Goal: Task Accomplishment & Management: Complete application form

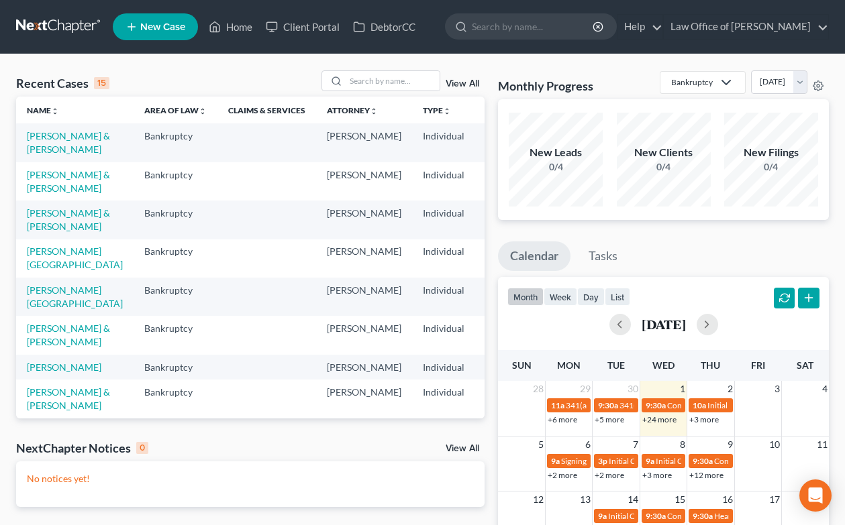
click at [64, 33] on link at bounding box center [59, 27] width 86 height 24
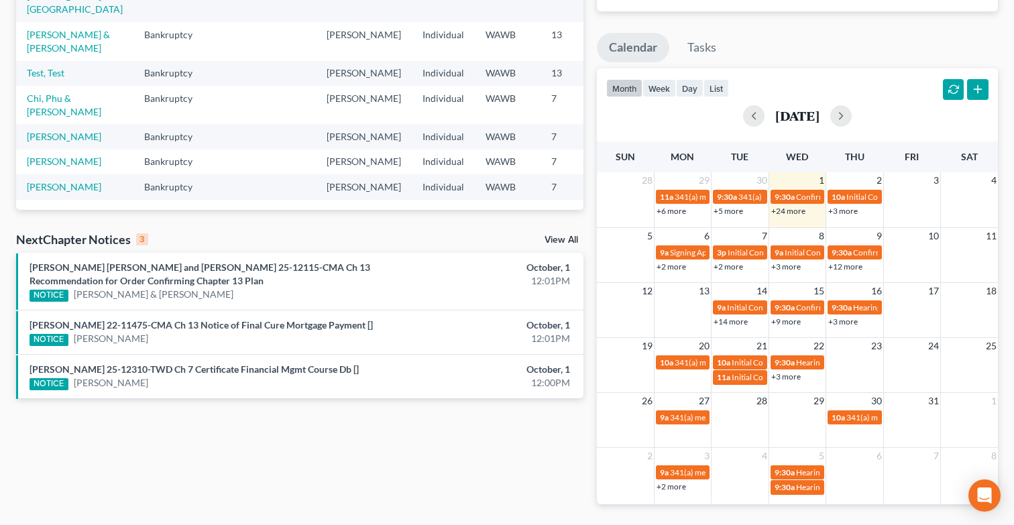
scroll to position [219, 0]
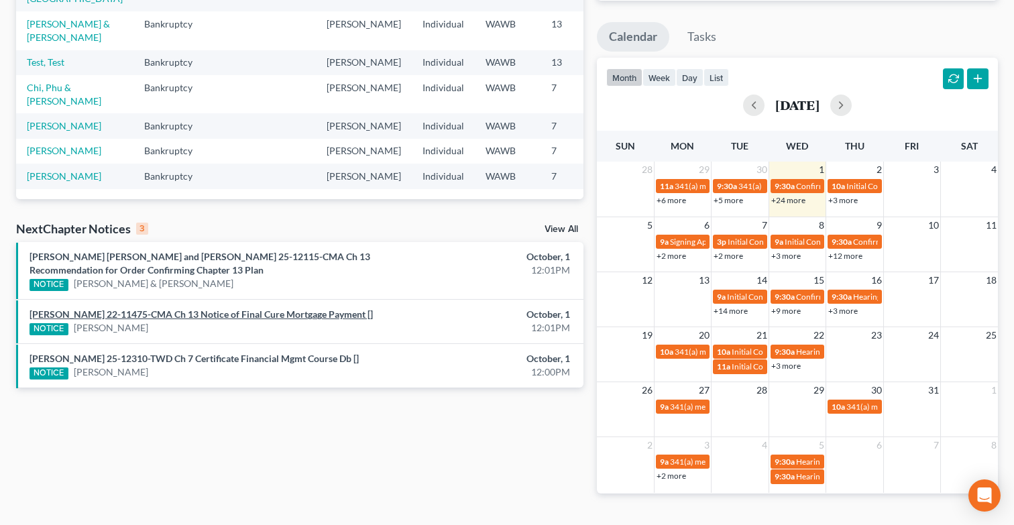
click at [186, 316] on link "Charles Edward McMiller, Sr. 22-11475-CMA Ch 13 Notice of Final Cure Mortgage P…" at bounding box center [201, 314] width 343 height 11
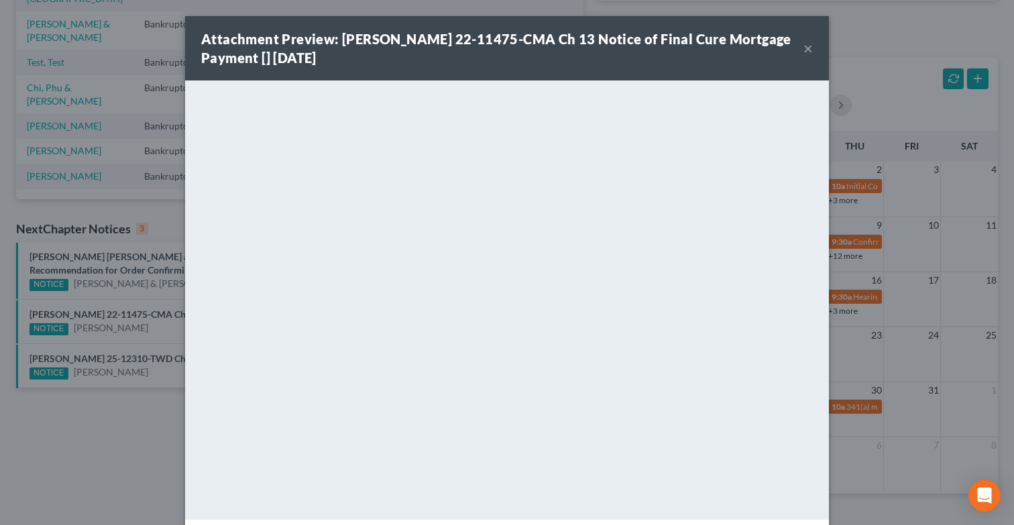
click at [812, 48] on button "×" at bounding box center [808, 48] width 9 height 16
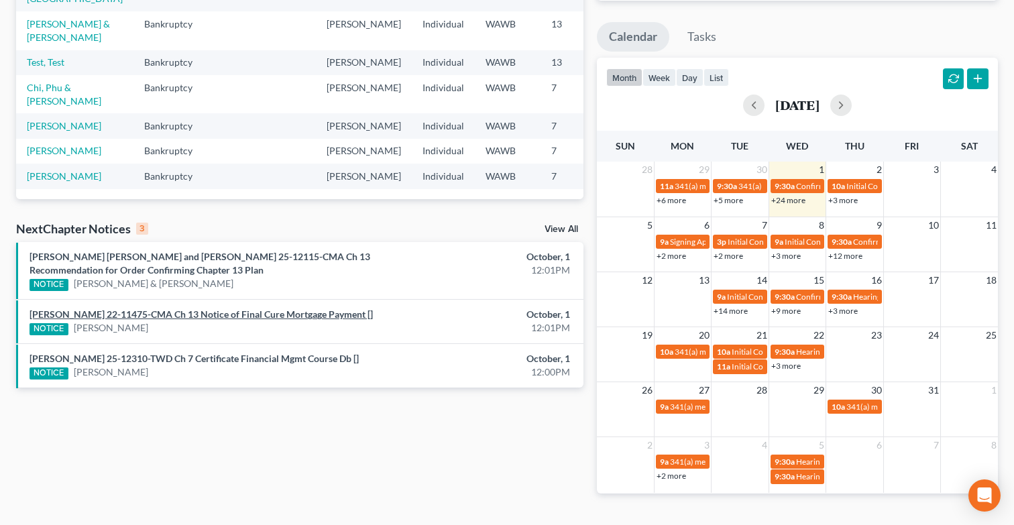
click at [339, 319] on link "Charles Edward McMiller, Sr. 22-11475-CMA Ch 13 Notice of Final Cure Mortgage P…" at bounding box center [201, 314] width 343 height 11
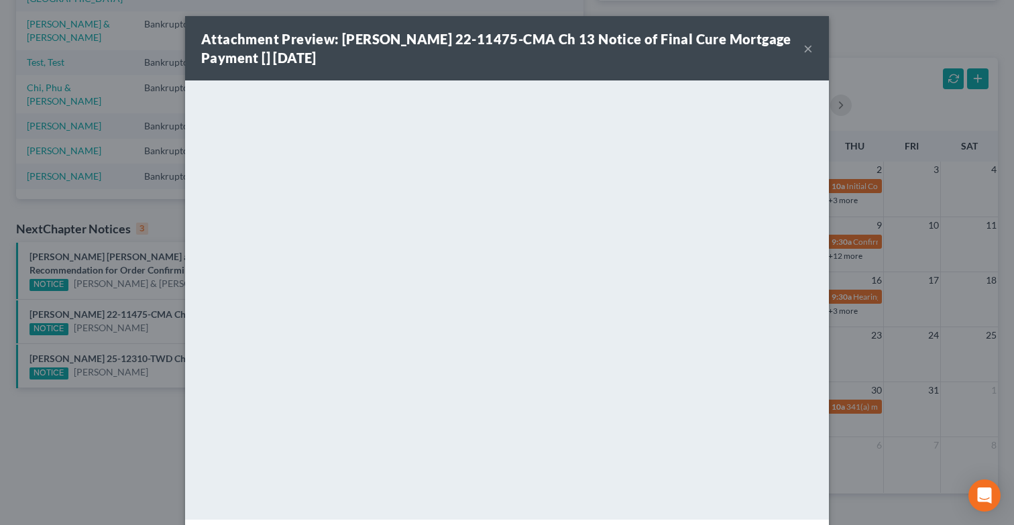
click at [800, 47] on div "Attachment Preview: Charles Edward McMiller, Sr. 22-11475-CMA Ch 13 Notice of F…" at bounding box center [502, 49] width 602 height 38
click at [811, 51] on button "×" at bounding box center [808, 48] width 9 height 16
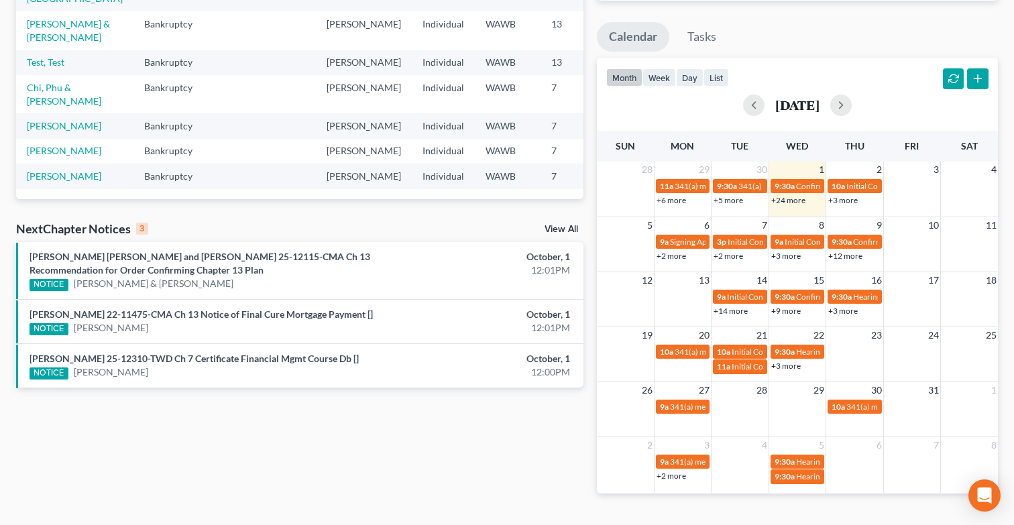
click at [564, 231] on link "View All" at bounding box center [562, 229] width 34 height 9
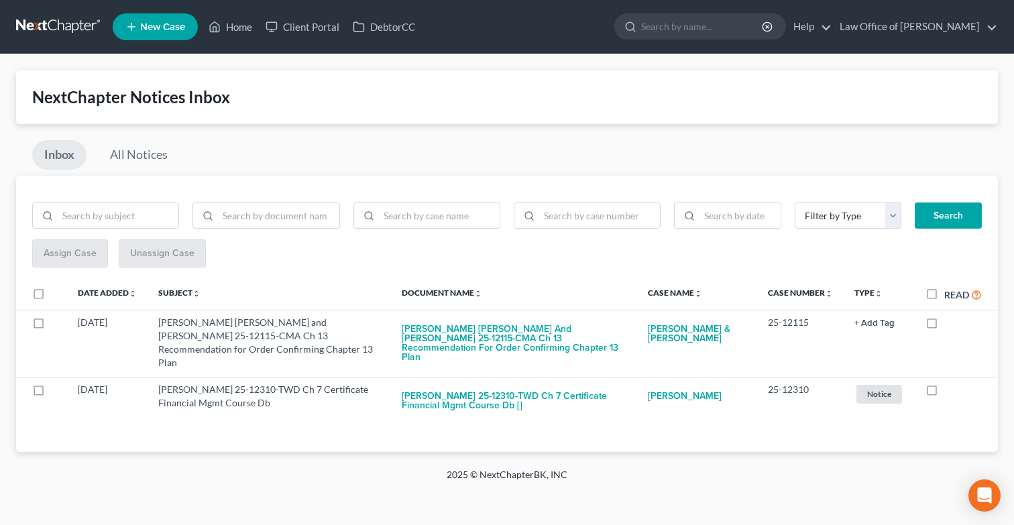
click at [844, 291] on label "Read" at bounding box center [964, 294] width 38 height 15
click at [844, 291] on input "Read" at bounding box center [954, 291] width 9 height 9
checkbox input "true"
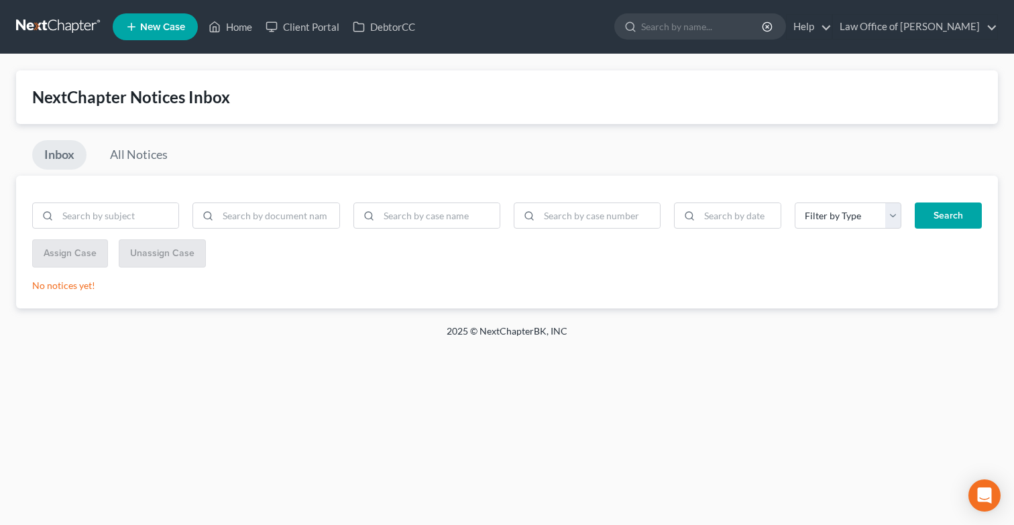
click at [100, 23] on link at bounding box center [59, 27] width 86 height 24
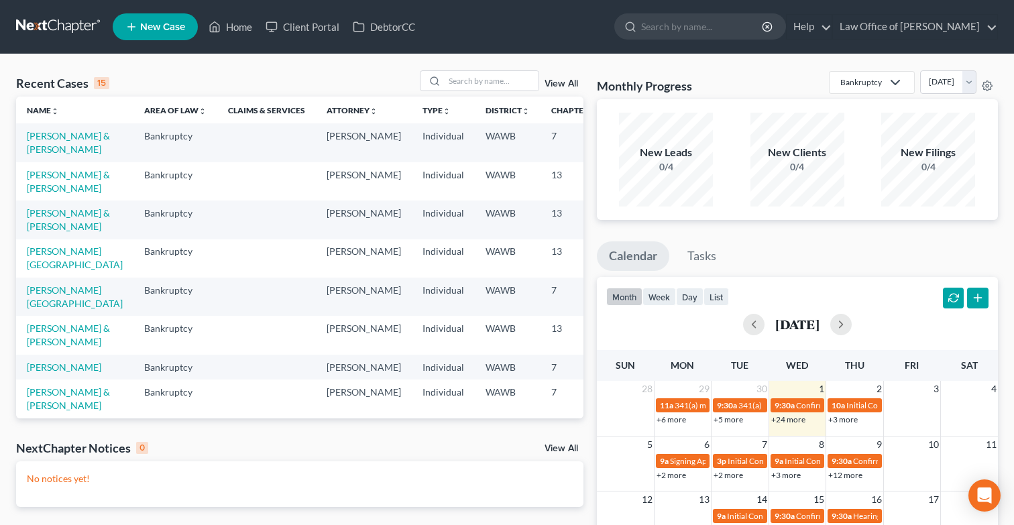
click at [76, 13] on nav "Home New Case Client Portal DebtorCC Law Office of [PERSON_NAME] Tse [EMAIL_ADD…" at bounding box center [507, 27] width 1014 height 54
click at [76, 36] on link at bounding box center [59, 27] width 86 height 24
click at [504, 80] on input "search" at bounding box center [492, 80] width 94 height 19
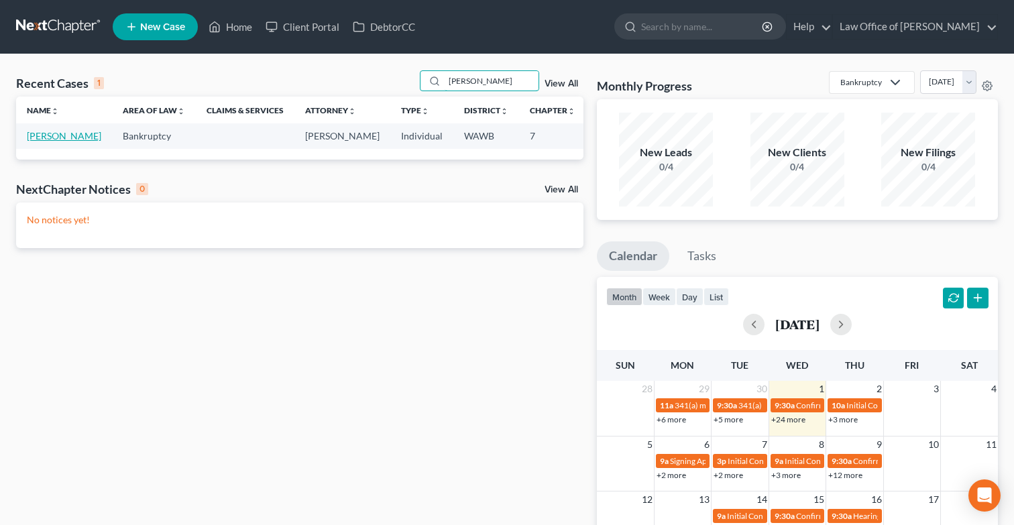
type input "kloster"
click at [42, 138] on link "Kloster, Gary" at bounding box center [64, 135] width 74 height 11
select select "6"
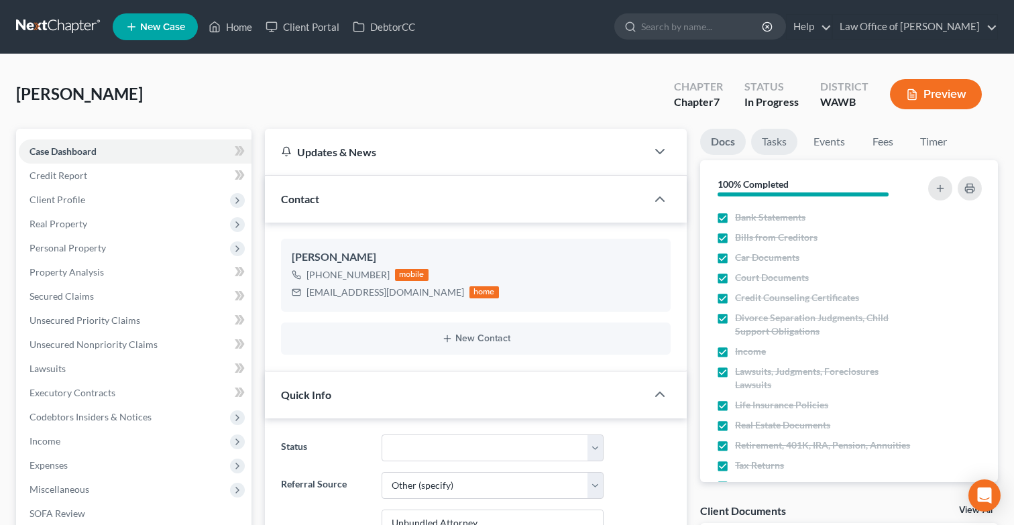
click at [784, 136] on link "Tasks" at bounding box center [774, 142] width 46 height 26
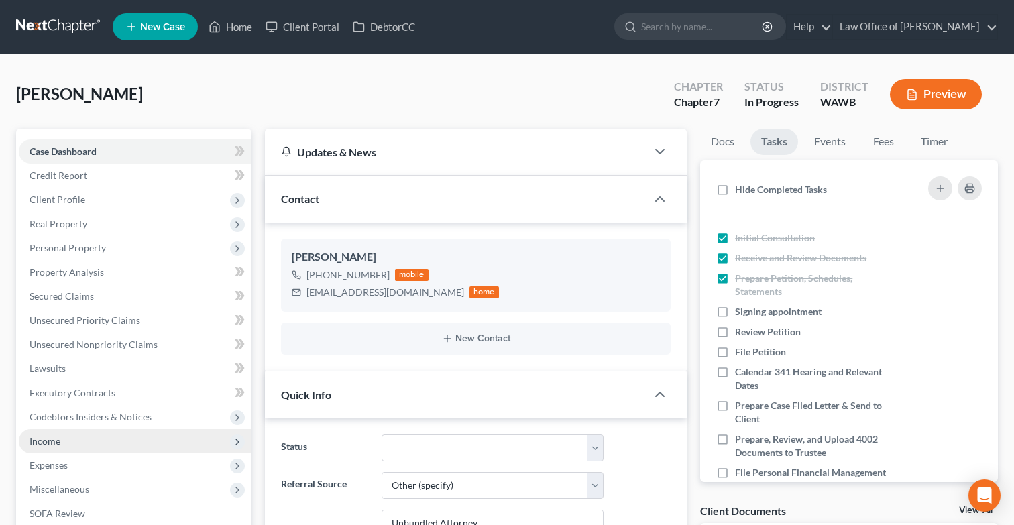
click at [97, 439] on span "Income" at bounding box center [135, 441] width 233 height 24
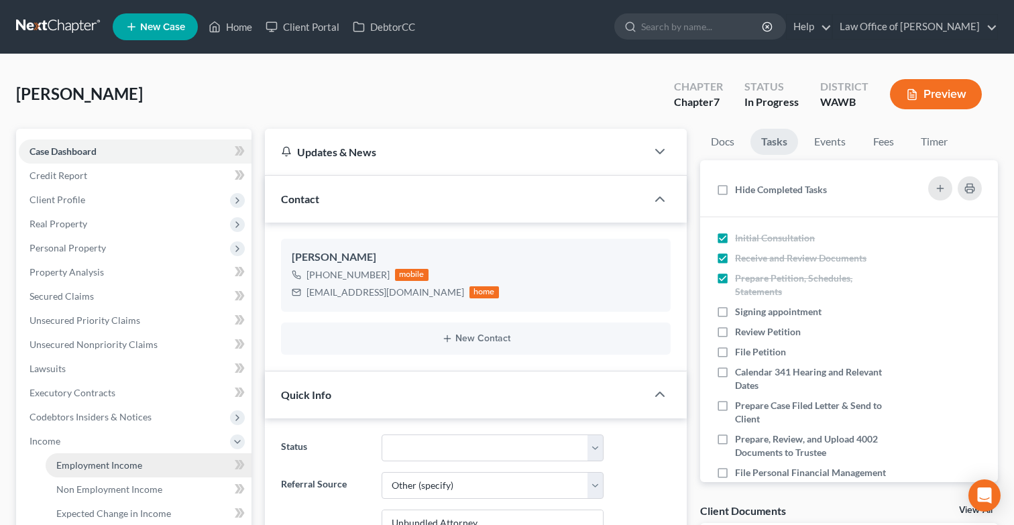
click at [133, 466] on span "Employment Income" at bounding box center [99, 465] width 86 height 11
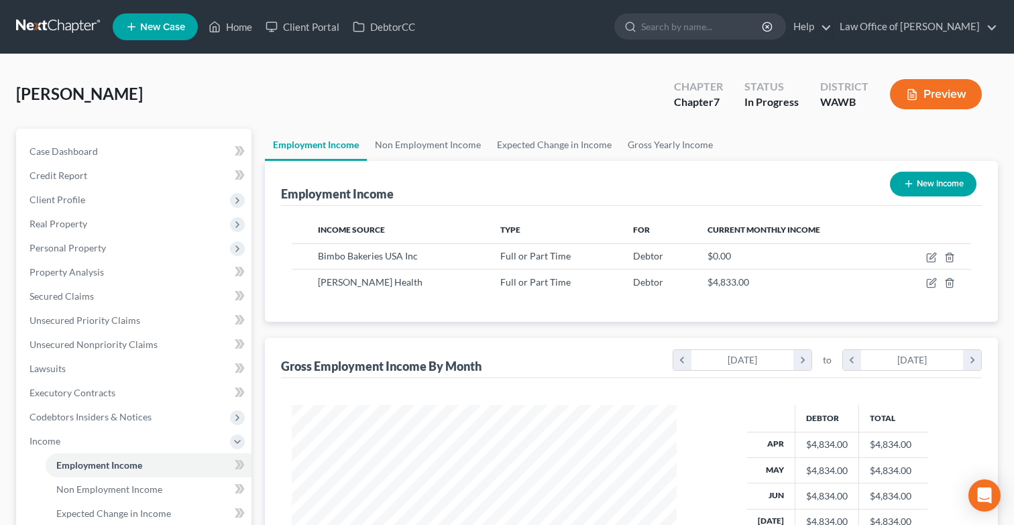
scroll to position [240, 412]
click at [935, 257] on icon "button" at bounding box center [931, 257] width 11 height 11
select select "0"
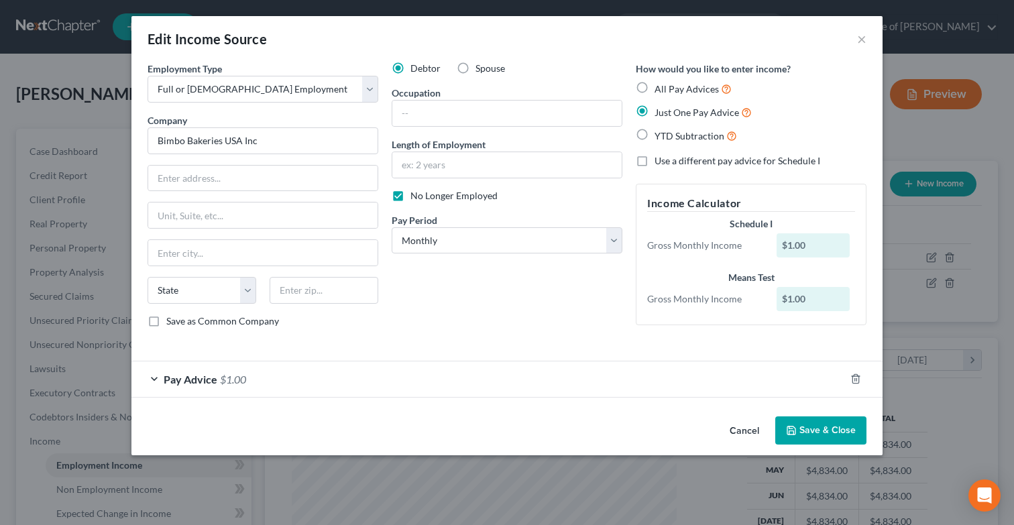
click at [466, 396] on div "Pay Advice $1.00" at bounding box center [488, 380] width 714 height 36
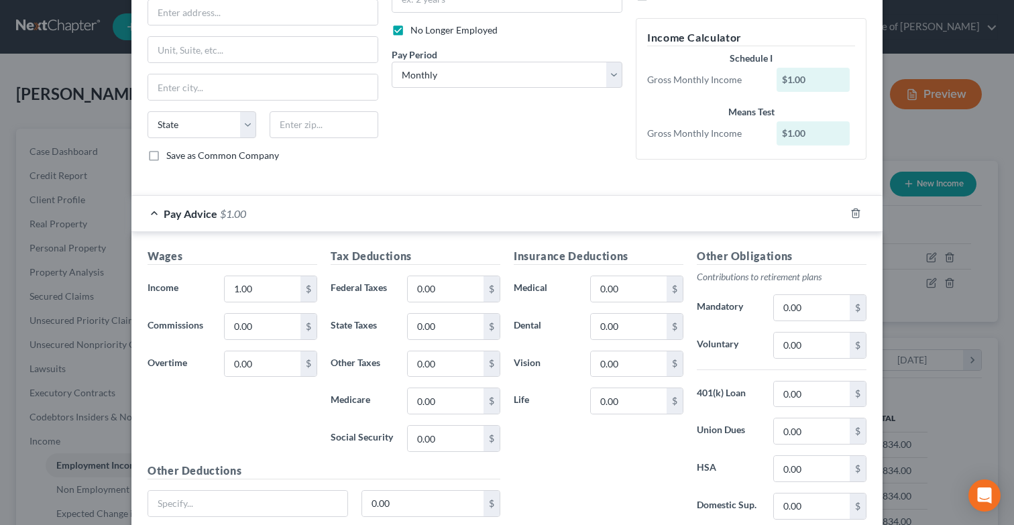
scroll to position [274, 0]
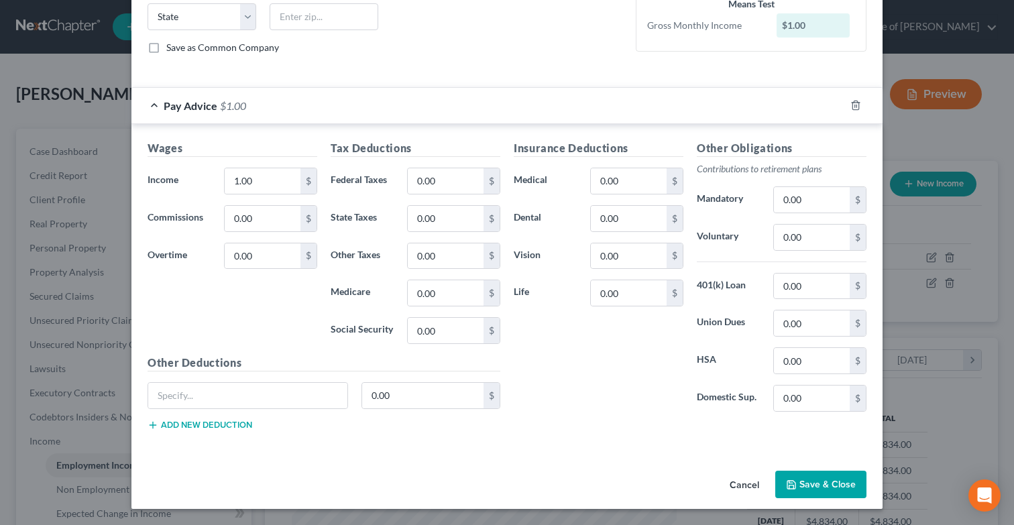
click at [741, 482] on button "Cancel" at bounding box center [744, 485] width 51 height 27
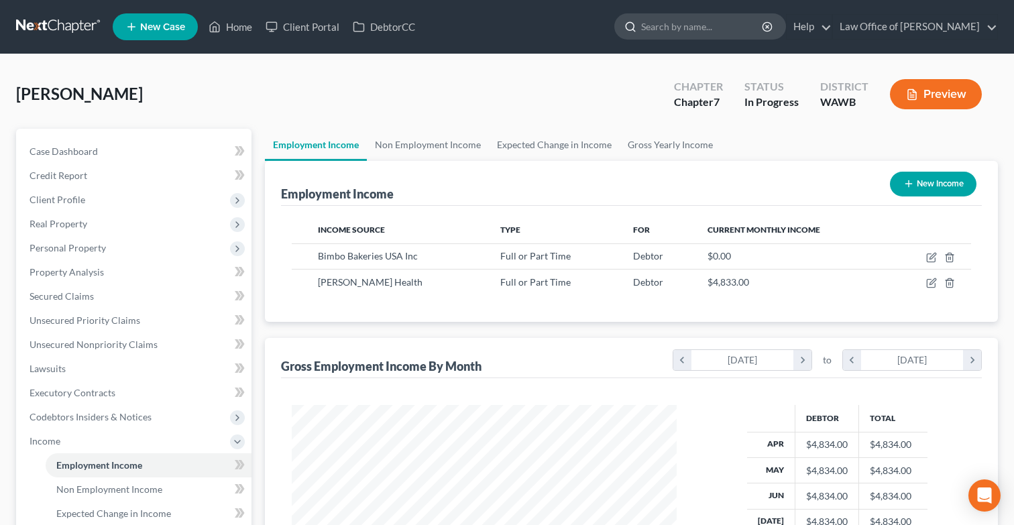
click at [709, 16] on input "search" at bounding box center [702, 26] width 123 height 25
type input "a"
drag, startPoint x: 726, startPoint y: 29, endPoint x: 597, endPoint y: 29, distance: 128.8
click at [598, 29] on ul "New Case Home Client Portal DebtorCC catherine - No Result - See all results Or…" at bounding box center [556, 26] width 886 height 35
type input "de"
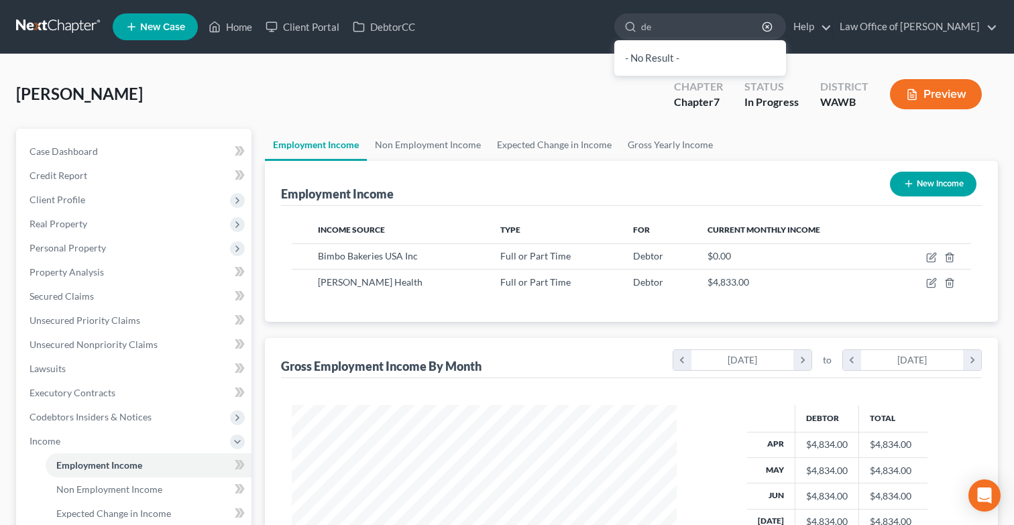
drag, startPoint x: 702, startPoint y: 31, endPoint x: 616, endPoint y: 20, distance: 87.2
click at [617, 25] on ul "New Case Home Client Portal DebtorCC de - No Result - See all results Or Press …" at bounding box center [556, 26] width 886 height 35
type input "catherine"
click at [68, 38] on link at bounding box center [59, 27] width 86 height 24
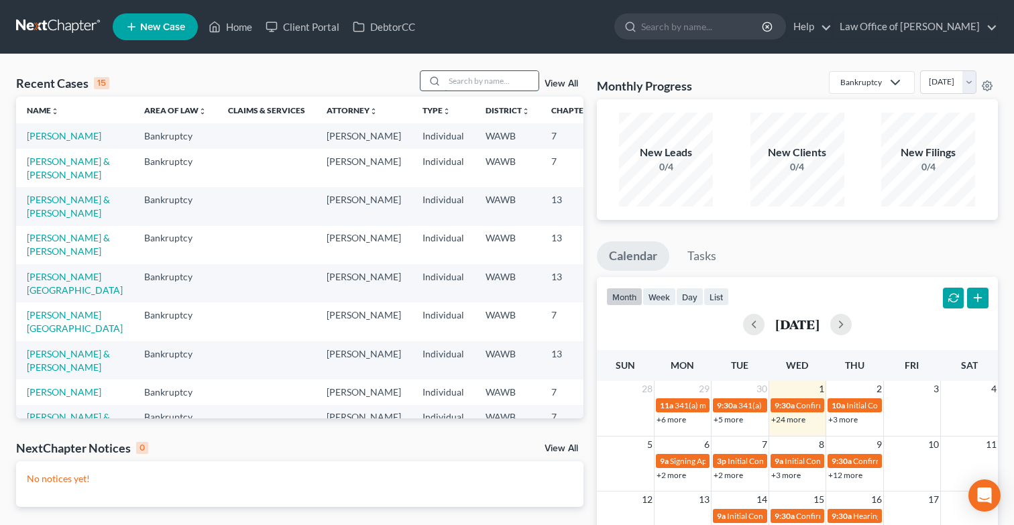
click at [462, 84] on input "search" at bounding box center [492, 80] width 94 height 19
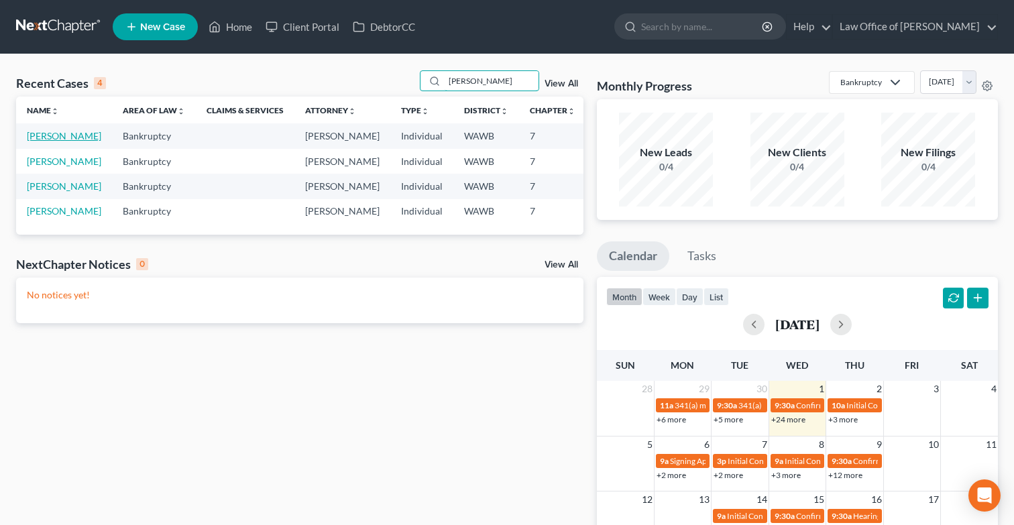
type input "catherine"
click at [45, 142] on link "[PERSON_NAME]" at bounding box center [64, 135] width 74 height 11
select select "6"
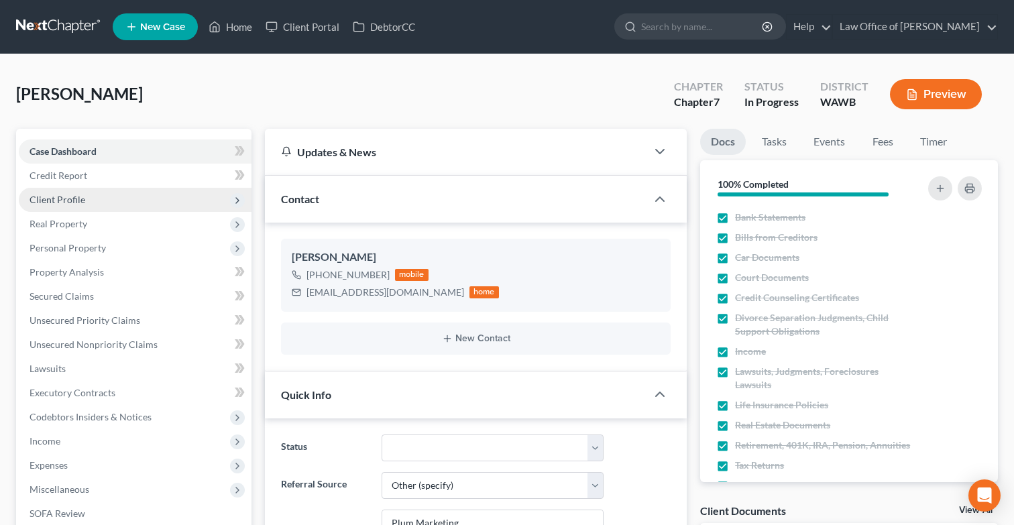
click at [203, 192] on span "Client Profile" at bounding box center [135, 200] width 233 height 24
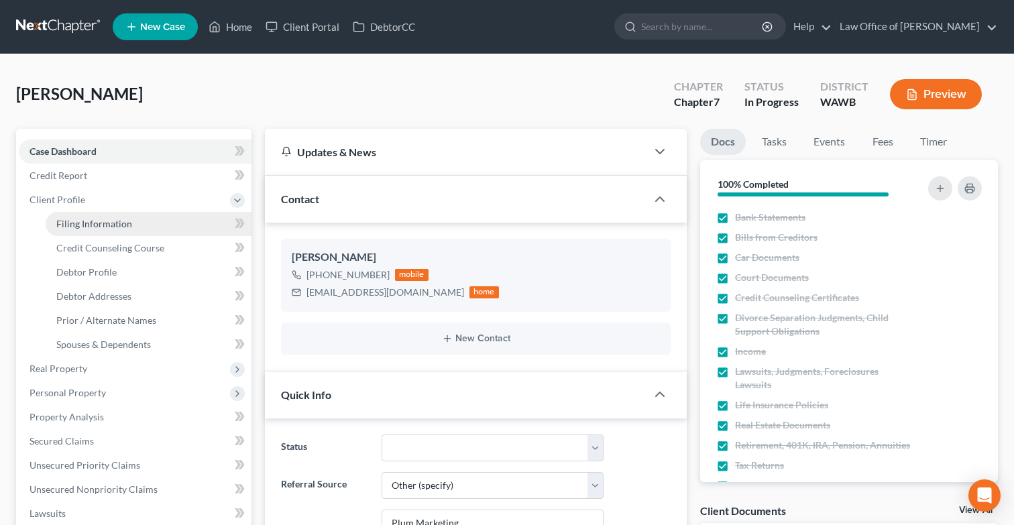
click at [199, 221] on link "Filing Information" at bounding box center [149, 224] width 206 height 24
select select "1"
select select "0"
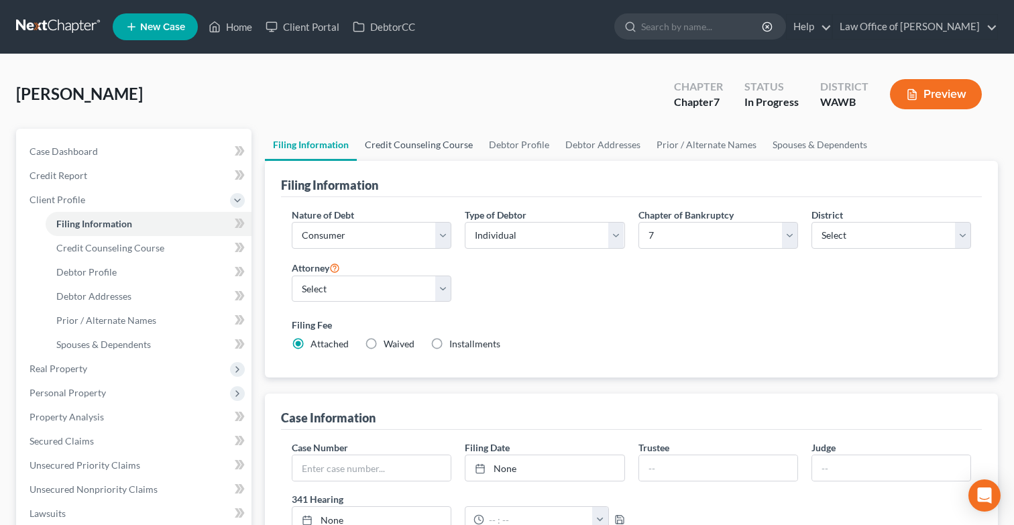
click at [413, 144] on link "Credit Counseling Course" at bounding box center [419, 145] width 124 height 32
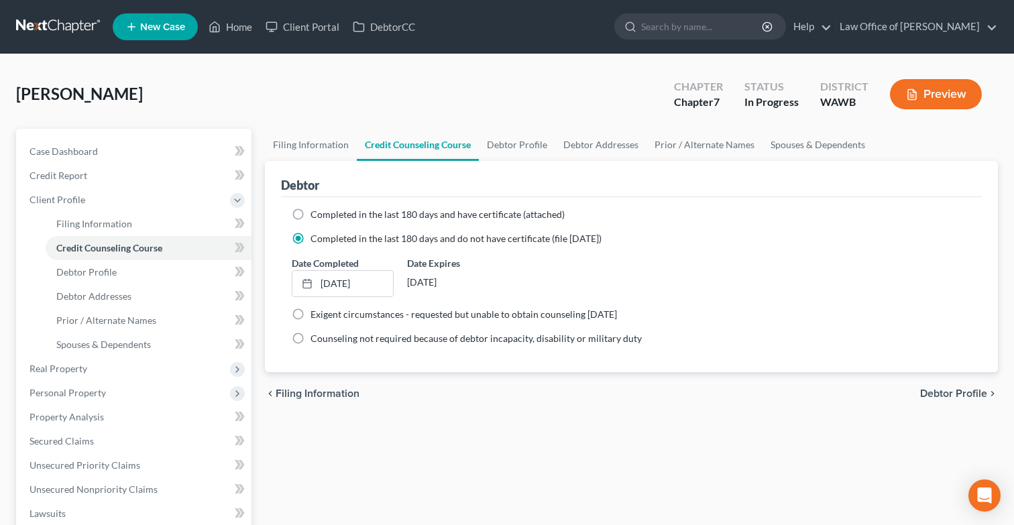
click at [383, 217] on span "Completed in the last 180 days and have certificate (attached)" at bounding box center [438, 214] width 254 height 11
click at [325, 217] on input "Completed in the last 180 days and have certificate (attached)" at bounding box center [320, 212] width 9 height 9
radio input "true"
radio input "false"
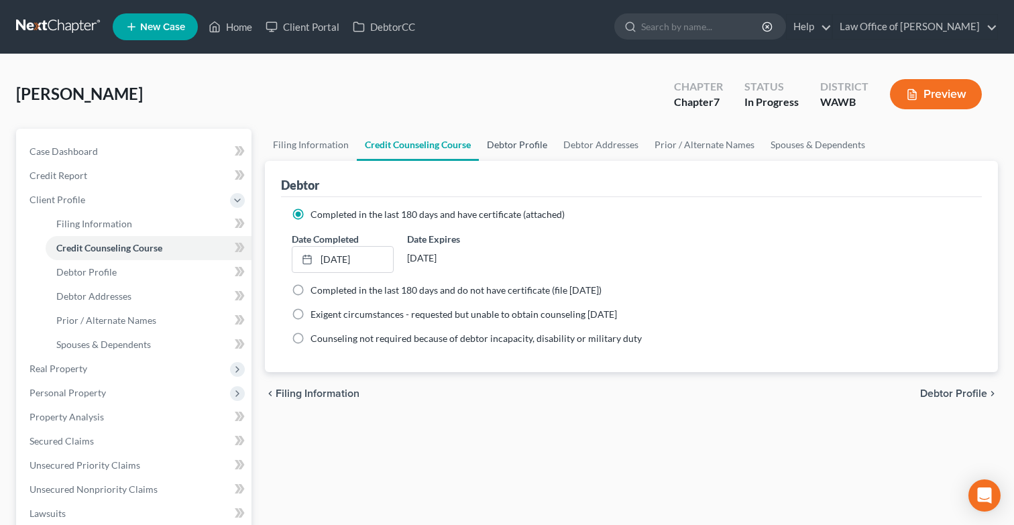
click at [502, 141] on link "Debtor Profile" at bounding box center [517, 145] width 76 height 32
select select "3"
select select "0"
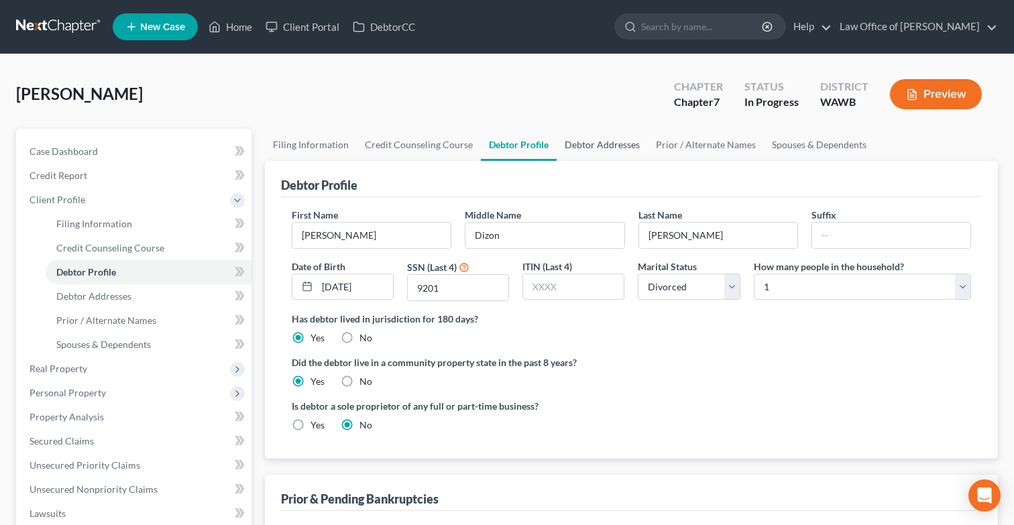
click at [617, 150] on link "Debtor Addresses" at bounding box center [602, 145] width 91 height 32
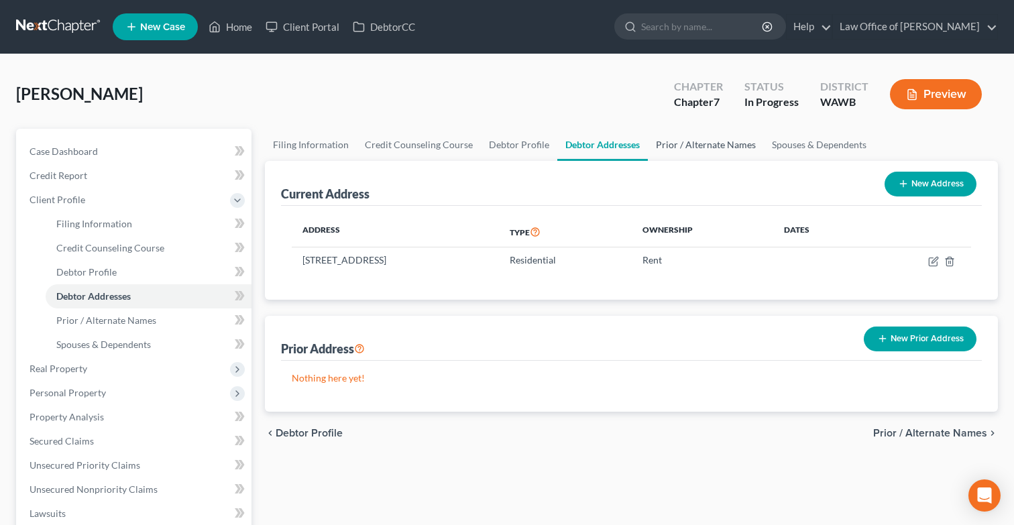
click at [683, 144] on link "Prior / Alternate Names" at bounding box center [706, 145] width 116 height 32
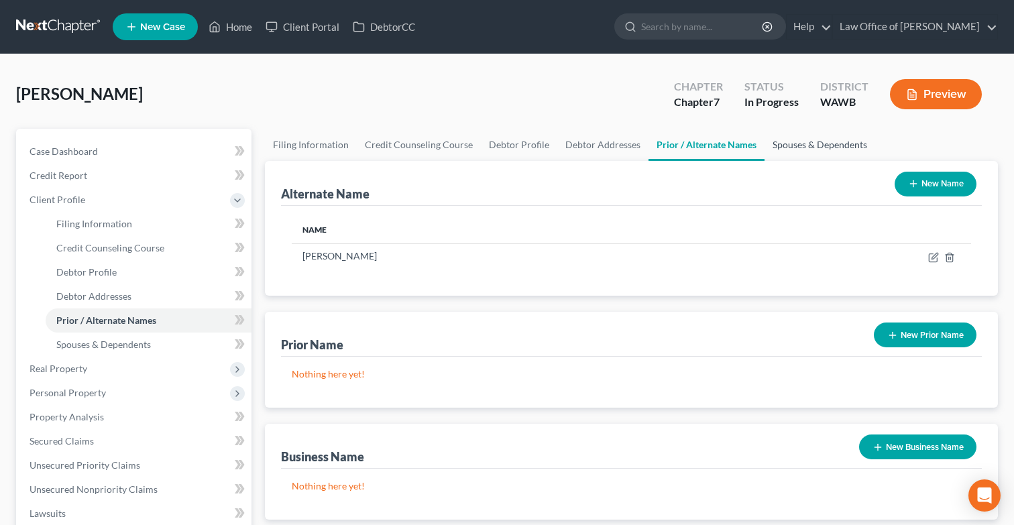
click at [803, 140] on link "Spouses & Dependents" at bounding box center [820, 145] width 111 height 32
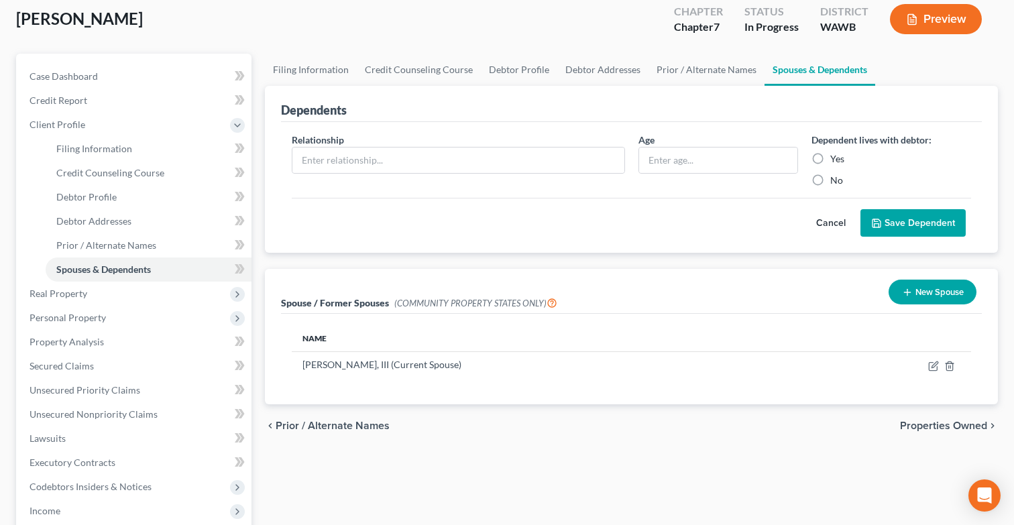
scroll to position [113, 0]
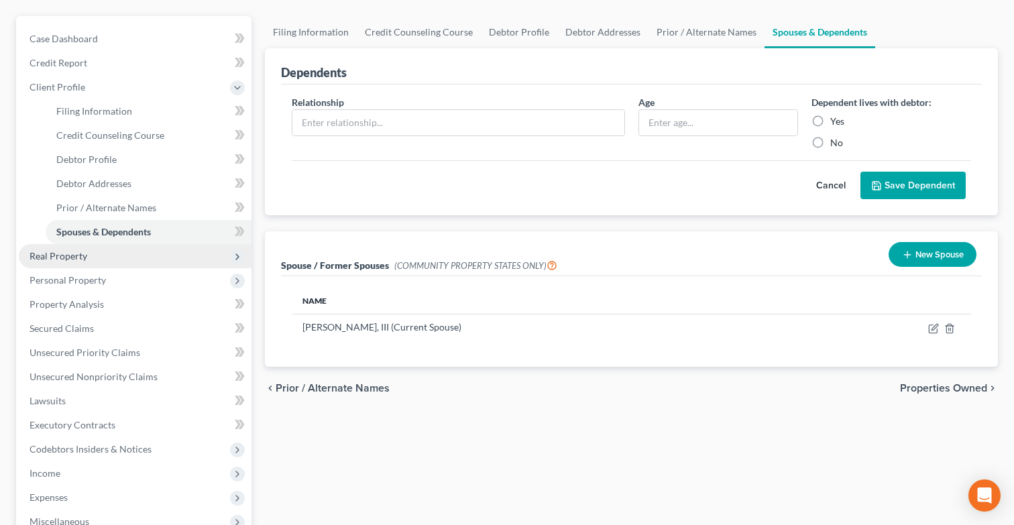
click at [172, 262] on span "Real Property" at bounding box center [135, 256] width 233 height 24
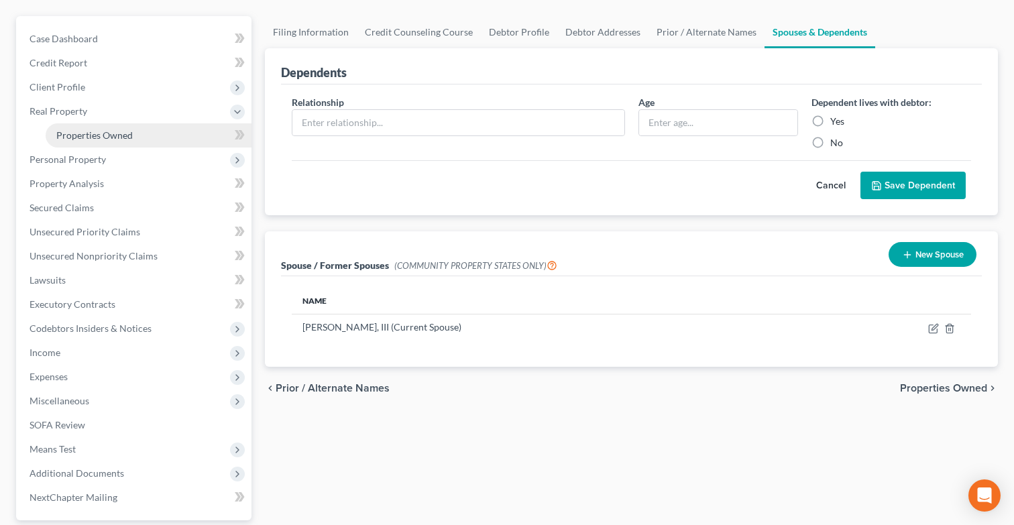
click at [189, 137] on link "Properties Owned" at bounding box center [149, 135] width 206 height 24
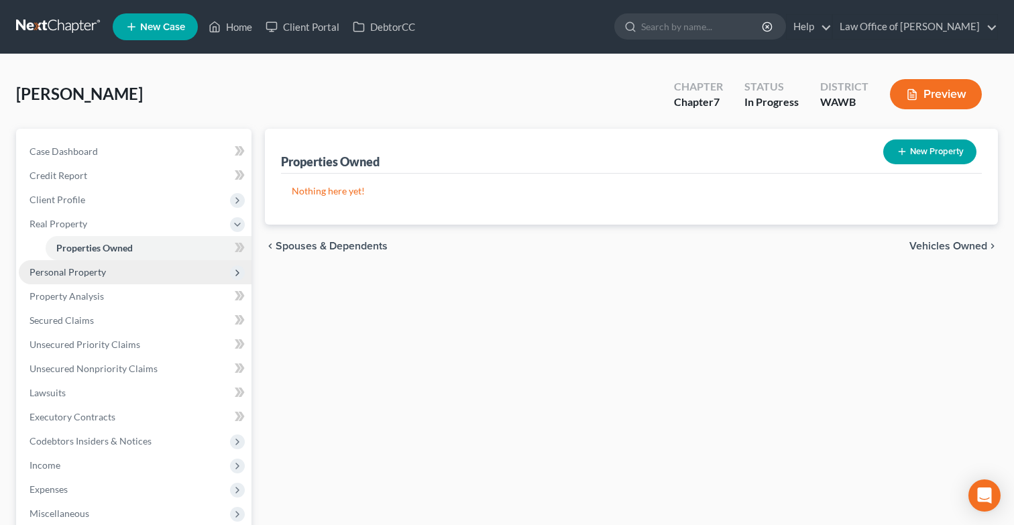
click at [151, 270] on span "Personal Property" at bounding box center [135, 272] width 233 height 24
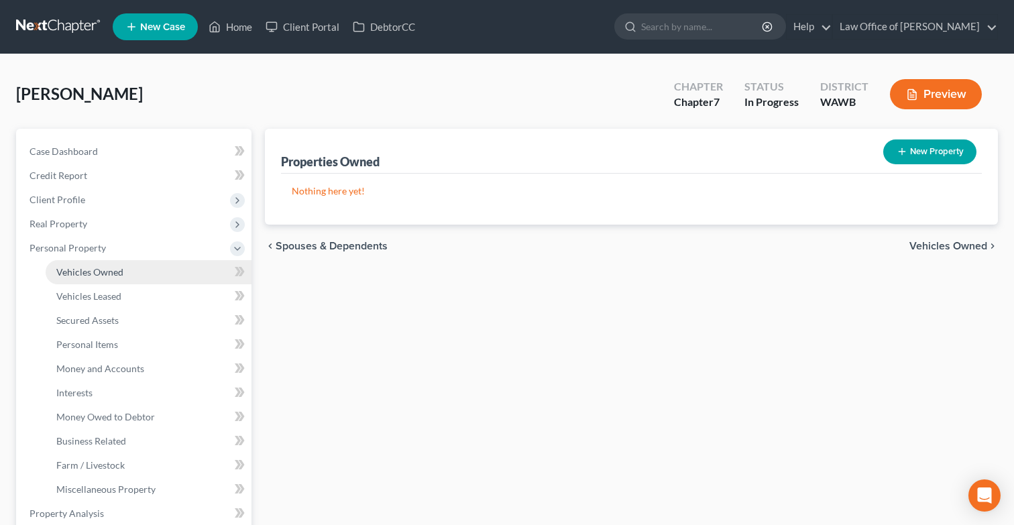
click at [152, 274] on link "Vehicles Owned" at bounding box center [149, 272] width 206 height 24
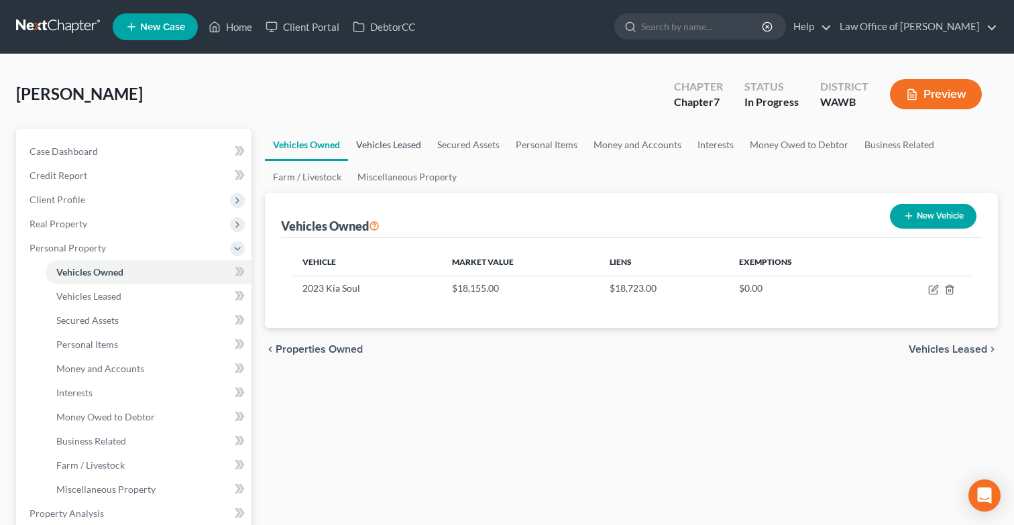
click at [401, 148] on link "Vehicles Leased" at bounding box center [388, 145] width 81 height 32
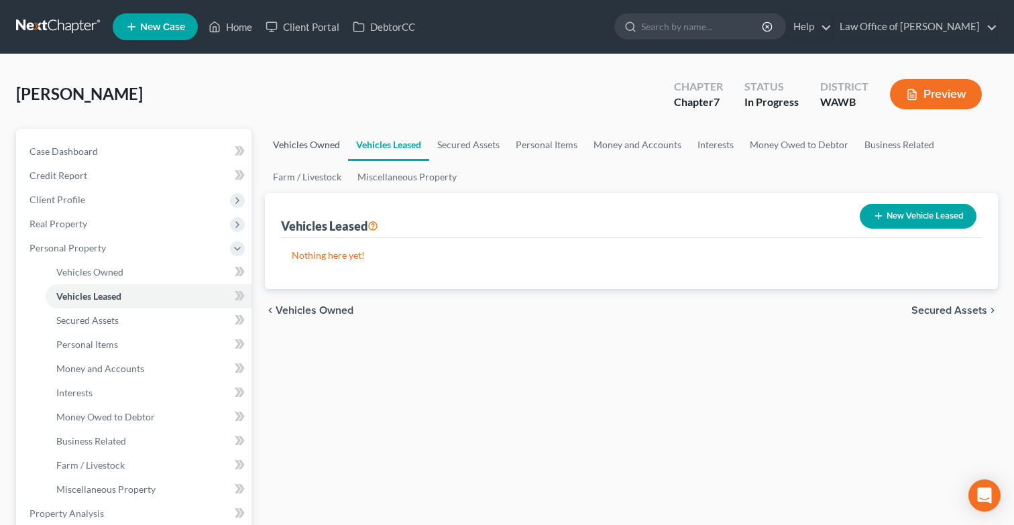
click at [314, 155] on link "Vehicles Owned" at bounding box center [306, 145] width 83 height 32
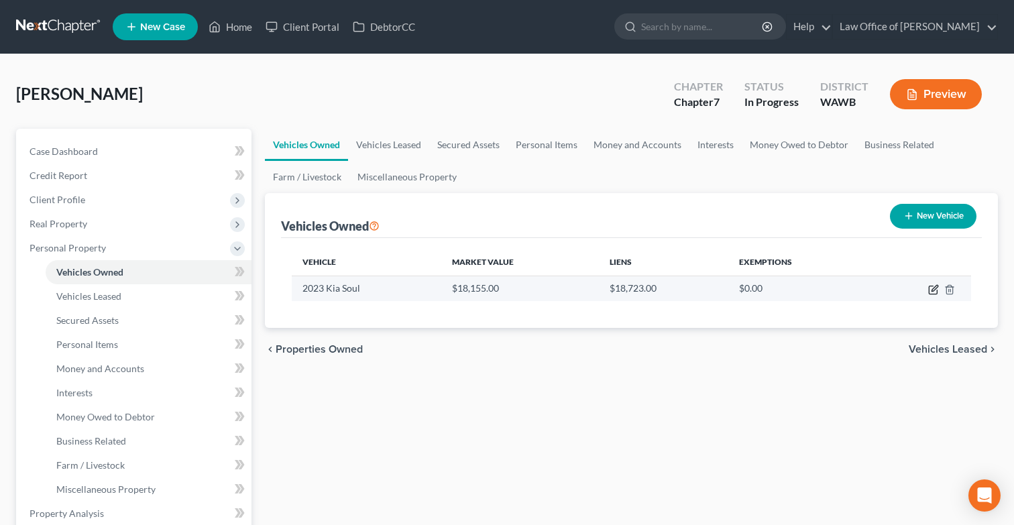
click at [935, 289] on icon "button" at bounding box center [935, 288] width 6 height 6
select select "0"
select select "3"
select select "2"
select select "0"
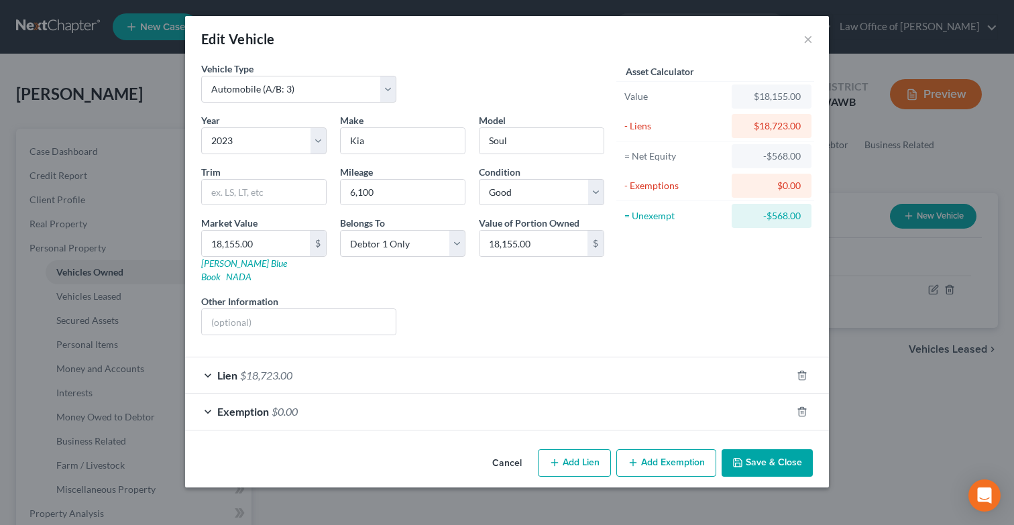
click at [772, 451] on button "Save & Close" at bounding box center [767, 463] width 91 height 28
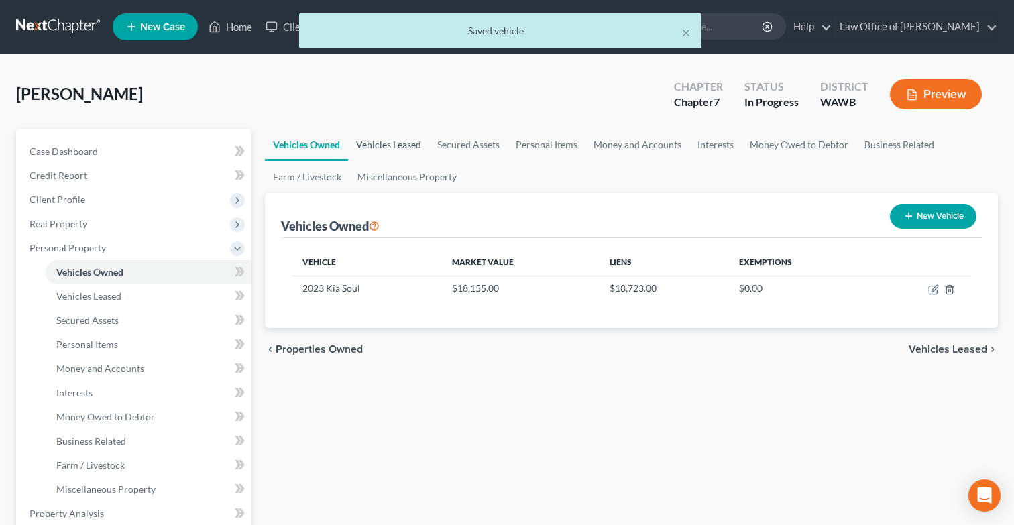
click at [410, 145] on link "Vehicles Leased" at bounding box center [388, 145] width 81 height 32
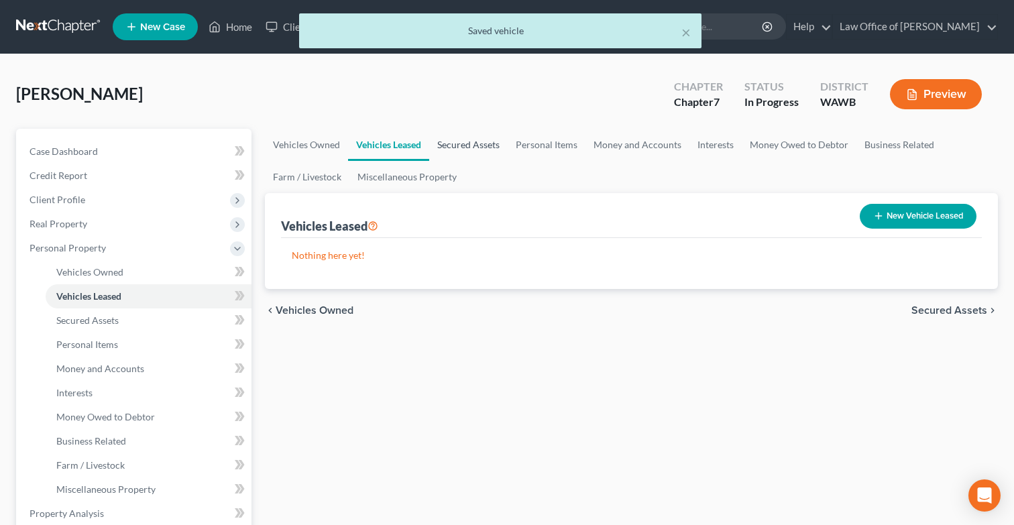
click at [461, 150] on link "Secured Assets" at bounding box center [468, 145] width 78 height 32
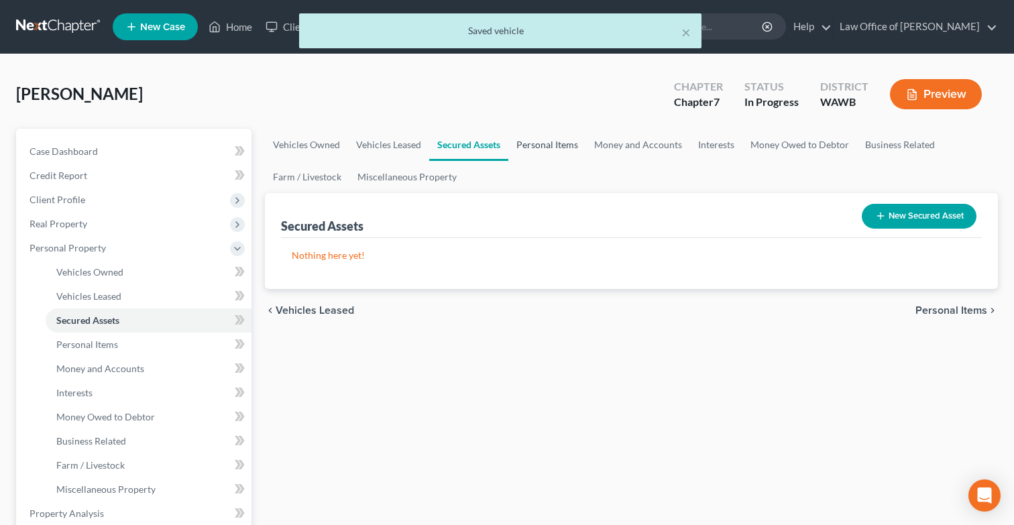
click at [529, 144] on link "Personal Items" at bounding box center [548, 145] width 78 height 32
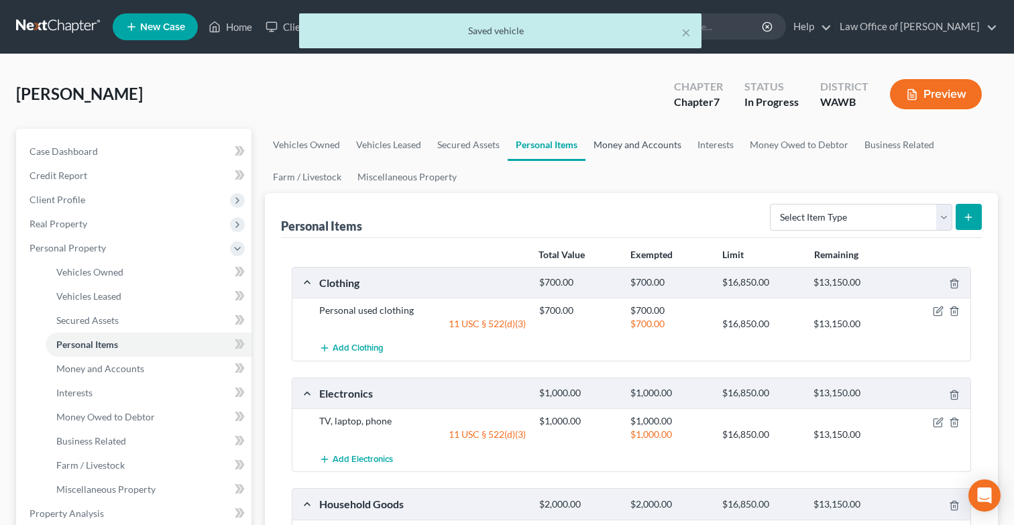
click at [638, 146] on link "Money and Accounts" at bounding box center [638, 145] width 104 height 32
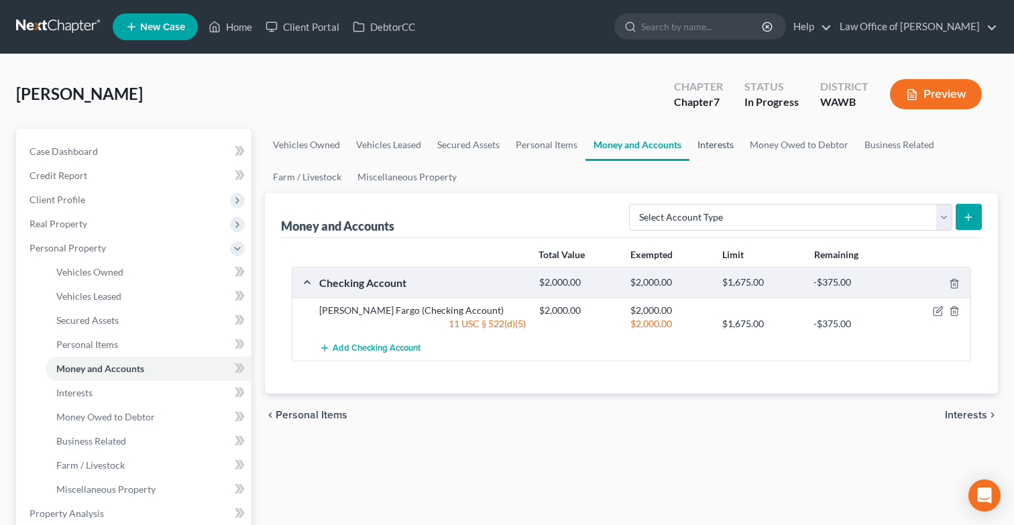
click at [721, 146] on link "Interests" at bounding box center [716, 145] width 52 height 32
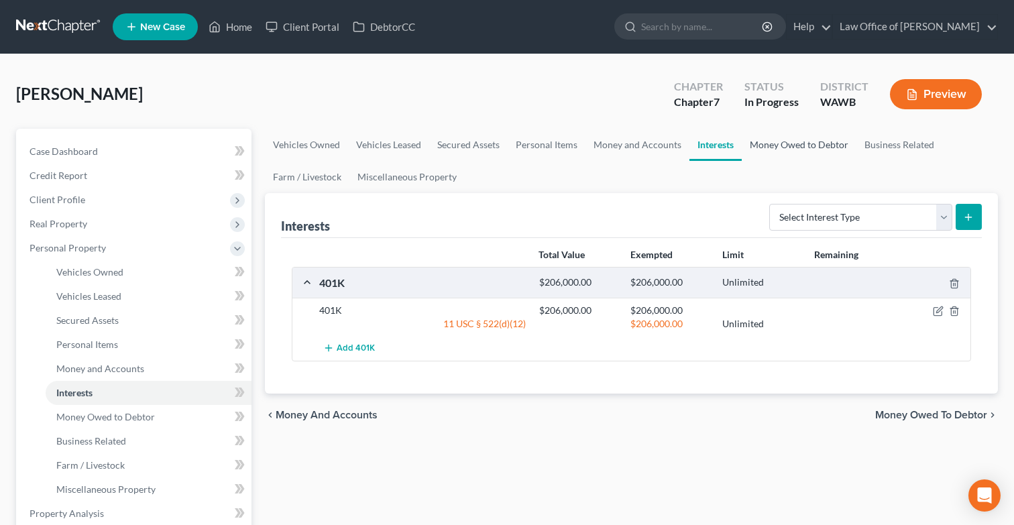
click at [779, 146] on link "Money Owed to Debtor" at bounding box center [799, 145] width 115 height 32
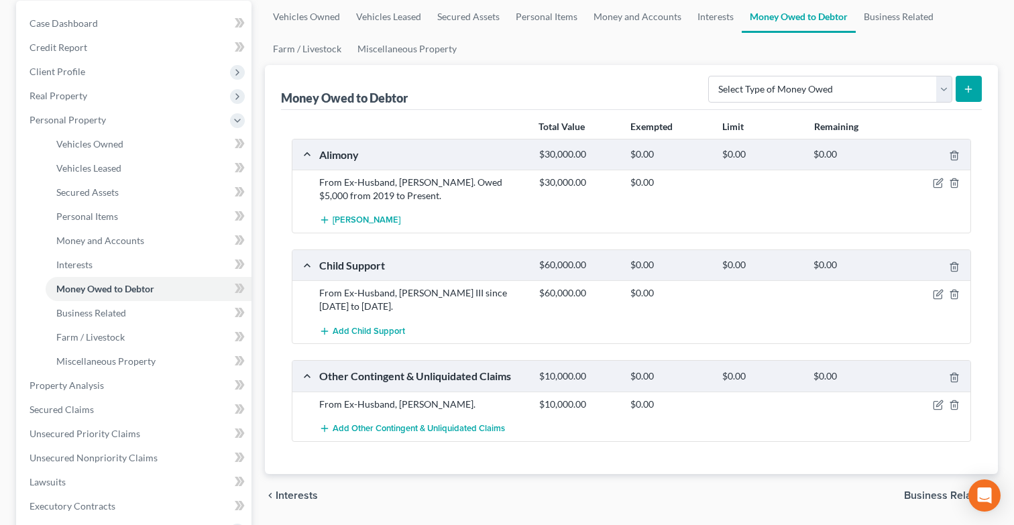
scroll to position [131, 0]
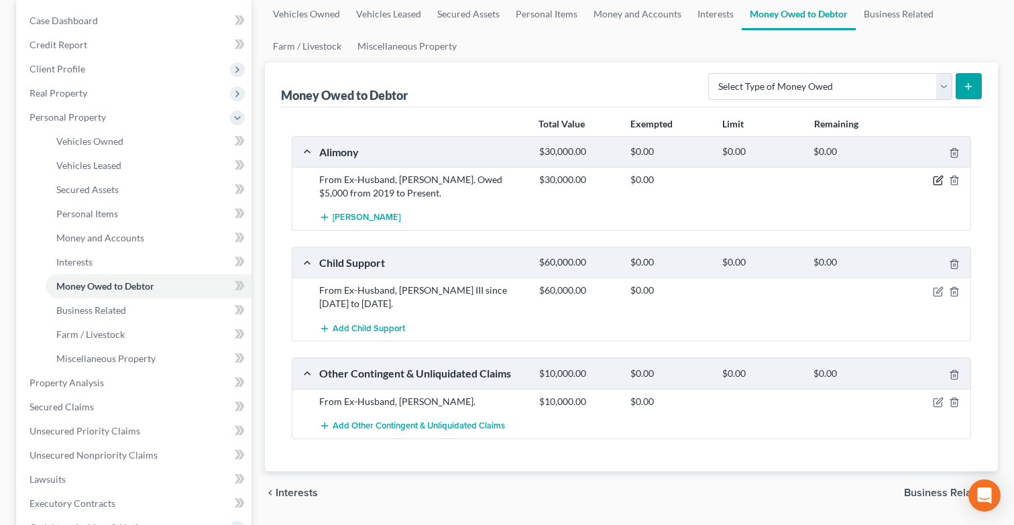
click at [937, 183] on icon "button" at bounding box center [938, 180] width 11 height 11
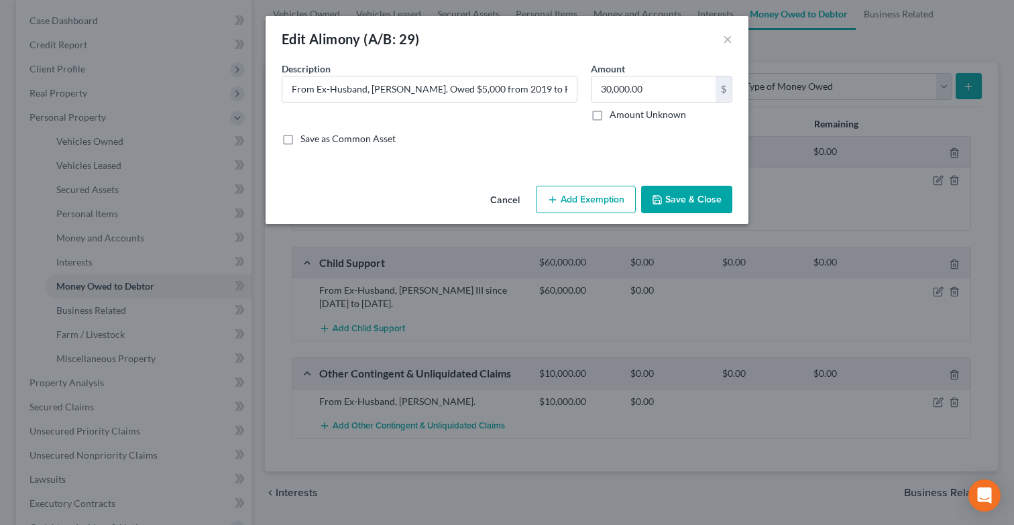
click at [604, 204] on button "Add Exemption" at bounding box center [586, 200] width 100 height 28
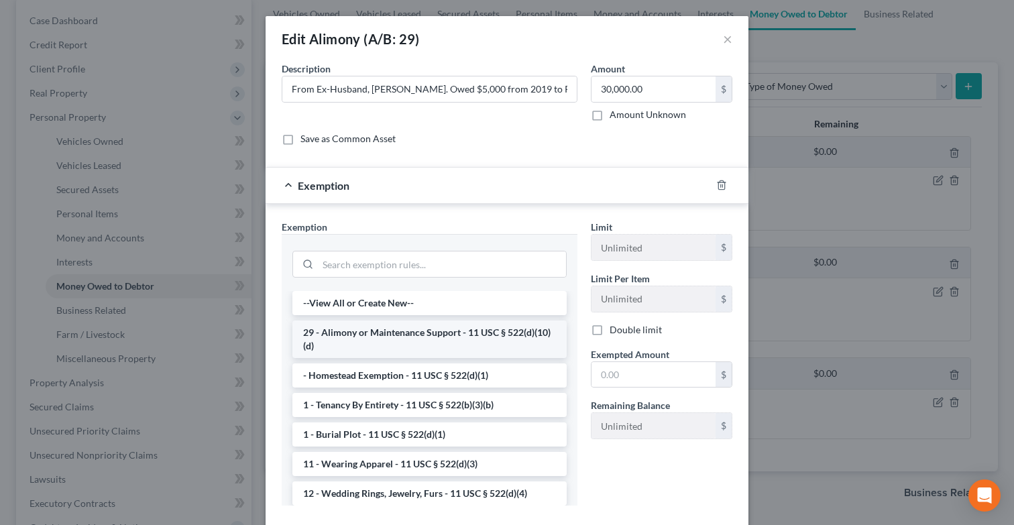
click at [486, 335] on li "29 - Alimony or Maintenance Support - 11 USC § 522(d)(10)(d)" at bounding box center [429, 340] width 274 height 38
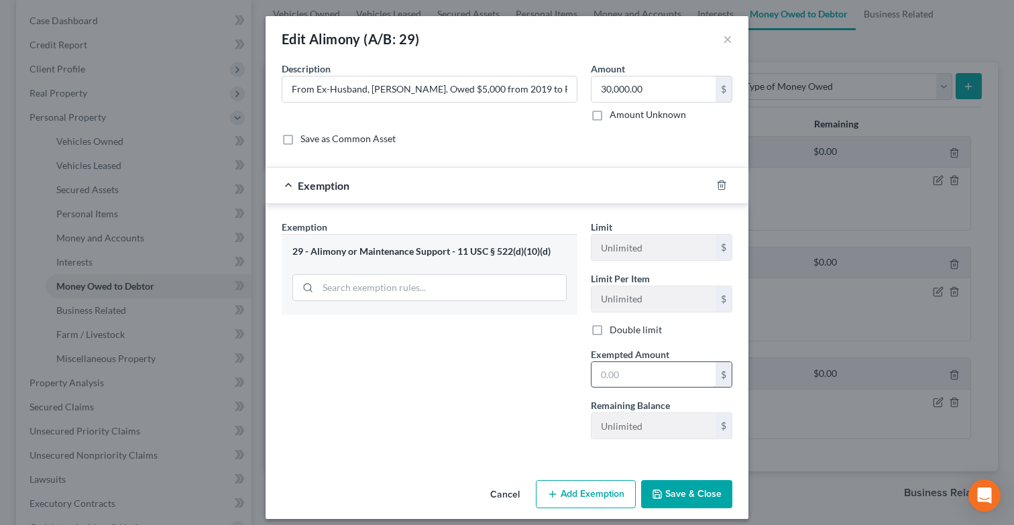
click at [645, 373] on input "text" at bounding box center [654, 374] width 124 height 25
type input "30,000"
drag, startPoint x: 557, startPoint y: 254, endPoint x: 461, endPoint y: 256, distance: 96.0
click at [461, 256] on div "29 - Alimony or Maintenance Support - 11 USC § 522(d)(10)(d)" at bounding box center [429, 252] width 274 height 13
copy div "1 USC § 522(d)(10)(d)"
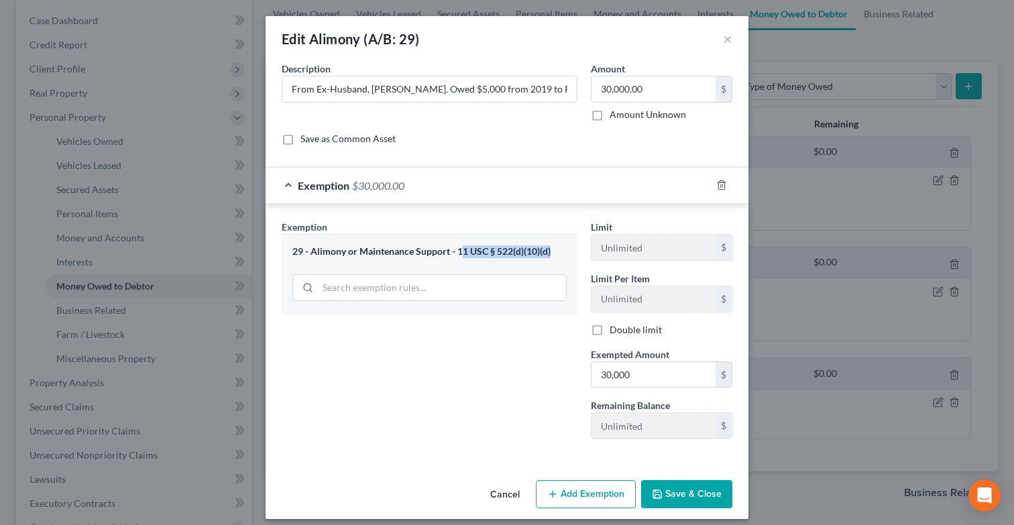
click at [695, 496] on button "Save & Close" at bounding box center [686, 494] width 91 height 28
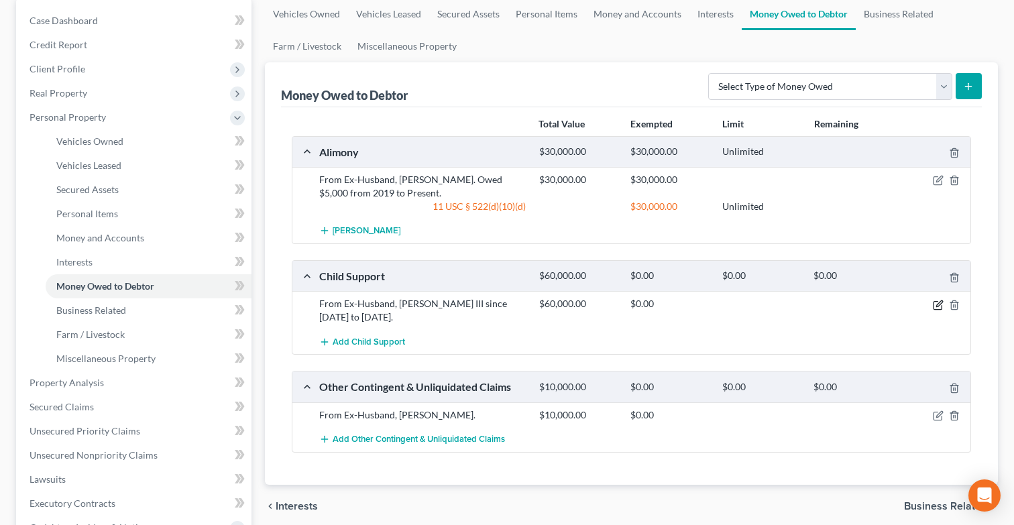
click at [940, 303] on icon "button" at bounding box center [940, 304] width 6 height 6
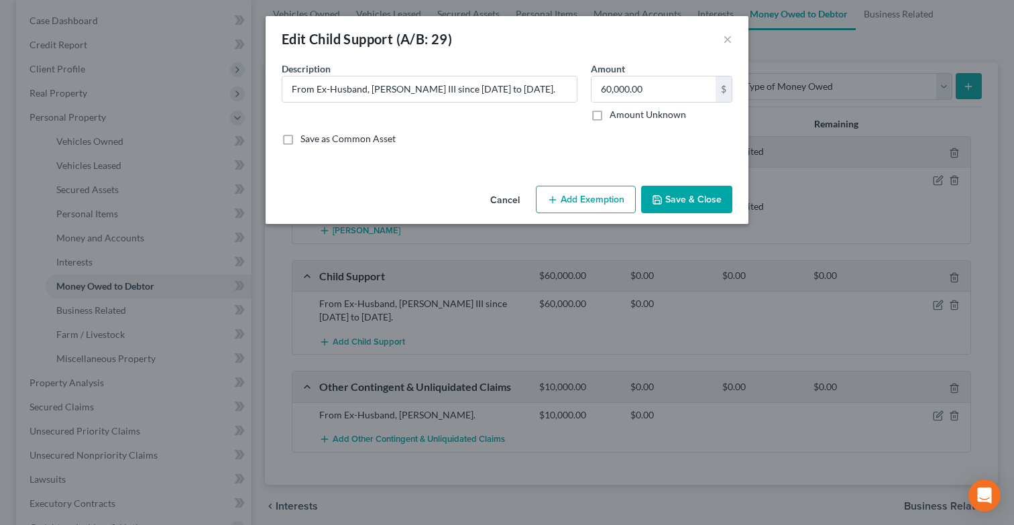
click at [605, 205] on button "Add Exemption" at bounding box center [586, 200] width 100 height 28
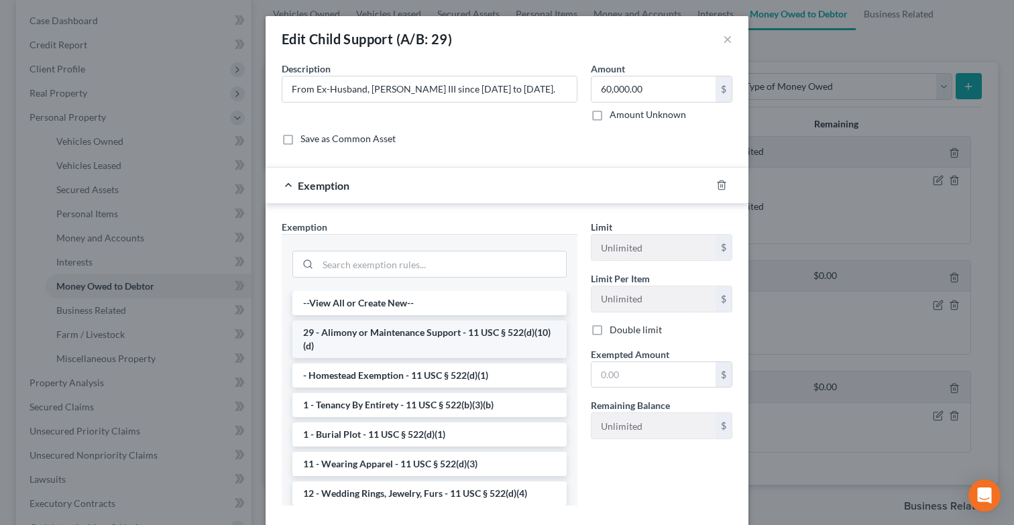
click at [490, 333] on li "29 - Alimony or Maintenance Support - 11 USC § 522(d)(10)(d)" at bounding box center [429, 340] width 274 height 38
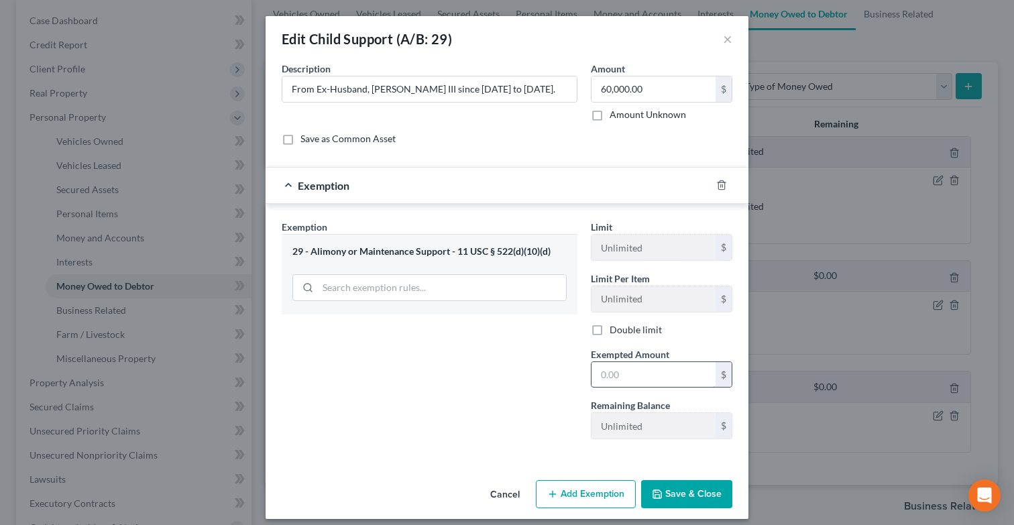
click at [633, 370] on input "text" at bounding box center [654, 374] width 124 height 25
type input "7"
type input "80,000"
click at [683, 502] on button "Save & Close" at bounding box center [686, 494] width 91 height 28
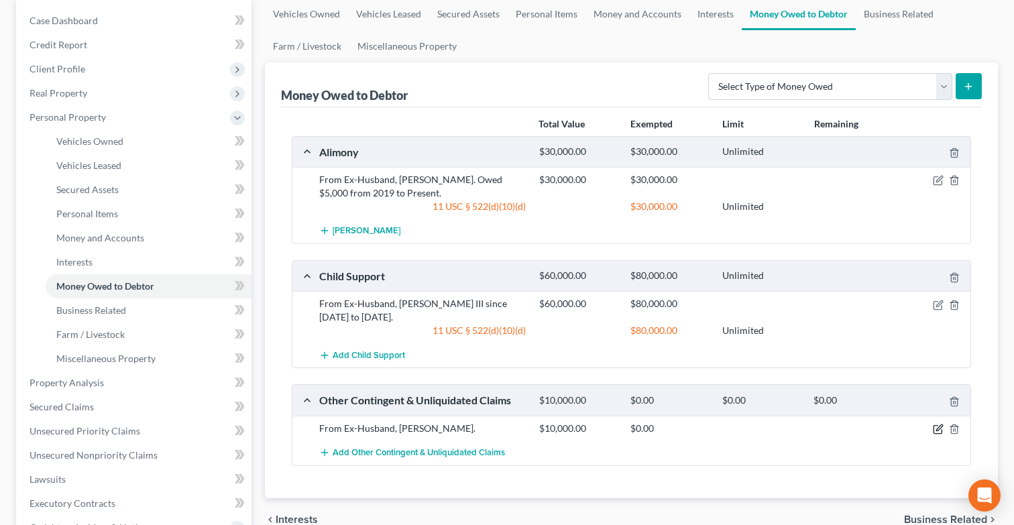
click at [938, 428] on icon "button" at bounding box center [940, 428] width 6 height 6
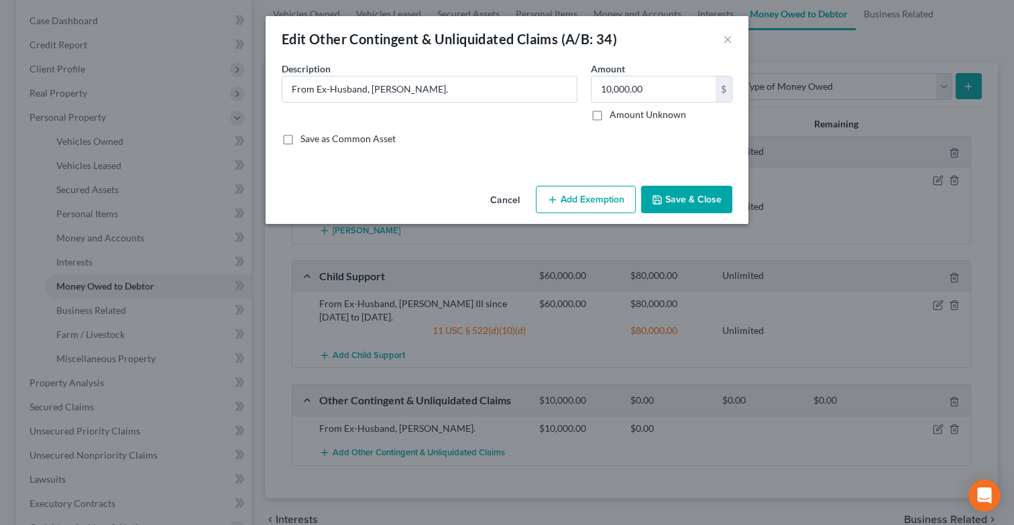
click at [606, 196] on button "Add Exemption" at bounding box center [586, 200] width 100 height 28
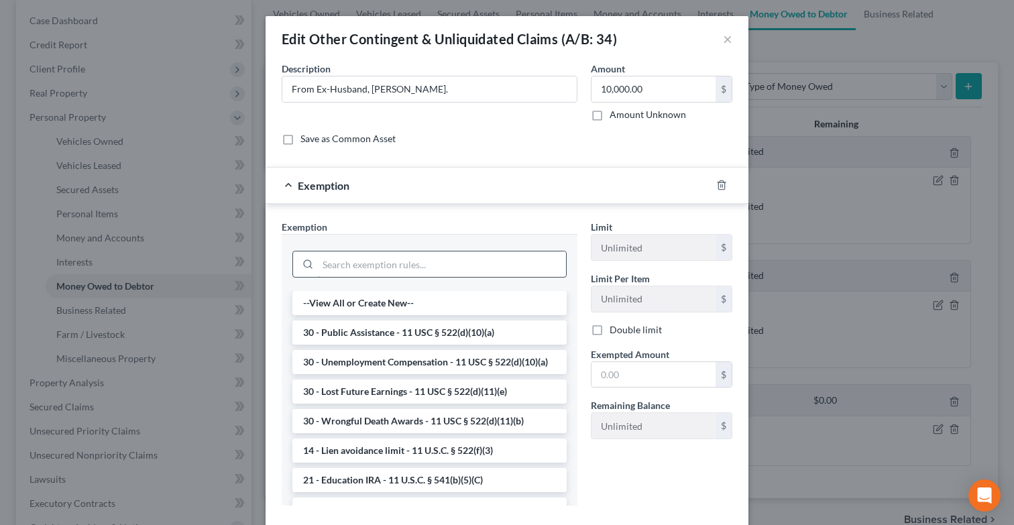
click at [517, 260] on input "search" at bounding box center [442, 264] width 248 height 25
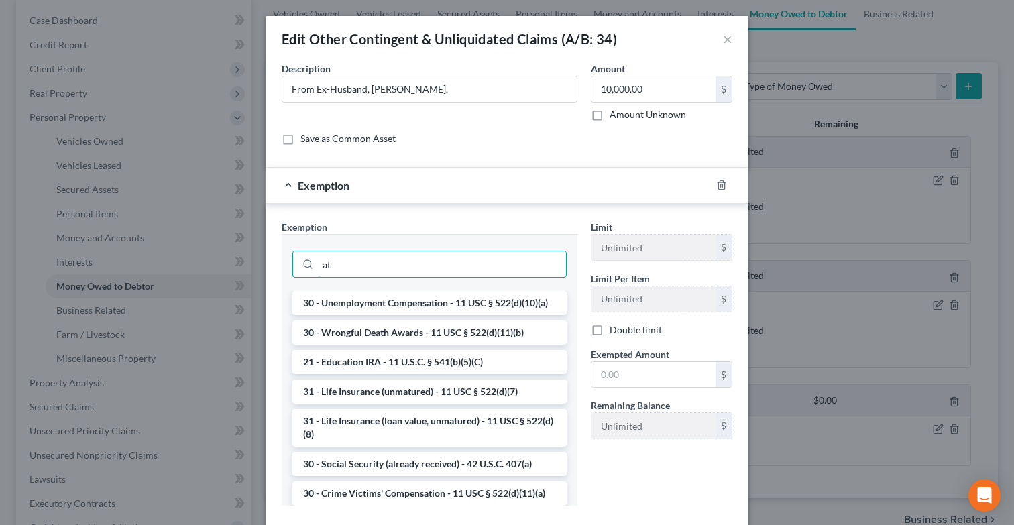
type input "a"
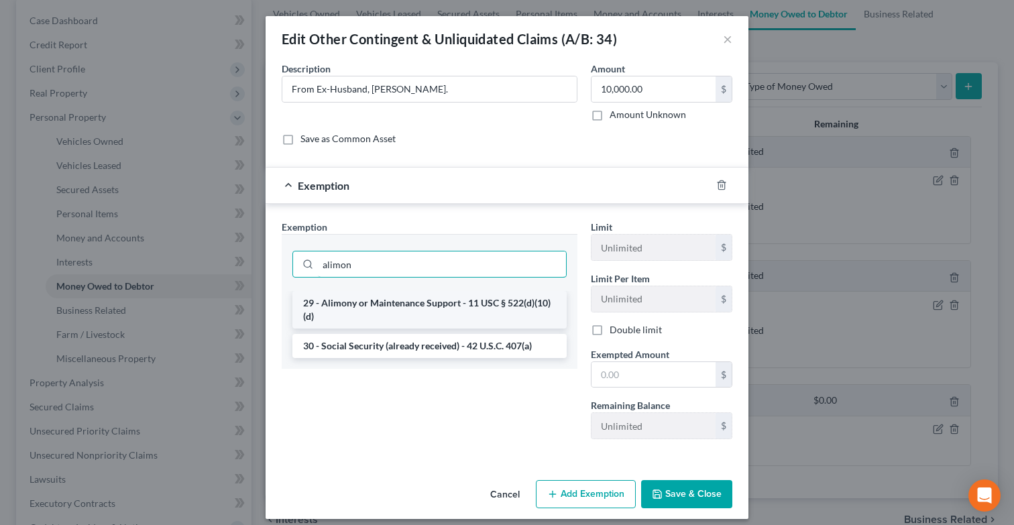
type input "alimon"
click at [466, 309] on li "29 - Alimony or Maintenance Support - 11 USC § 522(d)(10)(d)" at bounding box center [429, 310] width 274 height 38
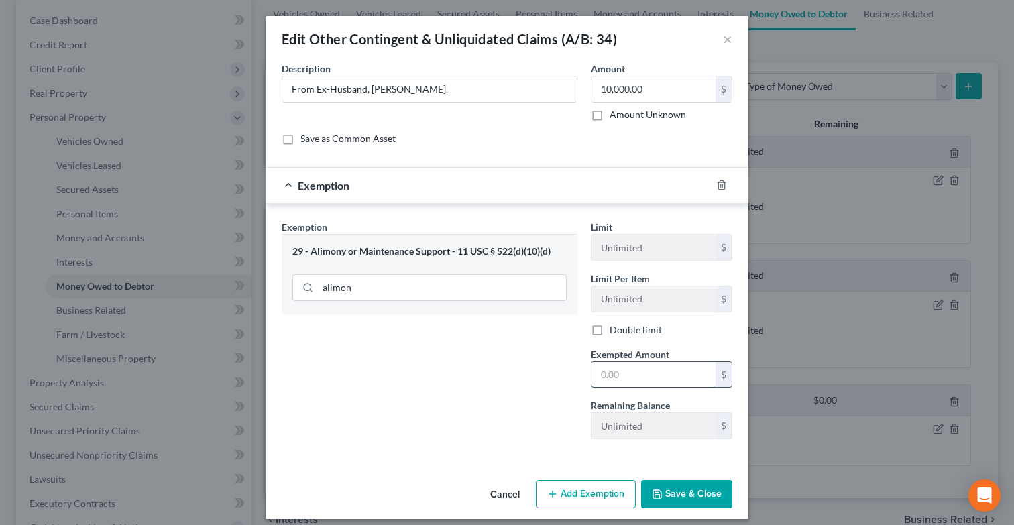
click at [621, 373] on input "text" at bounding box center [654, 374] width 124 height 25
type input "10,000"
click at [684, 498] on button "Save & Close" at bounding box center [686, 494] width 91 height 28
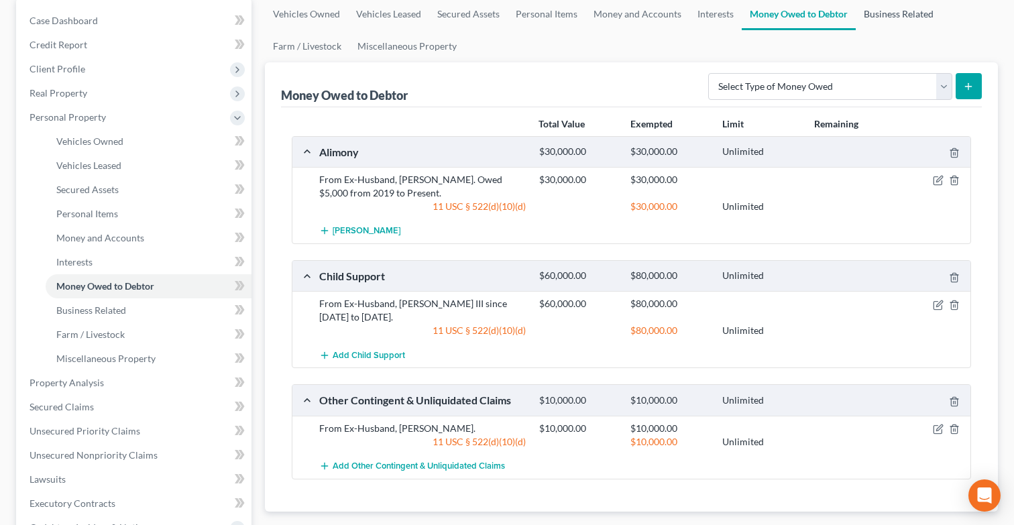
click at [902, 17] on link "Business Related" at bounding box center [899, 14] width 86 height 32
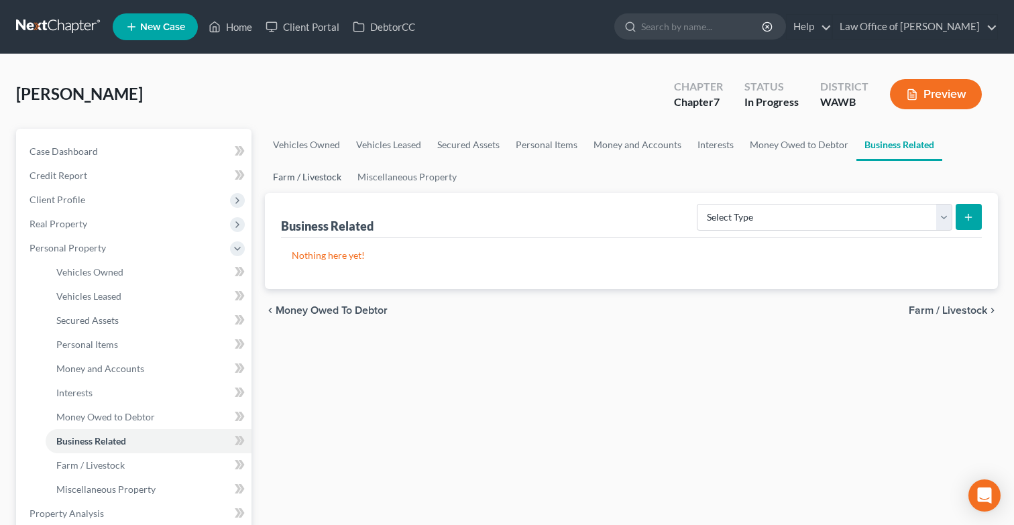
click at [333, 179] on link "Farm / Livestock" at bounding box center [307, 177] width 85 height 32
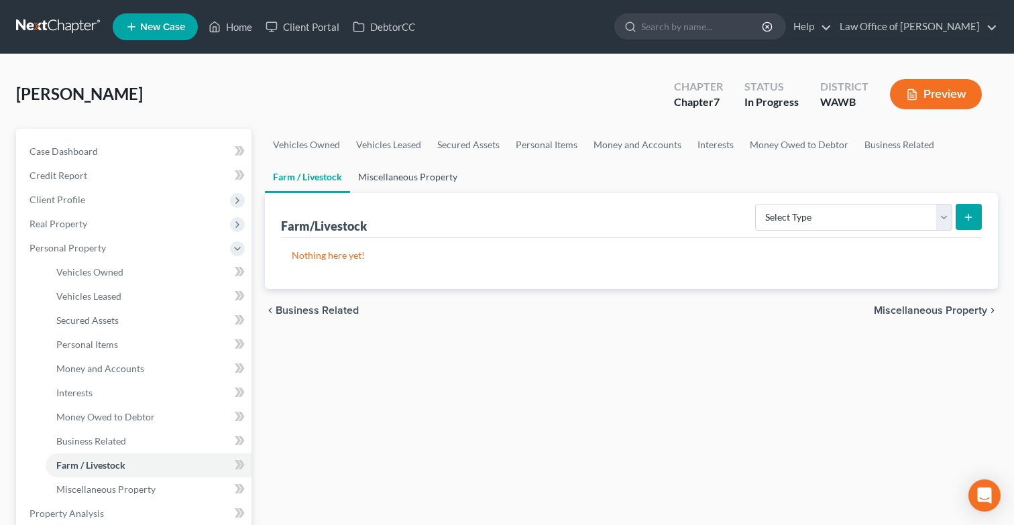
click at [397, 179] on link "Miscellaneous Property" at bounding box center [407, 177] width 115 height 32
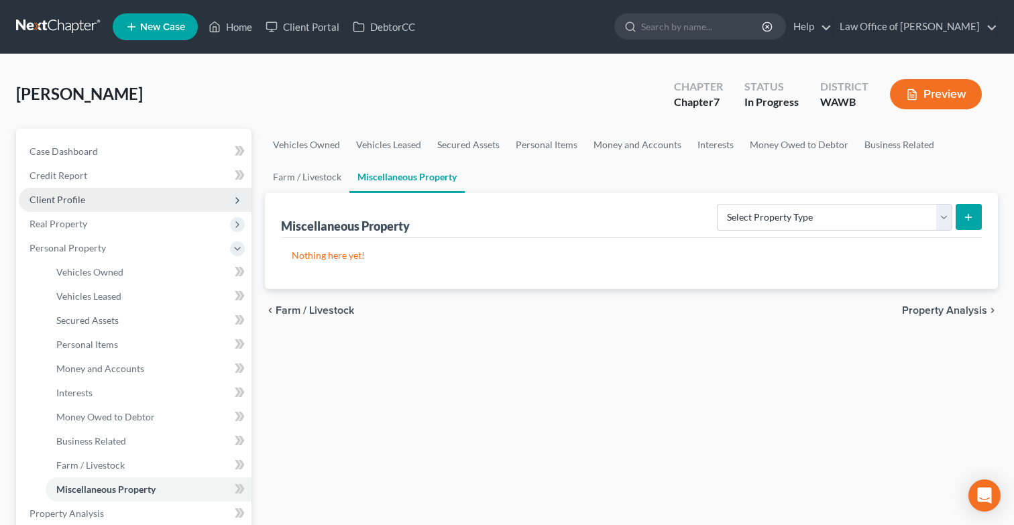
click at [129, 201] on span "Client Profile" at bounding box center [135, 200] width 233 height 24
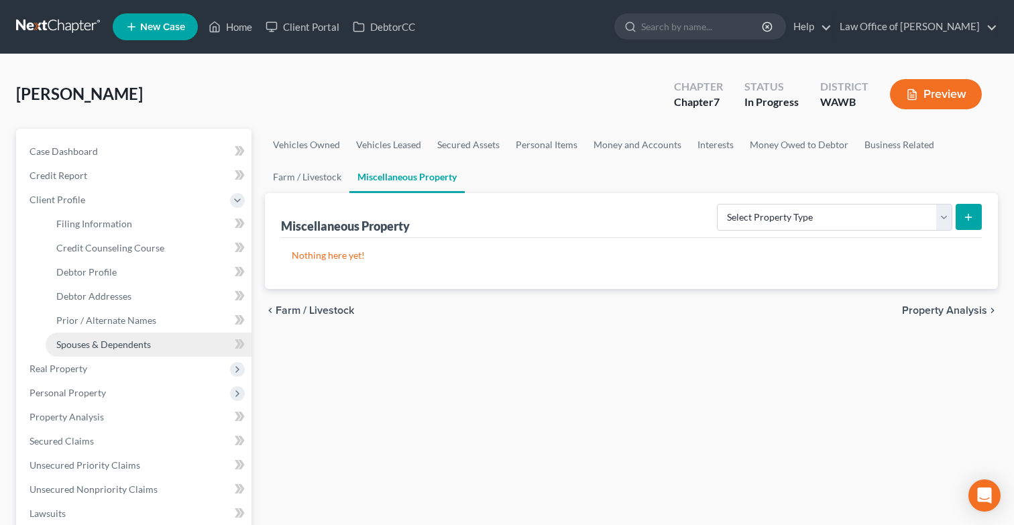
click at [136, 343] on span "Spouses & Dependents" at bounding box center [103, 344] width 95 height 11
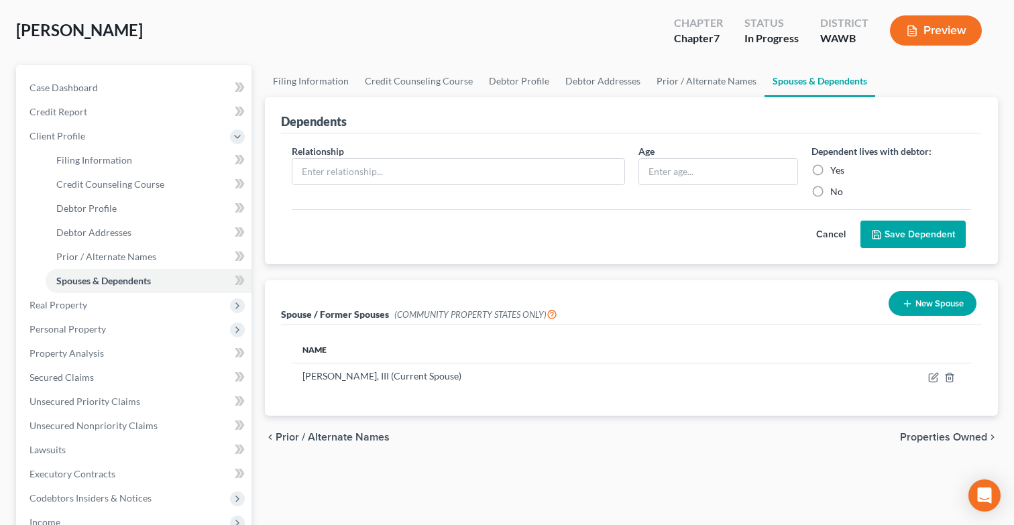
scroll to position [129, 0]
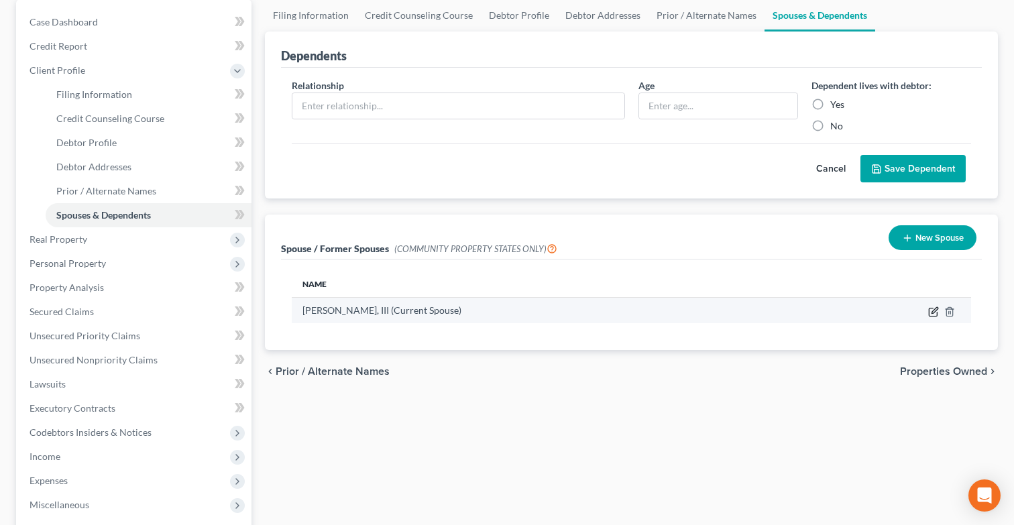
click at [935, 310] on icon "button" at bounding box center [935, 310] width 6 height 6
select select "9"
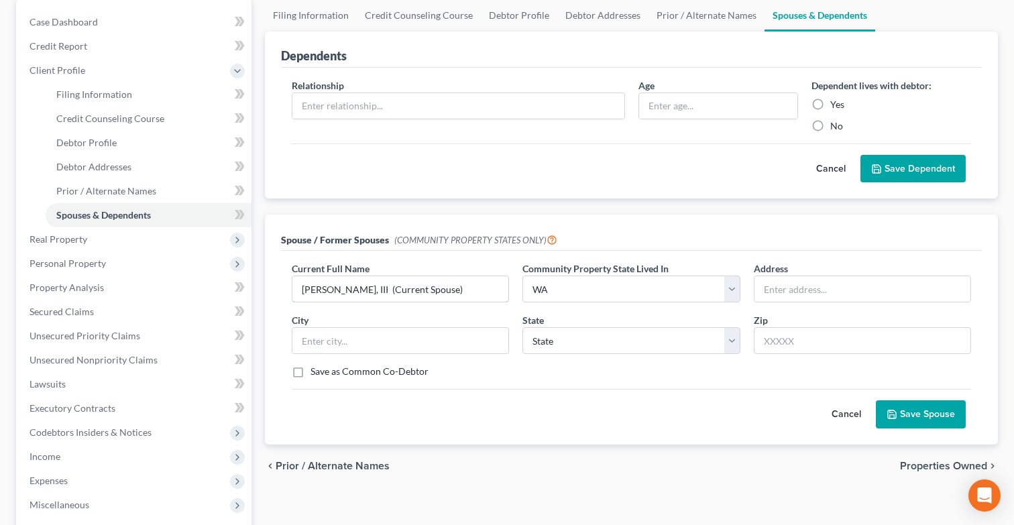
drag, startPoint x: 404, startPoint y: 289, endPoint x: 515, endPoint y: 289, distance: 110.7
click at [513, 289] on div "Current Full Name * Rosauro De Guzman, III (Current Spouse)" at bounding box center [400, 282] width 231 height 41
type input "Rosauro De Guzman, III (Divorced)"
click at [926, 415] on button "Save Spouse" at bounding box center [921, 415] width 90 height 28
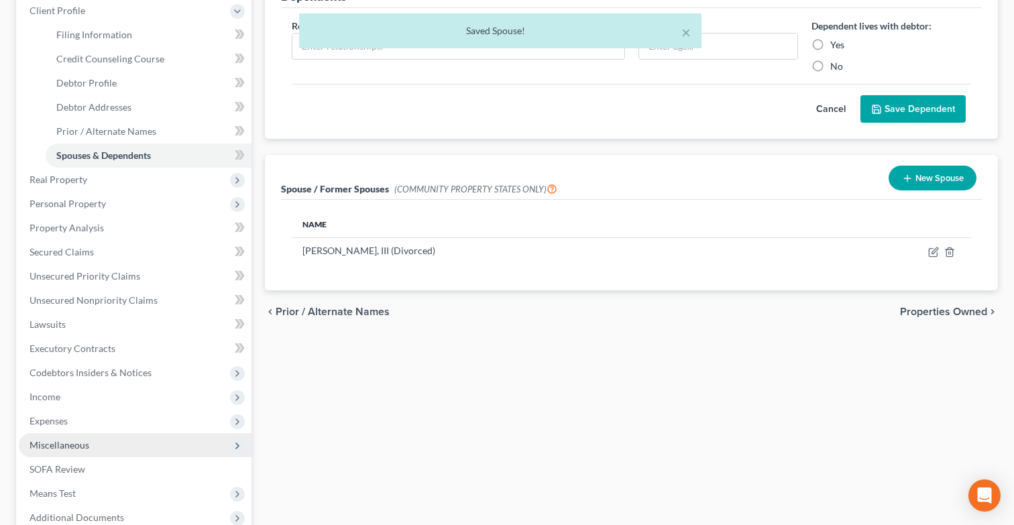
scroll to position [190, 0]
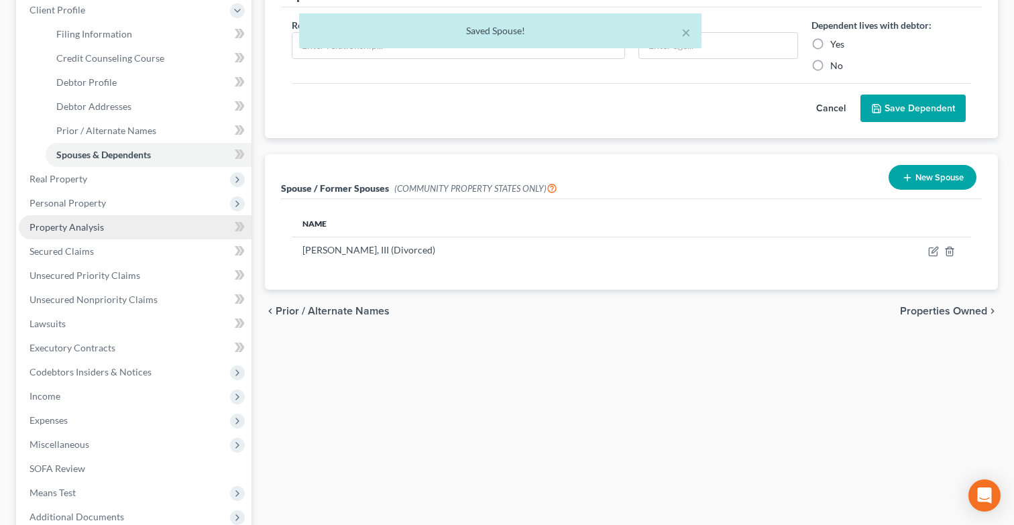
click at [97, 229] on span "Property Analysis" at bounding box center [67, 226] width 74 height 11
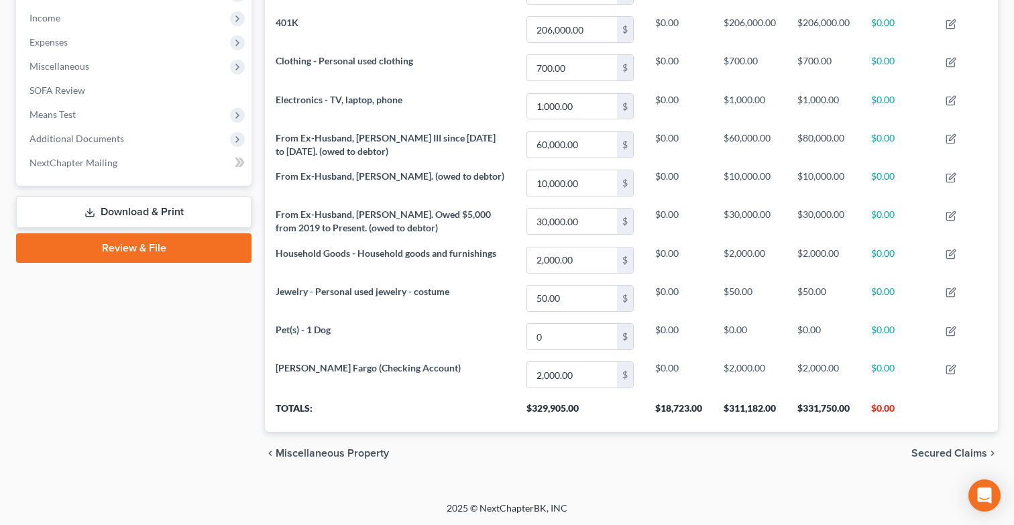
click at [963, 454] on span "Secured Claims" at bounding box center [950, 453] width 76 height 11
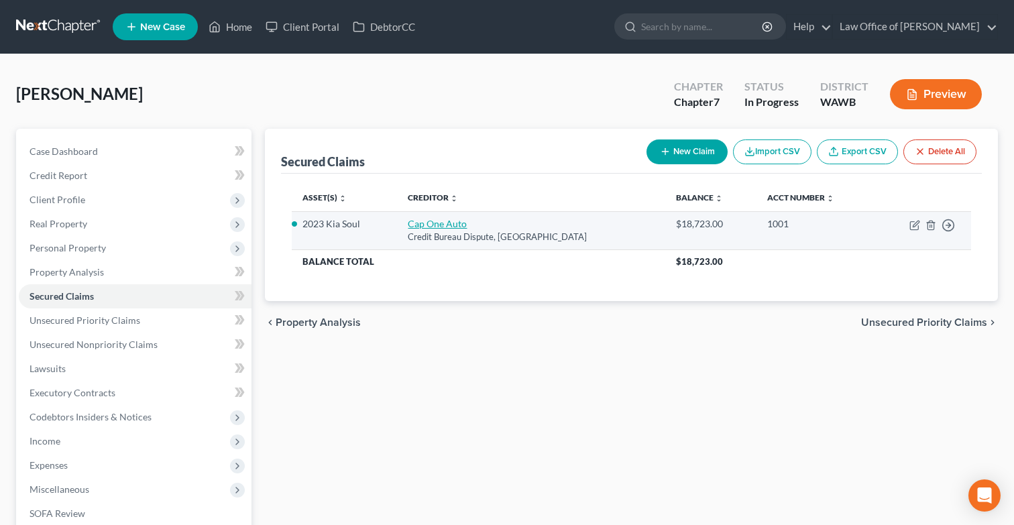
click at [448, 227] on link "Cap One Auto" at bounding box center [437, 223] width 59 height 11
select select "45"
select select "2"
select select "0"
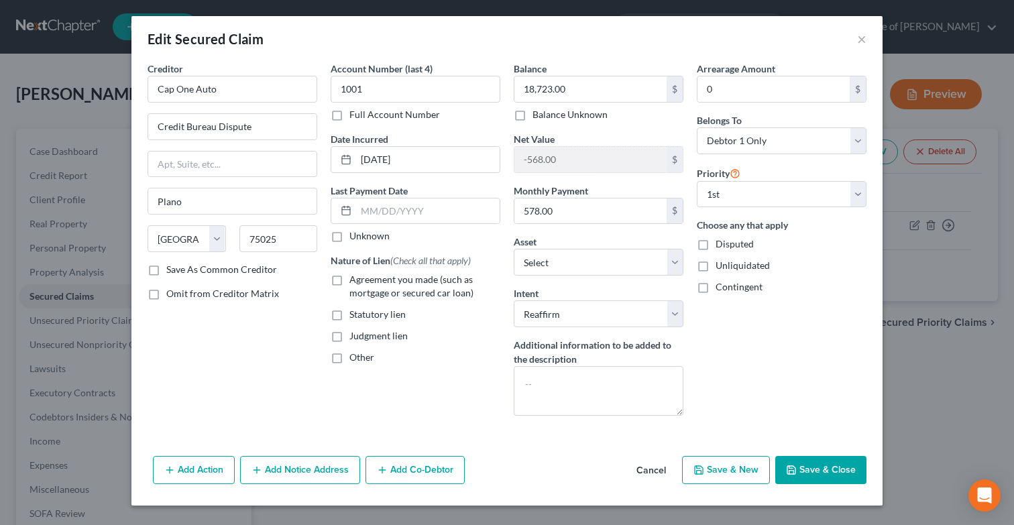
click at [350, 282] on label "Agreement you made (such as mortgage or secured car loan)" at bounding box center [425, 286] width 151 height 27
click at [355, 282] on input "Agreement you made (such as mortgage or secured car loan)" at bounding box center [359, 277] width 9 height 9
checkbox input "true"
click at [833, 478] on button "Save & Close" at bounding box center [821, 470] width 91 height 28
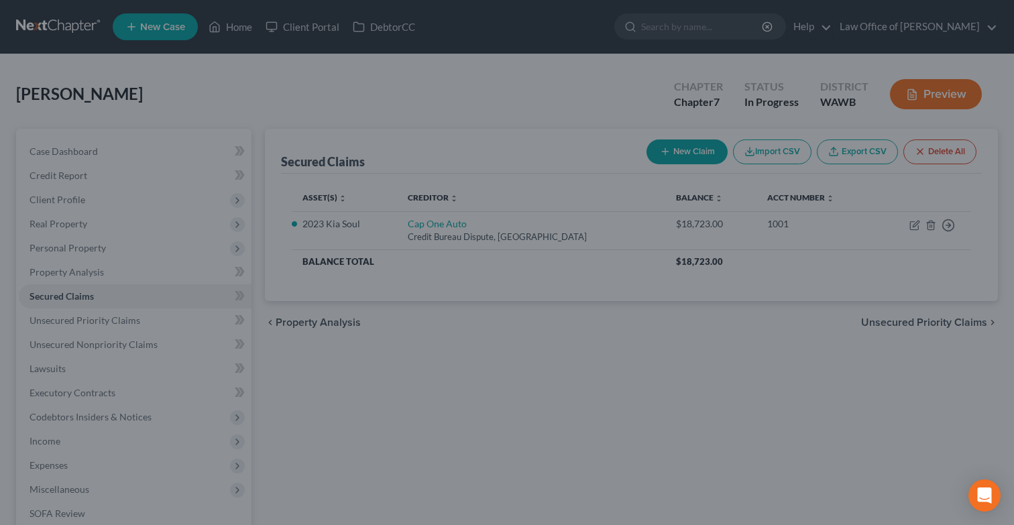
select select "3"
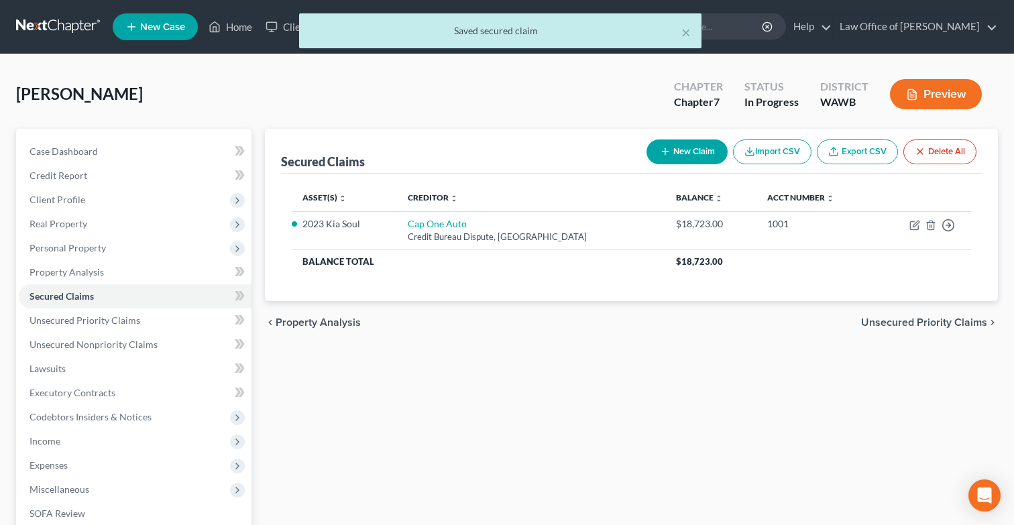
click at [902, 322] on span "Unsecured Priority Claims" at bounding box center [924, 322] width 126 height 11
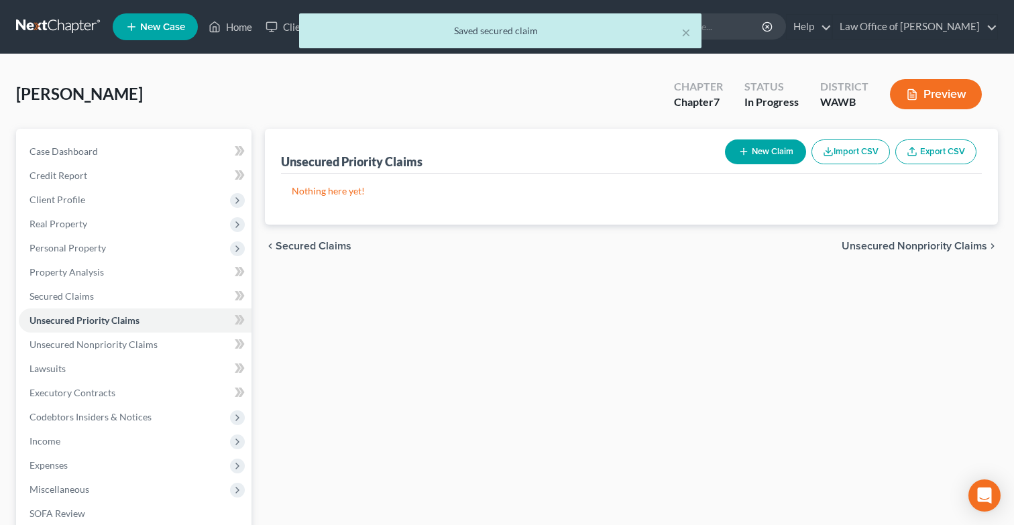
click at [910, 247] on span "Unsecured Nonpriority Claims" at bounding box center [915, 246] width 146 height 11
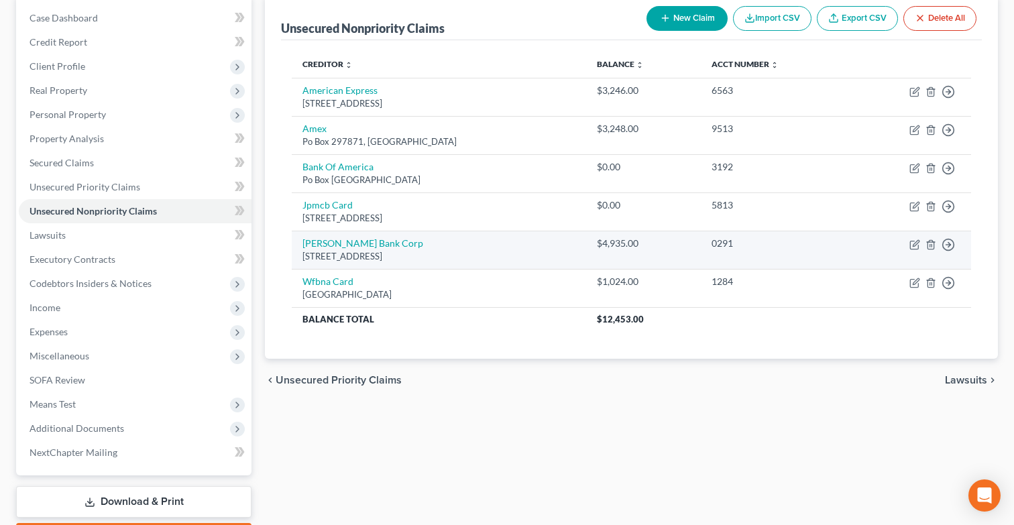
scroll to position [150, 0]
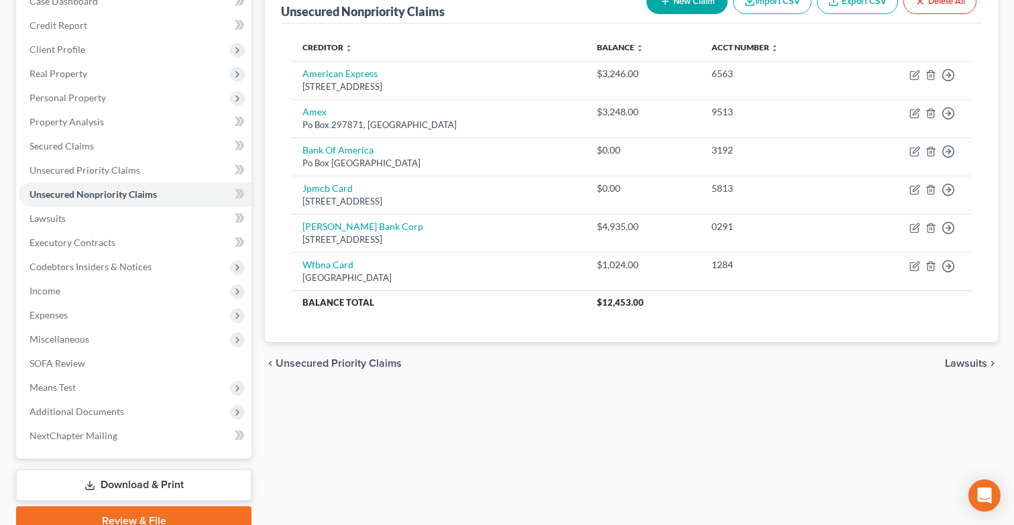
click at [966, 365] on span "Lawsuits" at bounding box center [966, 363] width 42 height 11
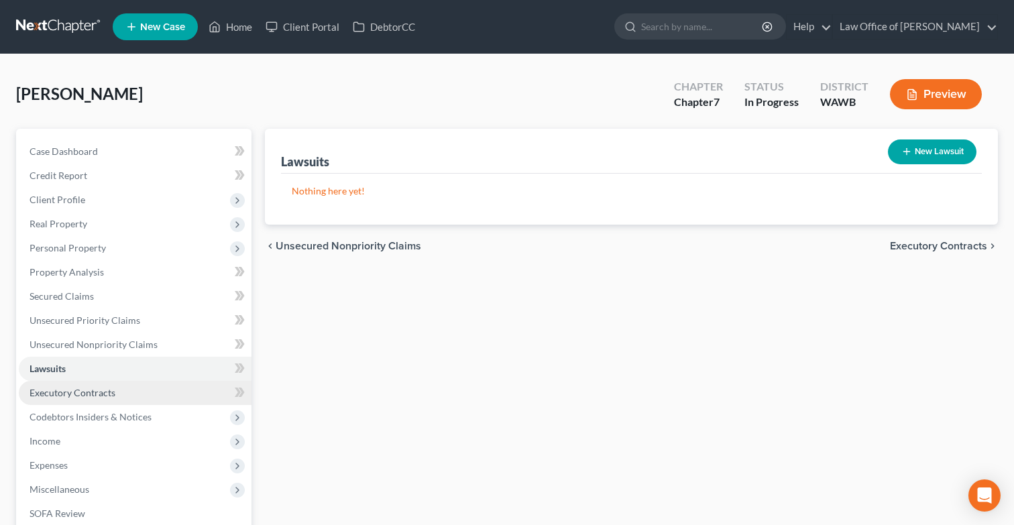
click at [162, 389] on link "Executory Contracts" at bounding box center [135, 393] width 233 height 24
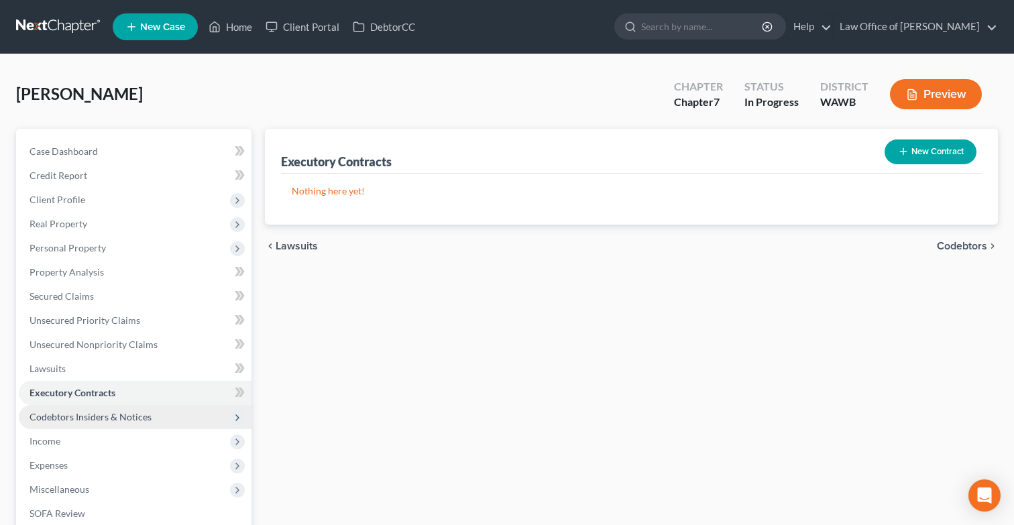
click at [157, 411] on span "Codebtors Insiders & Notices" at bounding box center [135, 417] width 233 height 24
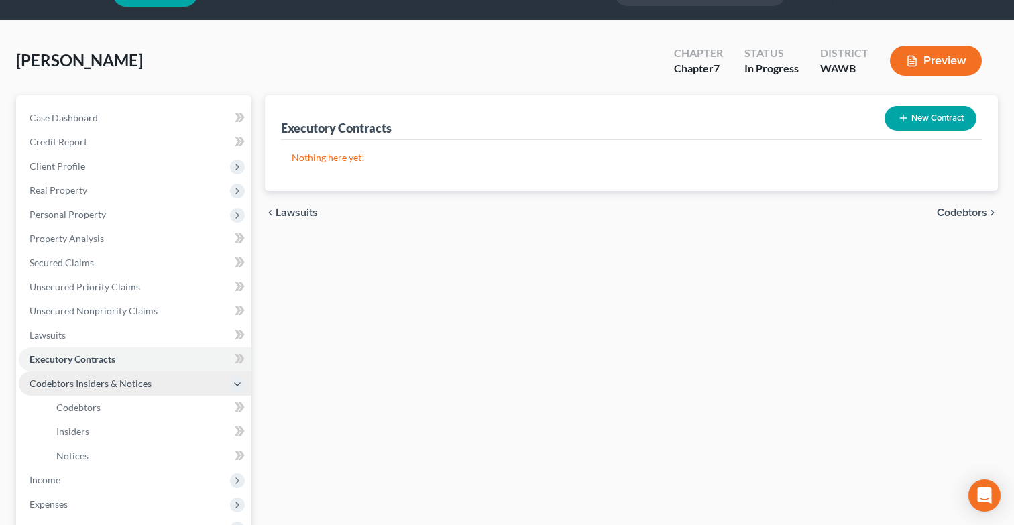
scroll to position [36, 0]
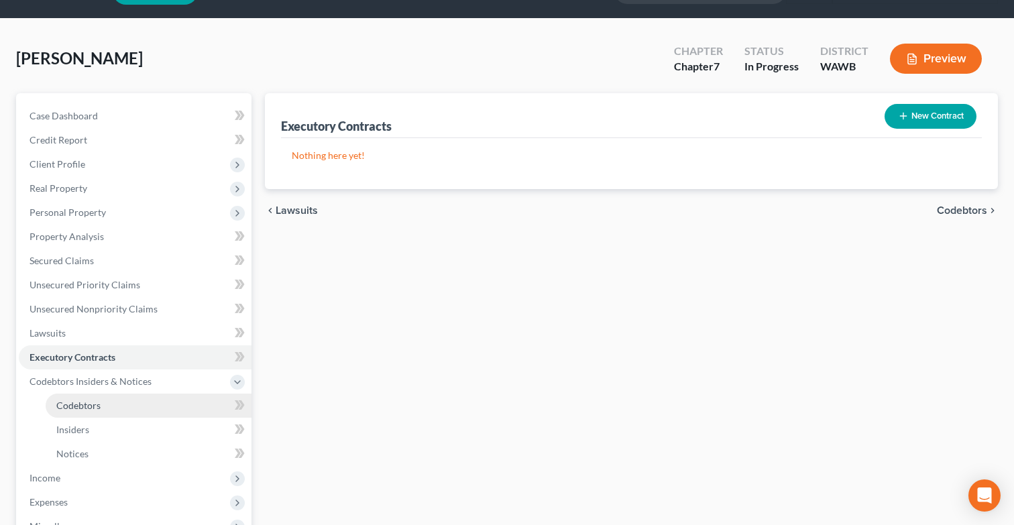
click at [154, 402] on link "Codebtors" at bounding box center [149, 406] width 206 height 24
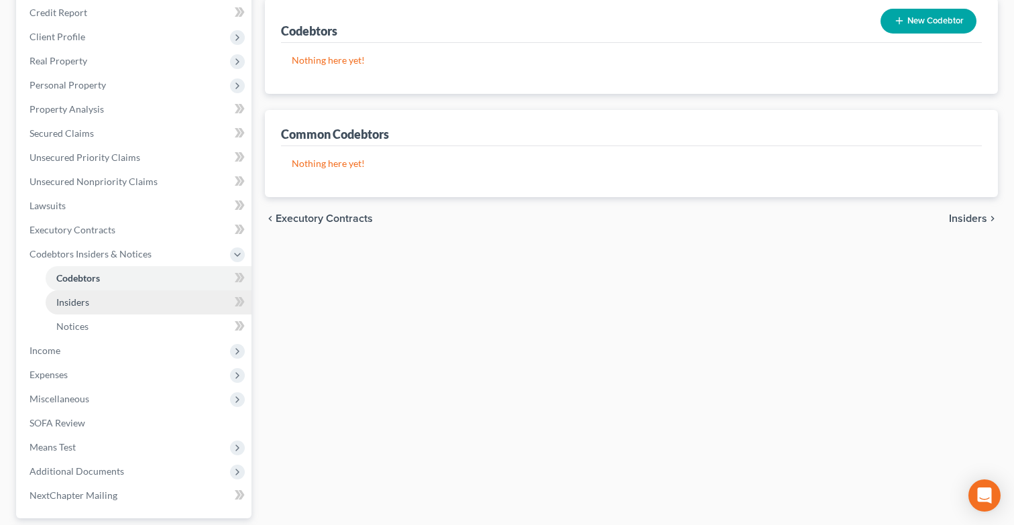
click at [138, 308] on link "Insiders" at bounding box center [149, 302] width 206 height 24
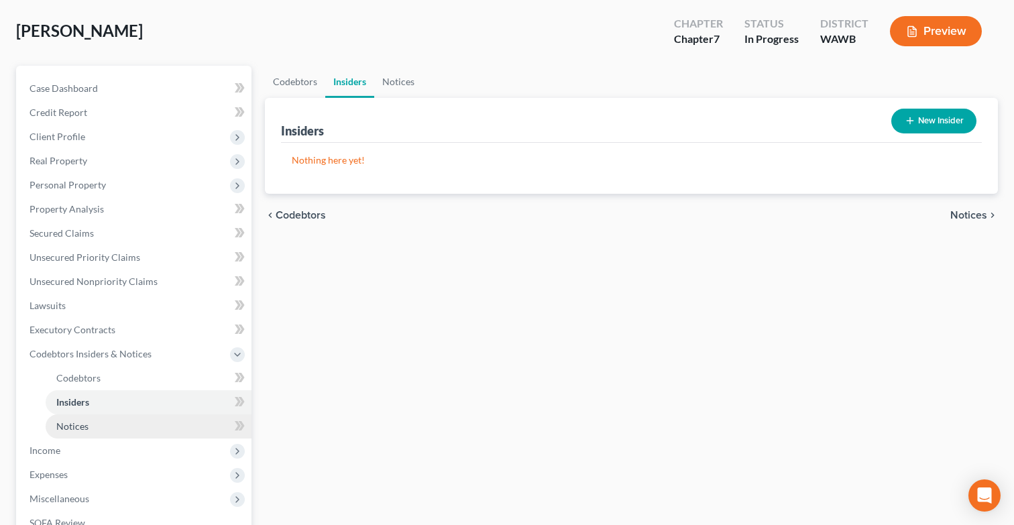
click at [121, 426] on link "Notices" at bounding box center [149, 427] width 206 height 24
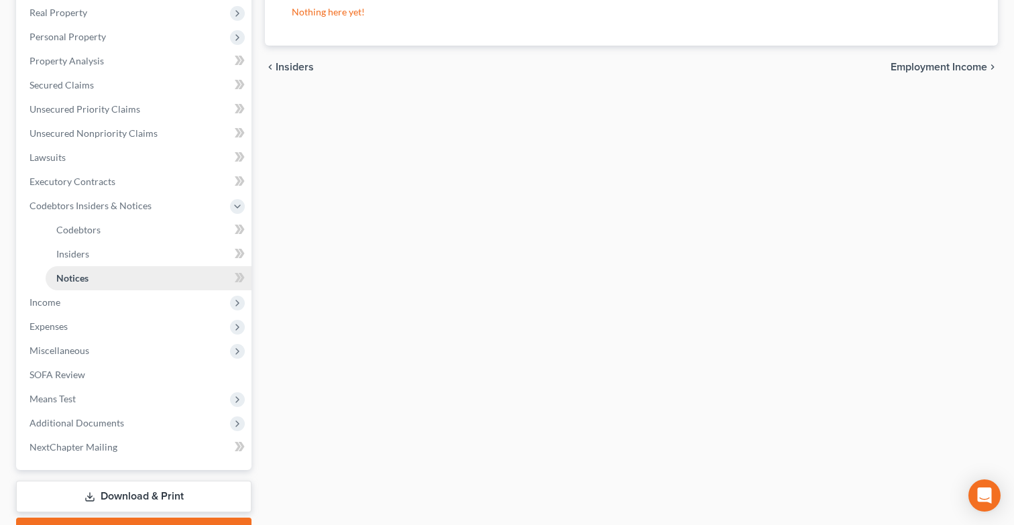
scroll to position [283, 0]
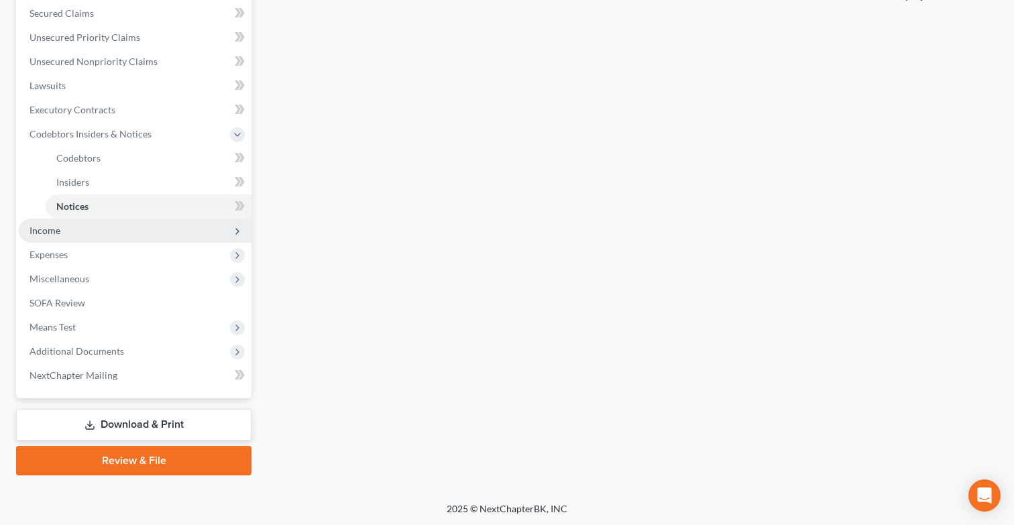
click at [86, 229] on span "Income" at bounding box center [135, 231] width 233 height 24
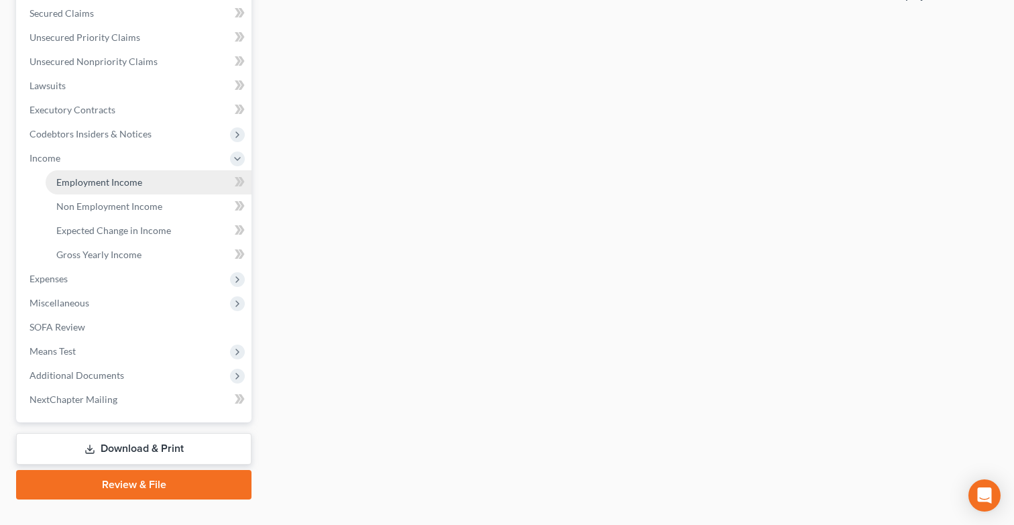
click at [91, 192] on link "Employment Income" at bounding box center [149, 182] width 206 height 24
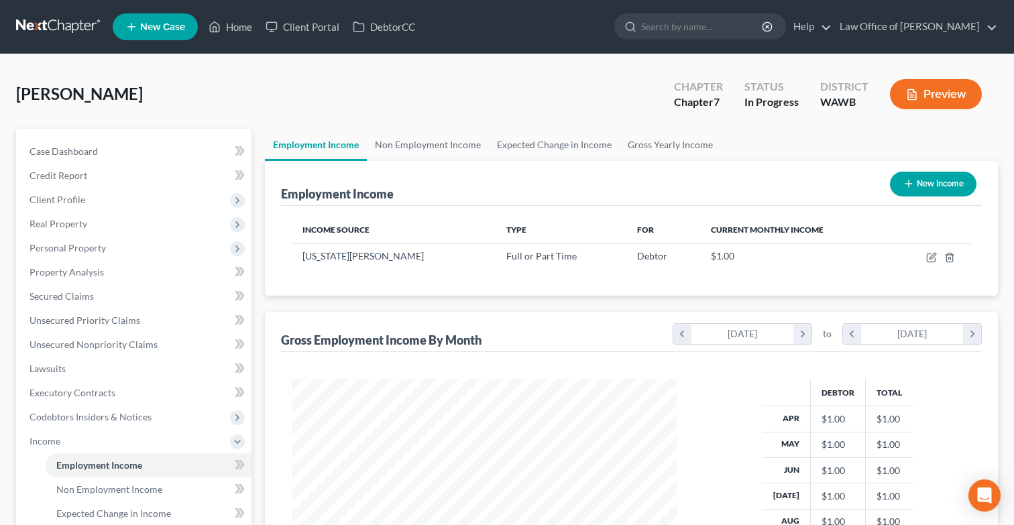
scroll to position [240, 412]
click at [930, 256] on icon "button" at bounding box center [933, 256] width 6 height 6
select select "0"
select select "50"
select select "0"
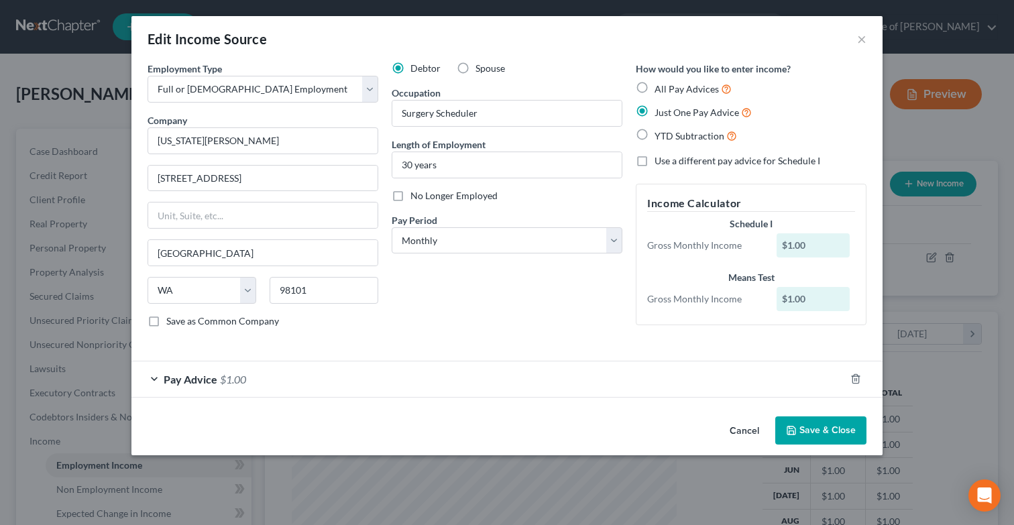
click at [419, 372] on div "Pay Advice $1.00" at bounding box center [488, 380] width 714 height 36
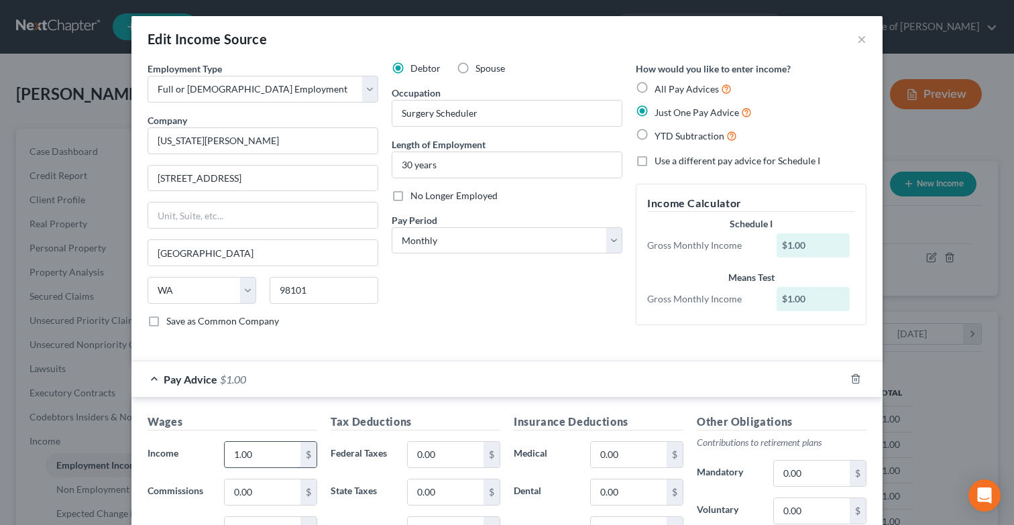
click at [272, 454] on input "1.00" at bounding box center [263, 454] width 76 height 25
type input "7,302"
click at [625, 462] on input "0.00" at bounding box center [629, 454] width 76 height 25
type input "2"
type input "167"
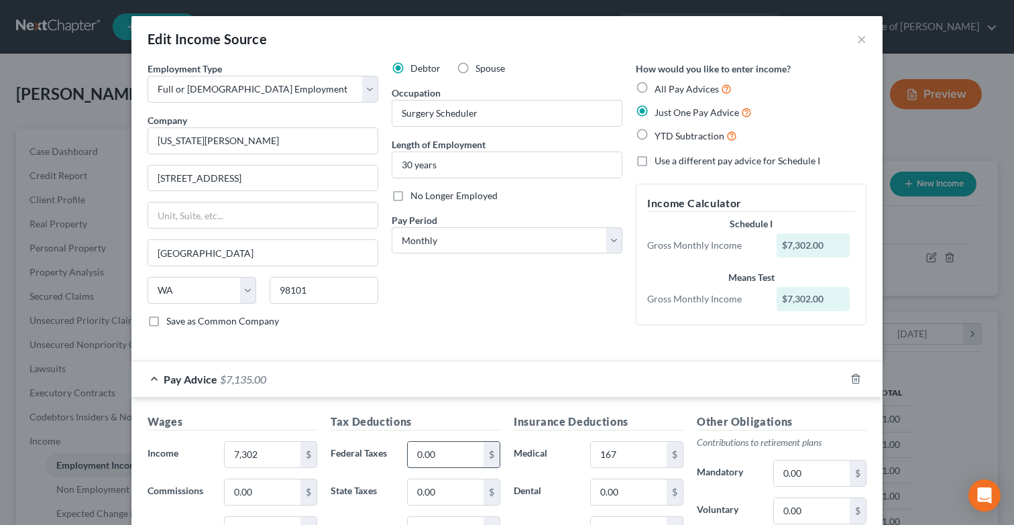
click at [432, 463] on input "0.00" at bounding box center [446, 454] width 76 height 25
type input "1,215"
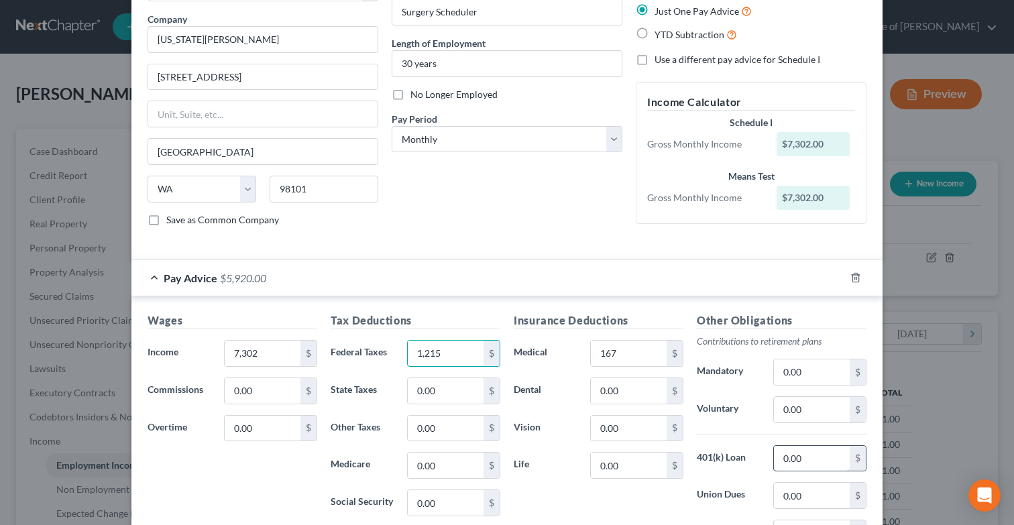
scroll to position [109, 0]
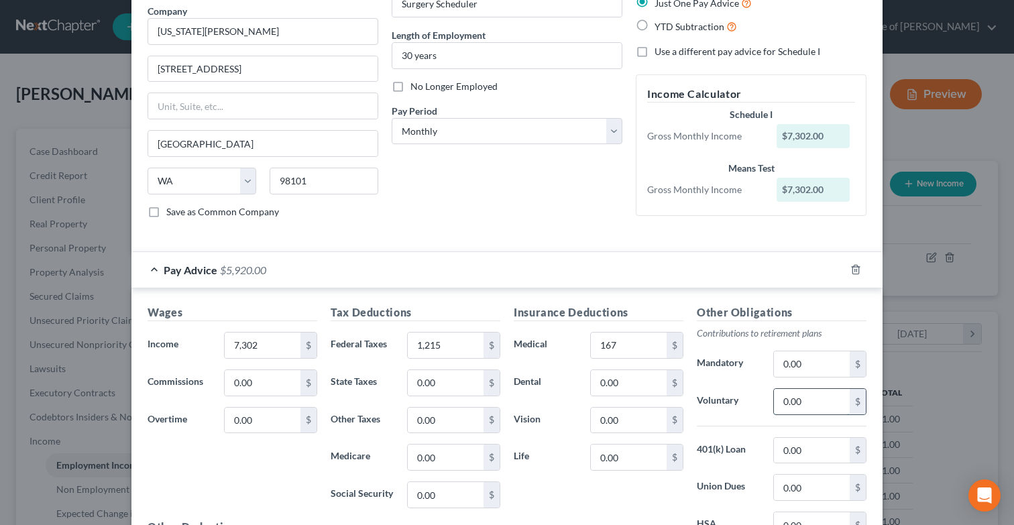
click at [818, 404] on input "0.00" at bounding box center [812, 401] width 76 height 25
type input "147"
click at [635, 458] on input "0.00" at bounding box center [629, 457] width 76 height 25
type input "344"
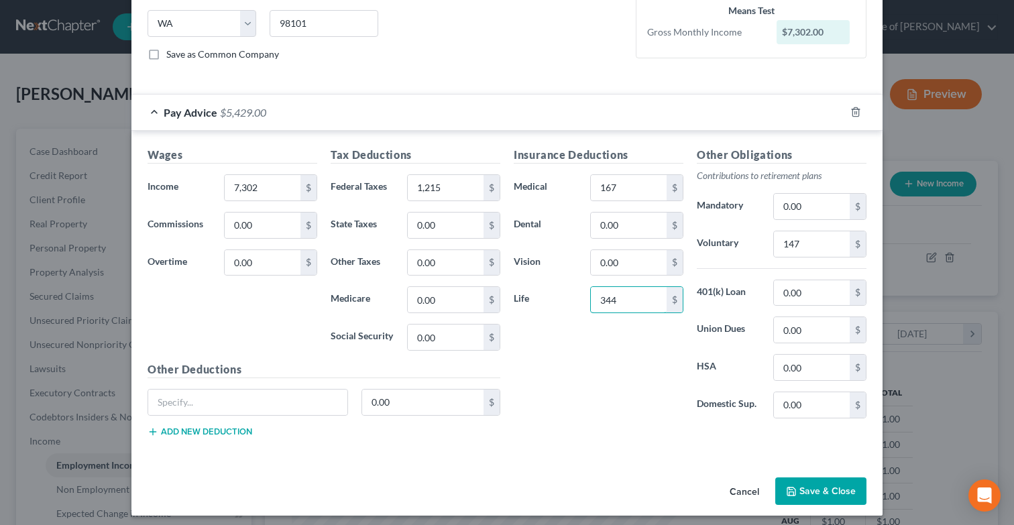
scroll to position [274, 0]
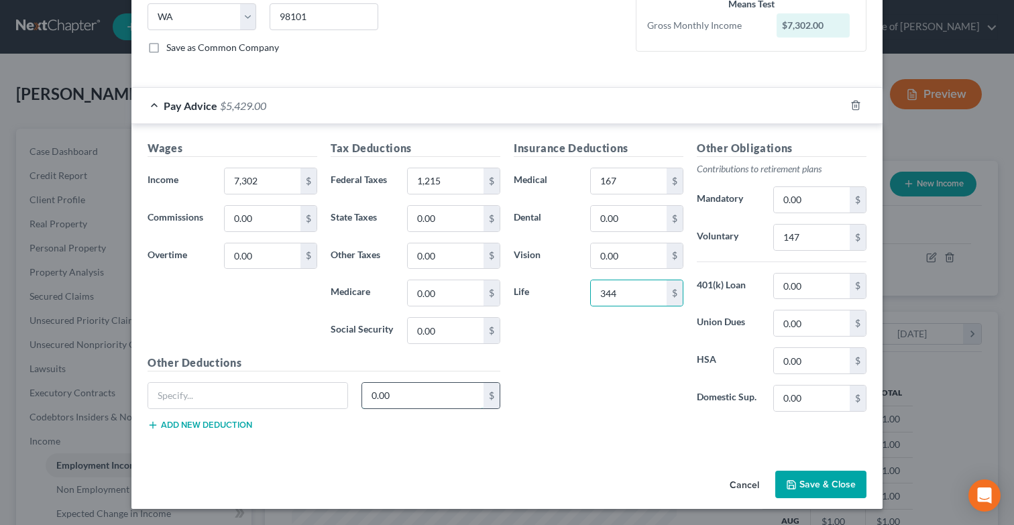
click at [426, 396] on input "0.00" at bounding box center [423, 395] width 122 height 25
type input "182"
click at [272, 395] on input "text" at bounding box center [247, 395] width 199 height 25
type input "FSA Parking"
click at [824, 480] on button "Save & Close" at bounding box center [821, 485] width 91 height 28
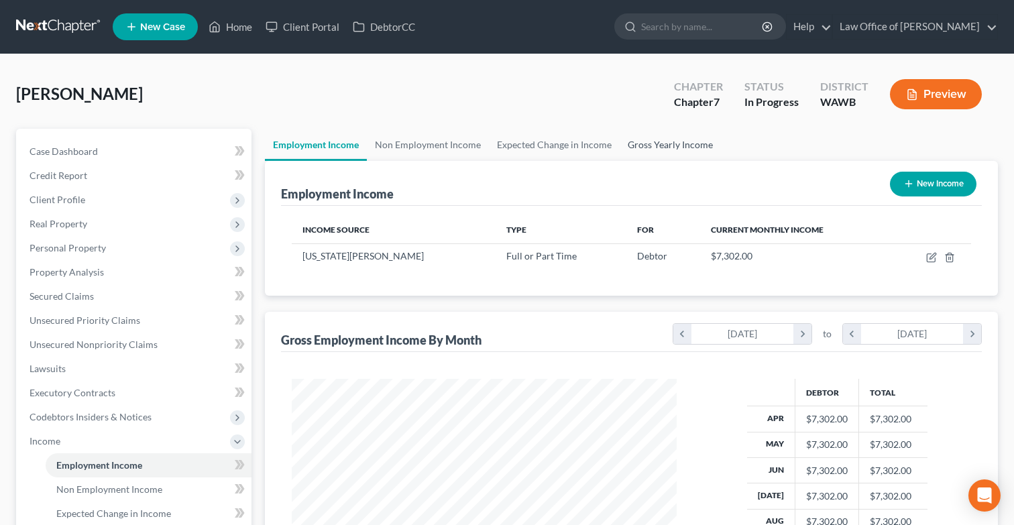
click at [676, 148] on link "Gross Yearly Income" at bounding box center [670, 145] width 101 height 32
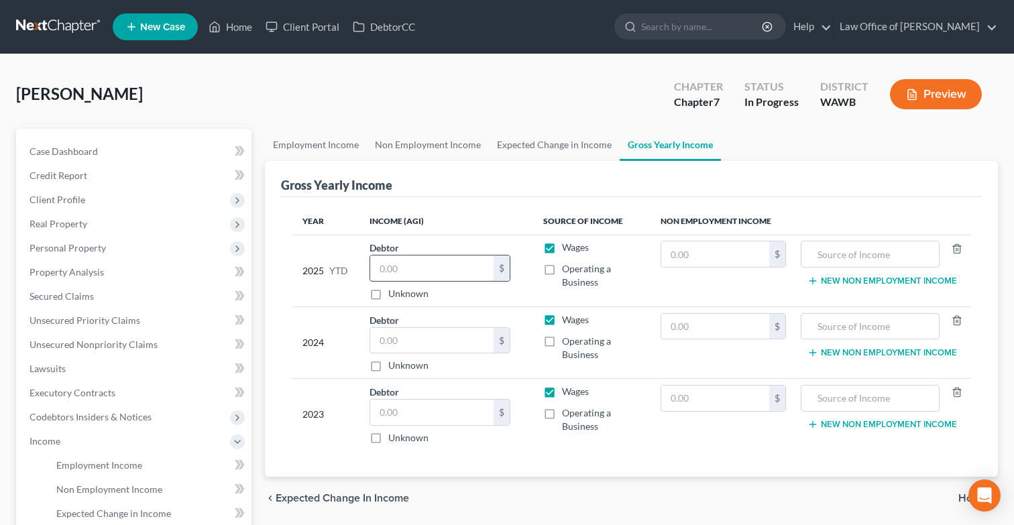
click at [431, 271] on input "text" at bounding box center [431, 268] width 123 height 25
type input "65,883.00"
click at [453, 350] on input "text" at bounding box center [431, 340] width 123 height 25
click at [443, 344] on input "83,563.00" at bounding box center [431, 340] width 123 height 25
type input "83,564.00"
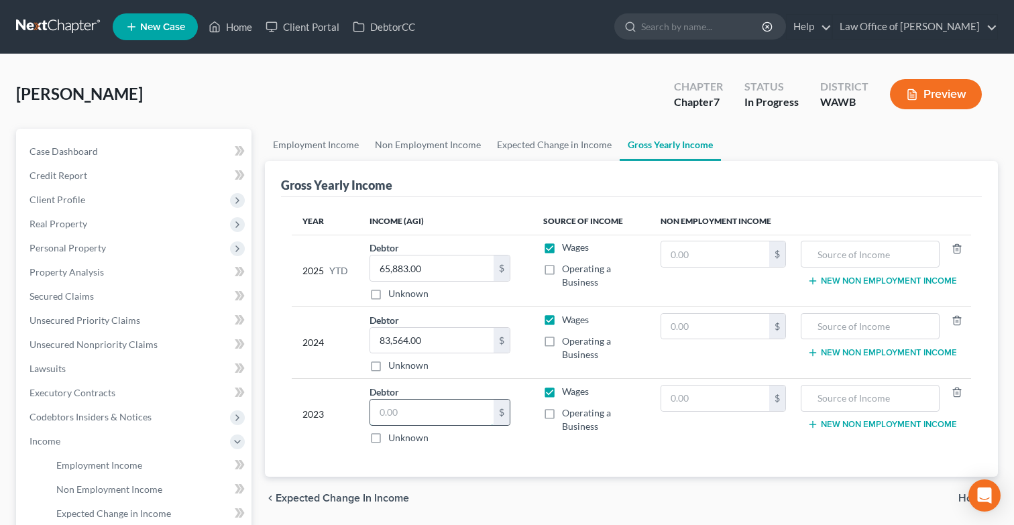
click at [418, 412] on input "text" at bounding box center [431, 412] width 123 height 25
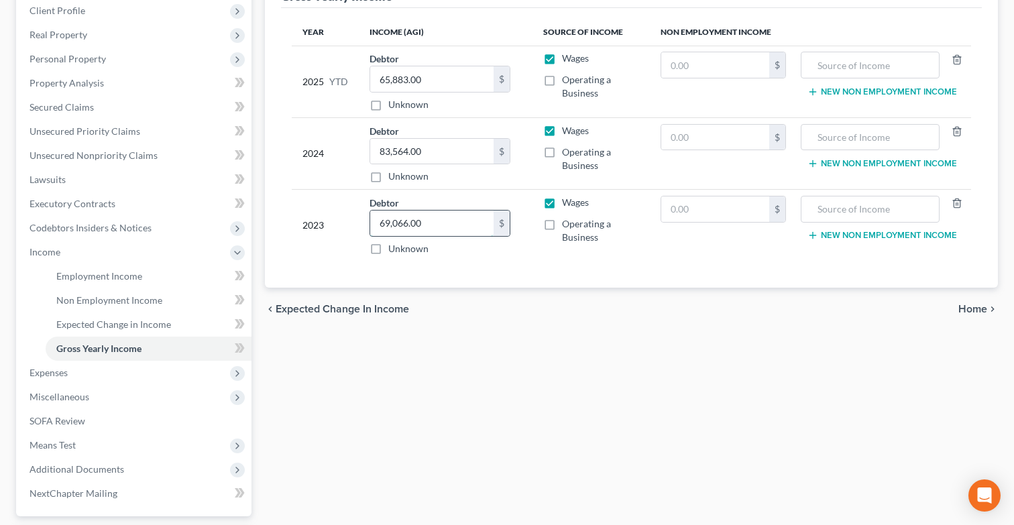
scroll to position [307, 0]
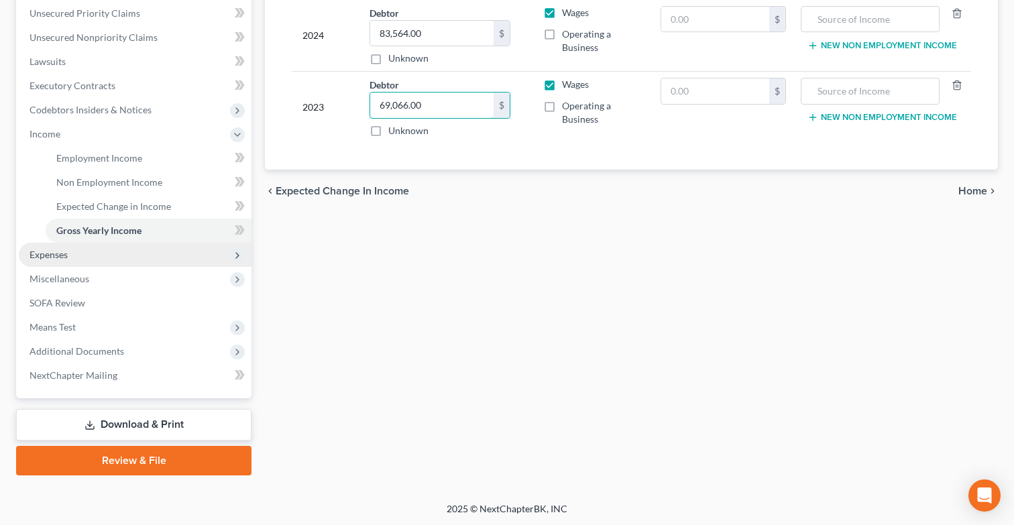
type input "69,066.00"
click at [197, 248] on span "Expenses" at bounding box center [135, 255] width 233 height 24
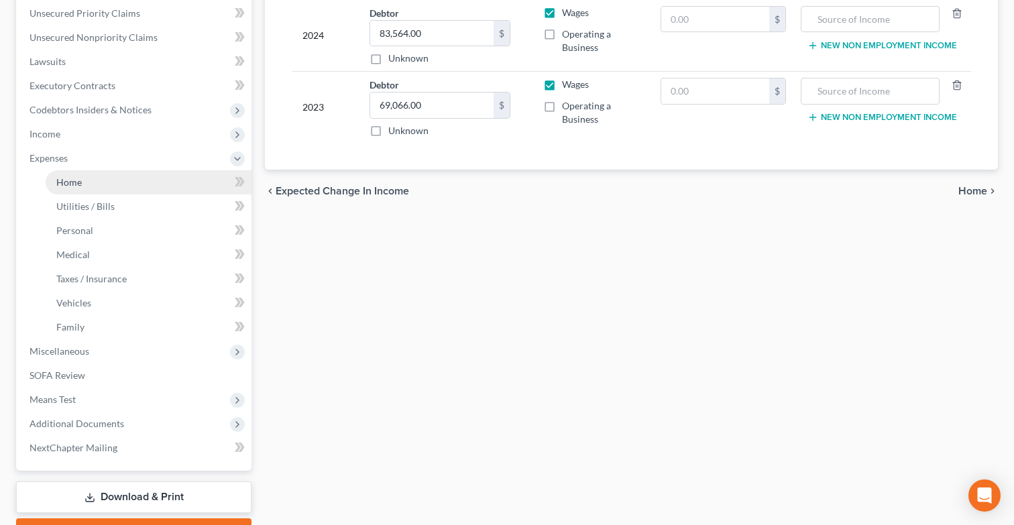
click at [194, 186] on link "Home" at bounding box center [149, 182] width 206 height 24
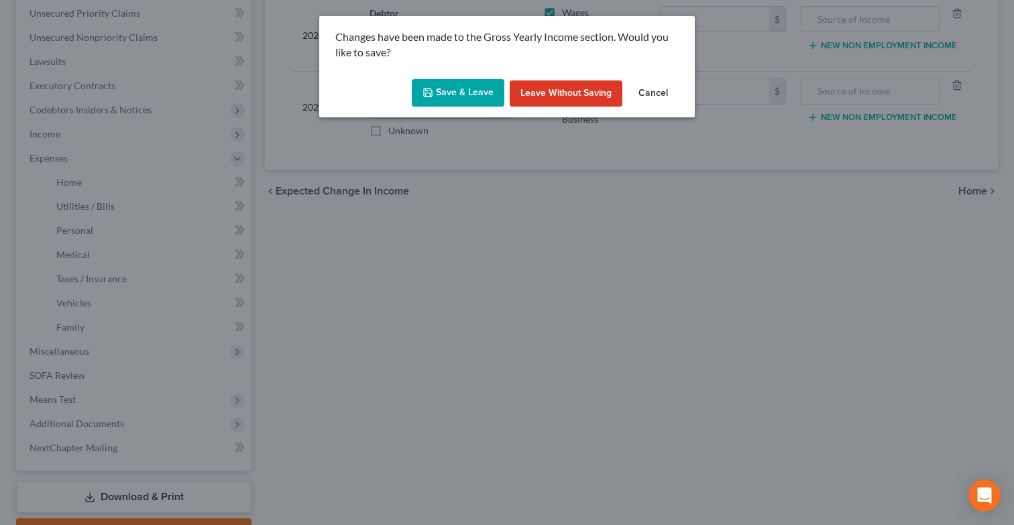
click at [445, 107] on button "Save & Leave" at bounding box center [458, 93] width 93 height 28
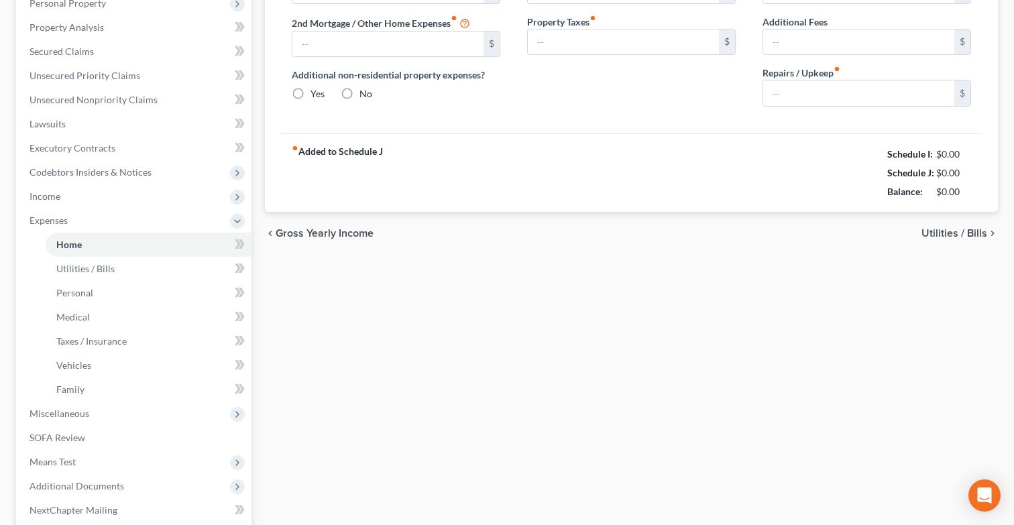
type input "2,700.00"
type input "0.00"
radio input "true"
type input "0.00"
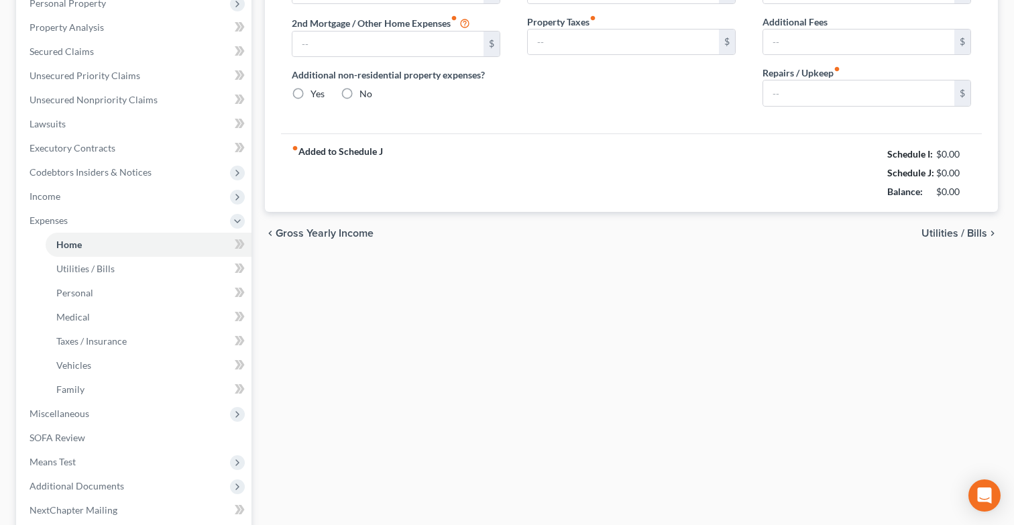
type input "0.00"
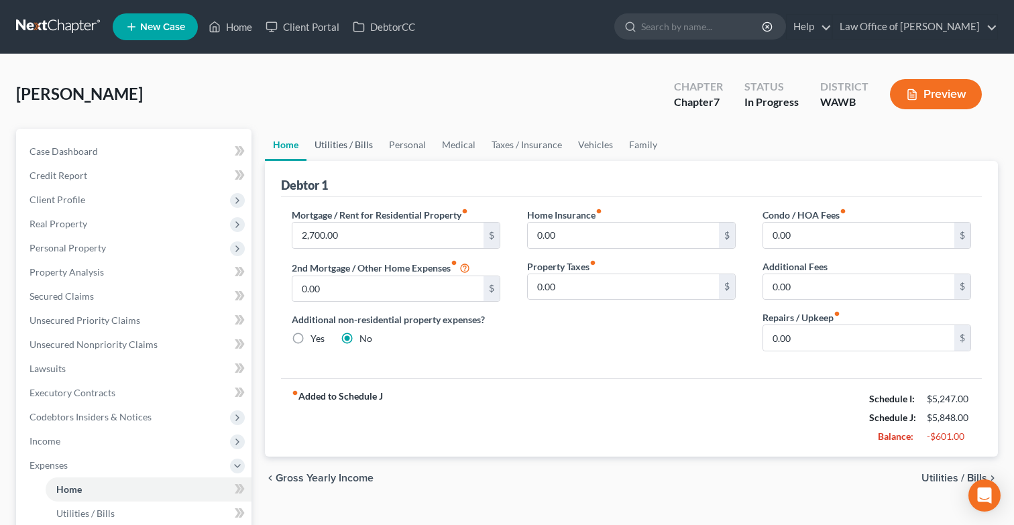
click at [342, 151] on link "Utilities / Bills" at bounding box center [344, 145] width 74 height 32
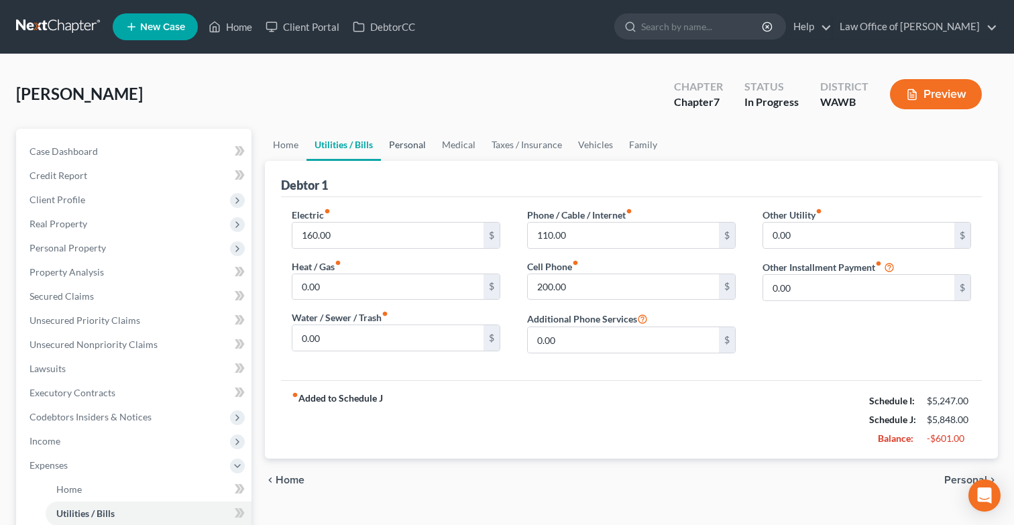
click at [410, 144] on link "Personal" at bounding box center [407, 145] width 53 height 32
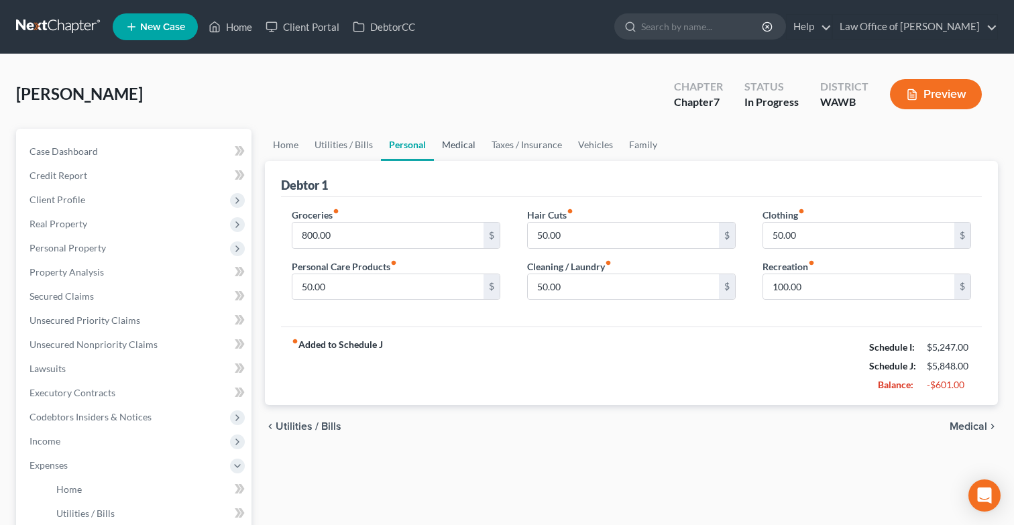
click at [462, 146] on link "Medical" at bounding box center [459, 145] width 50 height 32
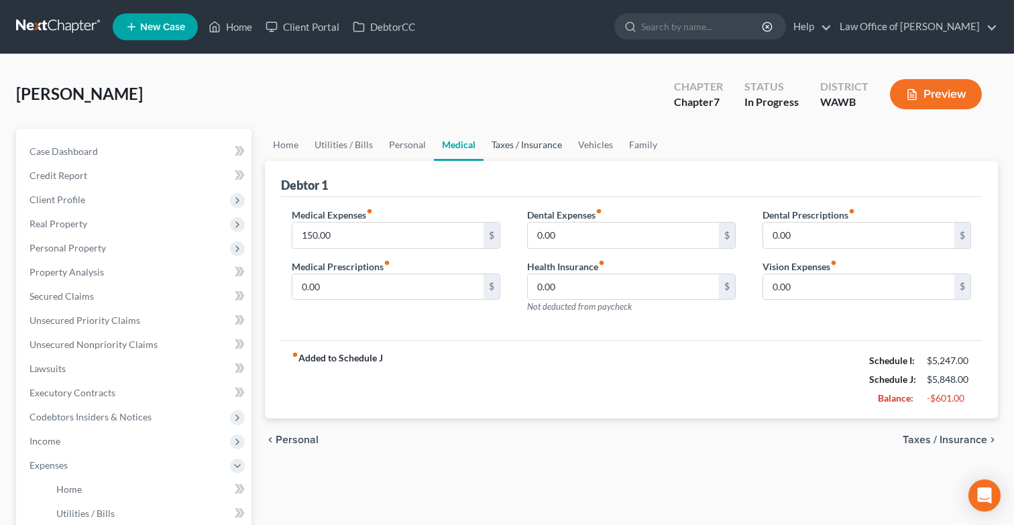
click at [509, 147] on link "Taxes / Insurance" at bounding box center [527, 145] width 87 height 32
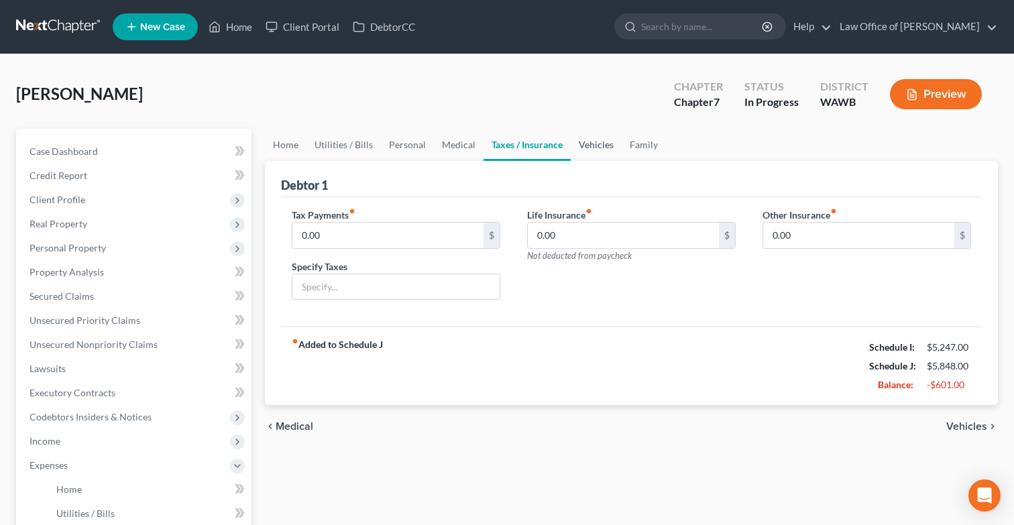
click at [586, 150] on link "Vehicles" at bounding box center [596, 145] width 51 height 32
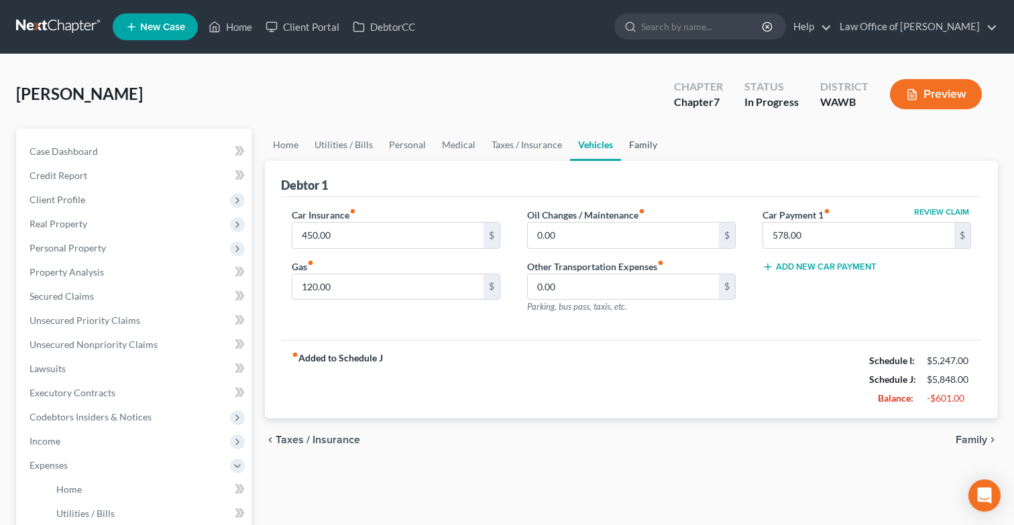
click at [640, 148] on link "Family" at bounding box center [643, 145] width 44 height 32
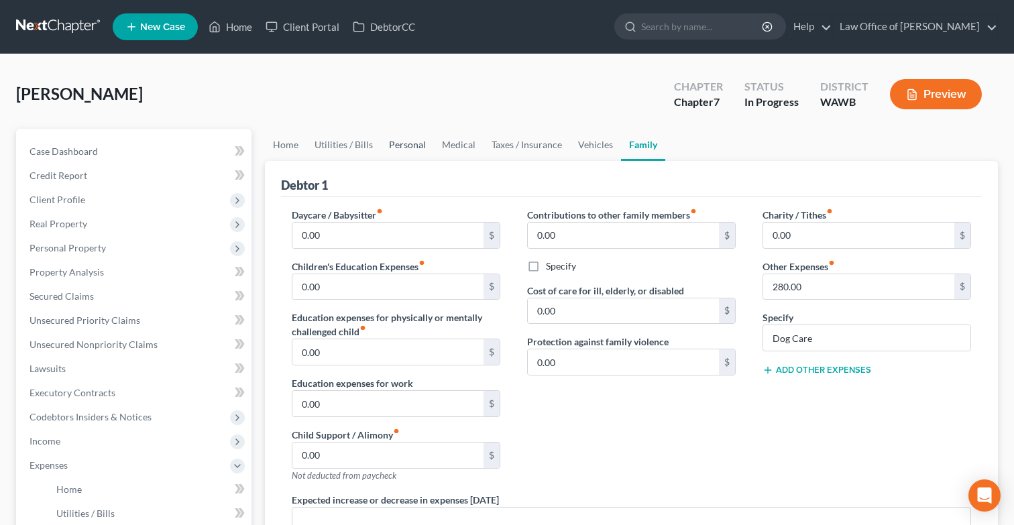
click at [403, 144] on link "Personal" at bounding box center [407, 145] width 53 height 32
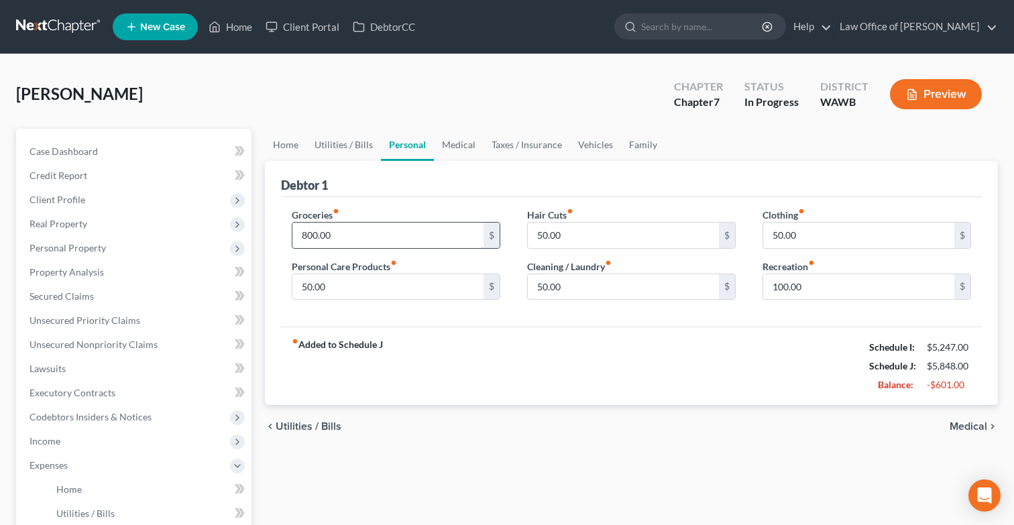
click at [342, 227] on input "800.00" at bounding box center [387, 235] width 191 height 25
drag, startPoint x: 350, startPoint y: 235, endPoint x: 211, endPoint y: 231, distance: 138.9
click at [213, 232] on div "Petition Navigation Case Dashboard Payments Invoices Payments Payments Credit R…" at bounding box center [507, 492] width 996 height 727
type input "5"
type input "400"
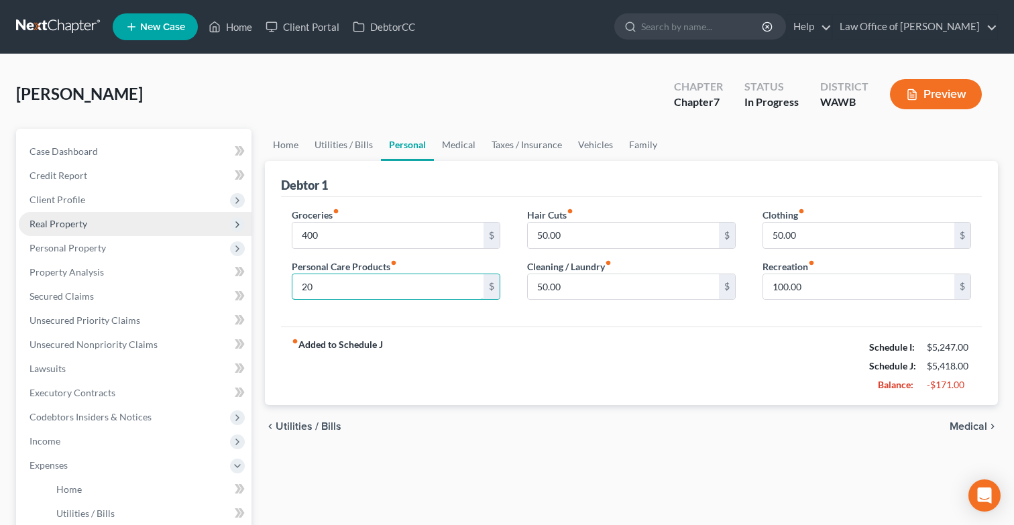
type input "20"
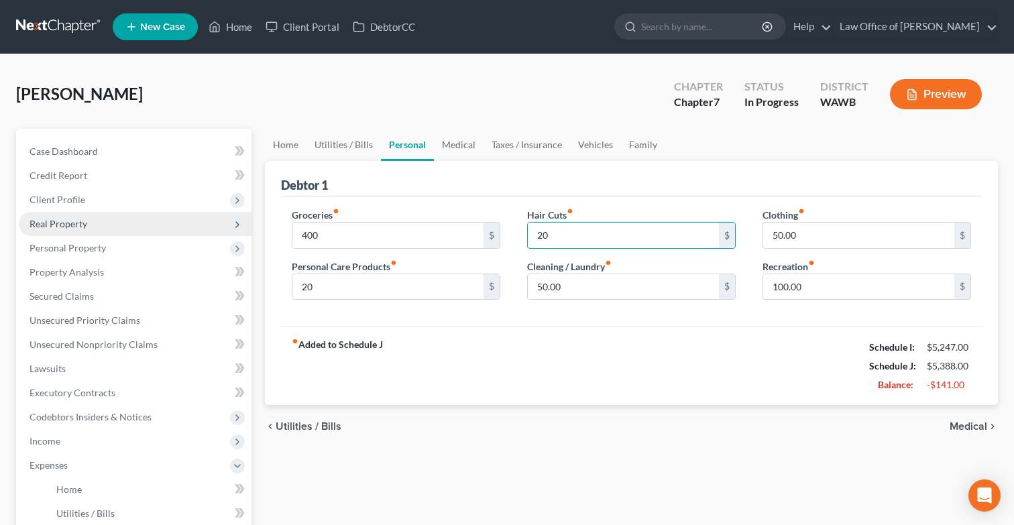
type input "20"
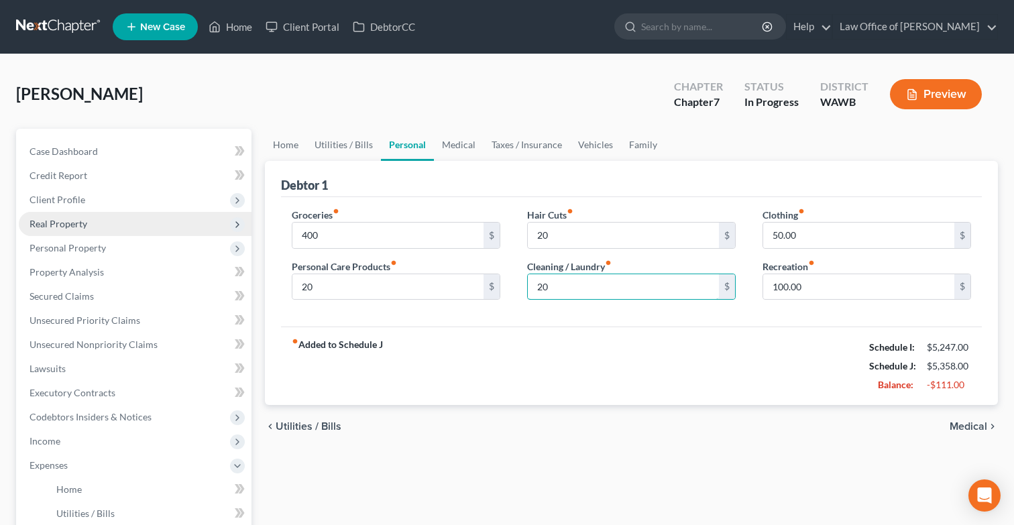
type input "20"
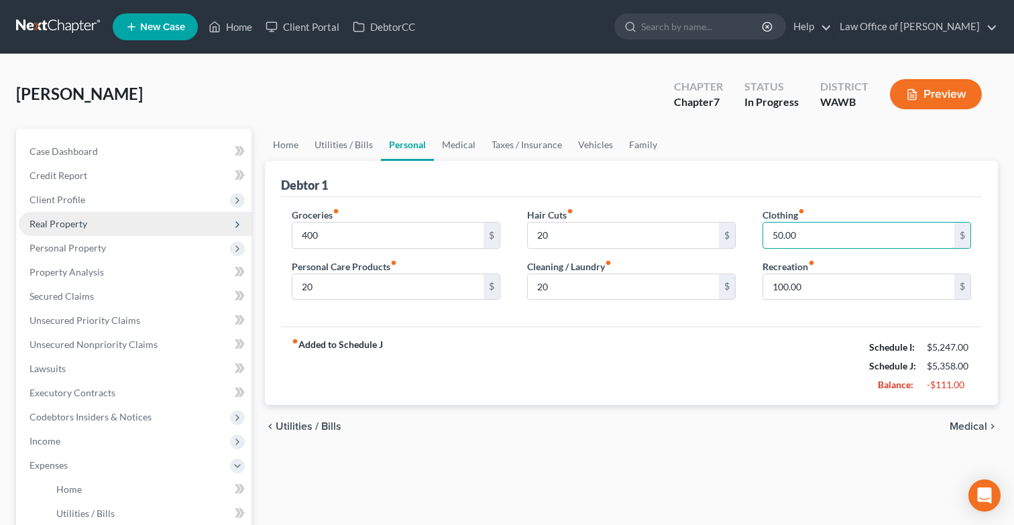
type input "0"
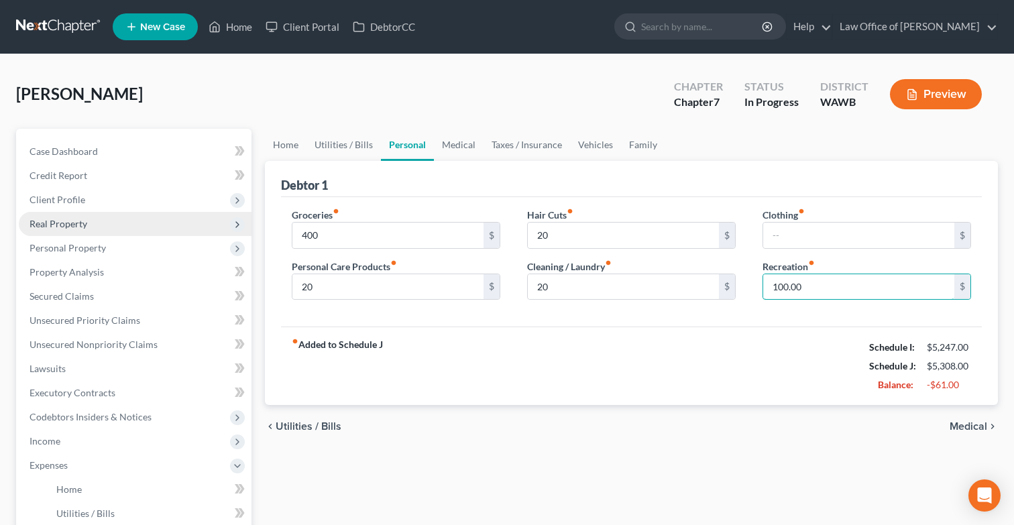
type input "2"
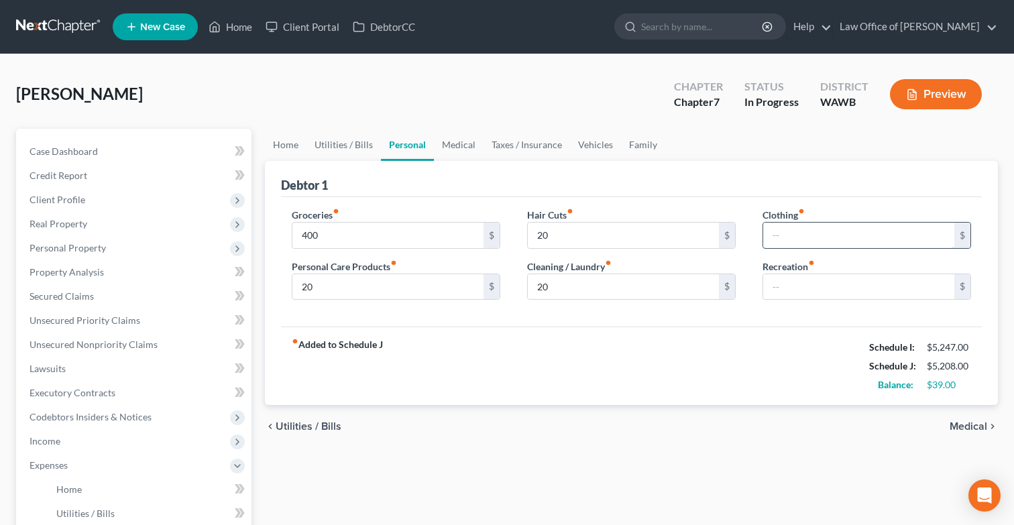
click at [789, 240] on input "text" at bounding box center [858, 235] width 191 height 25
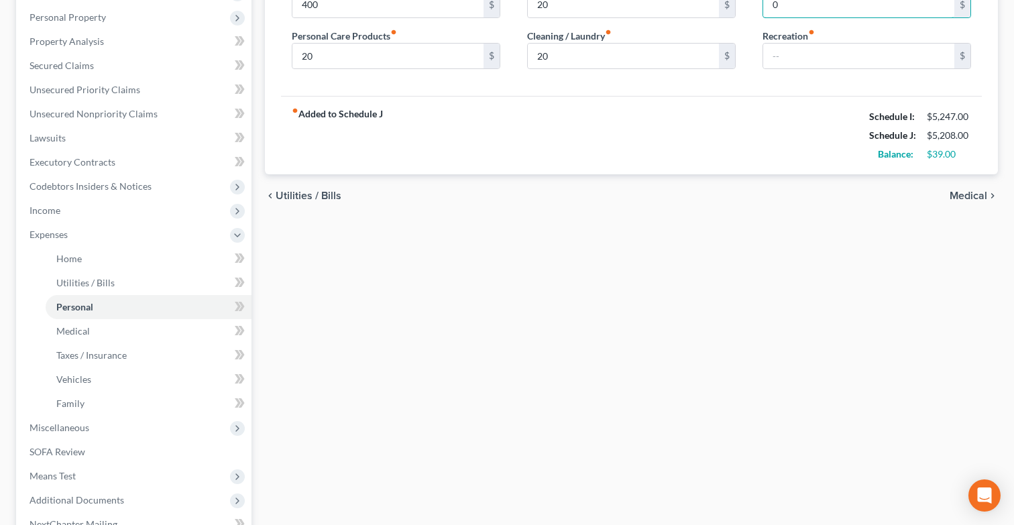
scroll to position [255, 0]
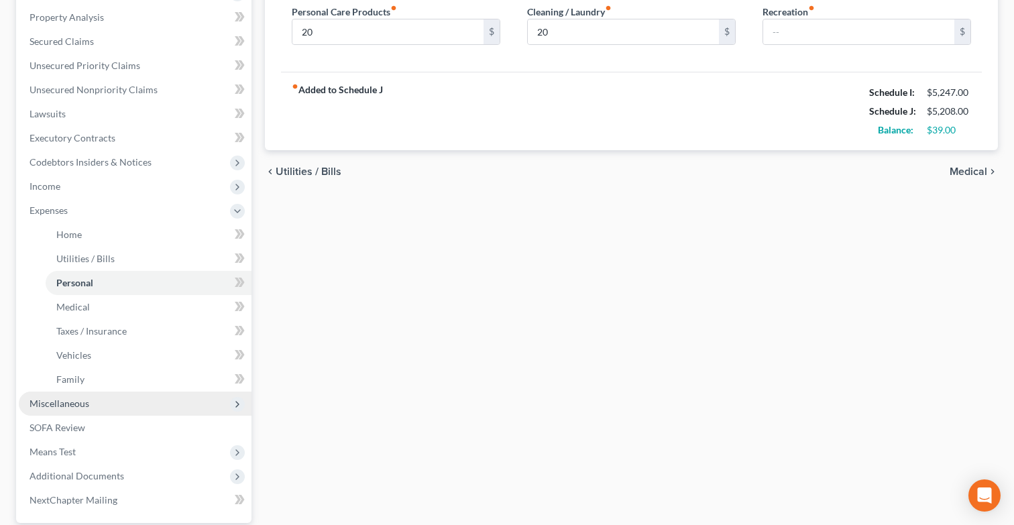
type input "0"
click at [204, 405] on span "Miscellaneous" at bounding box center [135, 404] width 233 height 24
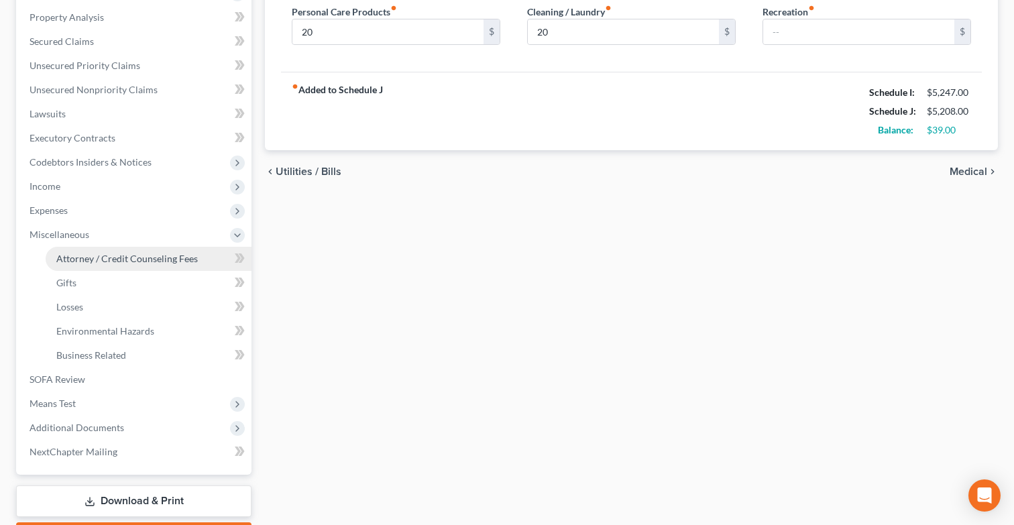
click at [191, 255] on span "Attorney / Credit Counseling Fees" at bounding box center [127, 258] width 142 height 11
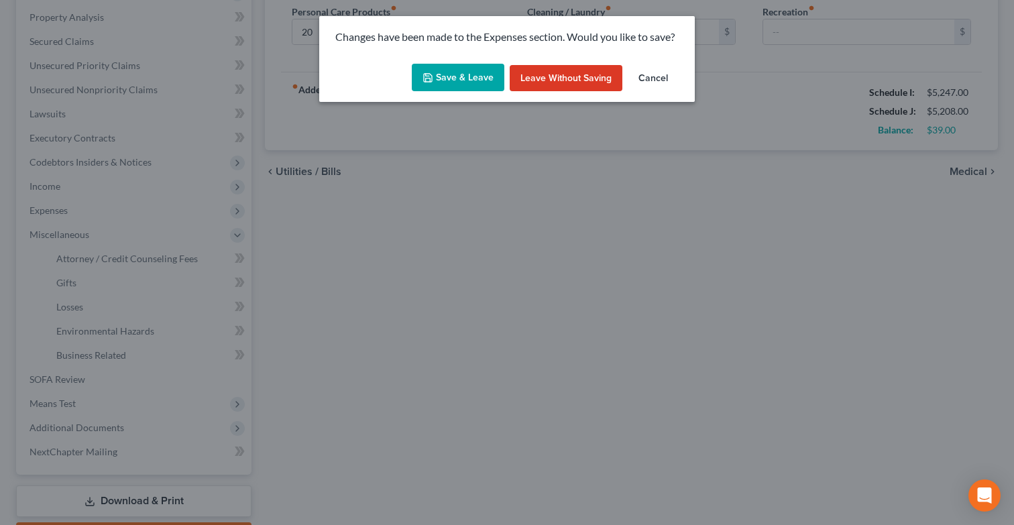
click at [456, 74] on button "Save & Leave" at bounding box center [458, 78] width 93 height 28
type input "400.00"
type input "20.00"
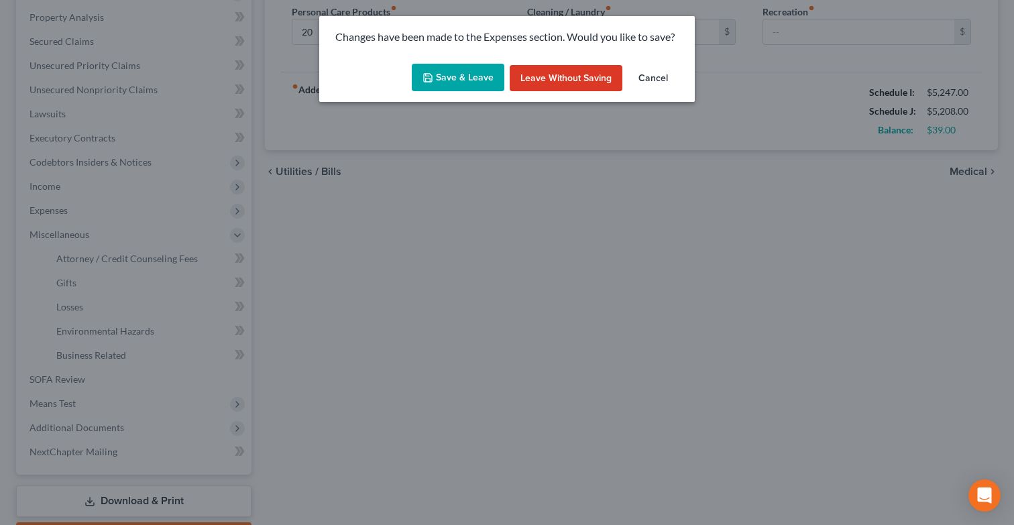
type input "0.00"
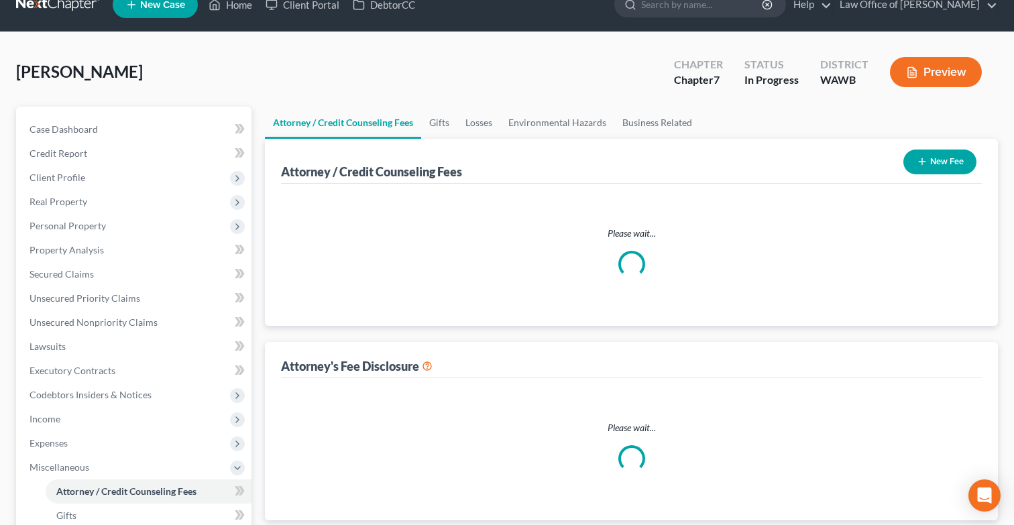
select select "0"
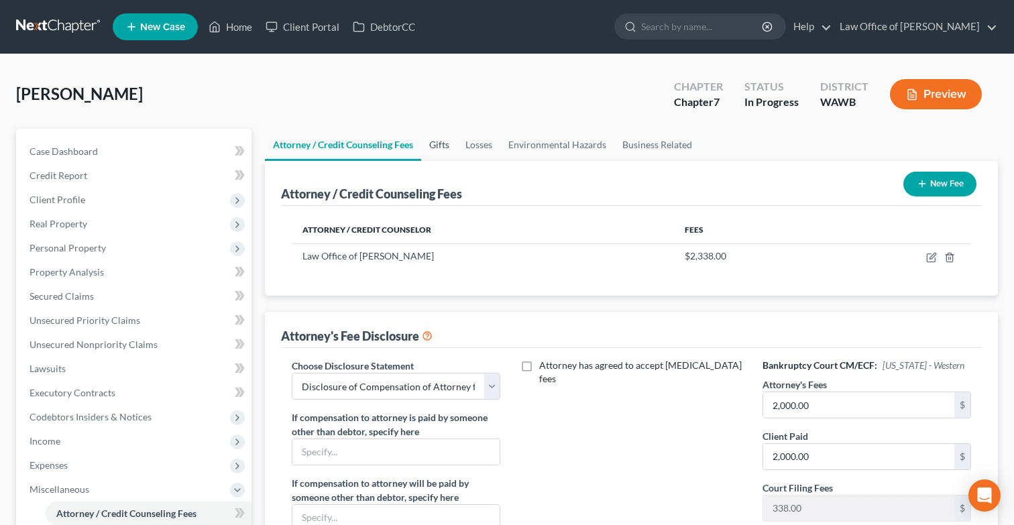
click at [441, 145] on link "Gifts" at bounding box center [439, 145] width 36 height 32
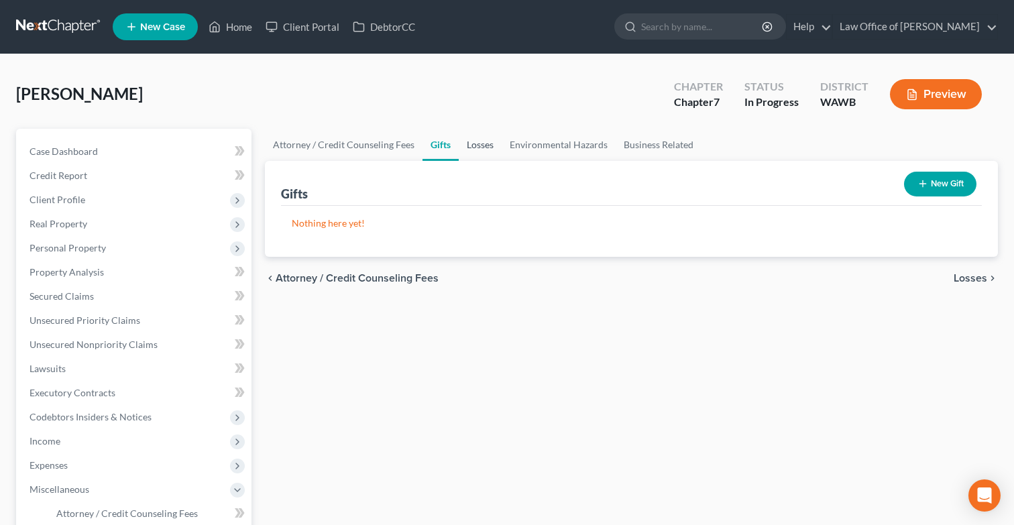
click at [477, 146] on link "Losses" at bounding box center [480, 145] width 43 height 32
click at [529, 152] on link "Environmental Hazards" at bounding box center [559, 145] width 114 height 32
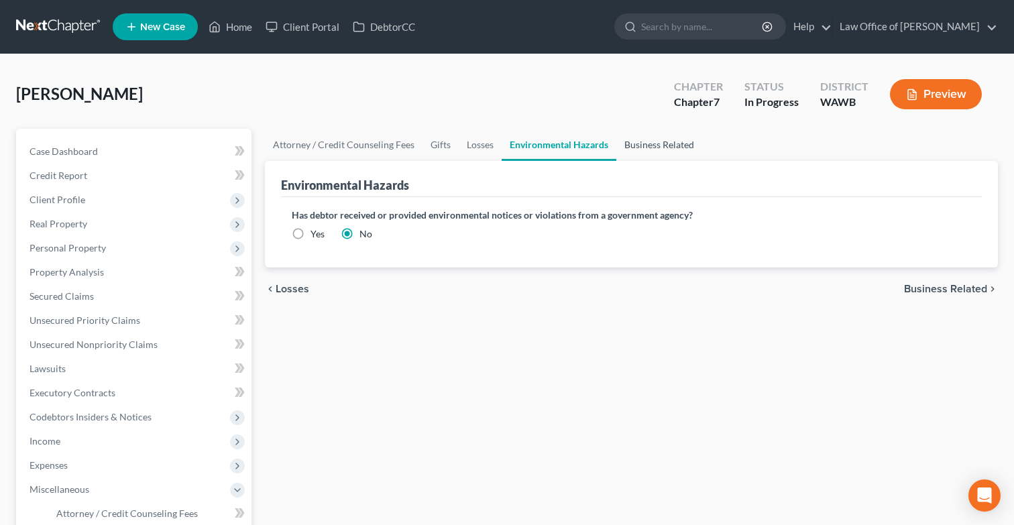
click at [628, 150] on link "Business Related" at bounding box center [660, 145] width 86 height 32
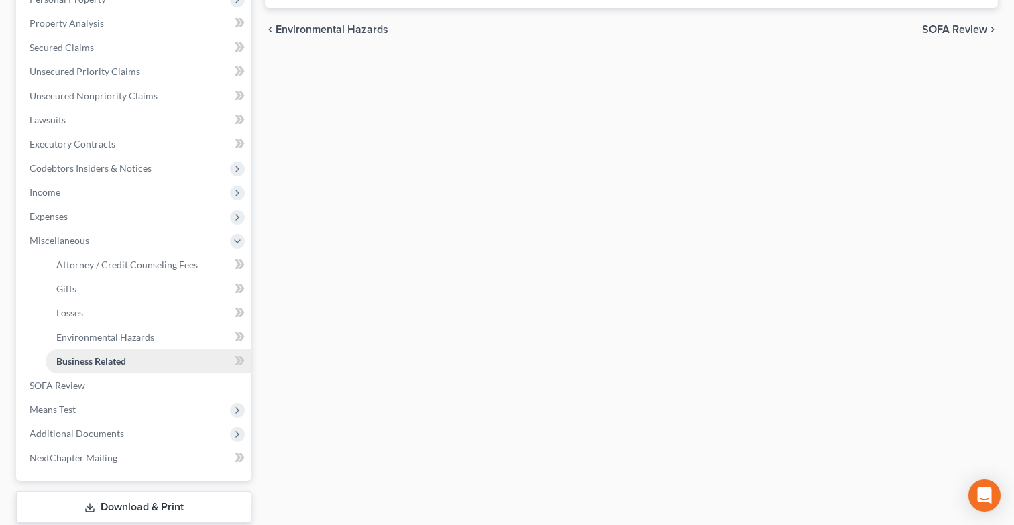
scroll to position [331, 0]
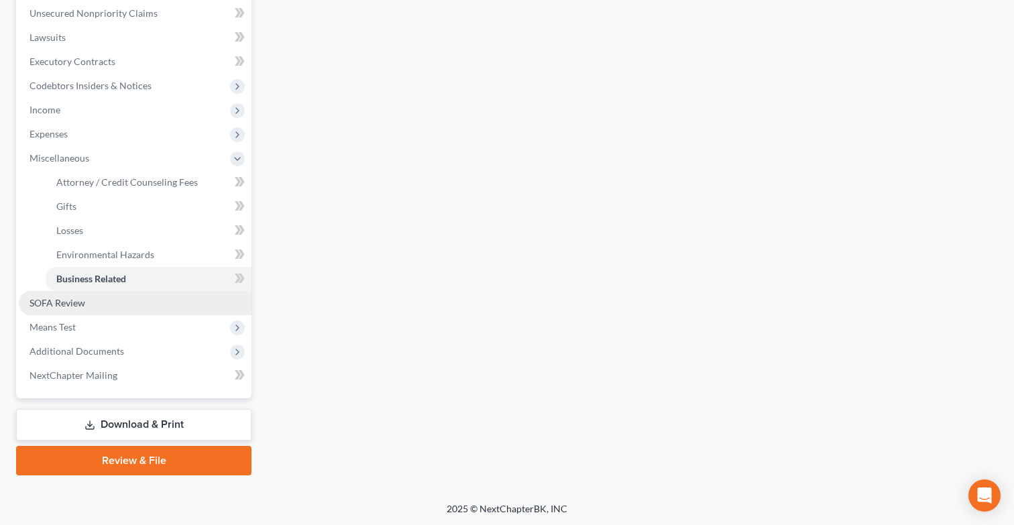
click at [145, 305] on link "SOFA Review" at bounding box center [135, 303] width 233 height 24
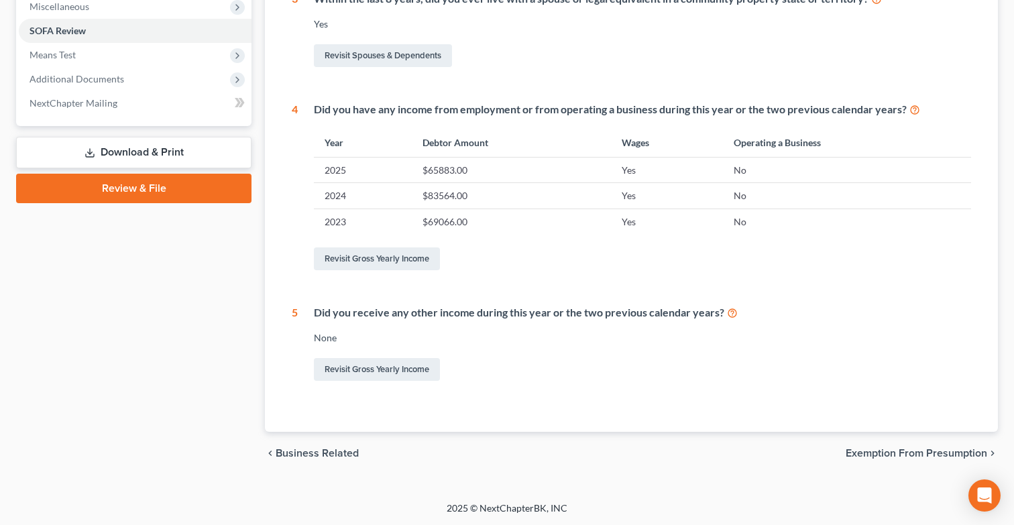
scroll to position [441, 0]
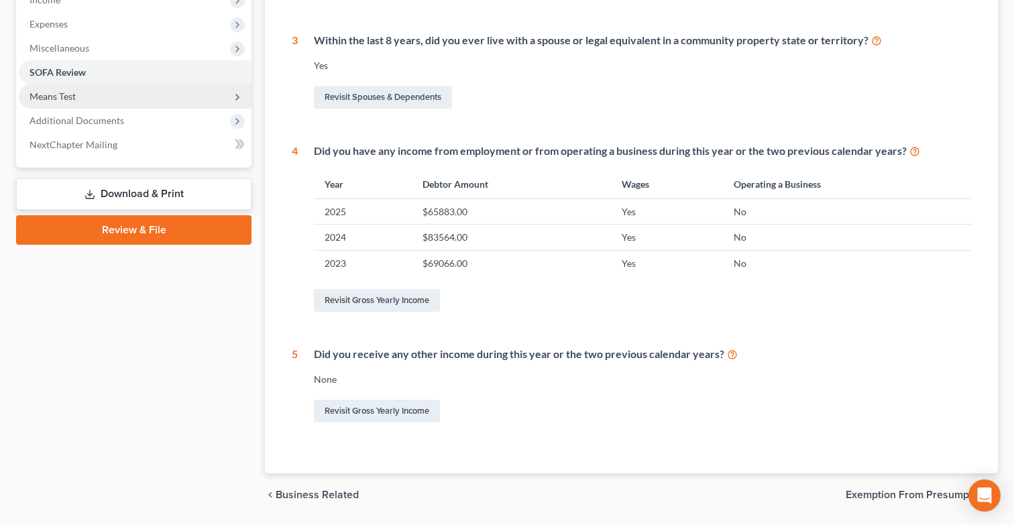
click at [187, 90] on span "Means Test" at bounding box center [135, 97] width 233 height 24
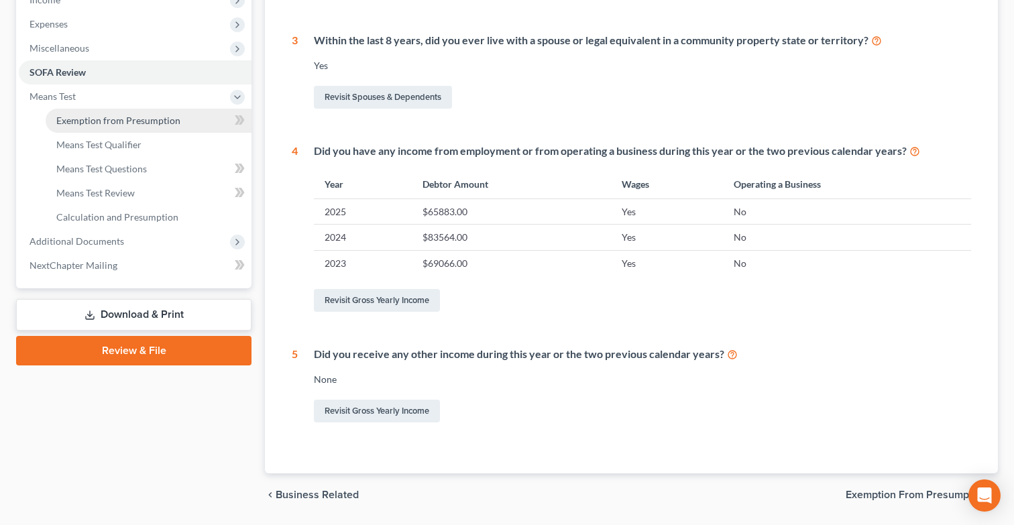
click at [188, 110] on link "Exemption from Presumption" at bounding box center [149, 121] width 206 height 24
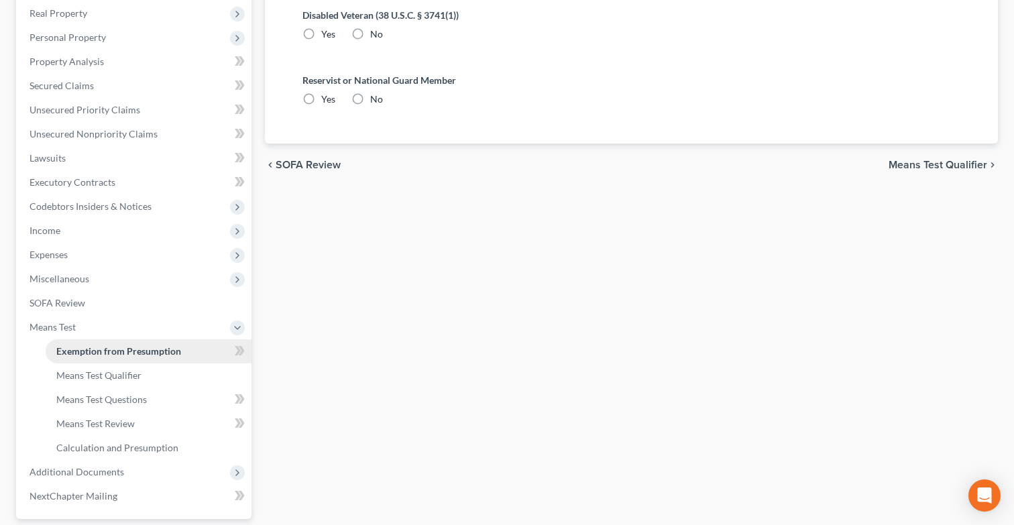
radio input "true"
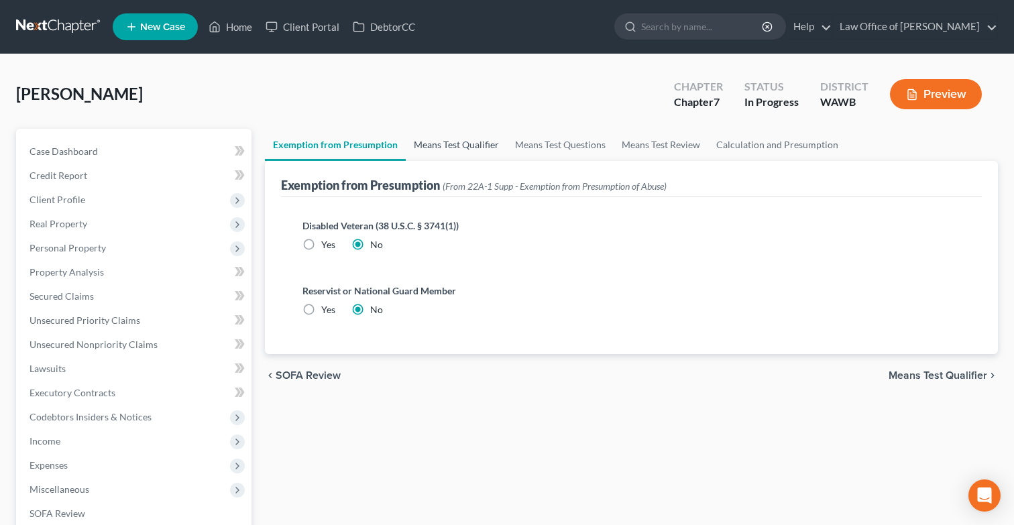
click at [460, 146] on link "Means Test Qualifier" at bounding box center [456, 145] width 101 height 32
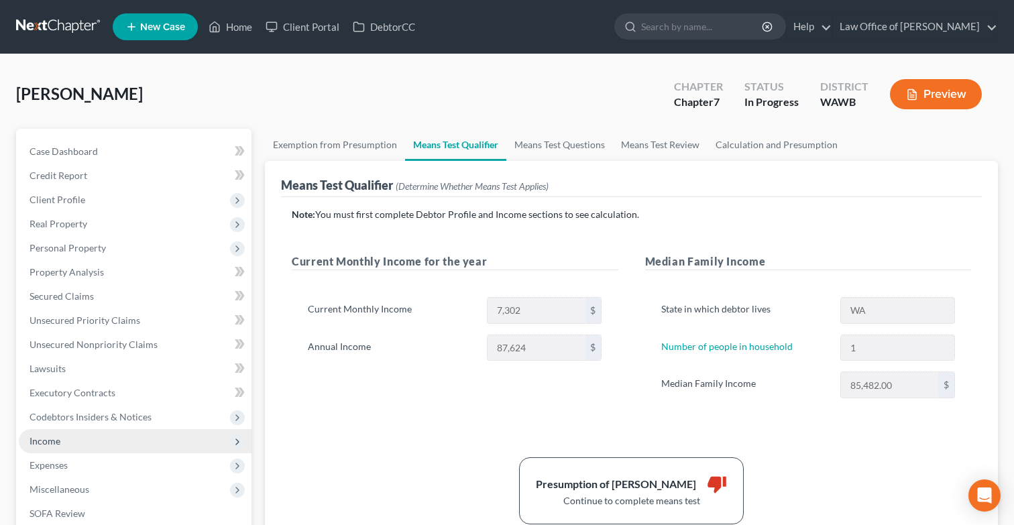
click at [148, 441] on span "Income" at bounding box center [135, 441] width 233 height 24
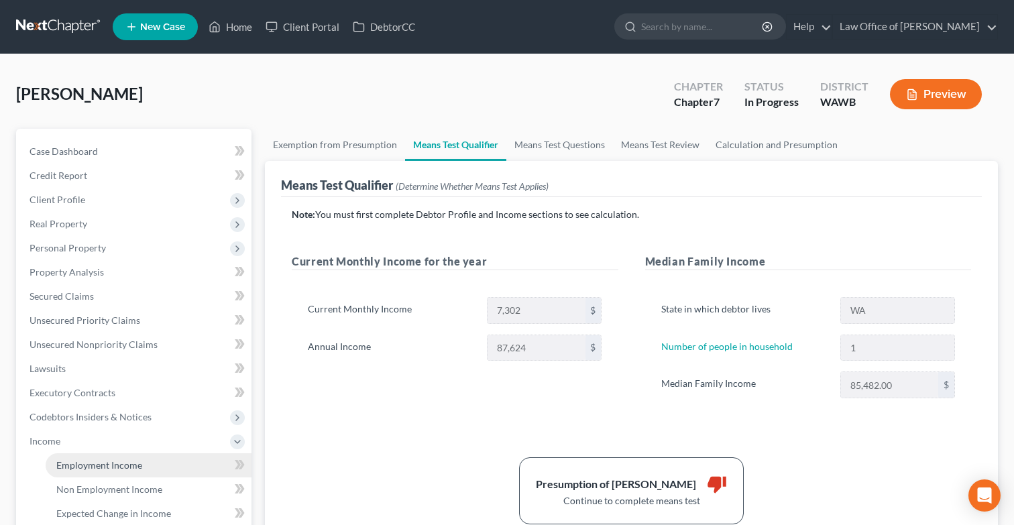
click at [150, 467] on link "Employment Income" at bounding box center [149, 466] width 206 height 24
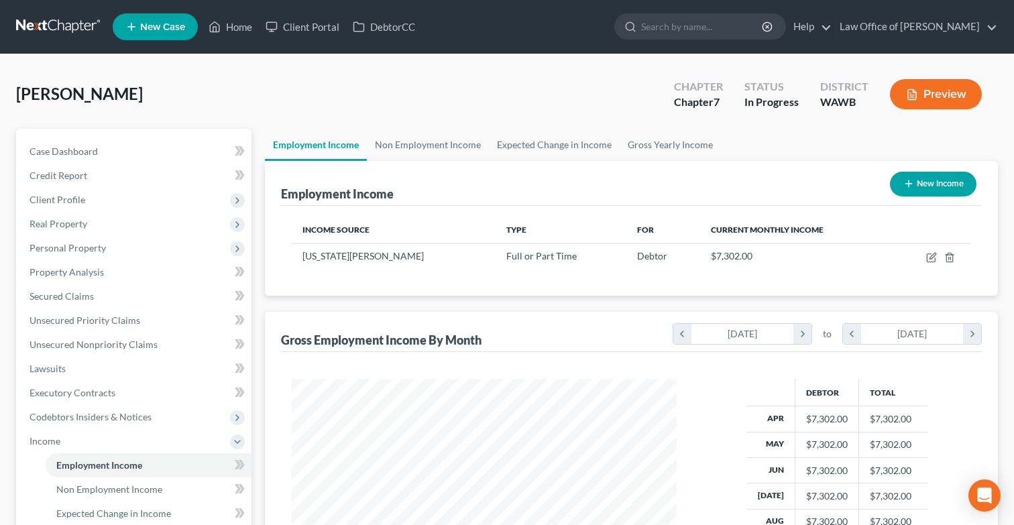
scroll to position [240, 412]
click at [932, 256] on icon "button" at bounding box center [931, 257] width 11 height 11
select select "0"
select select "50"
select select "0"
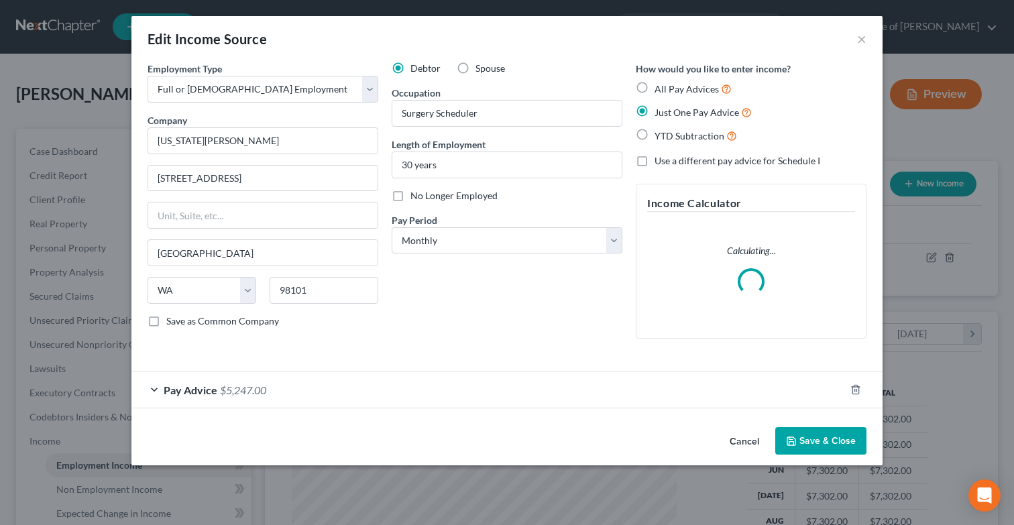
click at [524, 375] on div "Pay Advice $5,247.00" at bounding box center [488, 390] width 714 height 36
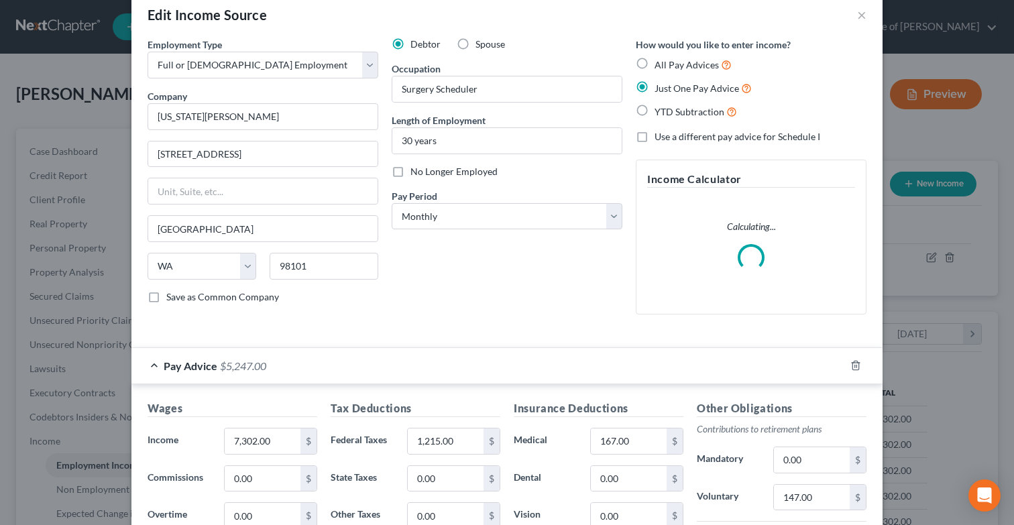
scroll to position [0, 0]
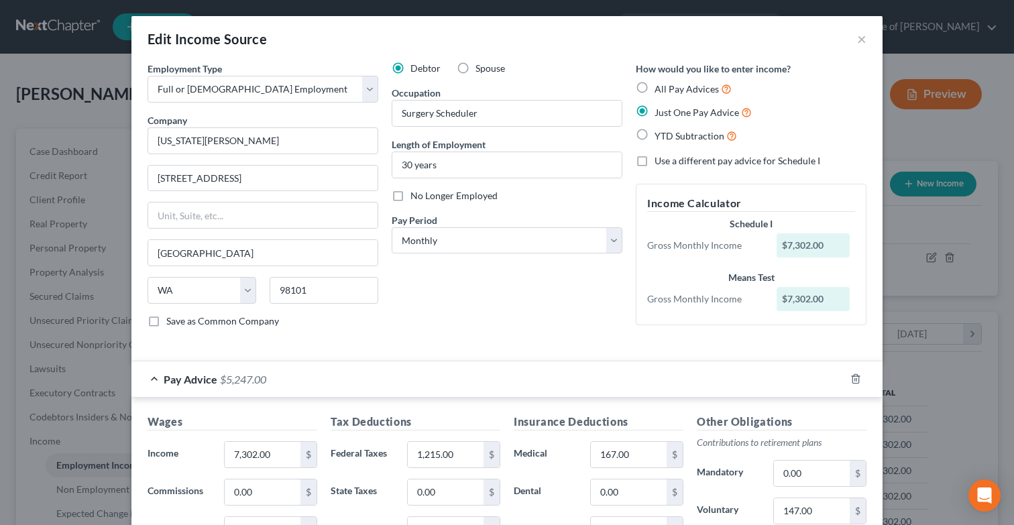
click at [655, 138] on label "YTD Subtraction" at bounding box center [696, 135] width 83 height 15
click at [660, 137] on input "YTD Subtraction" at bounding box center [664, 132] width 9 height 9
radio input "true"
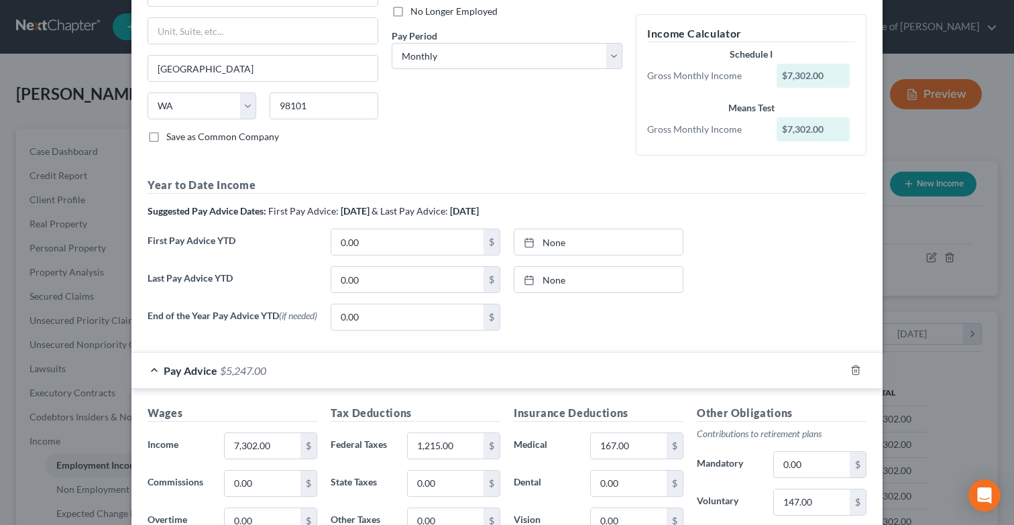
scroll to position [195, 0]
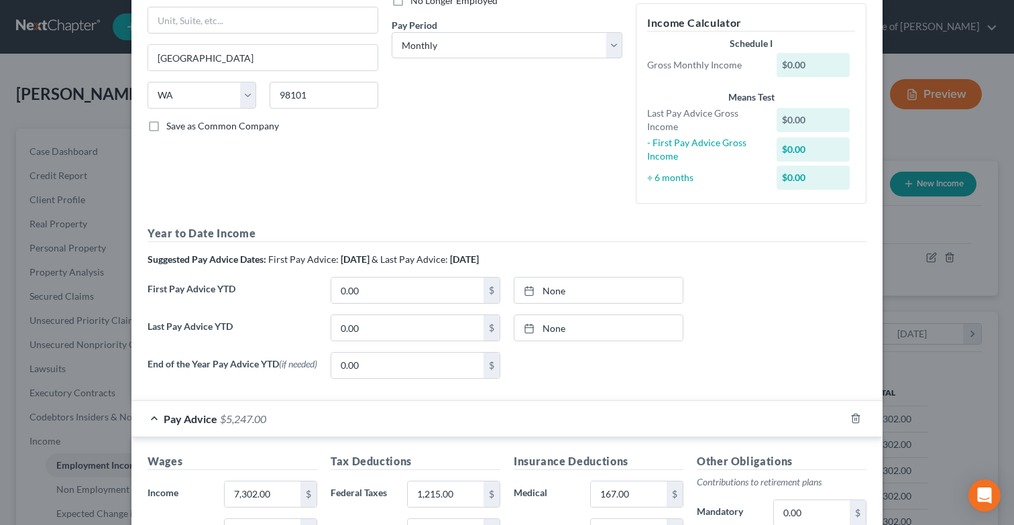
click at [421, 273] on div "Year to Date Income Suggested Pay Advice Dates: First Pay Advice: April 2025 & …" at bounding box center [507, 307] width 719 height 164
click at [404, 333] on input "0.00" at bounding box center [407, 327] width 152 height 25
type input "65,884.00"
type input "10/1/2025"
click at [549, 329] on link "None" at bounding box center [599, 327] width 168 height 25
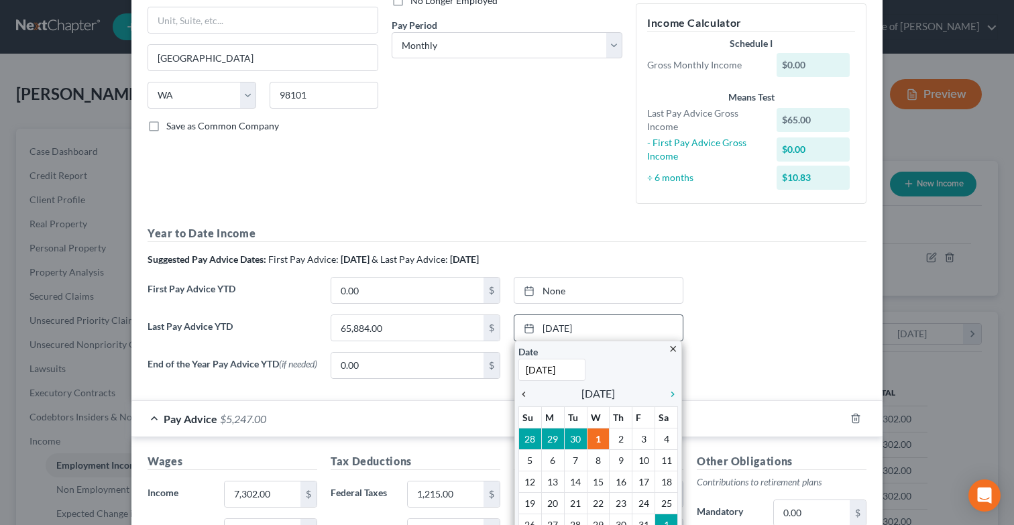
click at [525, 393] on icon "chevron_left" at bounding box center [527, 394] width 17 height 11
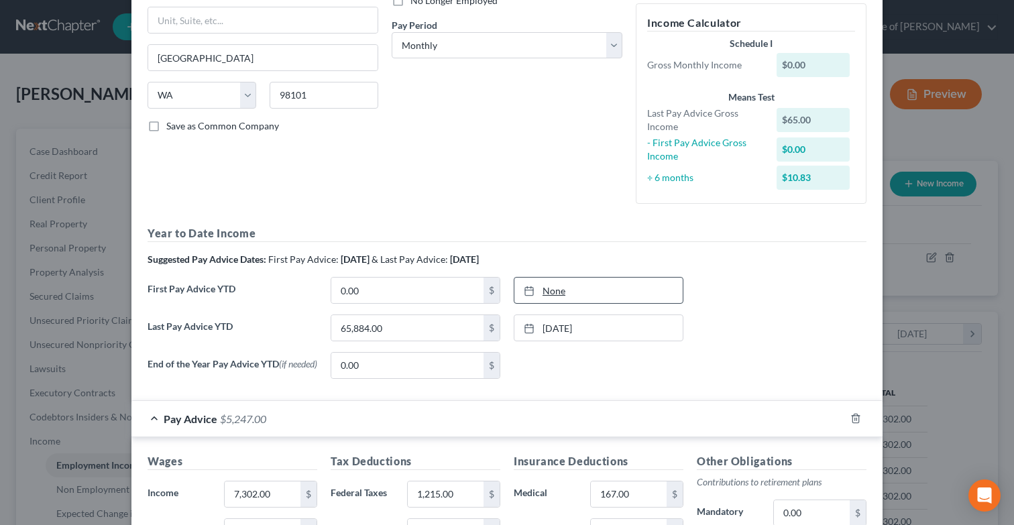
type input "10/1/2025"
click at [557, 288] on link "None" at bounding box center [599, 290] width 168 height 25
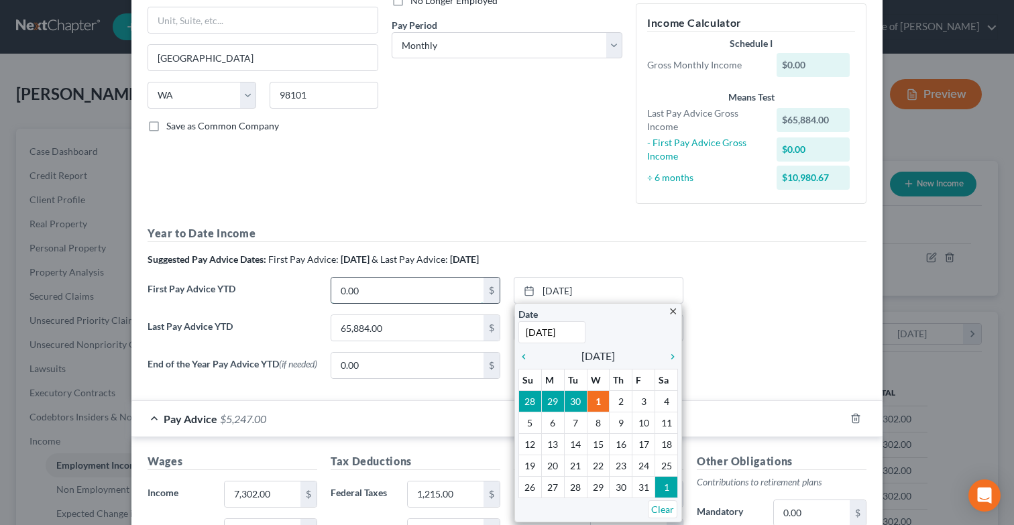
click at [437, 292] on input "0.00" at bounding box center [407, 290] width 152 height 25
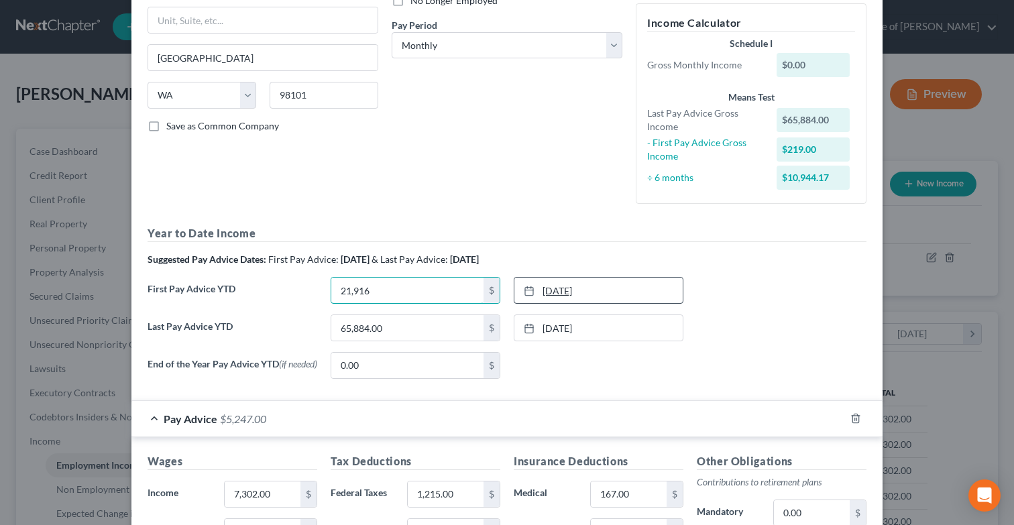
type input "21,916"
click at [565, 291] on link "10/1/2025" at bounding box center [599, 290] width 168 height 25
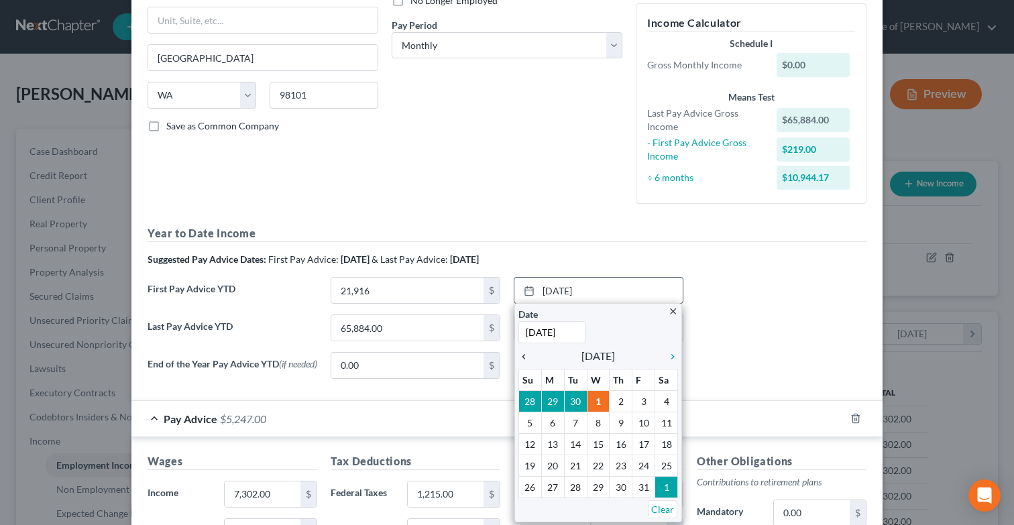
click at [527, 354] on icon "chevron_left" at bounding box center [527, 357] width 17 height 11
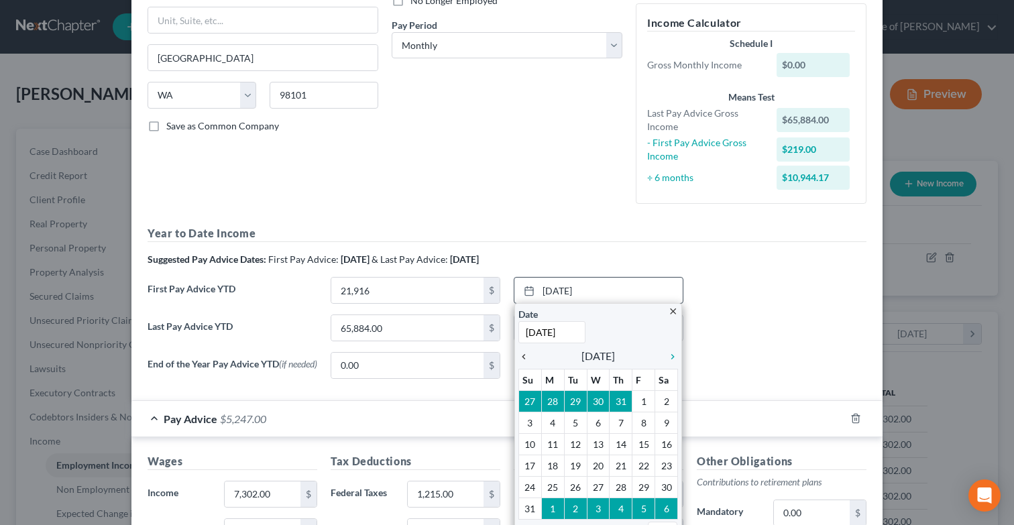
click at [527, 354] on icon "chevron_left" at bounding box center [527, 357] width 17 height 11
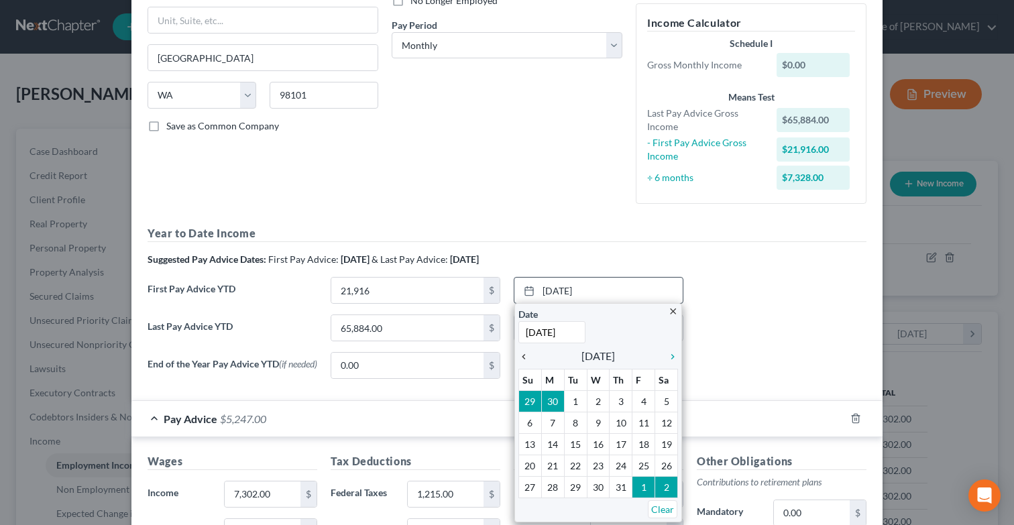
click at [527, 354] on icon "chevron_left" at bounding box center [527, 357] width 17 height 11
click at [521, 358] on icon "chevron_left" at bounding box center [527, 357] width 17 height 11
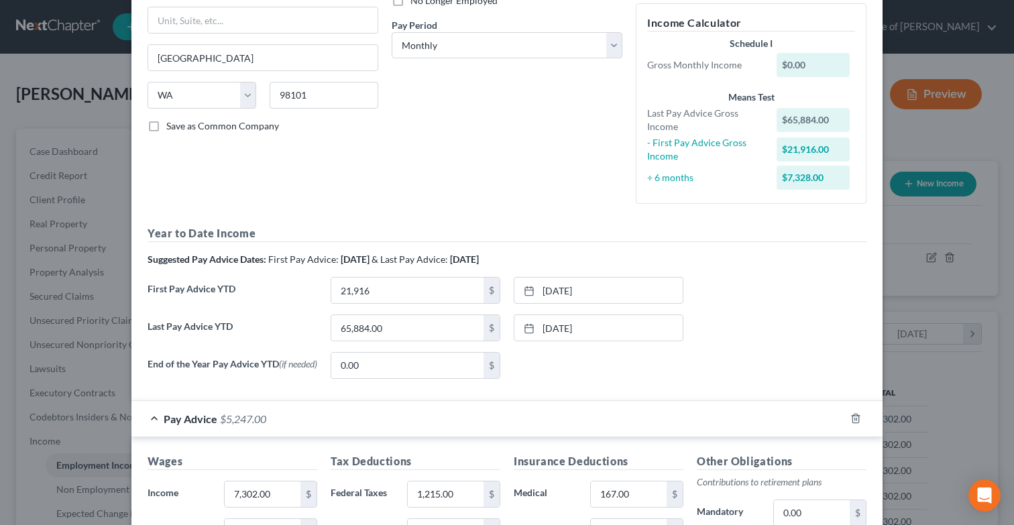
click at [723, 270] on div "Year to Date Income Suggested Pay Advice Dates: First Pay Advice: April 2025 & …" at bounding box center [507, 307] width 719 height 164
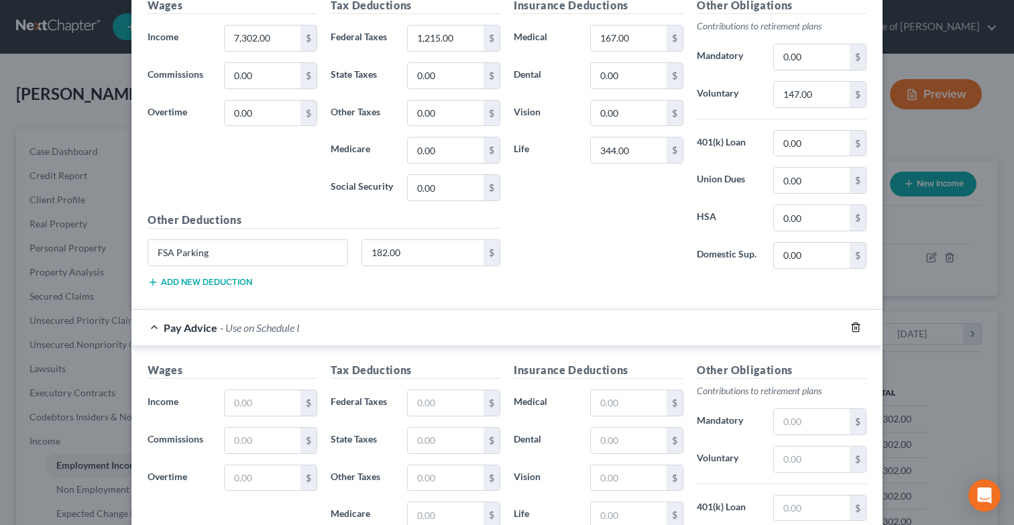
click at [855, 331] on icon "button" at bounding box center [856, 327] width 11 height 11
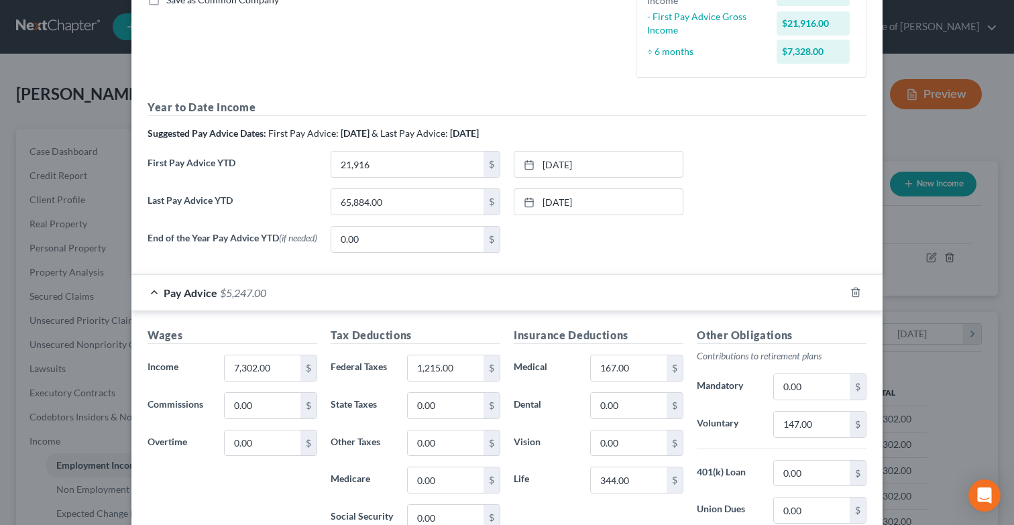
scroll to position [511, 0]
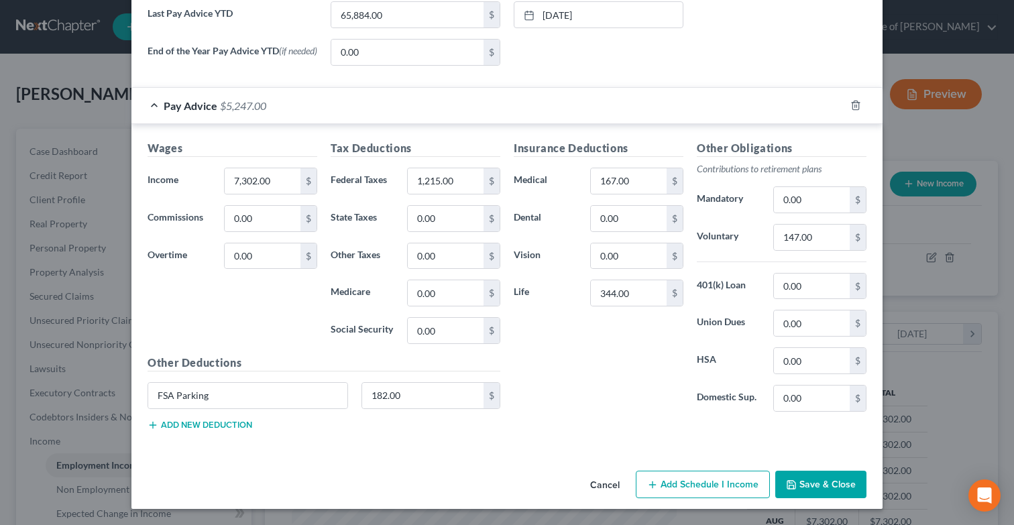
click at [843, 490] on button "Save & Close" at bounding box center [821, 485] width 91 height 28
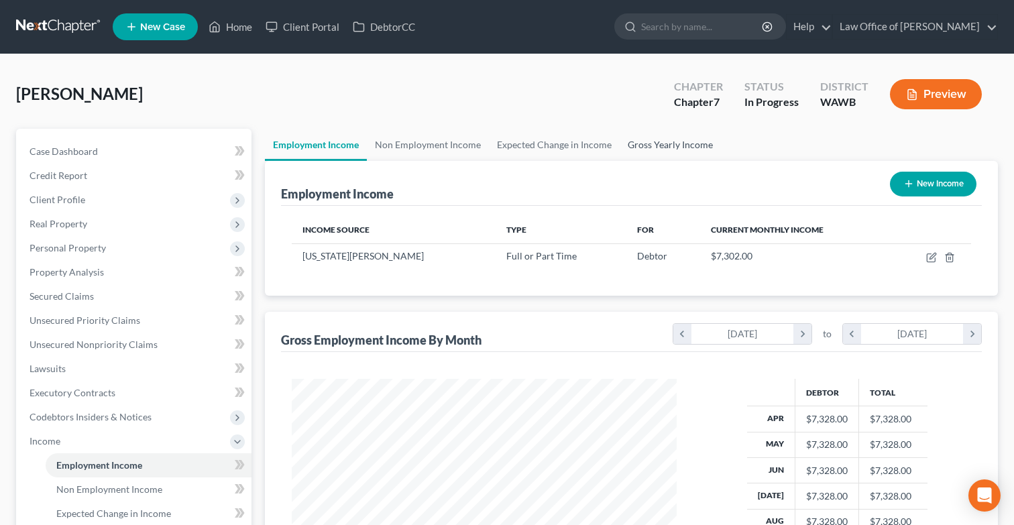
click at [640, 148] on link "Gross Yearly Income" at bounding box center [670, 145] width 101 height 32
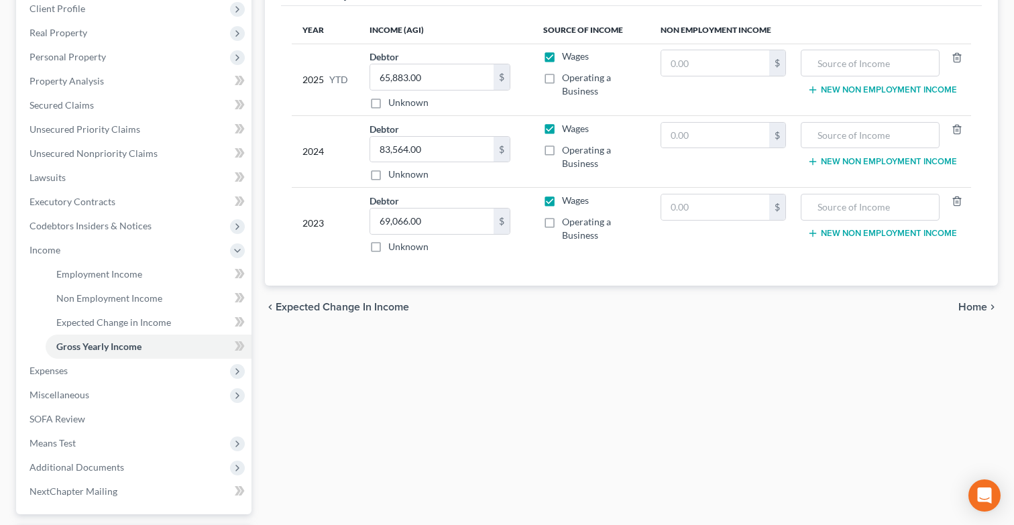
scroll to position [307, 0]
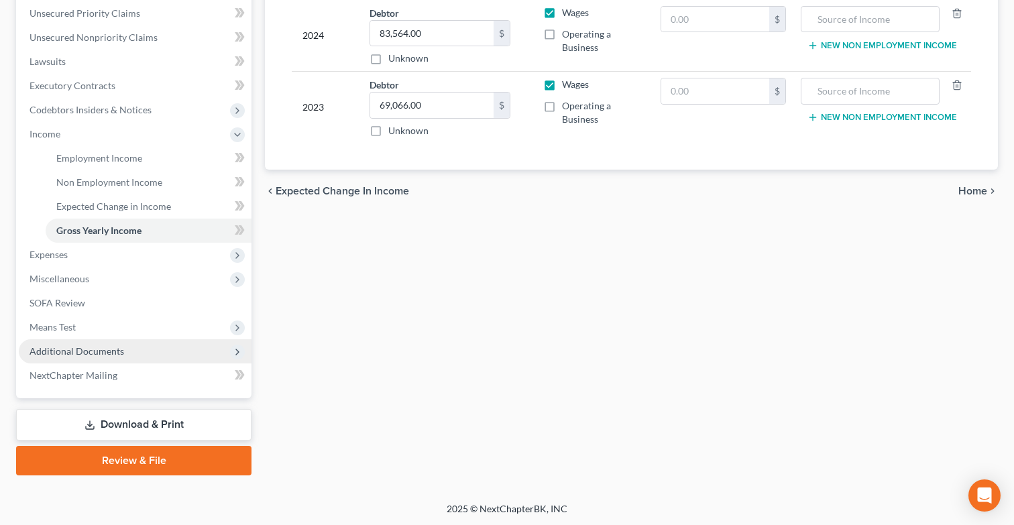
click at [129, 345] on span "Additional Documents" at bounding box center [135, 351] width 233 height 24
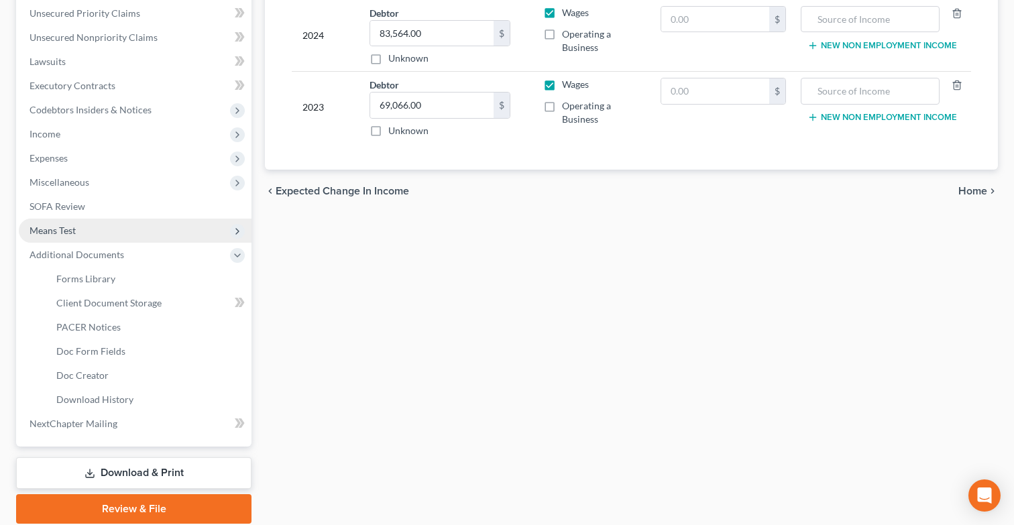
click at [114, 228] on span "Means Test" at bounding box center [135, 231] width 233 height 24
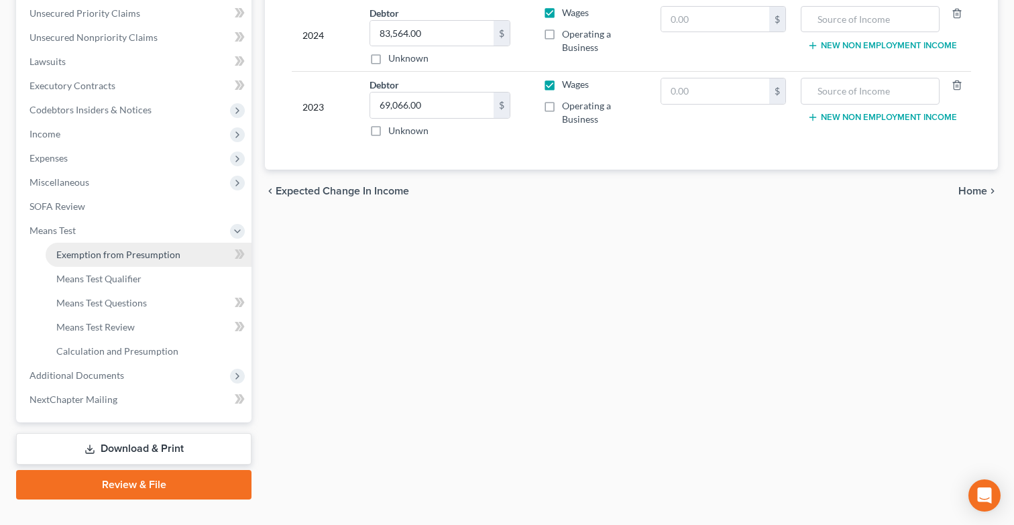
click at [116, 247] on link "Exemption from Presumption" at bounding box center [149, 255] width 206 height 24
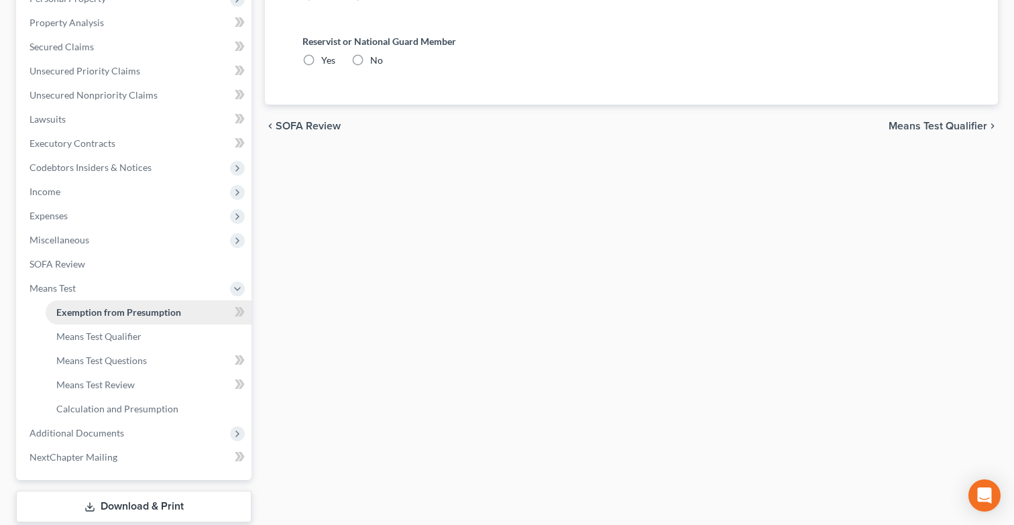
radio input "true"
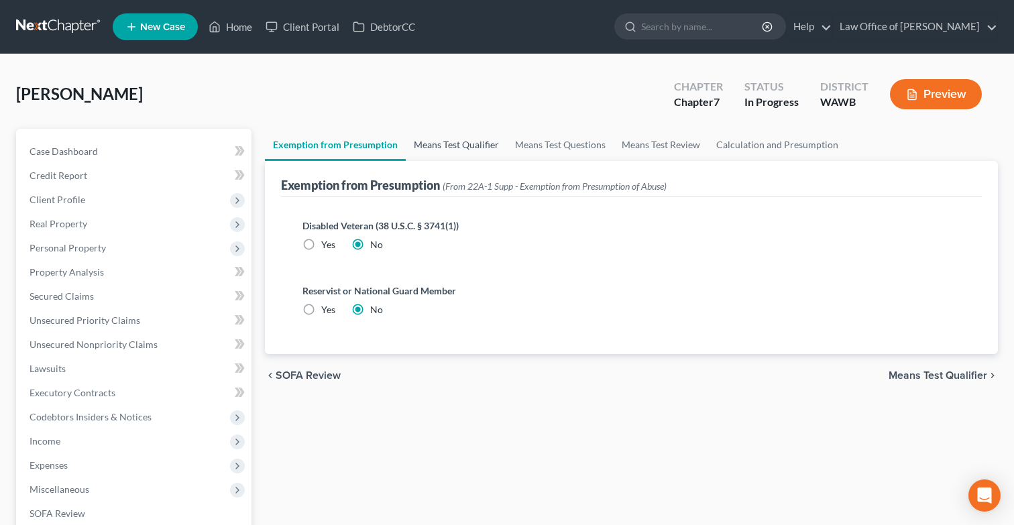
click at [441, 138] on link "Means Test Qualifier" at bounding box center [456, 145] width 101 height 32
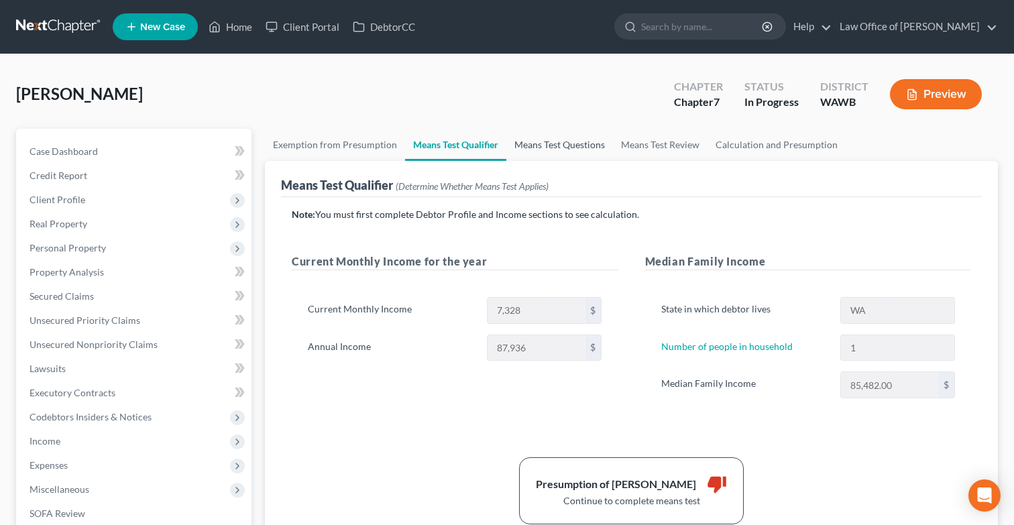
click at [546, 146] on link "Means Test Questions" at bounding box center [560, 145] width 107 height 32
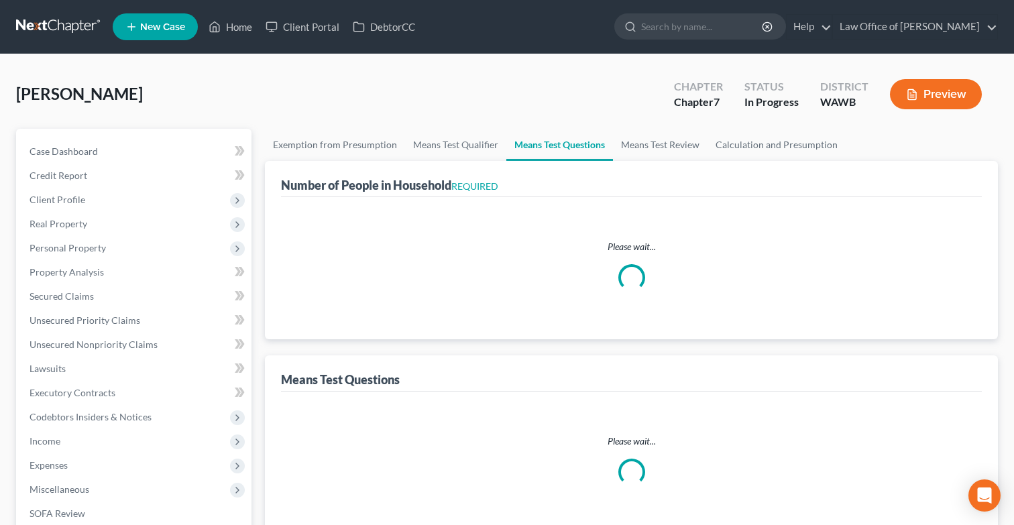
select select "1"
select select "60"
select select "1"
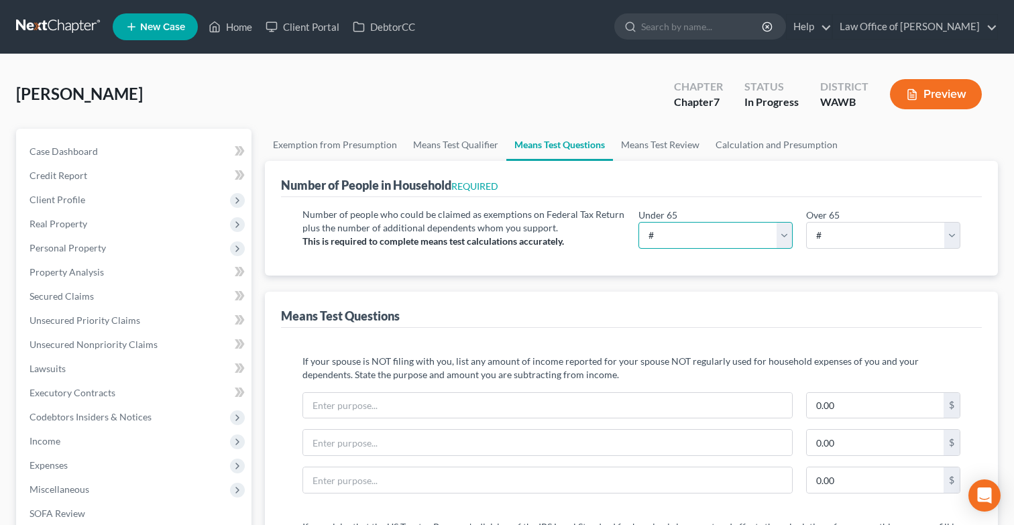
click at [668, 229] on select "# 0 1 2 3 4 5 6 7 8 9 10" at bounding box center [716, 235] width 154 height 27
select select "1"
click at [639, 222] on select "# 0 1 2 3 4 5 6 7 8 9 10" at bounding box center [716, 235] width 154 height 27
click at [632, 152] on link "Means Test Review" at bounding box center [660, 145] width 95 height 32
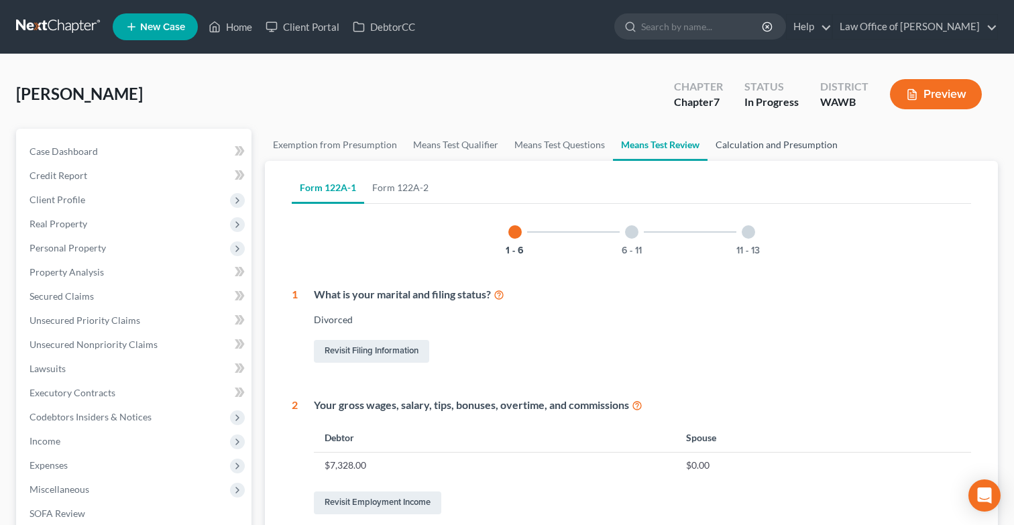
click at [742, 147] on link "Calculation and Presumption" at bounding box center [777, 145] width 138 height 32
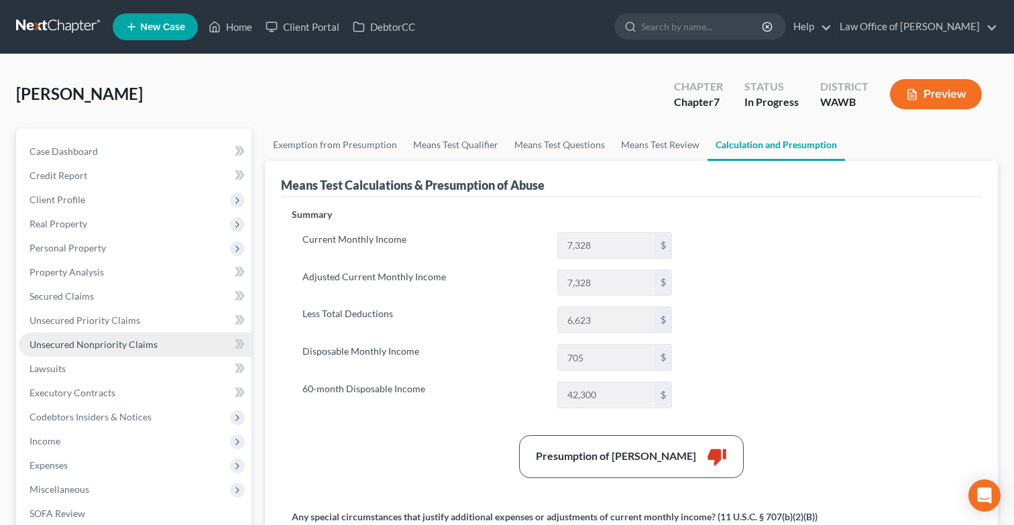
click at [190, 342] on link "Unsecured Nonpriority Claims" at bounding box center [135, 345] width 233 height 24
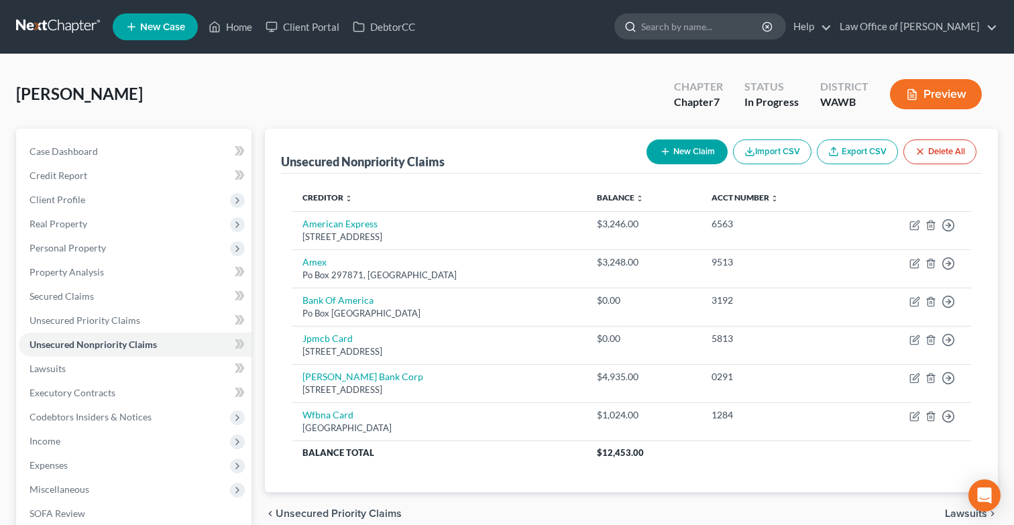
click at [710, 34] on input "search" at bounding box center [702, 26] width 123 height 25
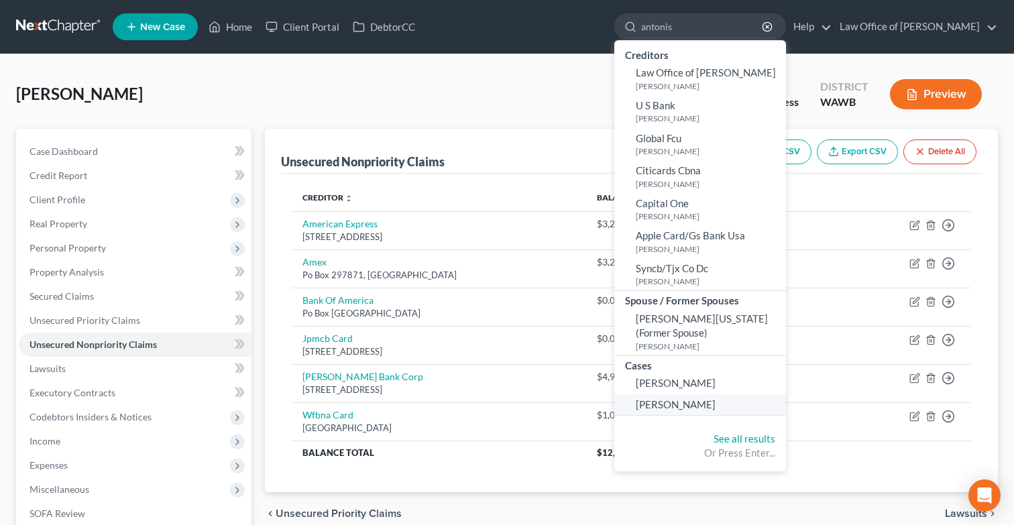
type input "antonis"
click at [709, 403] on span "[PERSON_NAME]" at bounding box center [676, 404] width 80 height 12
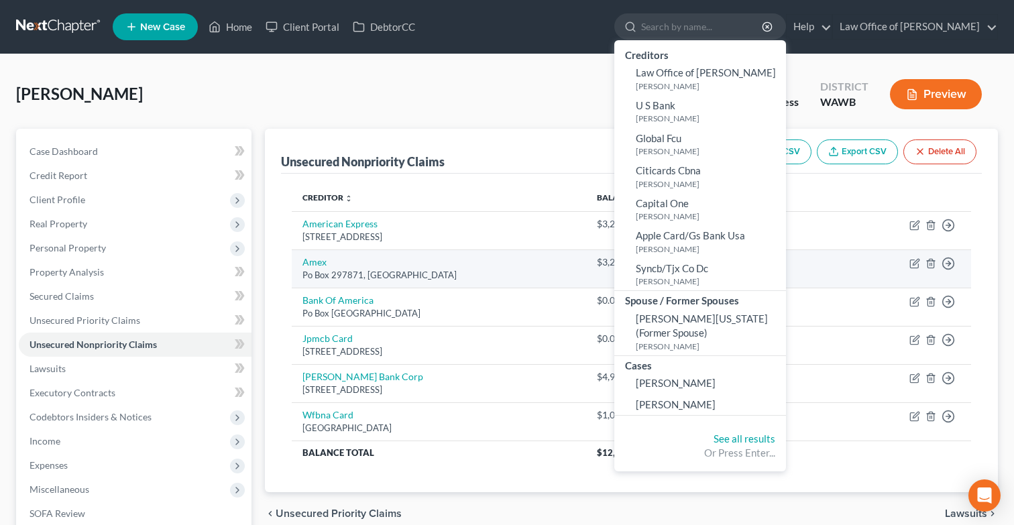
select select "6"
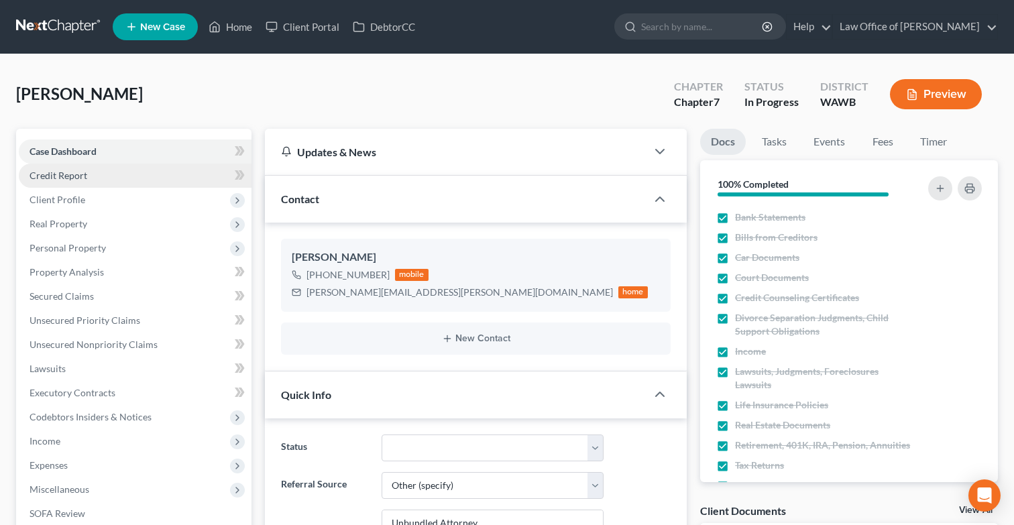
click at [176, 178] on link "Credit Report" at bounding box center [135, 176] width 233 height 24
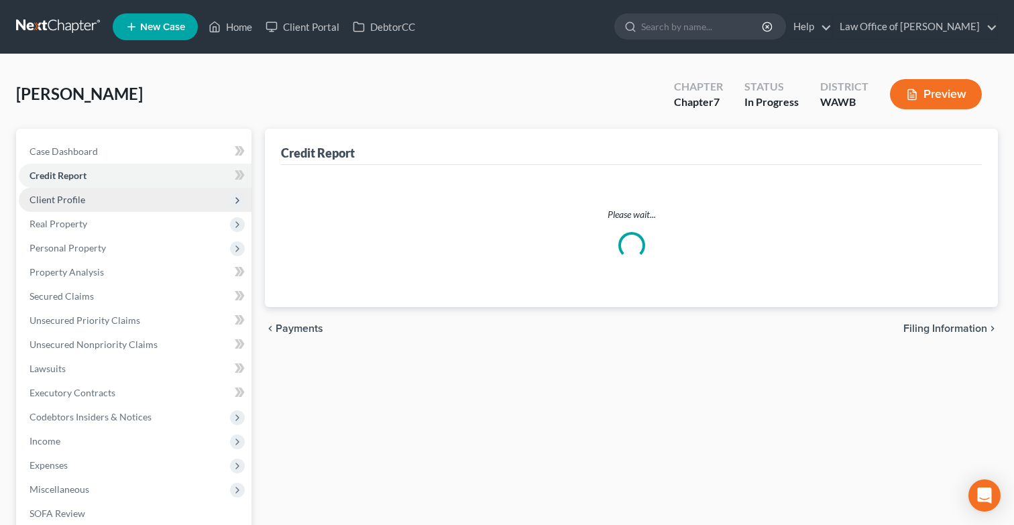
click at [174, 200] on span "Client Profile" at bounding box center [135, 200] width 233 height 24
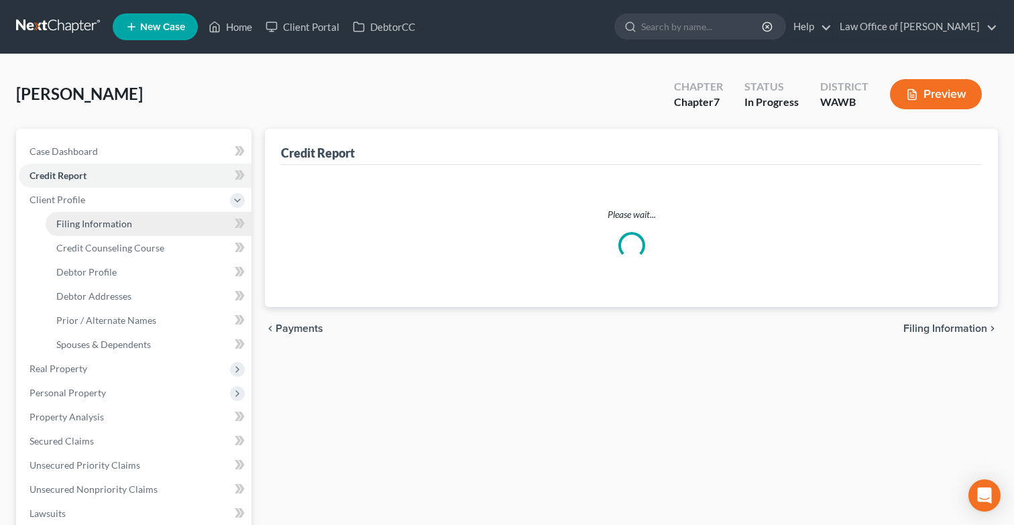
click at [193, 220] on link "Filing Information" at bounding box center [149, 224] width 206 height 24
select select "1"
select select "0"
select select "50"
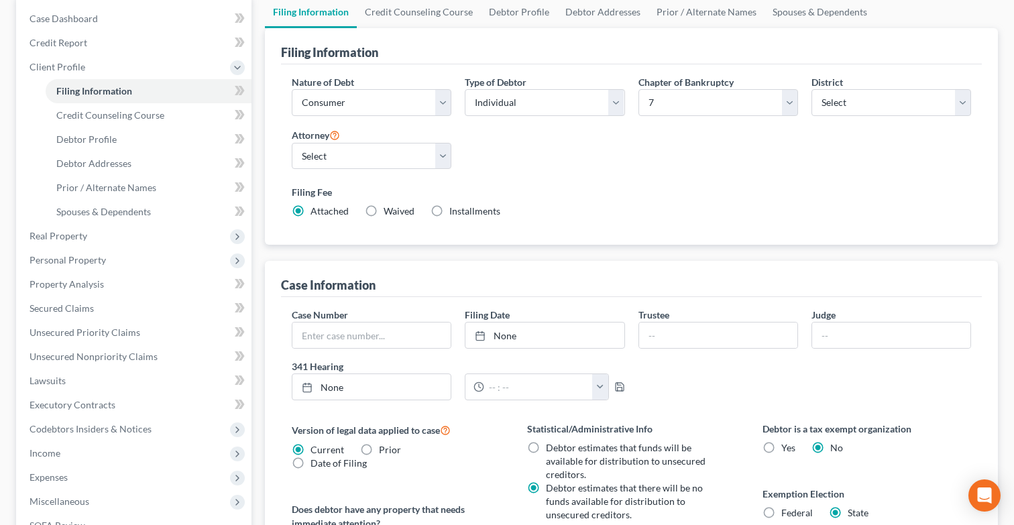
scroll to position [56, 0]
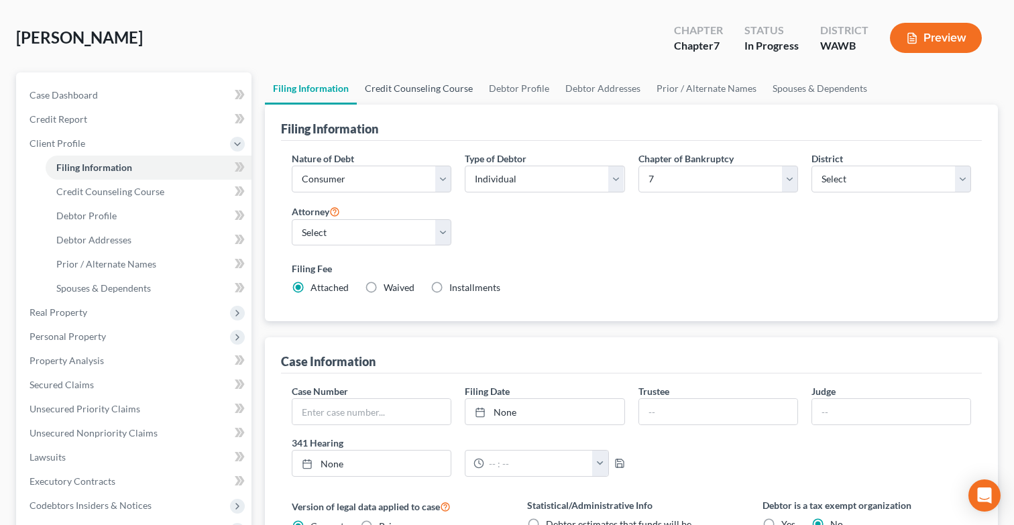
click at [404, 94] on link "Credit Counseling Course" at bounding box center [419, 88] width 124 height 32
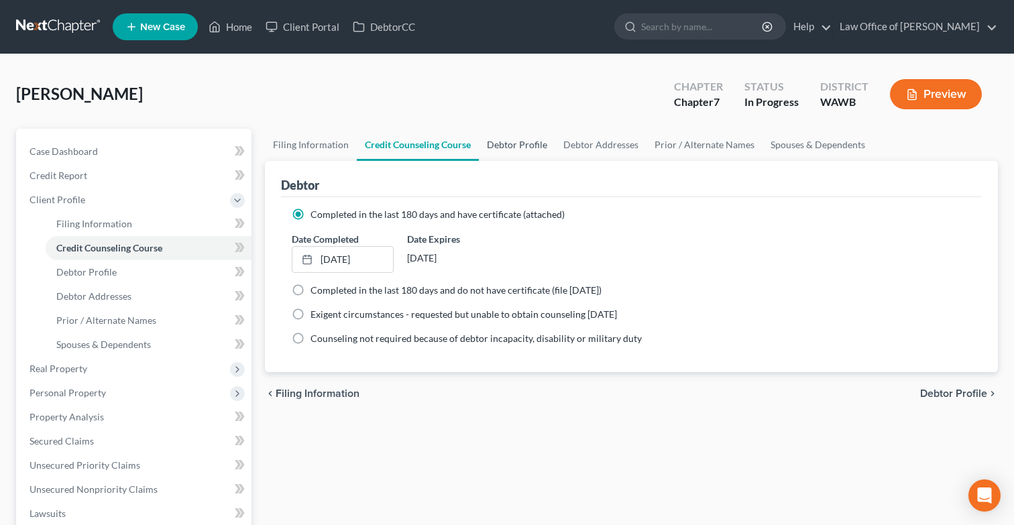
click at [499, 146] on link "Debtor Profile" at bounding box center [517, 145] width 76 height 32
select select "3"
select select "1"
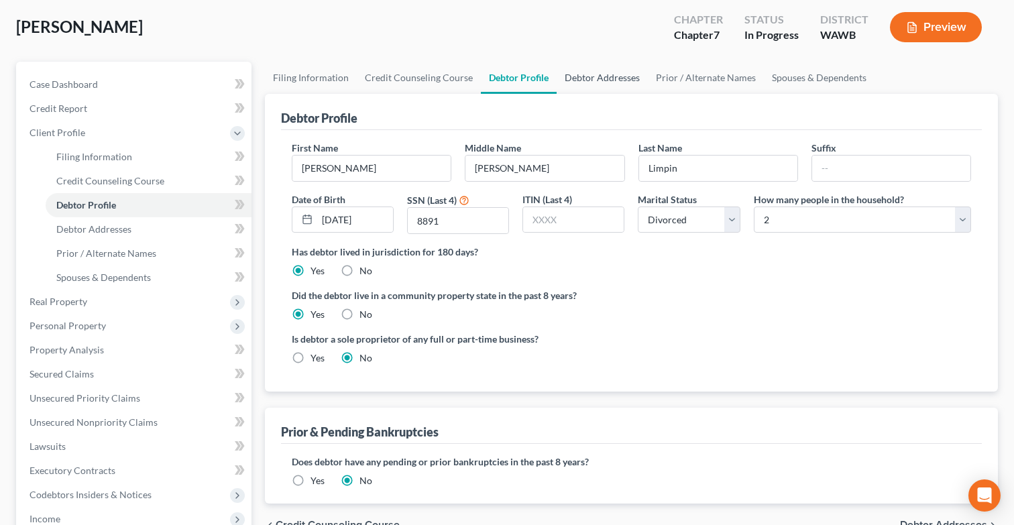
click at [598, 83] on link "Debtor Addresses" at bounding box center [602, 78] width 91 height 32
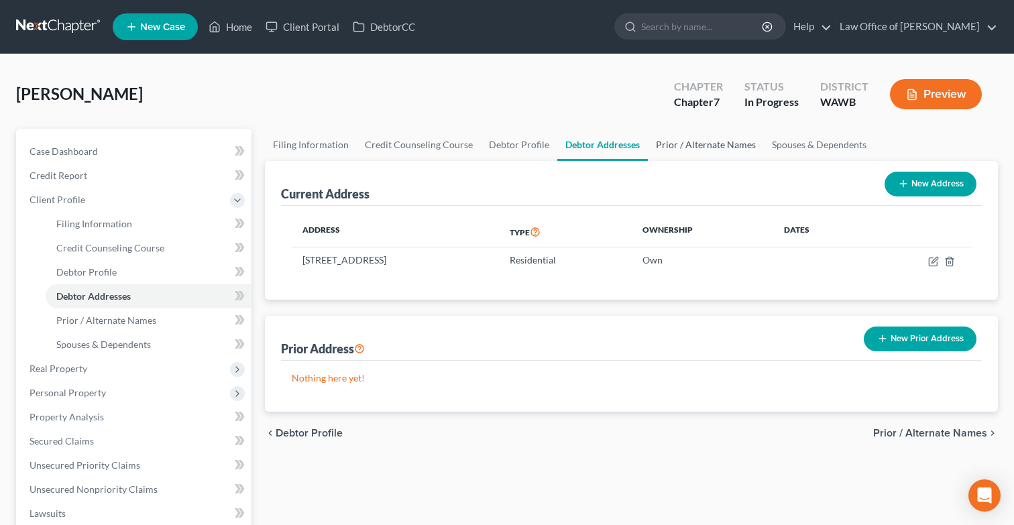
click at [685, 148] on link "Prior / Alternate Names" at bounding box center [706, 145] width 116 height 32
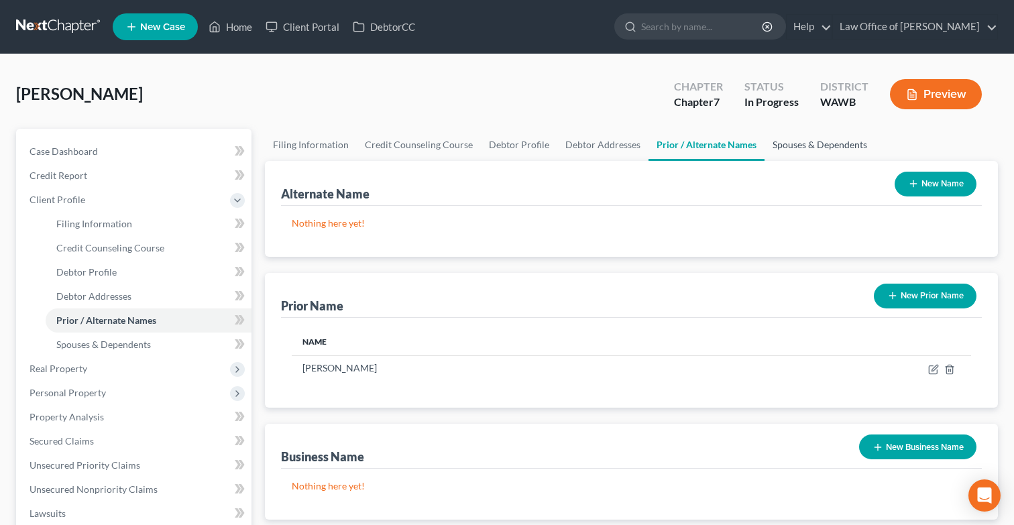
click at [807, 138] on link "Spouses & Dependents" at bounding box center [820, 145] width 111 height 32
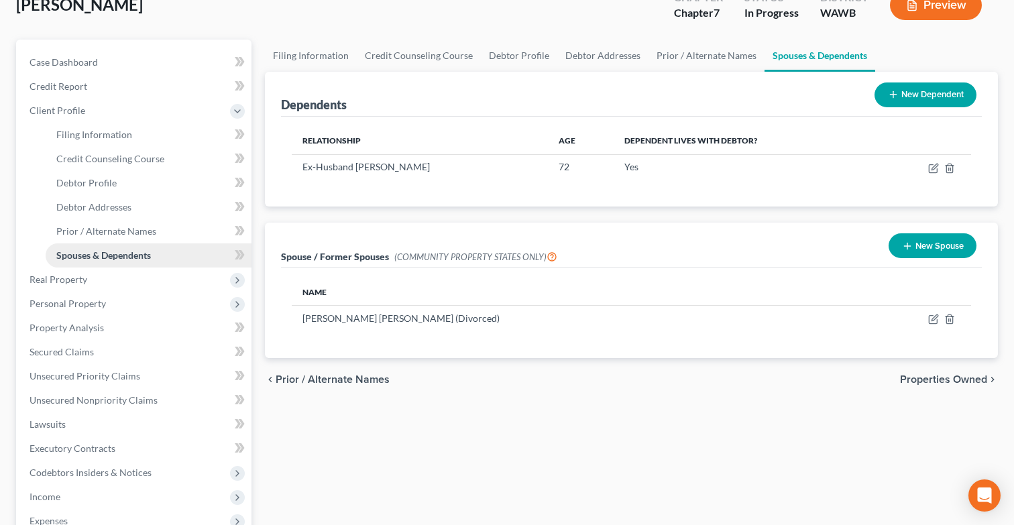
scroll to position [90, 0]
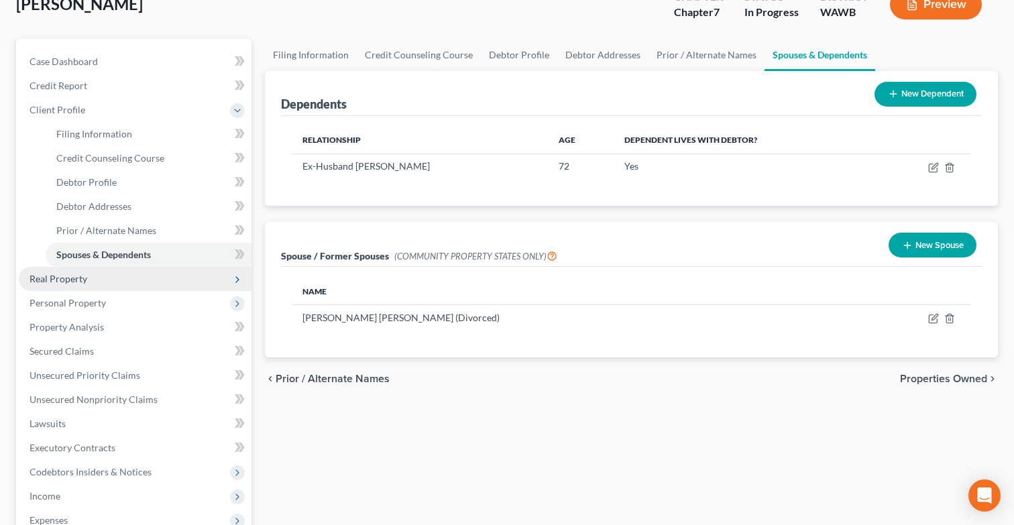
click at [184, 278] on span "Real Property" at bounding box center [135, 279] width 233 height 24
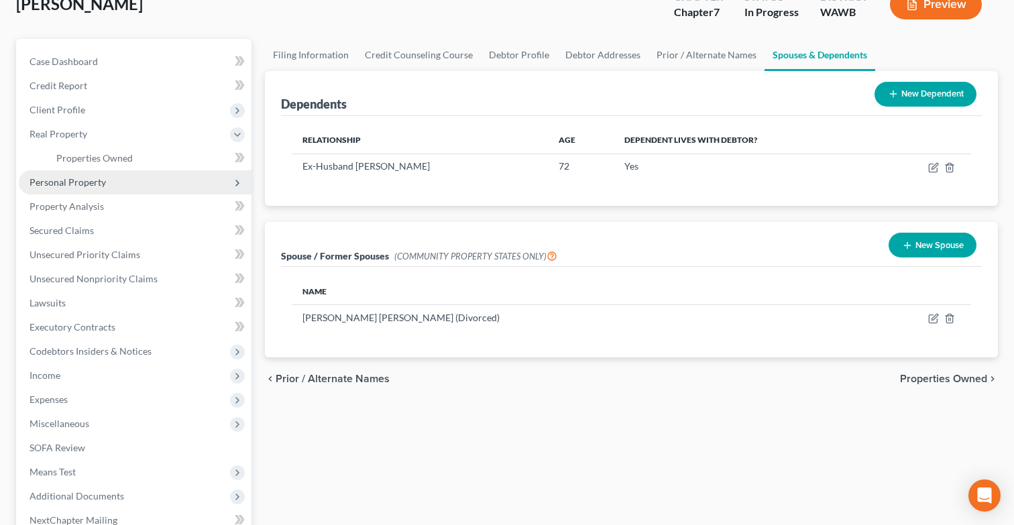
click at [164, 183] on span "Personal Property" at bounding box center [135, 182] width 233 height 24
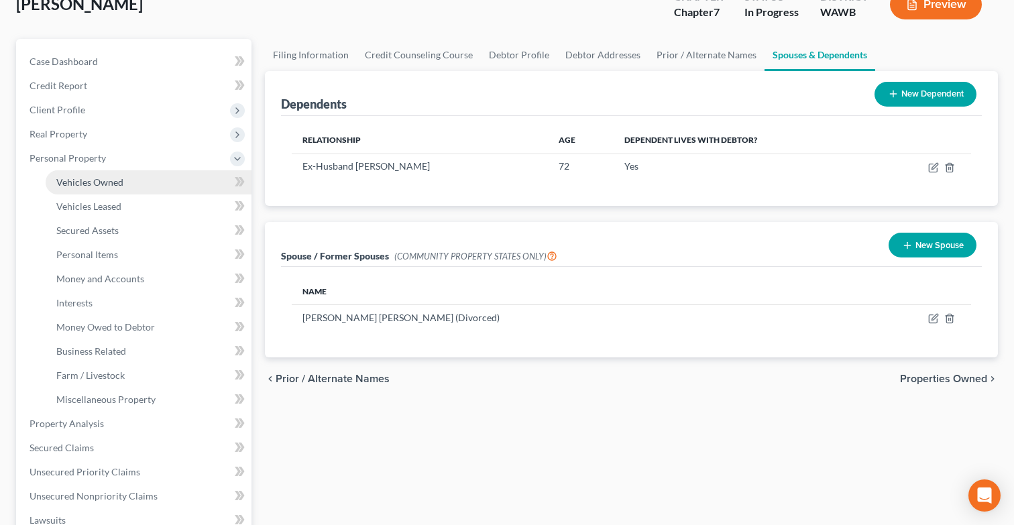
click at [162, 182] on link "Vehicles Owned" at bounding box center [149, 182] width 206 height 24
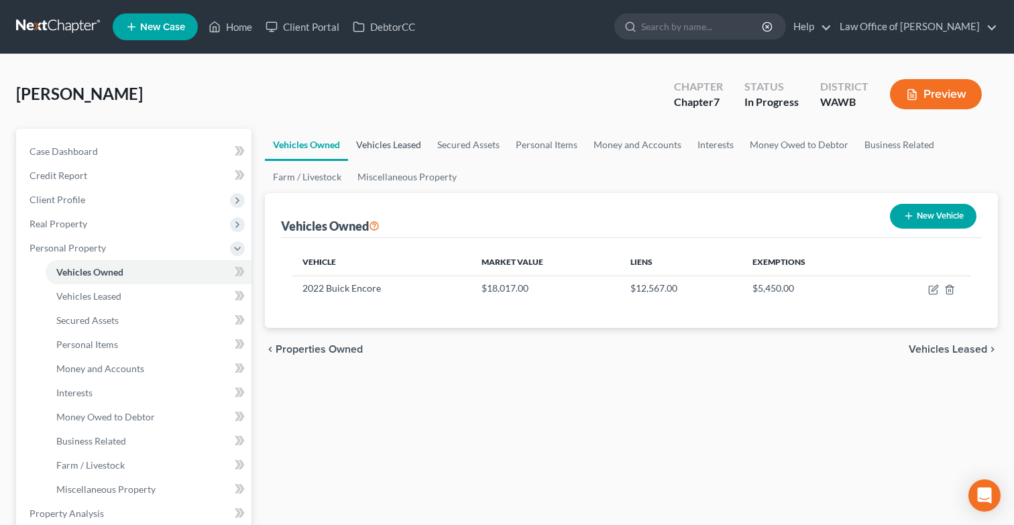
click at [382, 148] on link "Vehicles Leased" at bounding box center [388, 145] width 81 height 32
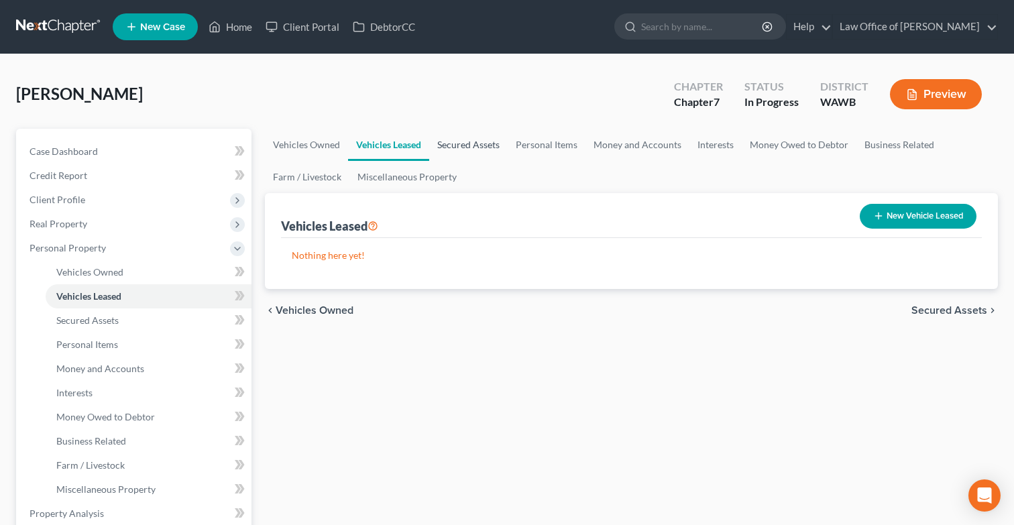
click at [442, 148] on link "Secured Assets" at bounding box center [468, 145] width 78 height 32
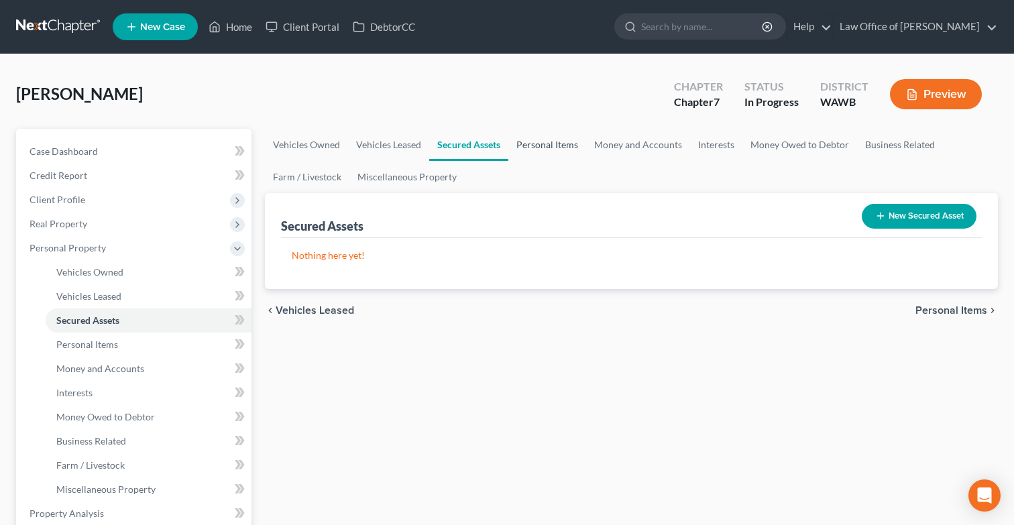
click at [524, 148] on link "Personal Items" at bounding box center [548, 145] width 78 height 32
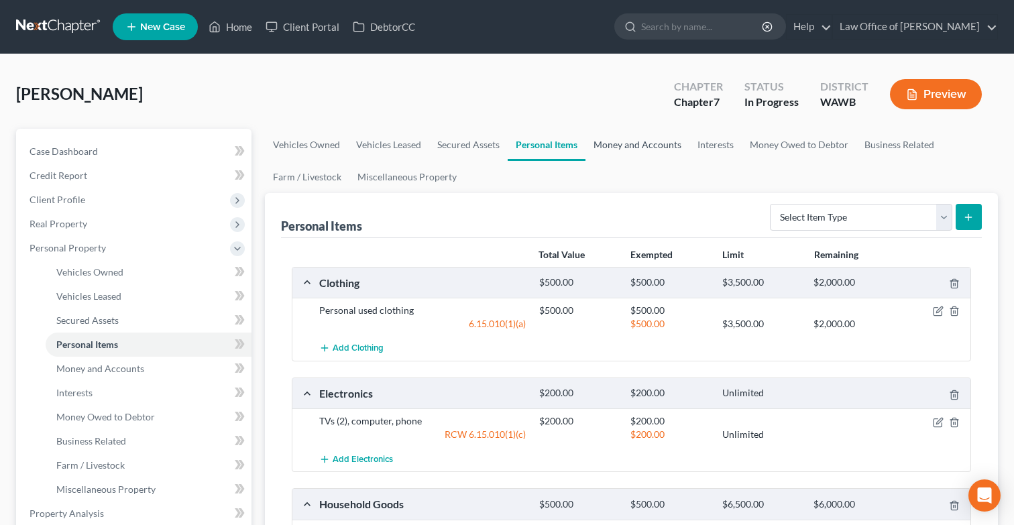
click at [617, 144] on link "Money and Accounts" at bounding box center [638, 145] width 104 height 32
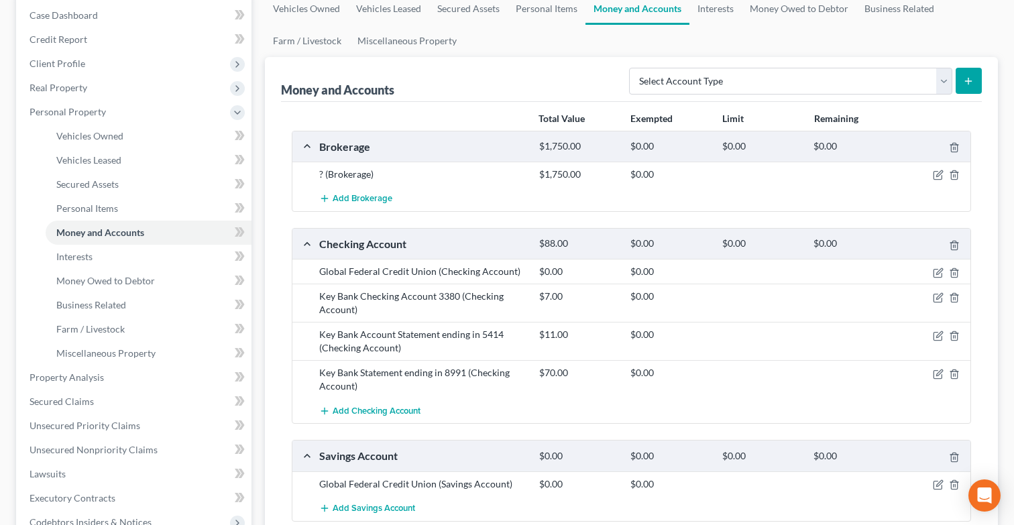
scroll to position [98, 0]
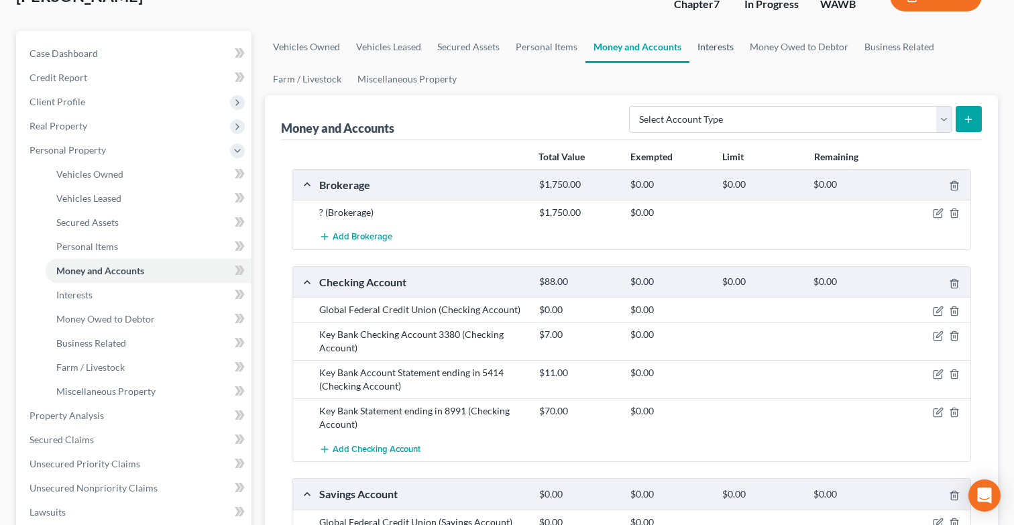
click at [708, 48] on link "Interests" at bounding box center [716, 47] width 52 height 32
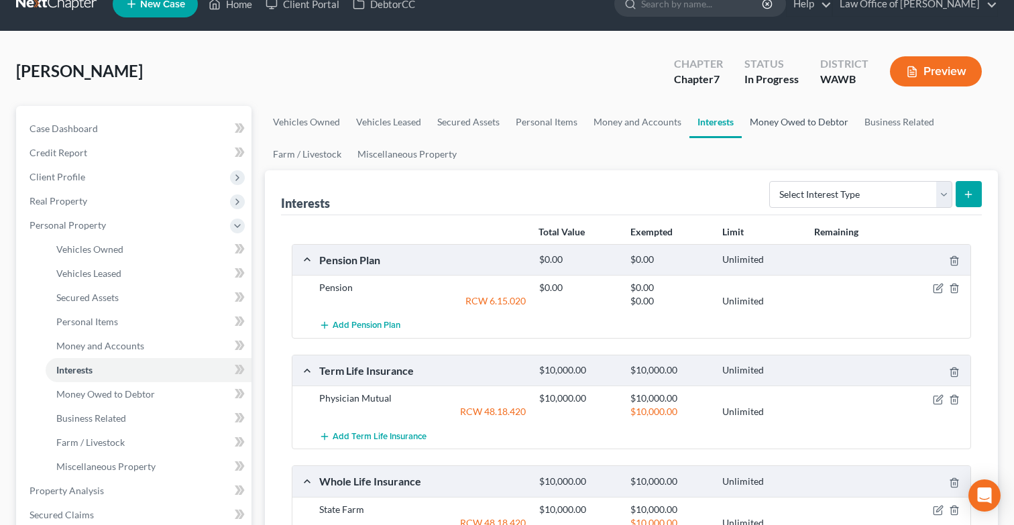
scroll to position [8, 0]
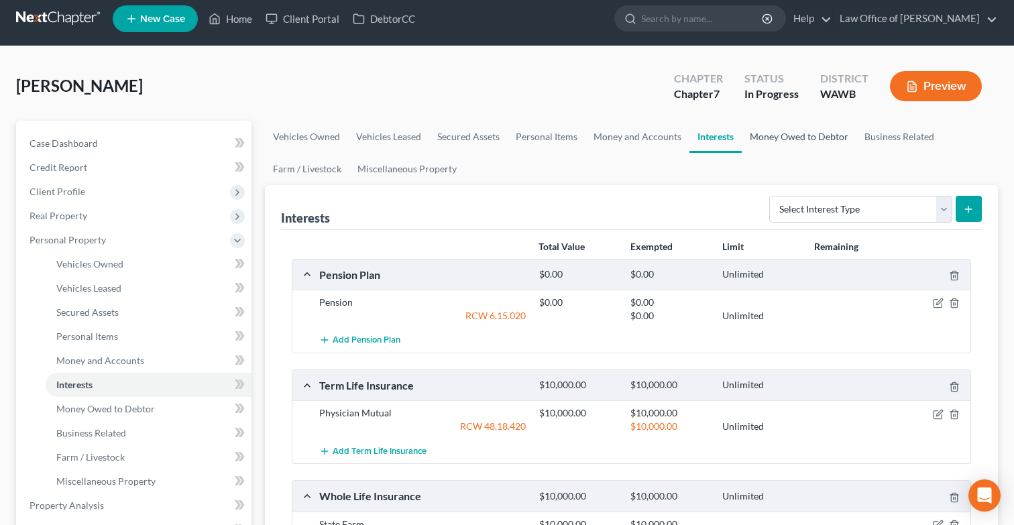
click at [793, 133] on link "Money Owed to Debtor" at bounding box center [799, 137] width 115 height 32
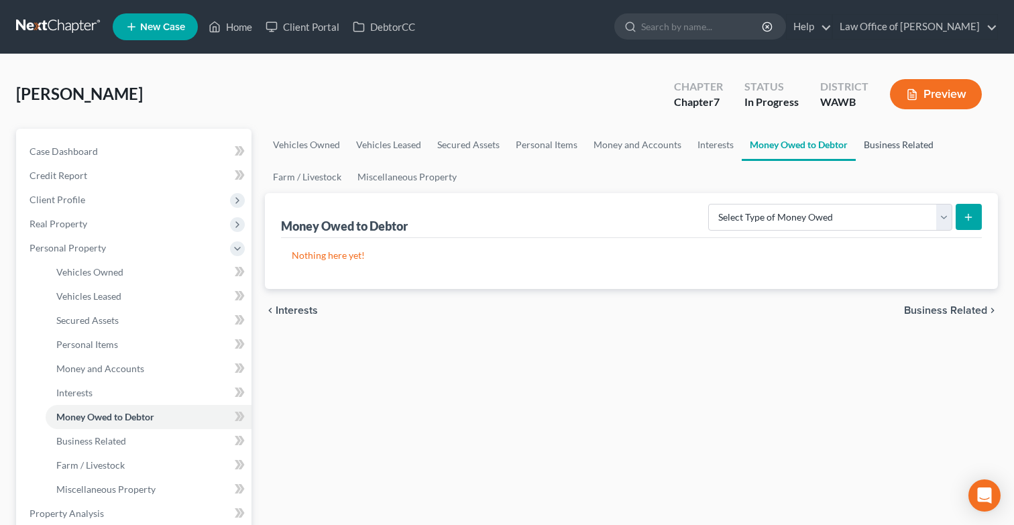
click at [879, 147] on link "Business Related" at bounding box center [899, 145] width 86 height 32
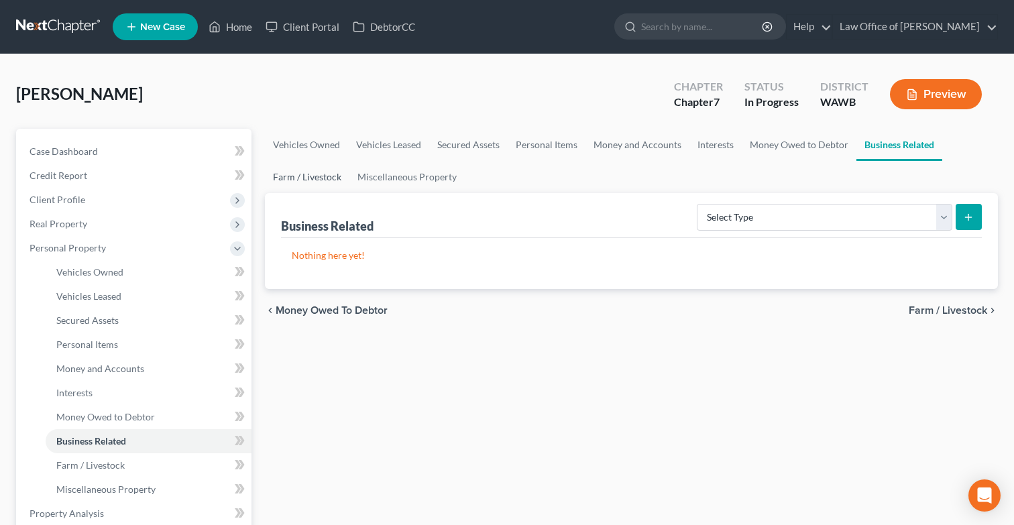
click at [325, 180] on link "Farm / Livestock" at bounding box center [307, 177] width 85 height 32
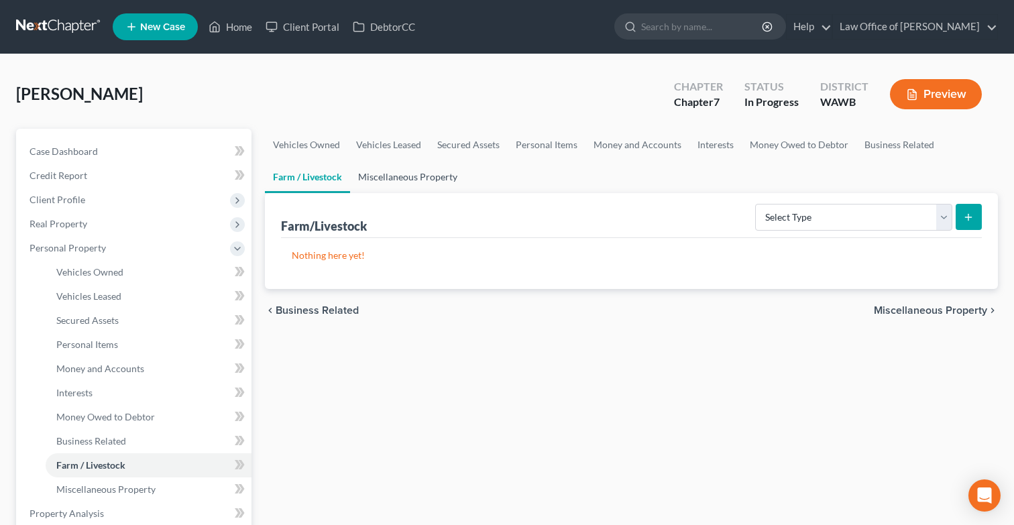
click at [396, 187] on link "Miscellaneous Property" at bounding box center [407, 177] width 115 height 32
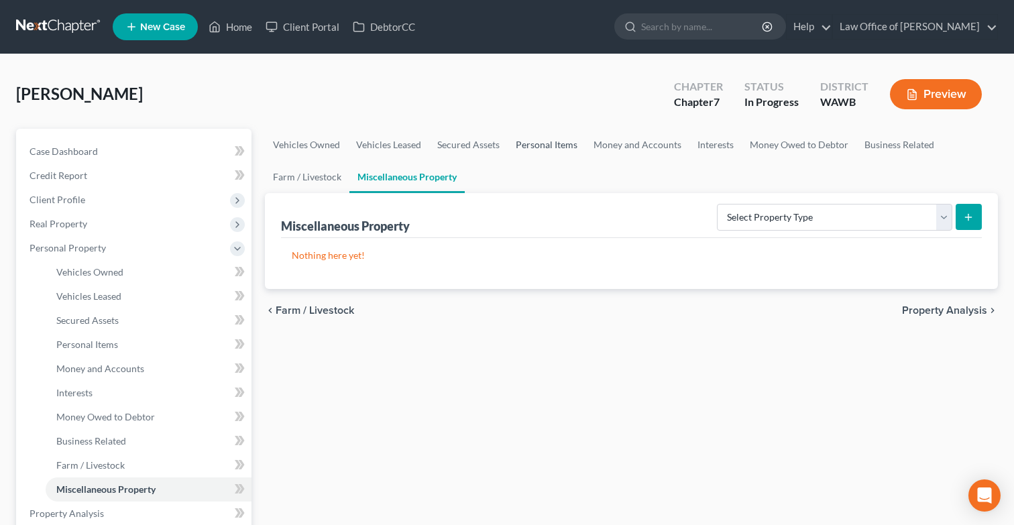
click at [559, 148] on link "Personal Items" at bounding box center [547, 145] width 78 height 32
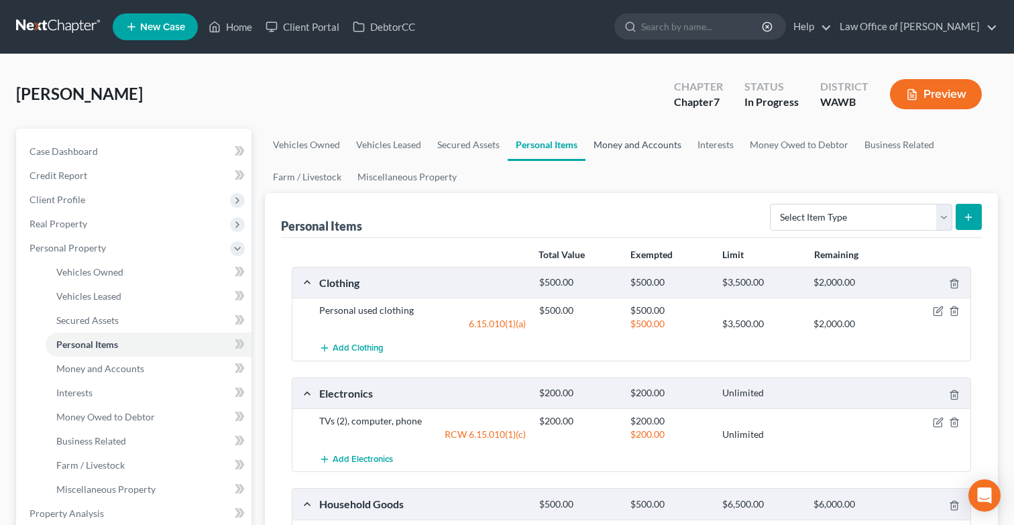
click at [627, 148] on link "Money and Accounts" at bounding box center [638, 145] width 104 height 32
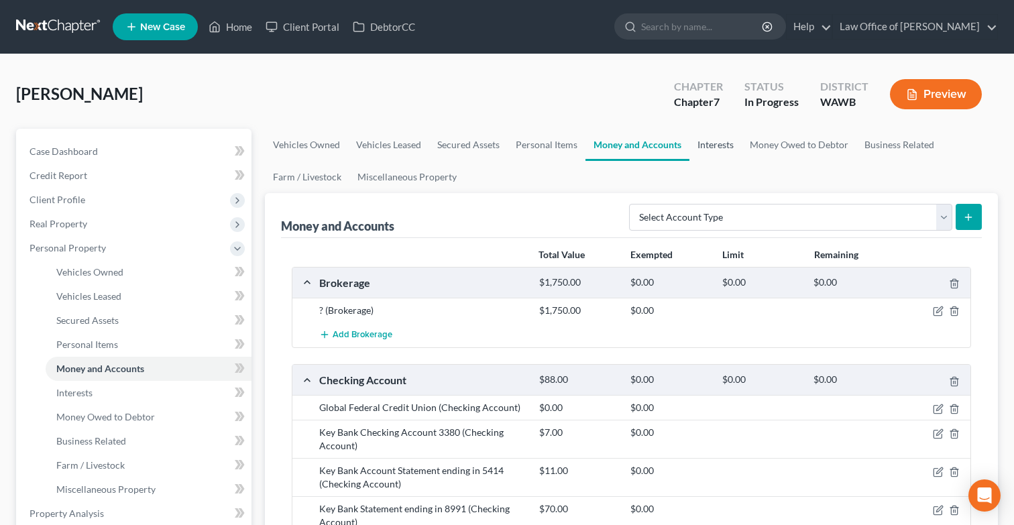
click at [717, 143] on link "Interests" at bounding box center [716, 145] width 52 height 32
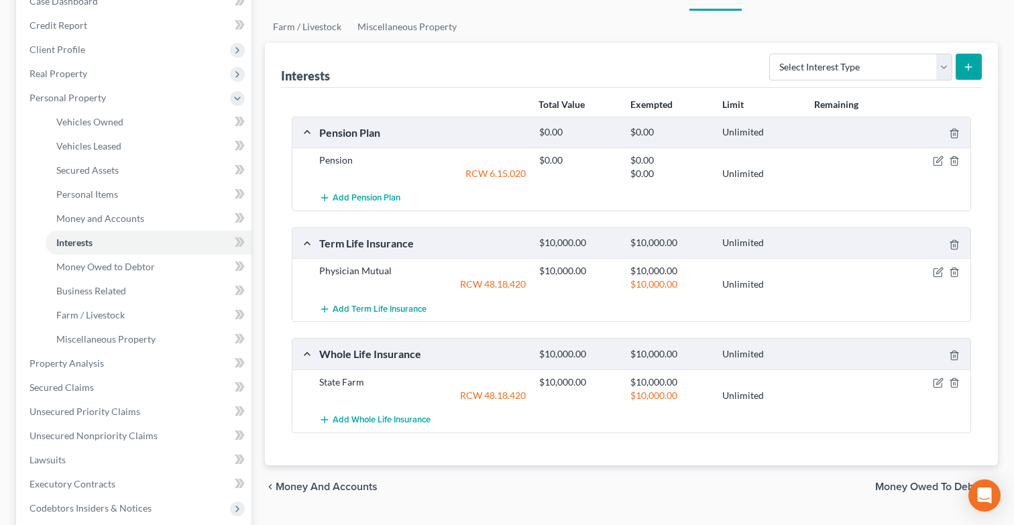
scroll to position [120, 0]
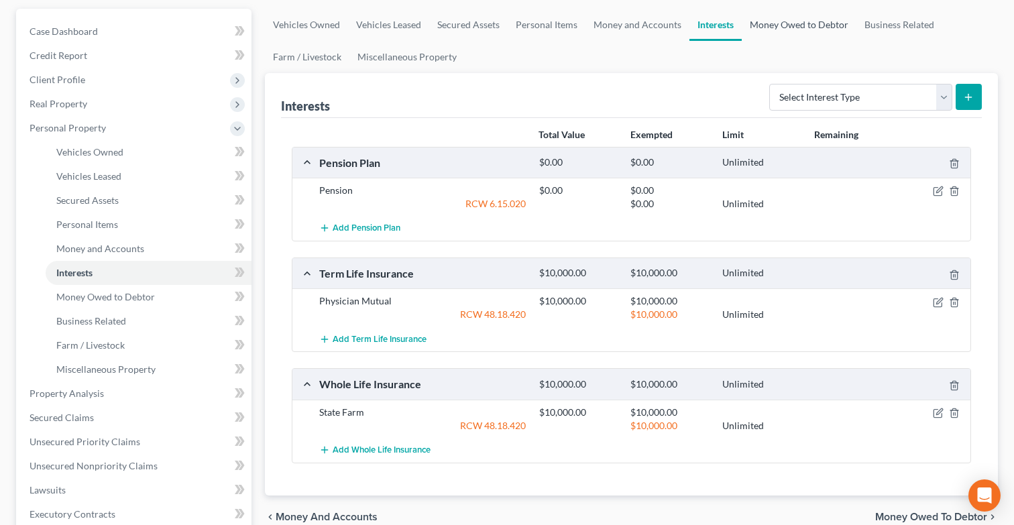
click at [803, 34] on link "Money Owed to Debtor" at bounding box center [799, 25] width 115 height 32
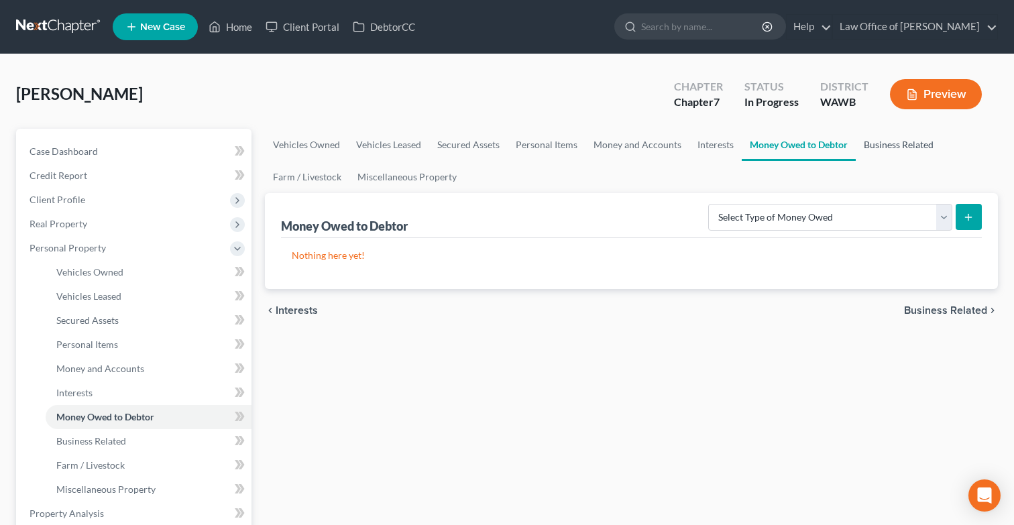
click at [875, 137] on link "Business Related" at bounding box center [899, 145] width 86 height 32
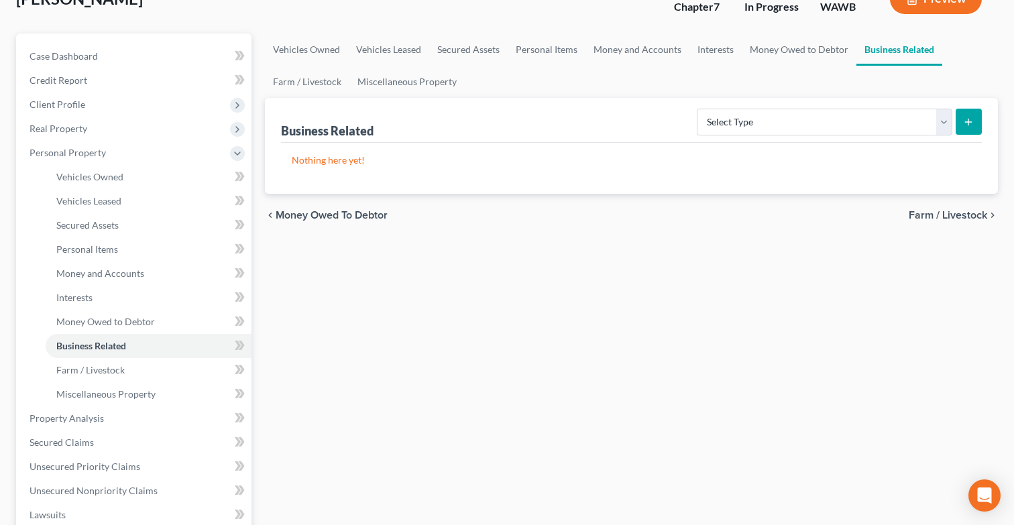
scroll to position [211, 0]
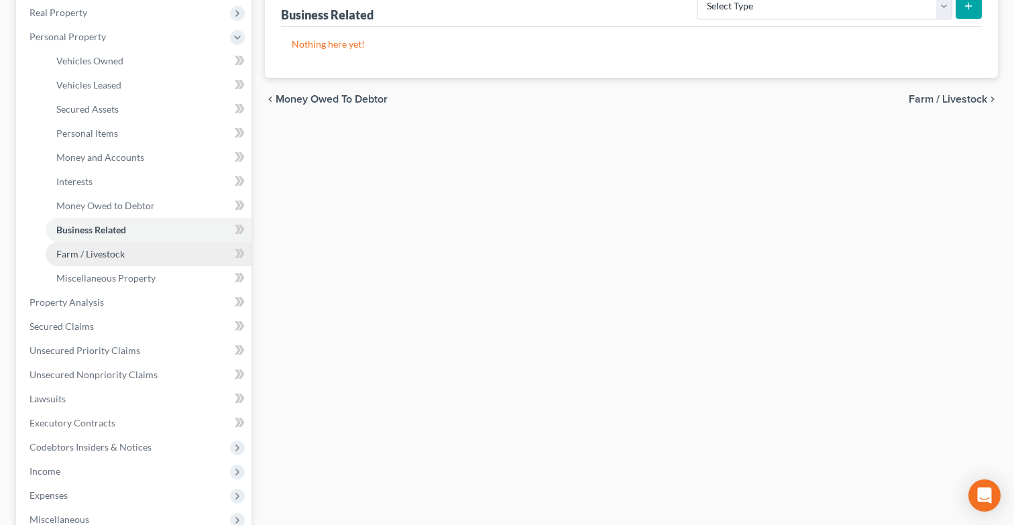
click at [202, 248] on link "Farm / Livestock" at bounding box center [149, 254] width 206 height 24
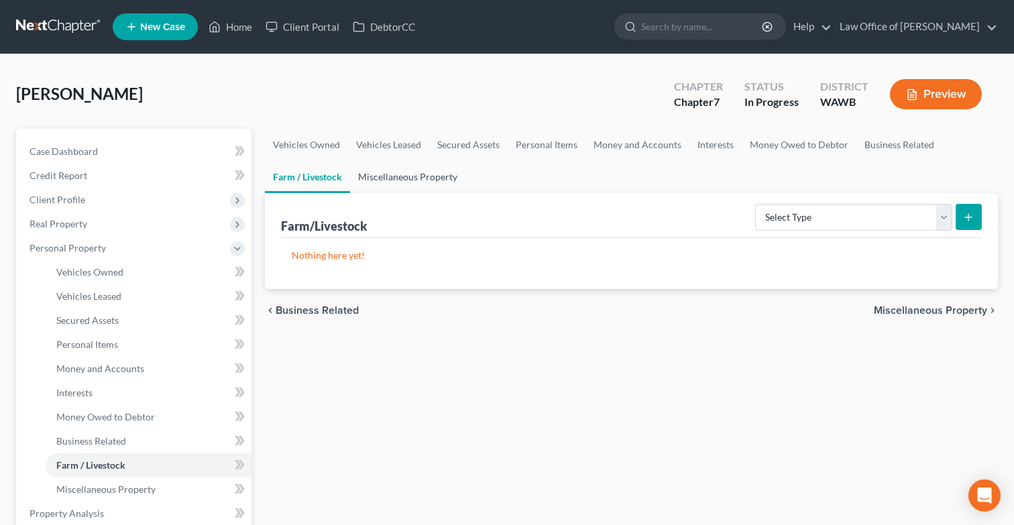
click at [382, 180] on link "Miscellaneous Property" at bounding box center [407, 177] width 115 height 32
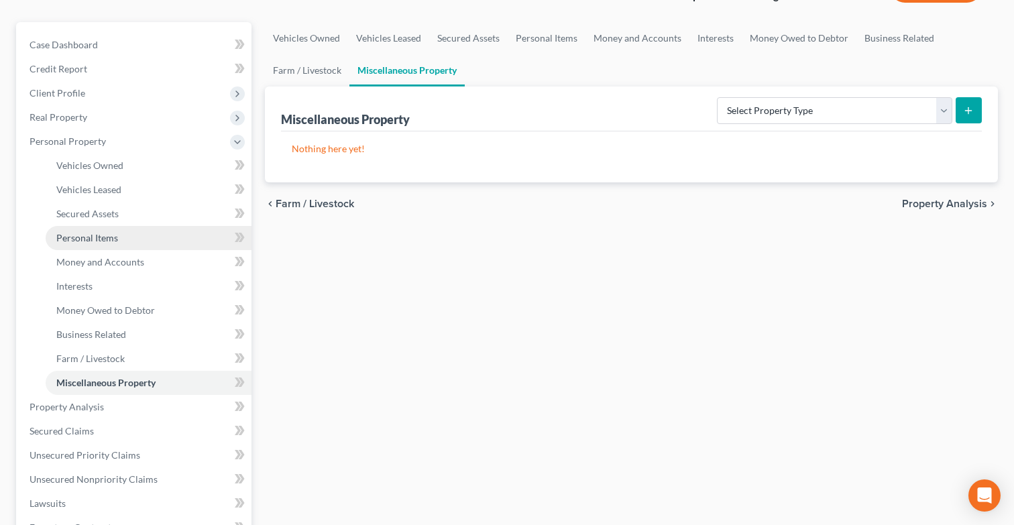
scroll to position [160, 0]
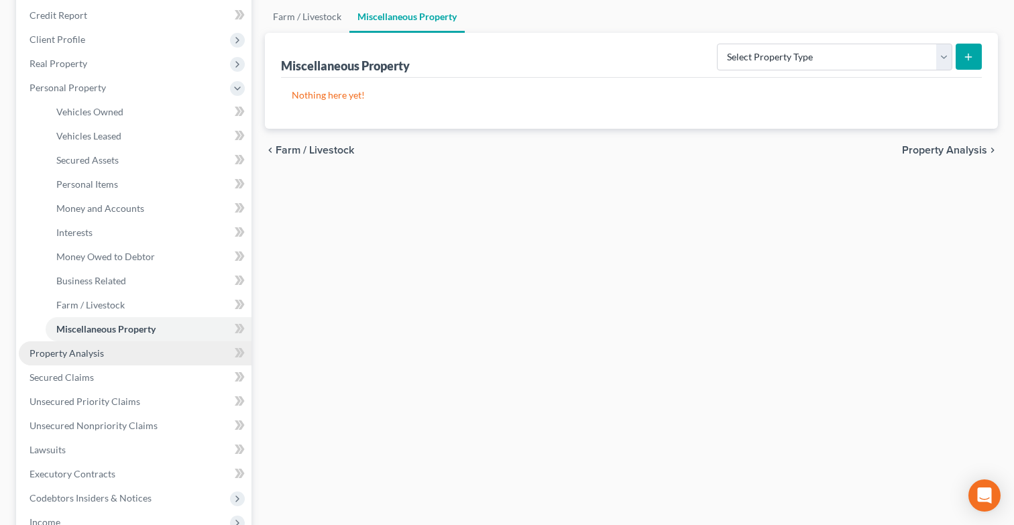
click at [118, 353] on link "Property Analysis" at bounding box center [135, 353] width 233 height 24
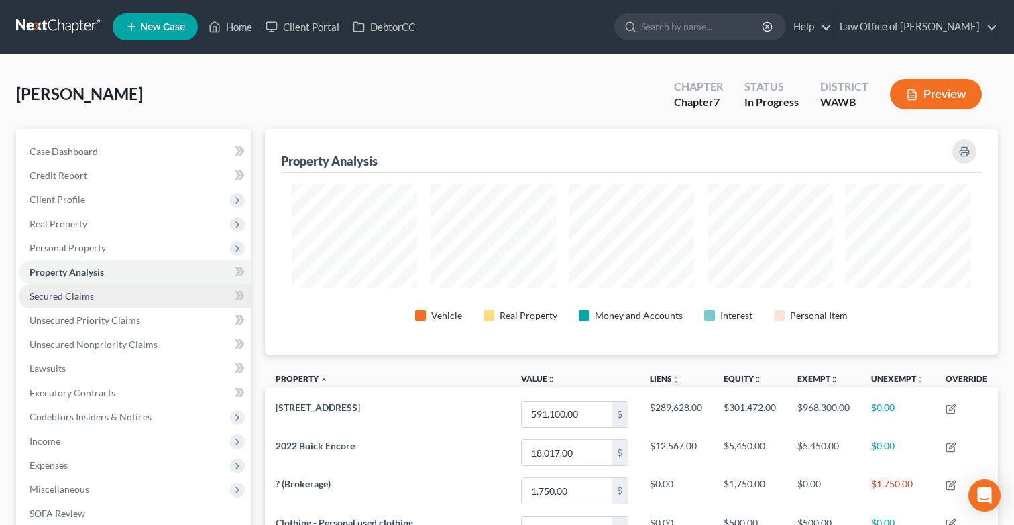
click at [119, 293] on link "Secured Claims" at bounding box center [135, 296] width 233 height 24
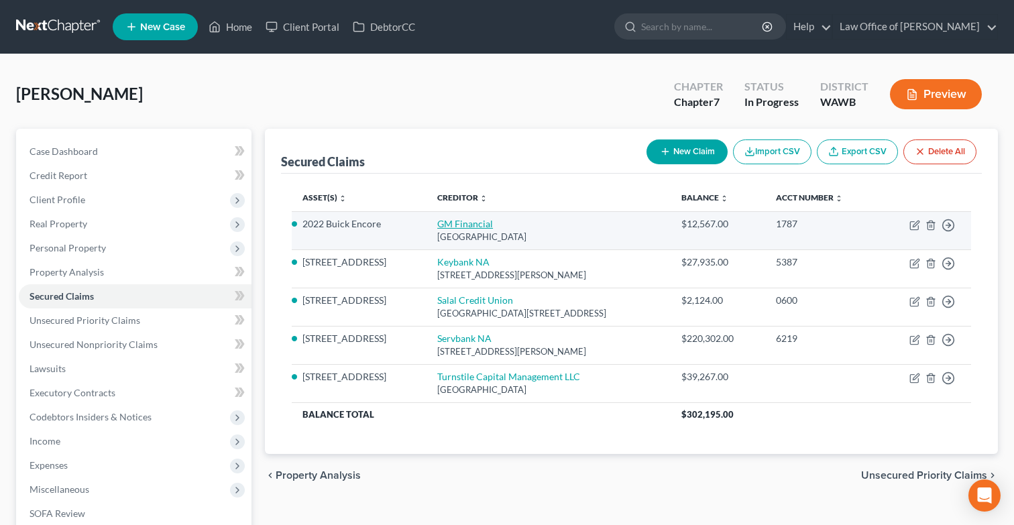
click at [476, 225] on link "GM Financial" at bounding box center [465, 223] width 56 height 11
select select "45"
select select "2"
select select "0"
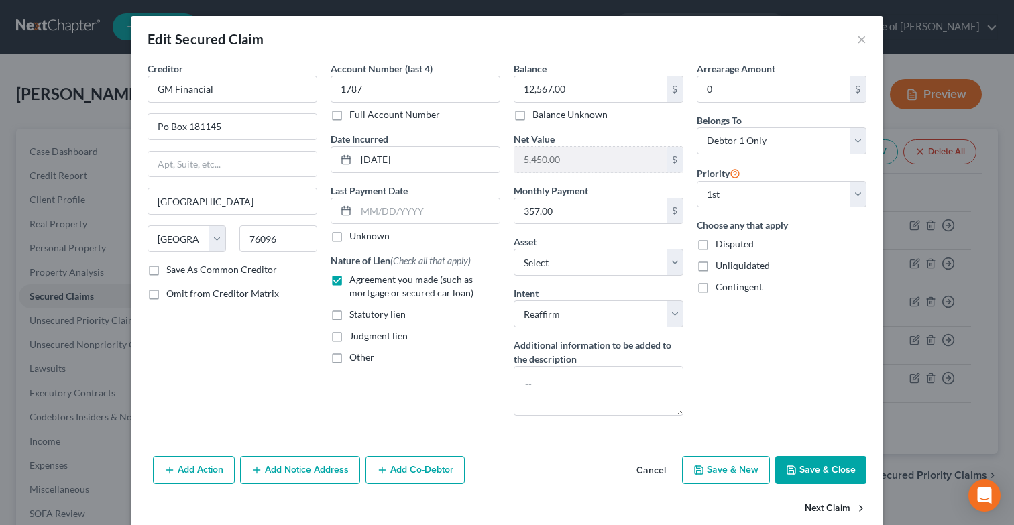
click at [824, 509] on button "Next Claim" at bounding box center [836, 509] width 62 height 28
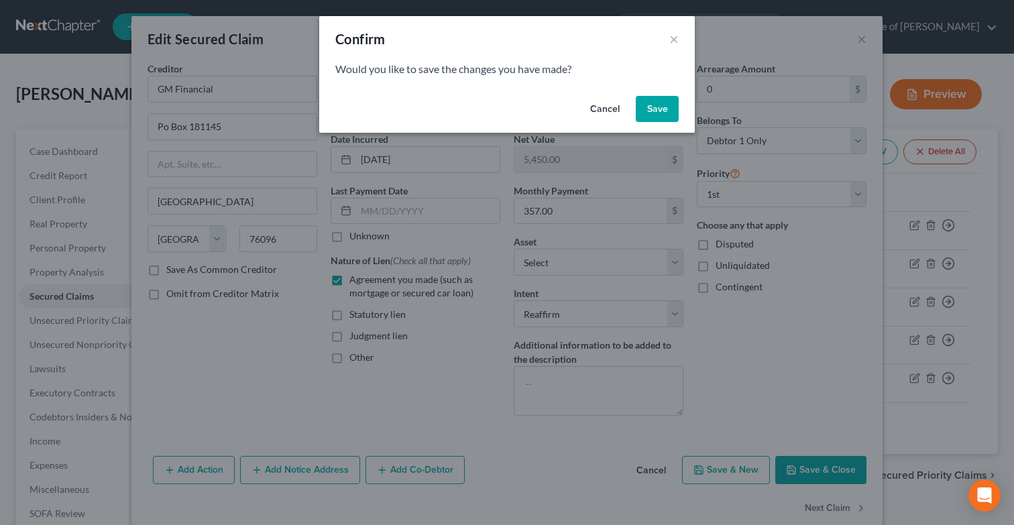
click at [655, 112] on button "Save" at bounding box center [657, 109] width 43 height 27
select select "36"
select select "4"
select select "0"
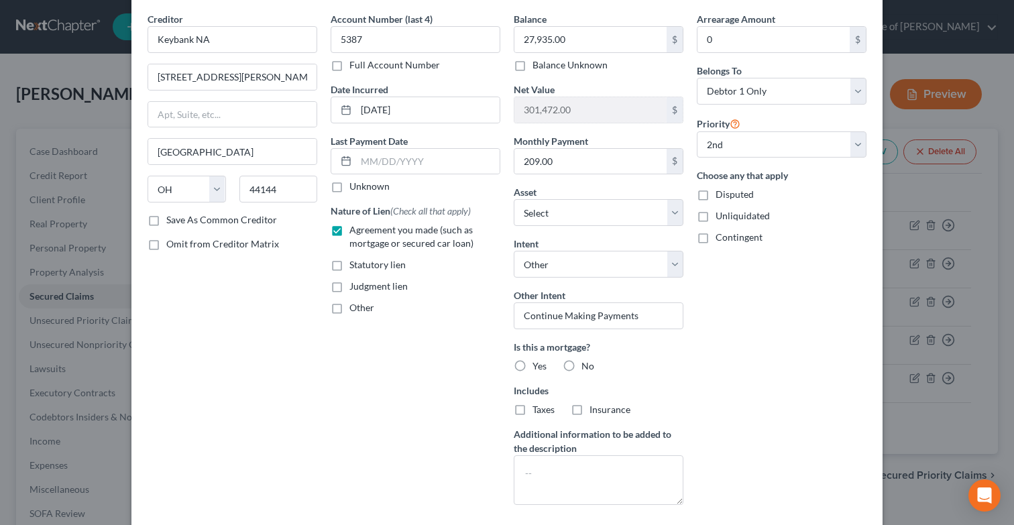
scroll to position [163, 0]
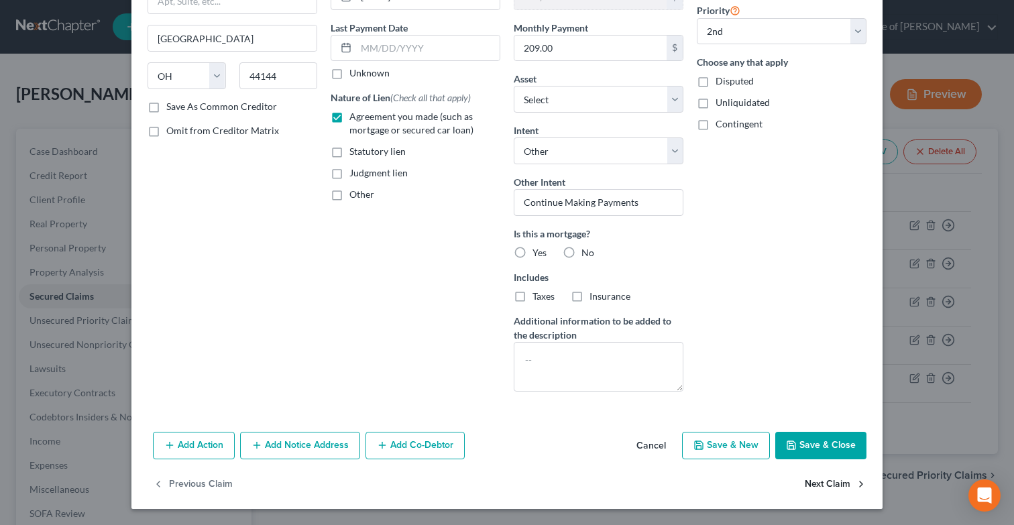
click at [816, 488] on button "Next Claim" at bounding box center [836, 484] width 62 height 28
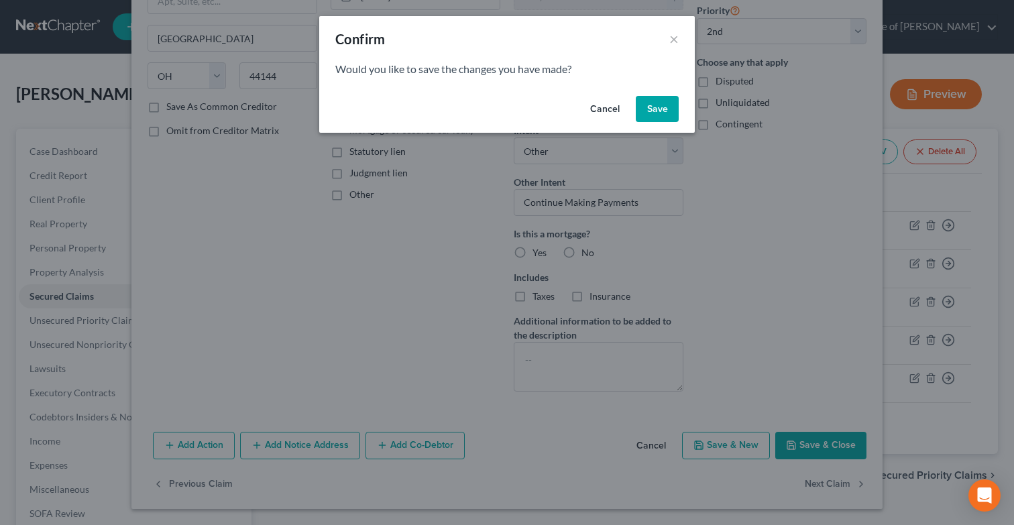
click at [656, 103] on button "Save" at bounding box center [657, 109] width 43 height 27
select select "1"
select select "50"
select select "4"
select select "0"
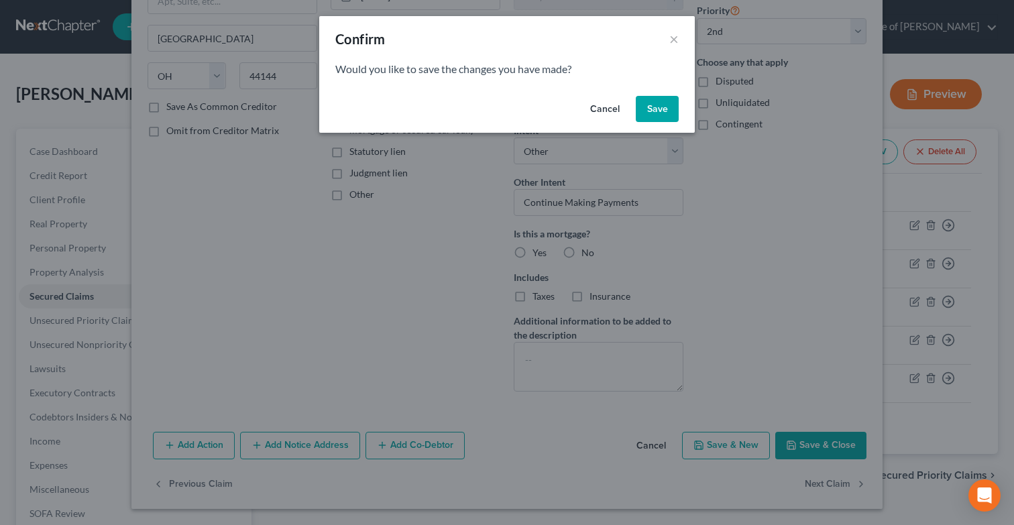
select select "0"
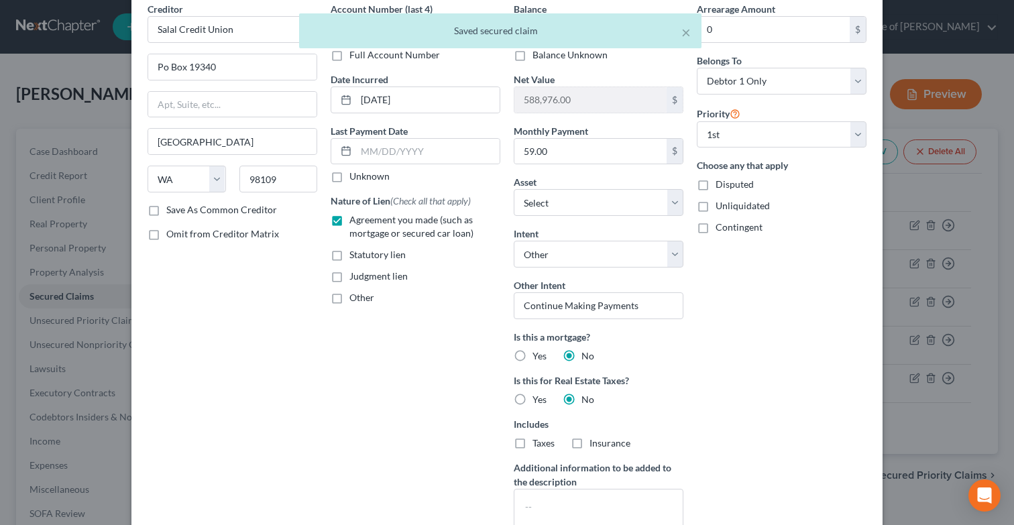
scroll to position [207, 0]
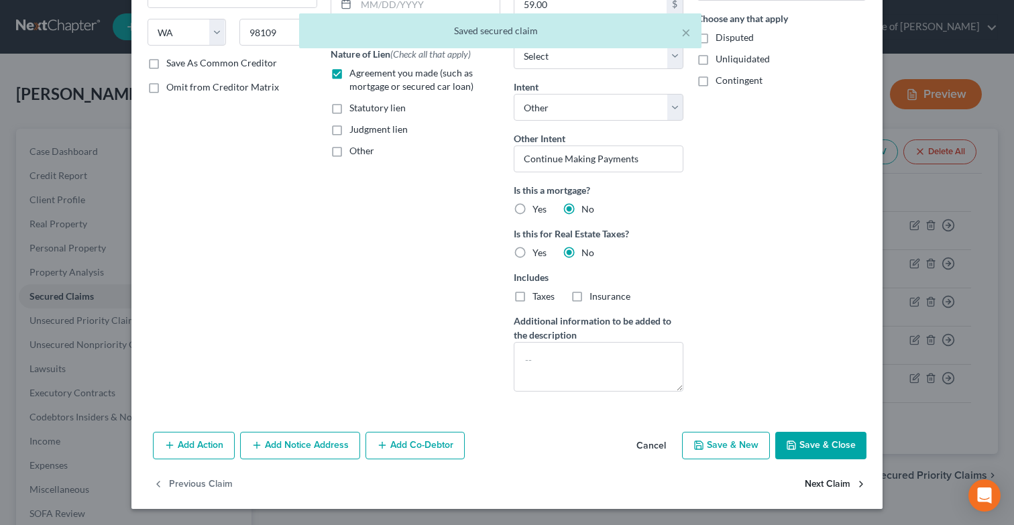
click at [818, 484] on button "Next Claim" at bounding box center [836, 484] width 62 height 28
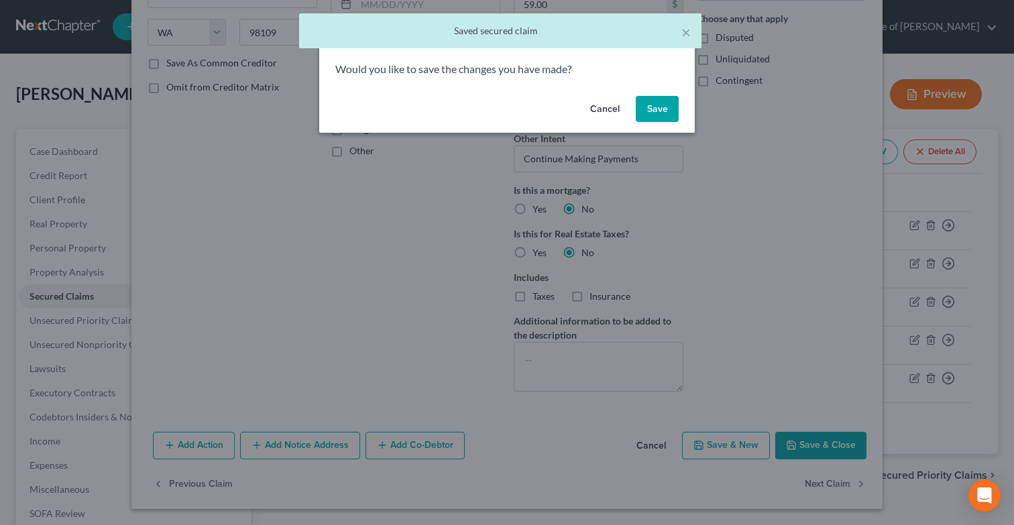
click at [655, 107] on button "Save" at bounding box center [657, 109] width 43 height 27
select select "3"
select select "4"
select select "0"
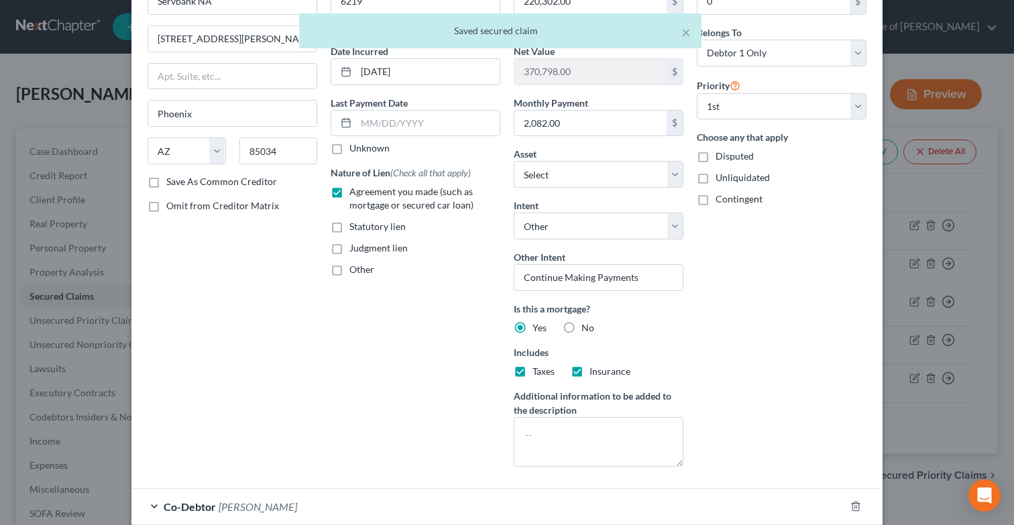
scroll to position [200, 0]
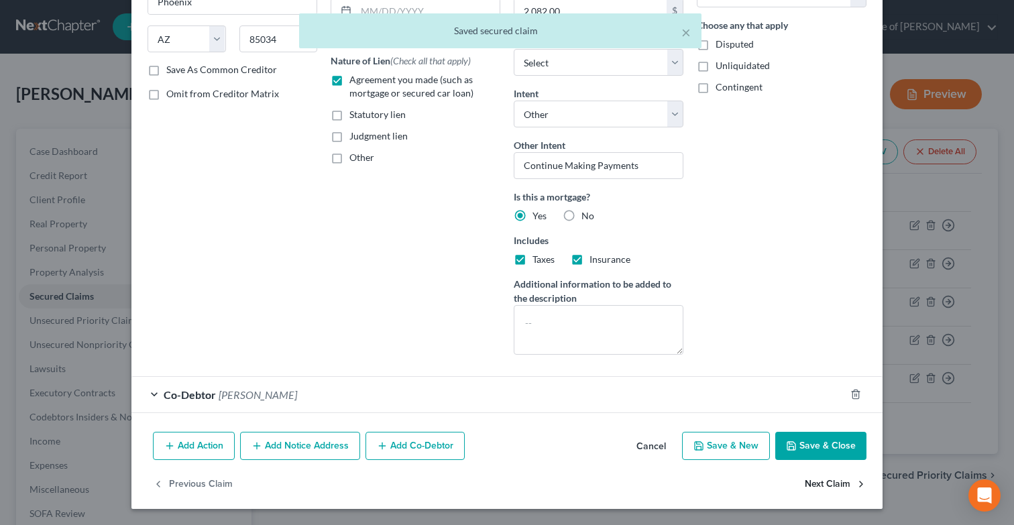
click at [816, 487] on button "Next Claim" at bounding box center [836, 485] width 62 height 28
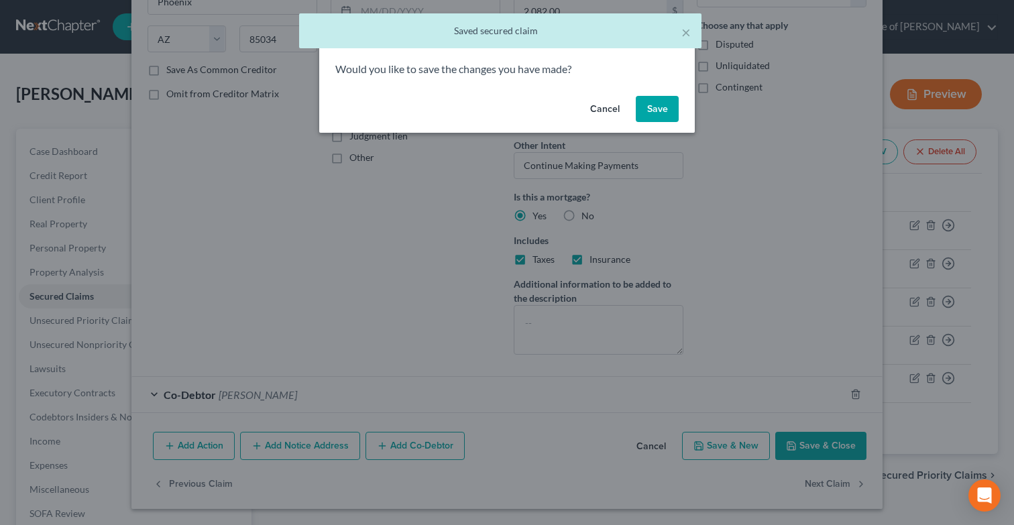
click at [655, 117] on button "Save" at bounding box center [657, 109] width 43 height 27
select select "43"
select select "4"
select select "2"
select select "0"
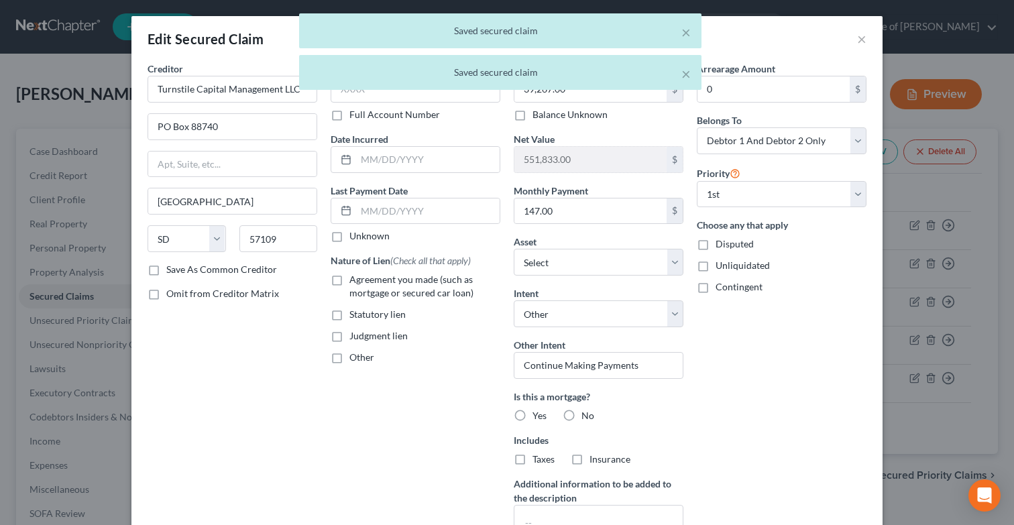
click at [357, 274] on span "Agreement you made (such as mortgage or secured car loan)" at bounding box center [412, 286] width 124 height 25
click at [357, 274] on input "Agreement you made (such as mortgage or secured car loan)" at bounding box center [359, 277] width 9 height 9
checkbox input "true"
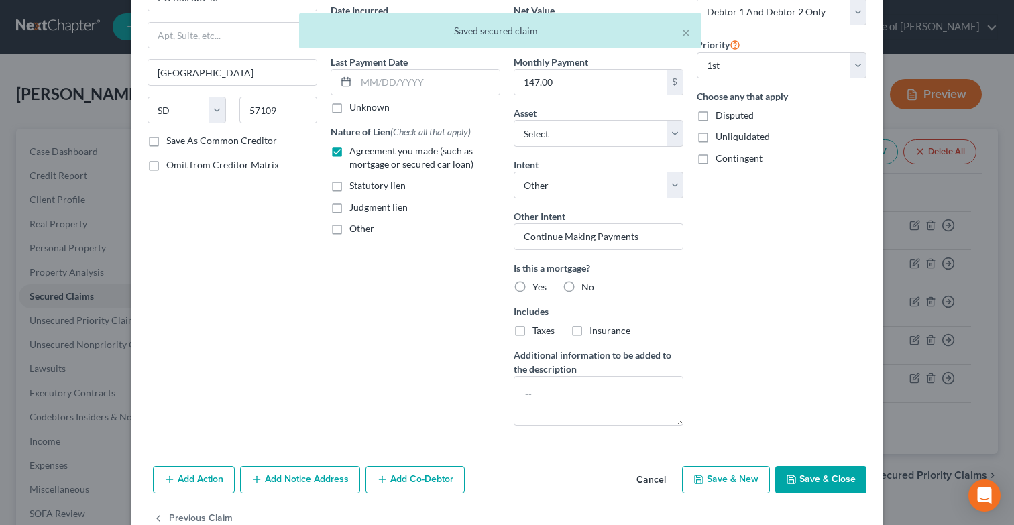
scroll to position [161, 0]
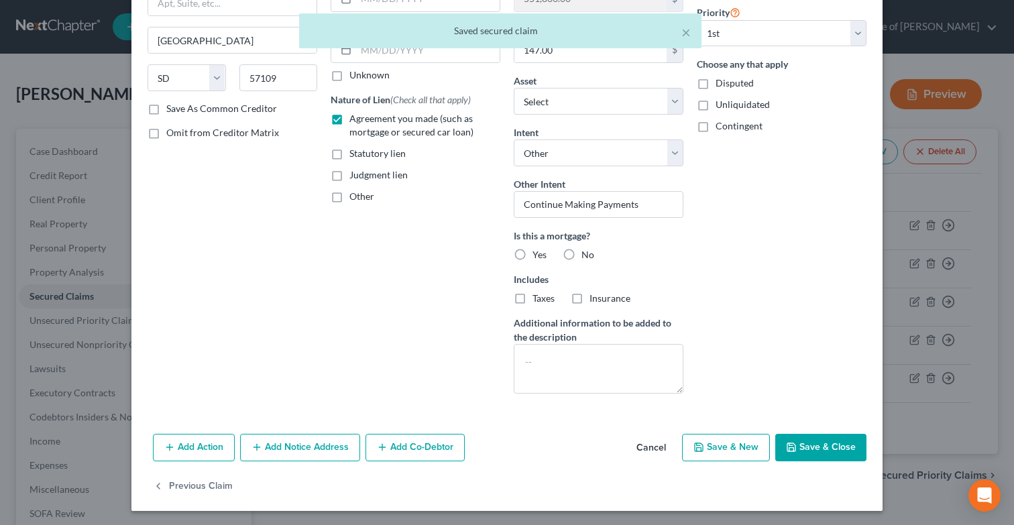
click at [808, 443] on button "Save & Close" at bounding box center [821, 448] width 91 height 28
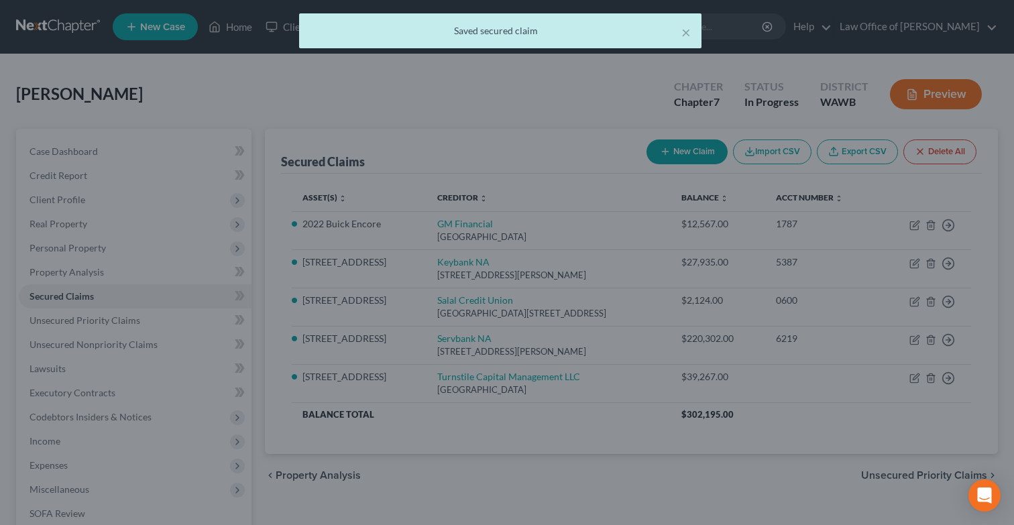
select select "3"
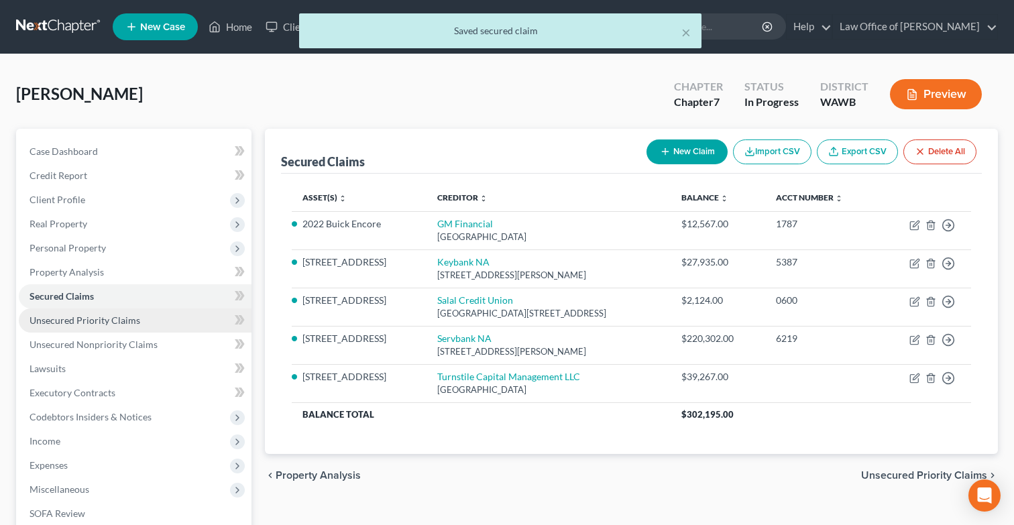
click at [184, 316] on link "Unsecured Priority Claims" at bounding box center [135, 321] width 233 height 24
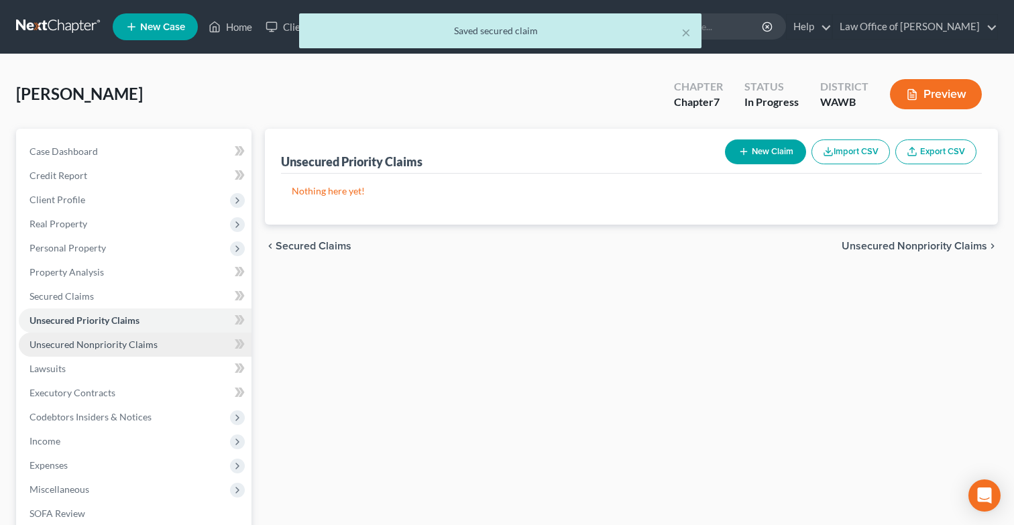
click at [173, 335] on link "Unsecured Nonpriority Claims" at bounding box center [135, 345] width 233 height 24
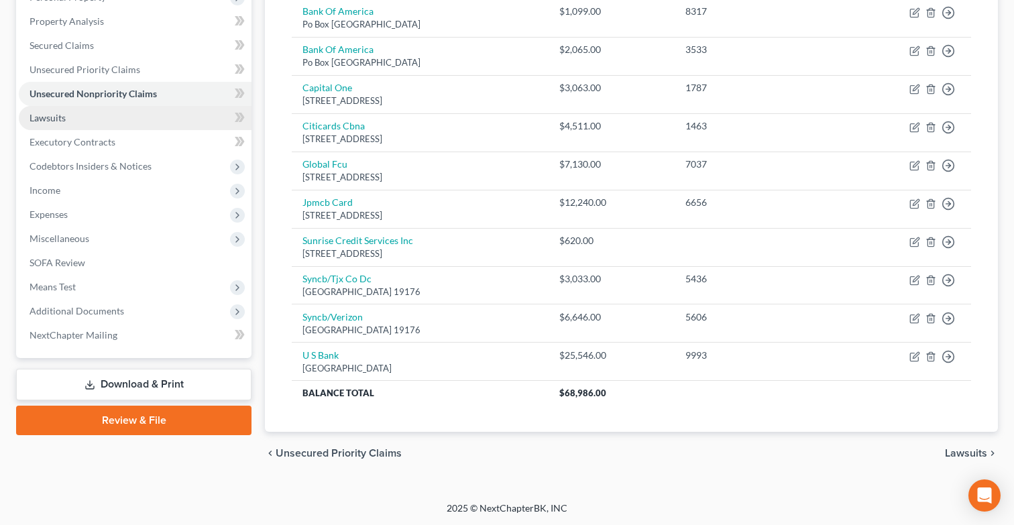
click at [105, 110] on link "Lawsuits" at bounding box center [135, 118] width 233 height 24
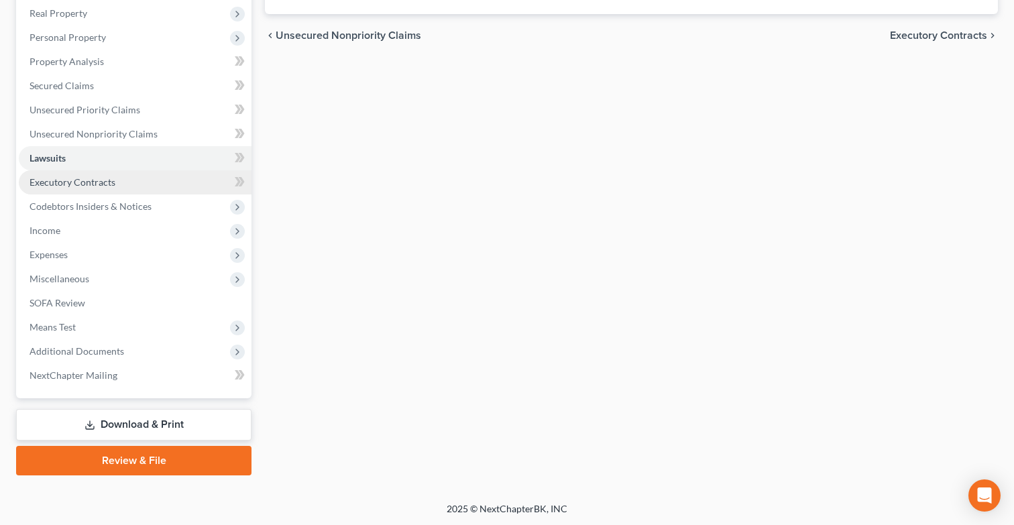
click at [142, 177] on link "Executory Contracts" at bounding box center [135, 182] width 233 height 24
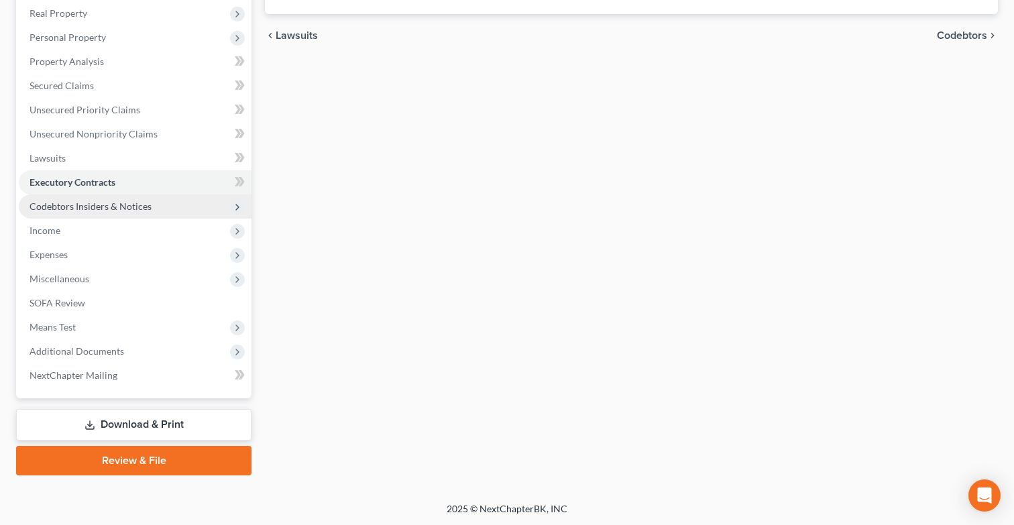
click at [147, 201] on span "Codebtors Insiders & Notices" at bounding box center [91, 206] width 122 height 11
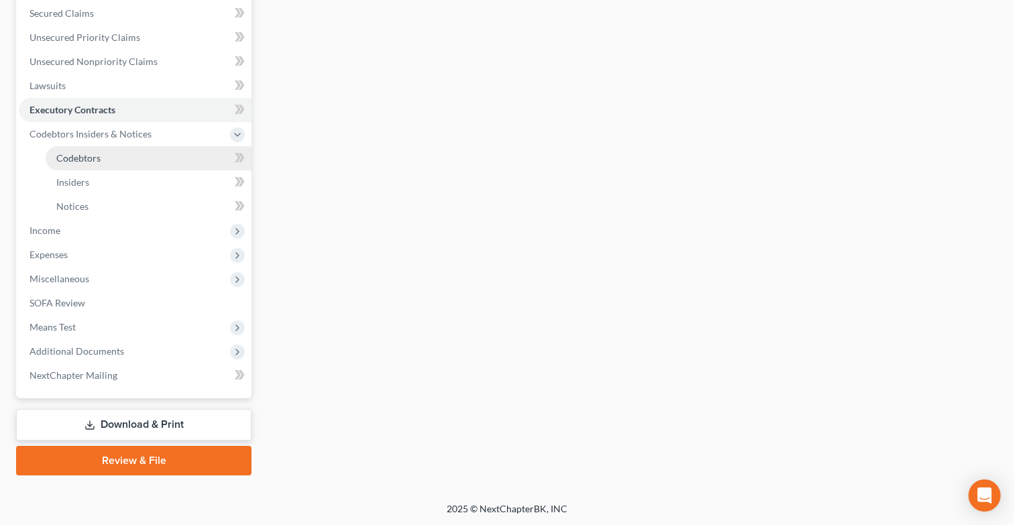
click at [166, 152] on link "Codebtors" at bounding box center [149, 158] width 206 height 24
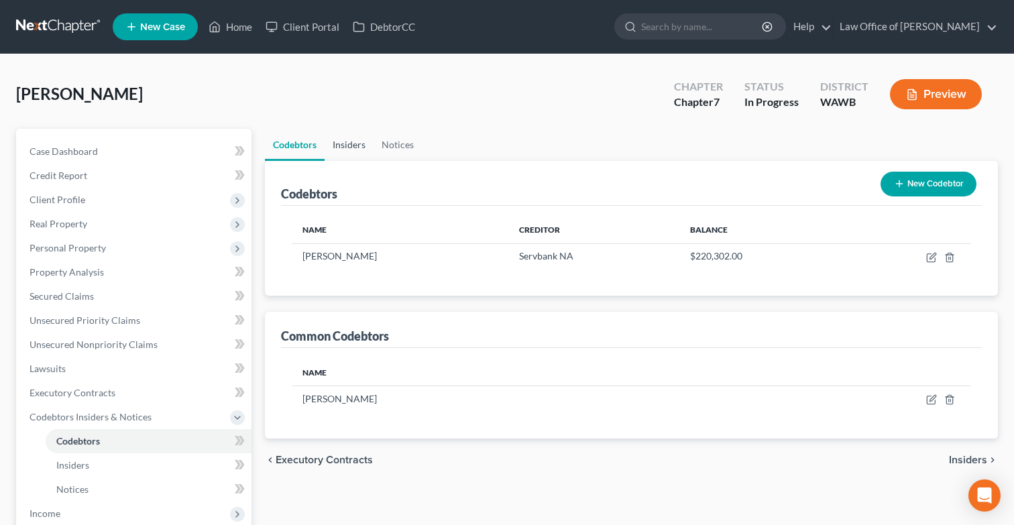
click at [348, 148] on link "Insiders" at bounding box center [349, 145] width 49 height 32
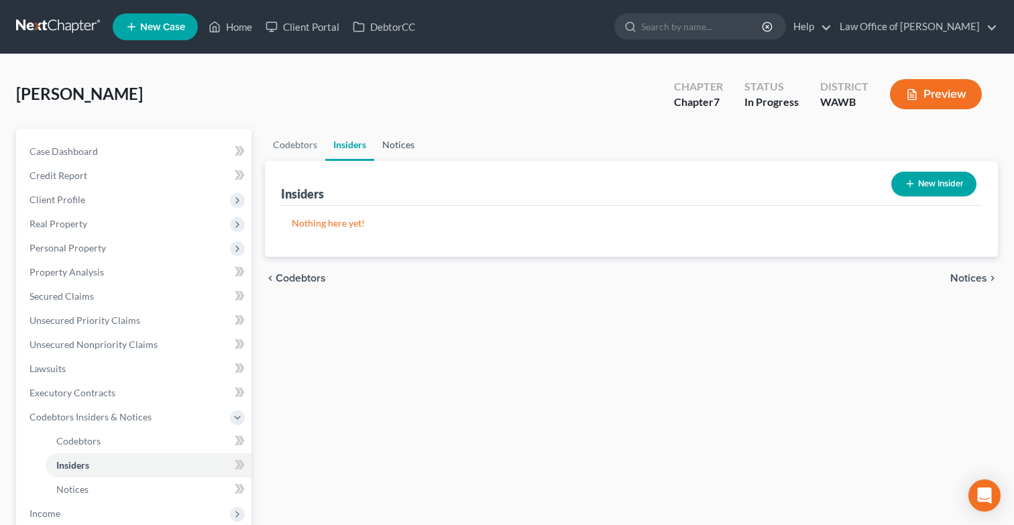
click at [394, 144] on link "Notices" at bounding box center [398, 145] width 48 height 32
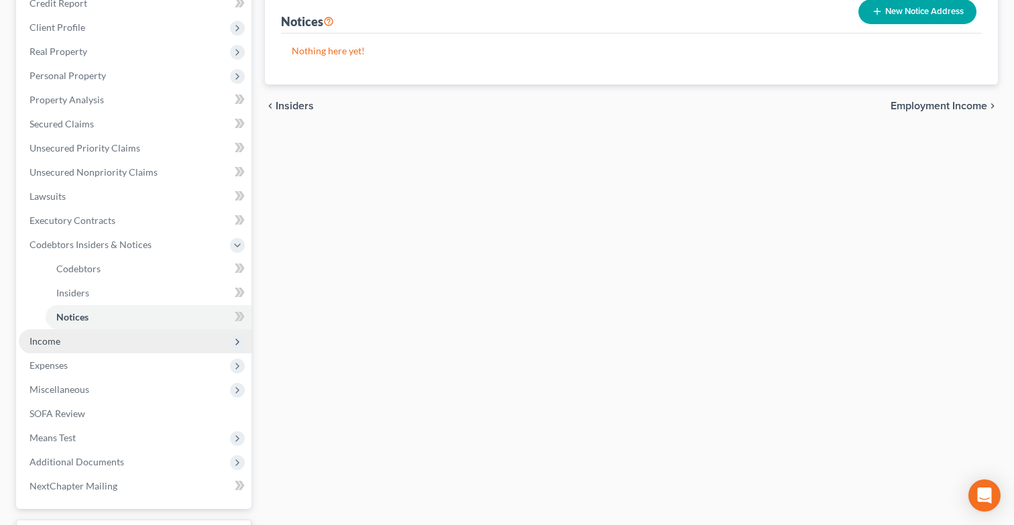
click at [169, 333] on span "Income" at bounding box center [135, 341] width 233 height 24
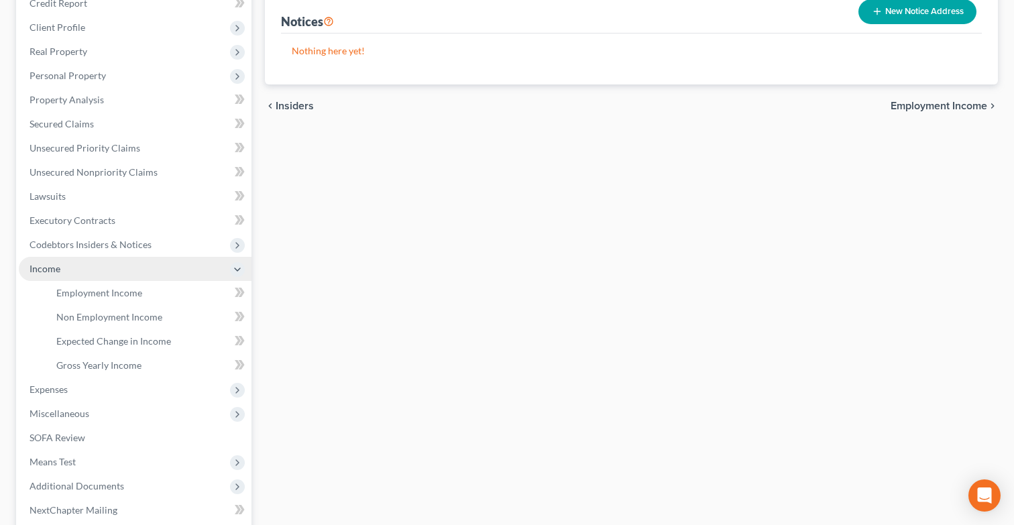
click at [173, 278] on span "Income" at bounding box center [135, 269] width 233 height 24
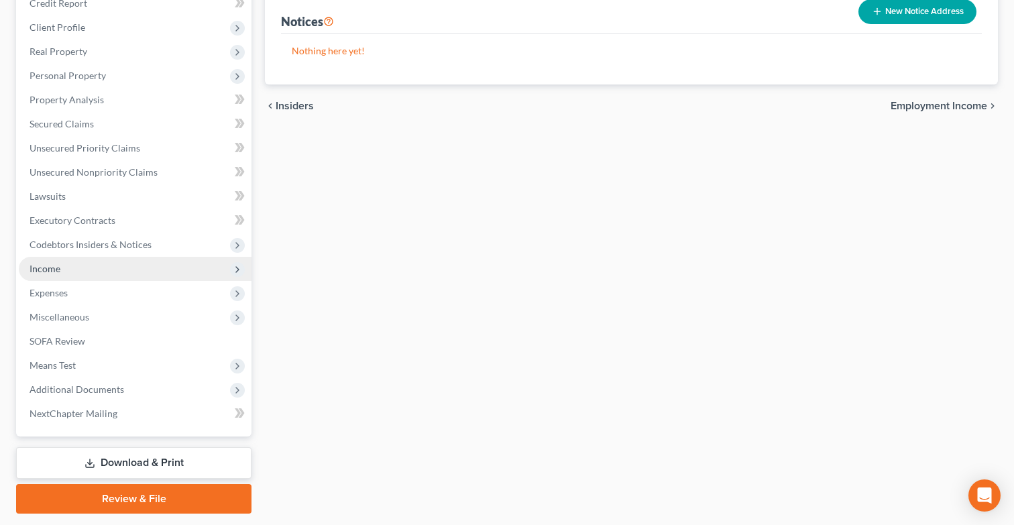
click at [172, 269] on span "Income" at bounding box center [135, 269] width 233 height 24
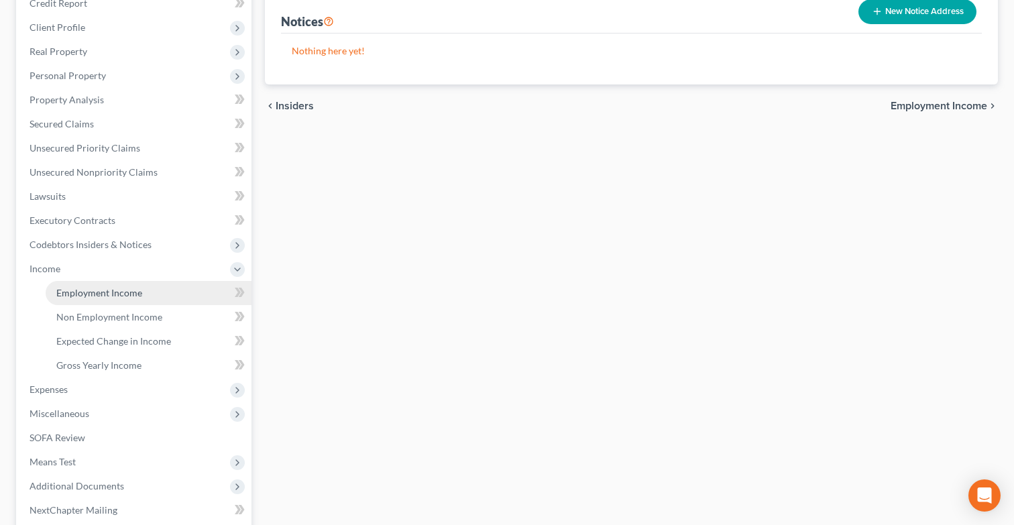
click at [172, 292] on link "Employment Income" at bounding box center [149, 293] width 206 height 24
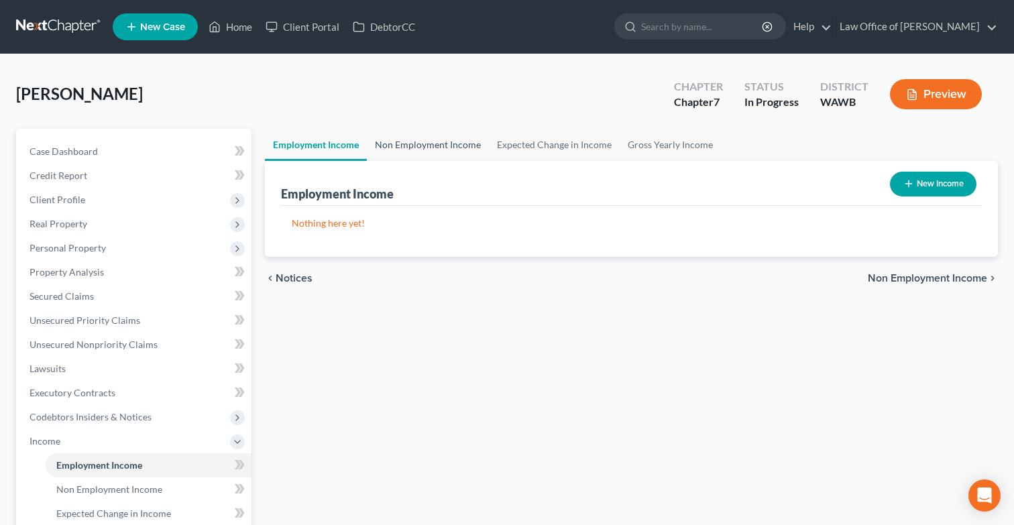
click at [394, 150] on link "Non Employment Income" at bounding box center [428, 145] width 122 height 32
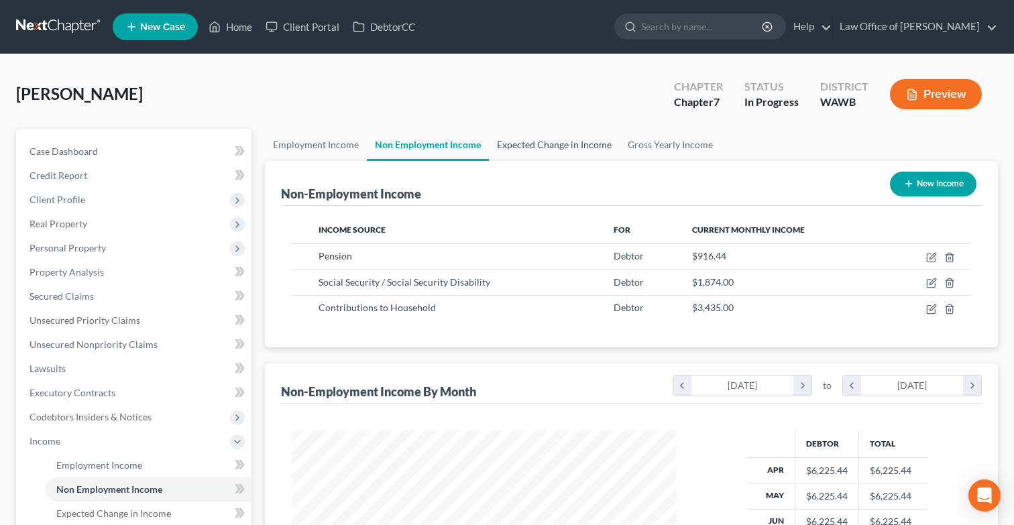
click at [528, 150] on link "Expected Change in Income" at bounding box center [554, 145] width 131 height 32
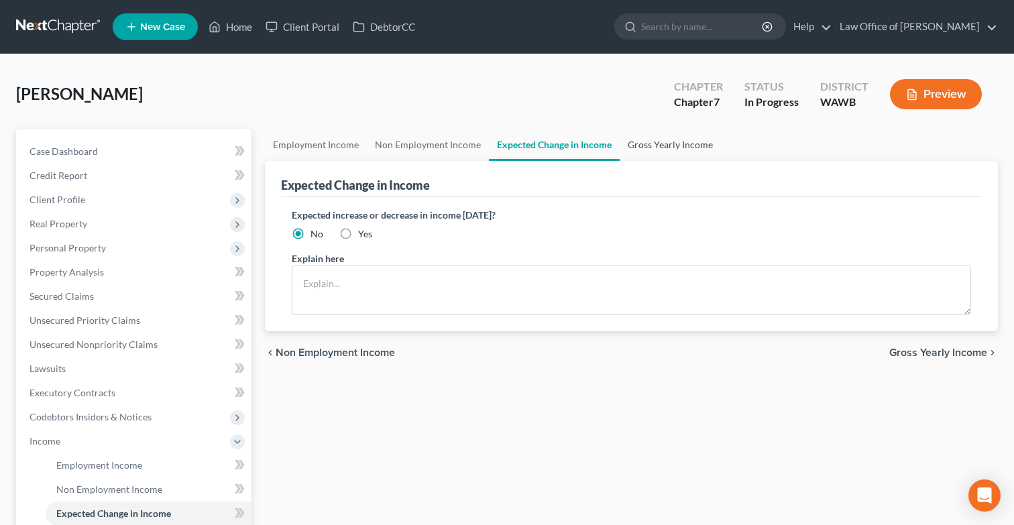
click at [620, 147] on link "Gross Yearly Income" at bounding box center [670, 145] width 101 height 32
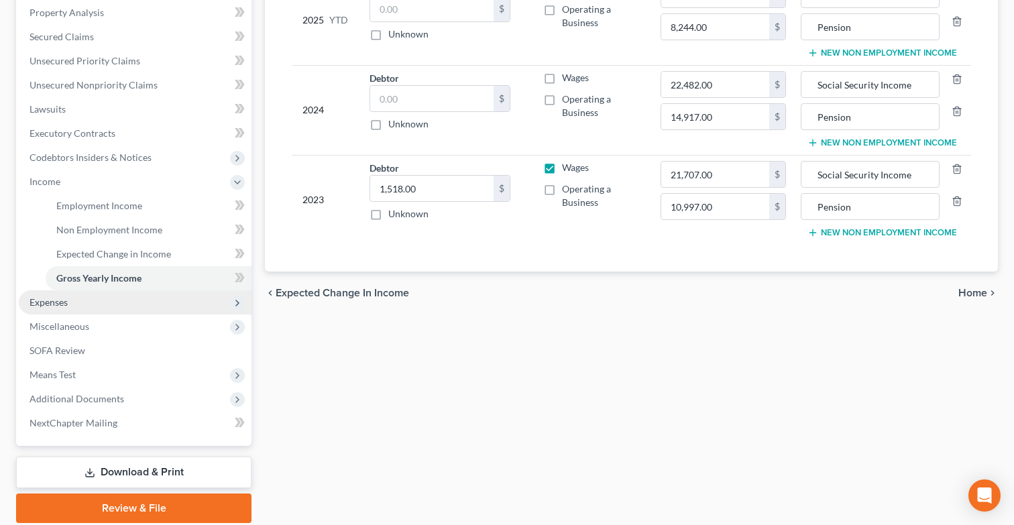
click at [170, 303] on span "Expenses" at bounding box center [135, 302] width 233 height 24
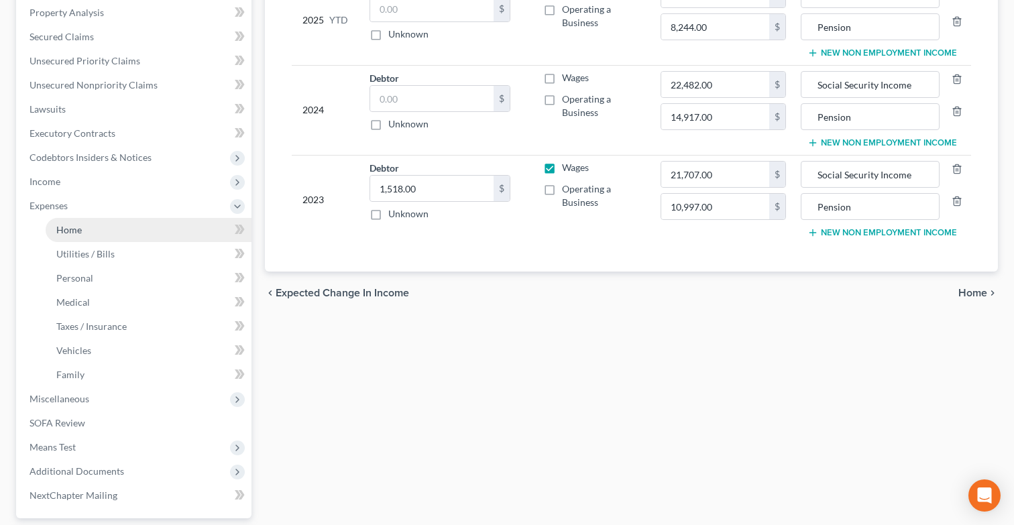
click at [156, 237] on link "Home" at bounding box center [149, 230] width 206 height 24
click at [166, 235] on link "Home" at bounding box center [149, 230] width 206 height 24
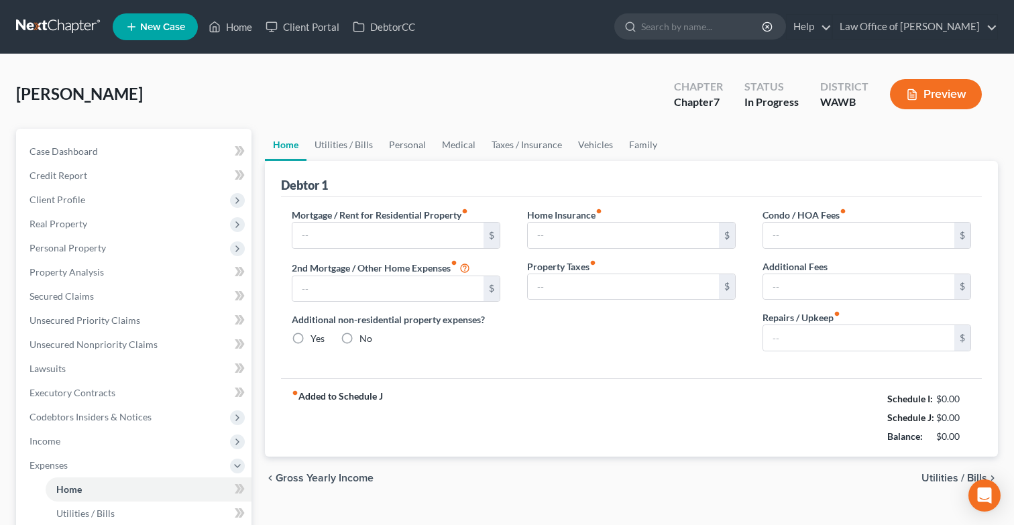
type input "2,083.00"
type input "416.00"
radio input "true"
type input "46.00"
type input "0.00"
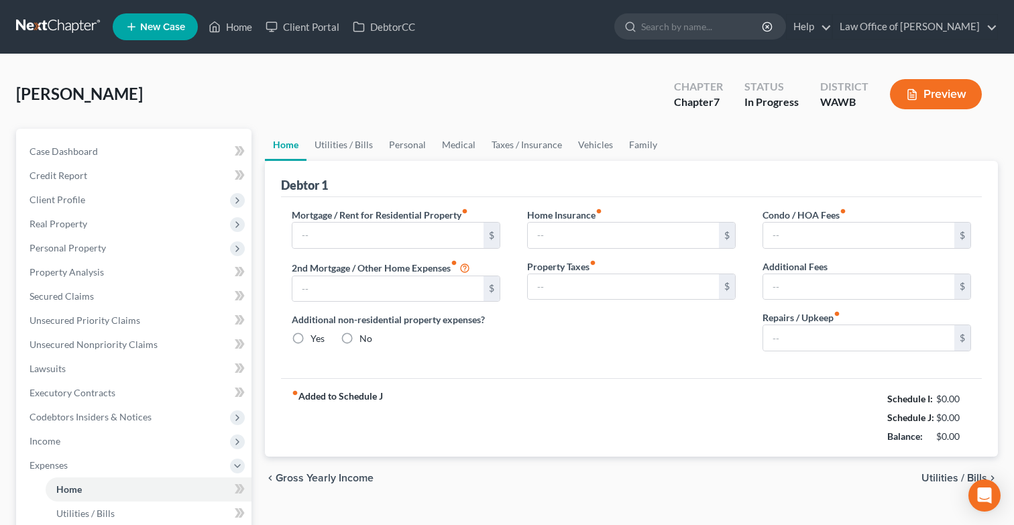
type input "0.00"
click at [334, 149] on link "Utilities / Bills" at bounding box center [344, 145] width 74 height 32
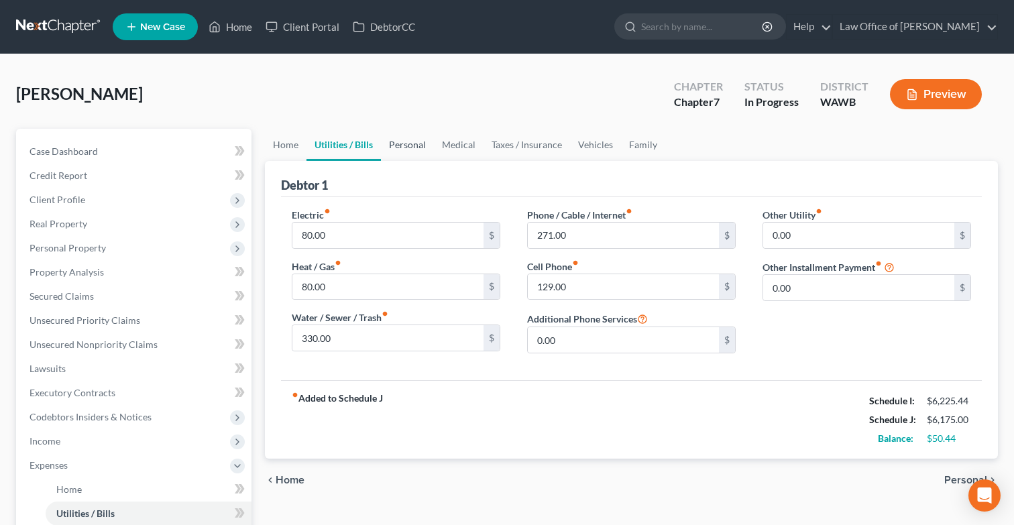
click at [415, 148] on link "Personal" at bounding box center [407, 145] width 53 height 32
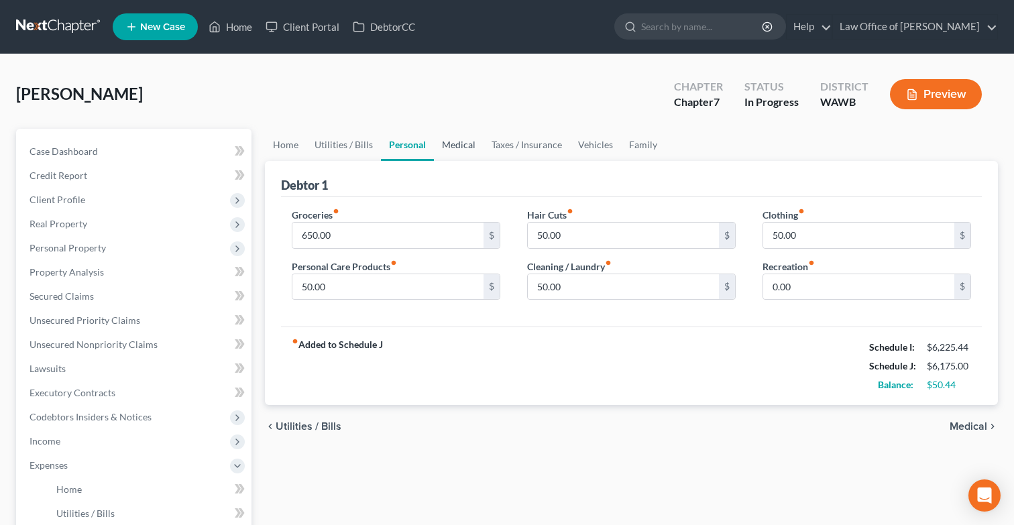
click at [458, 151] on link "Medical" at bounding box center [459, 145] width 50 height 32
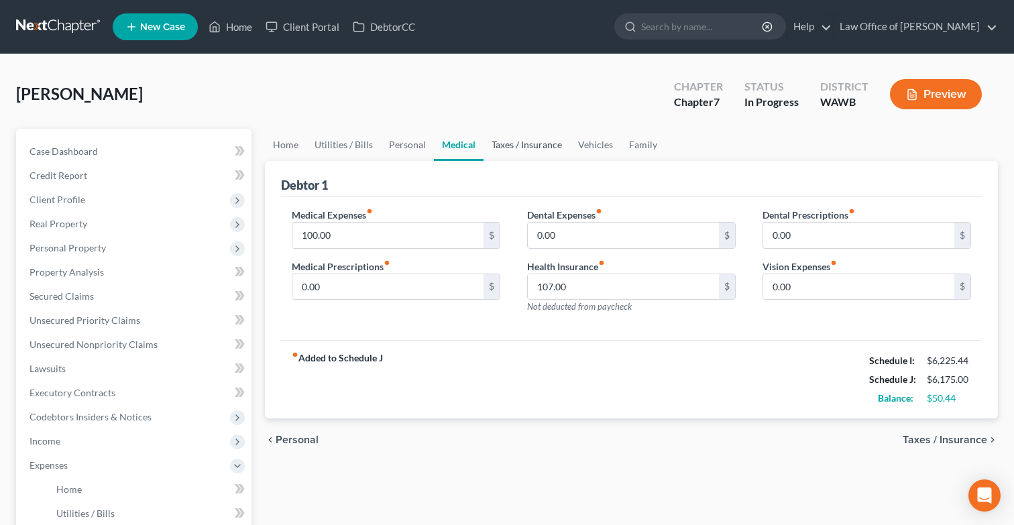
click at [529, 139] on link "Taxes / Insurance" at bounding box center [527, 145] width 87 height 32
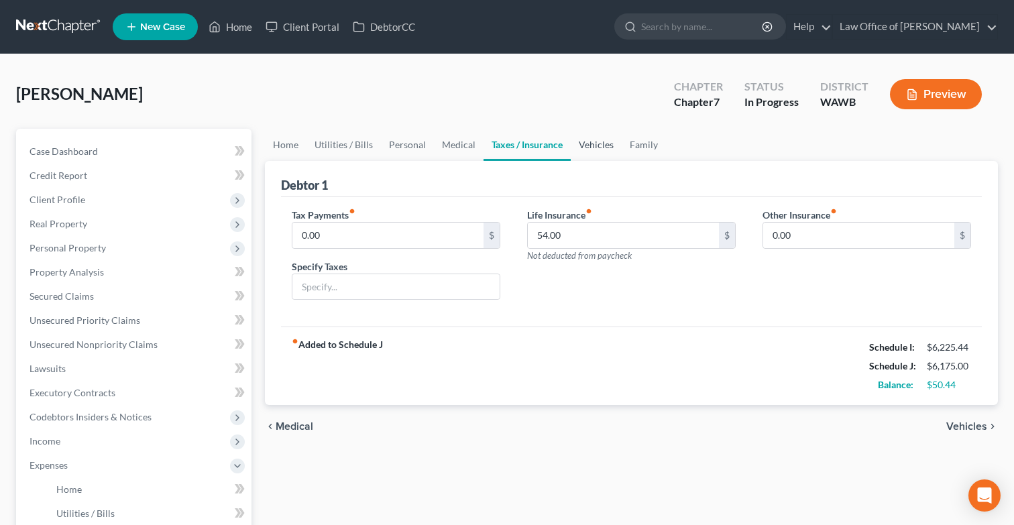
click at [598, 144] on link "Vehicles" at bounding box center [596, 145] width 51 height 32
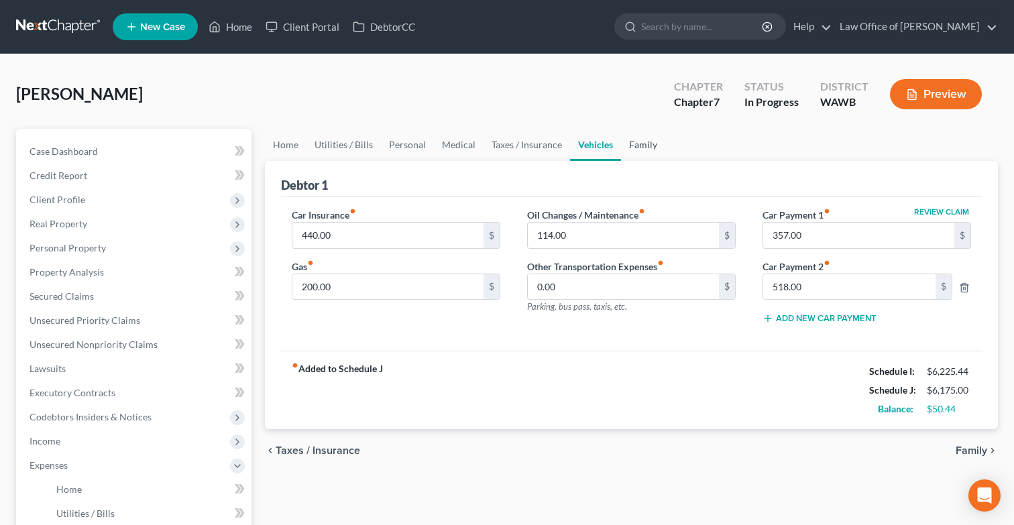
click at [631, 143] on link "Family" at bounding box center [643, 145] width 44 height 32
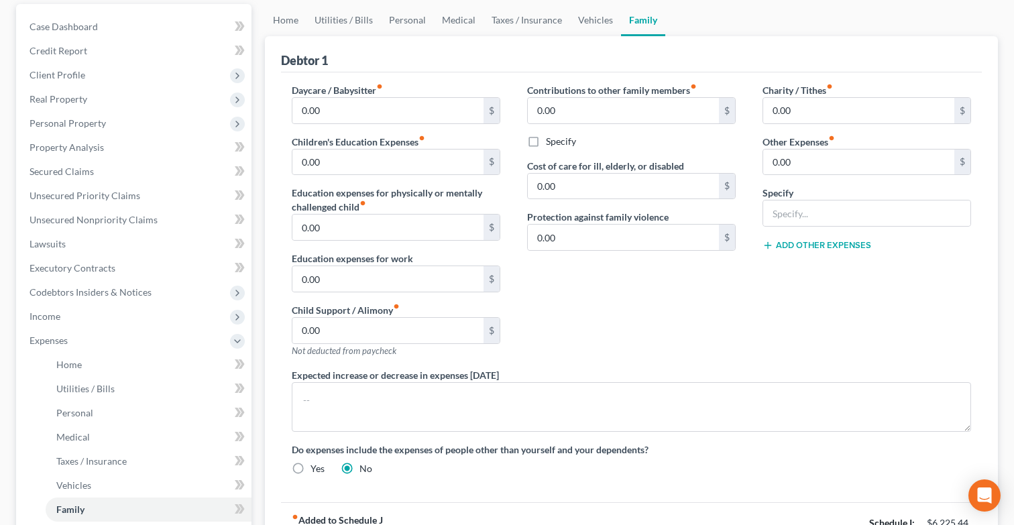
scroll to position [354, 0]
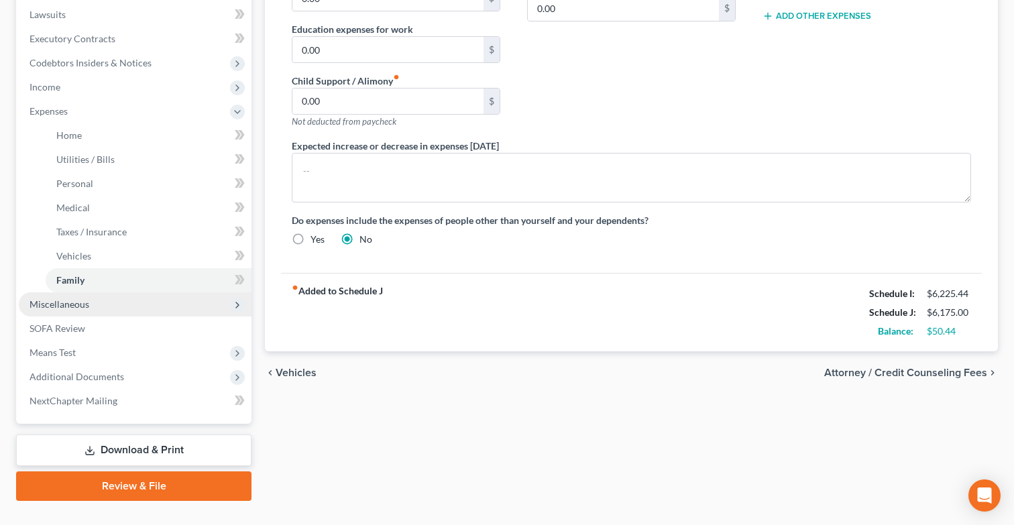
click at [182, 309] on span "Miscellaneous" at bounding box center [135, 304] width 233 height 24
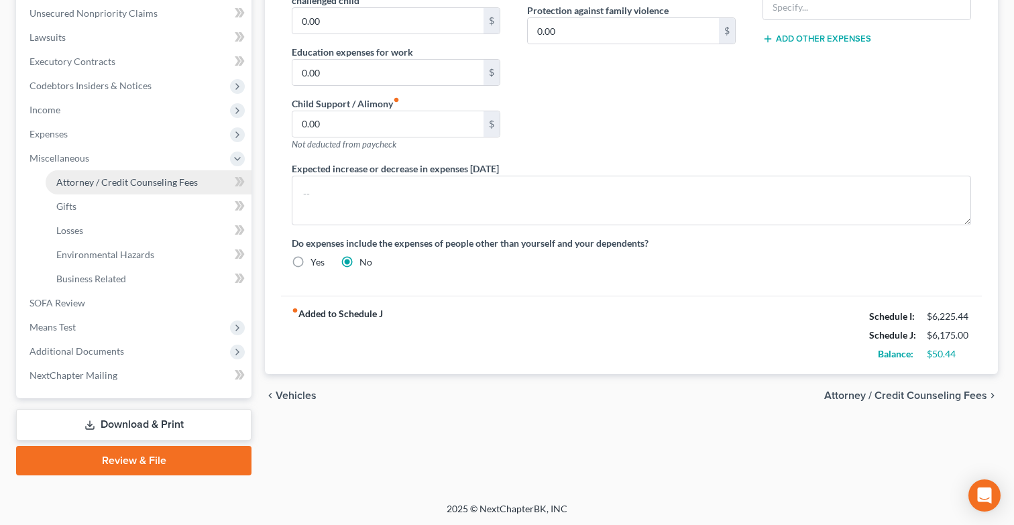
click at [164, 187] on link "Attorney / Credit Counseling Fees" at bounding box center [149, 182] width 206 height 24
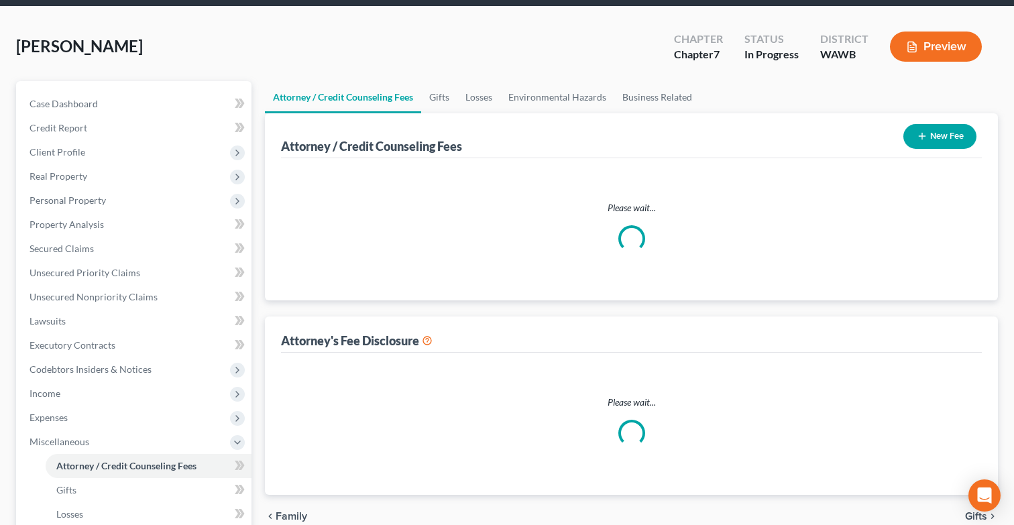
select select "0"
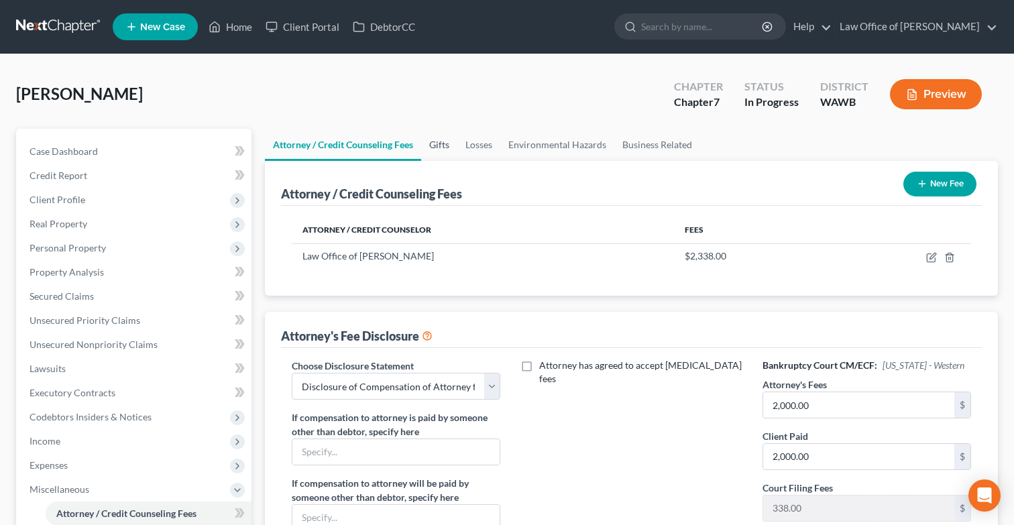
click at [450, 152] on link "Gifts" at bounding box center [439, 145] width 36 height 32
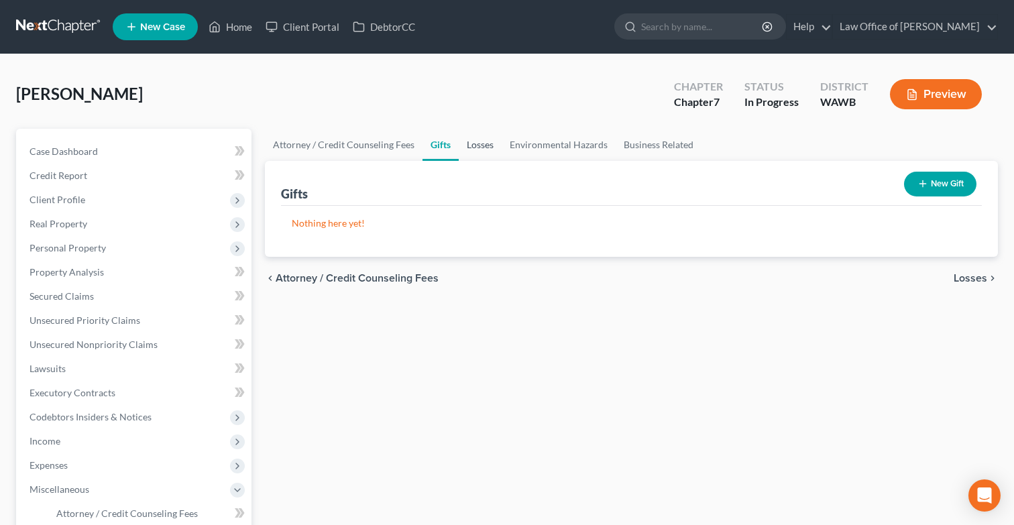
click at [480, 148] on link "Losses" at bounding box center [480, 145] width 43 height 32
click at [541, 145] on link "Environmental Hazards" at bounding box center [559, 145] width 114 height 32
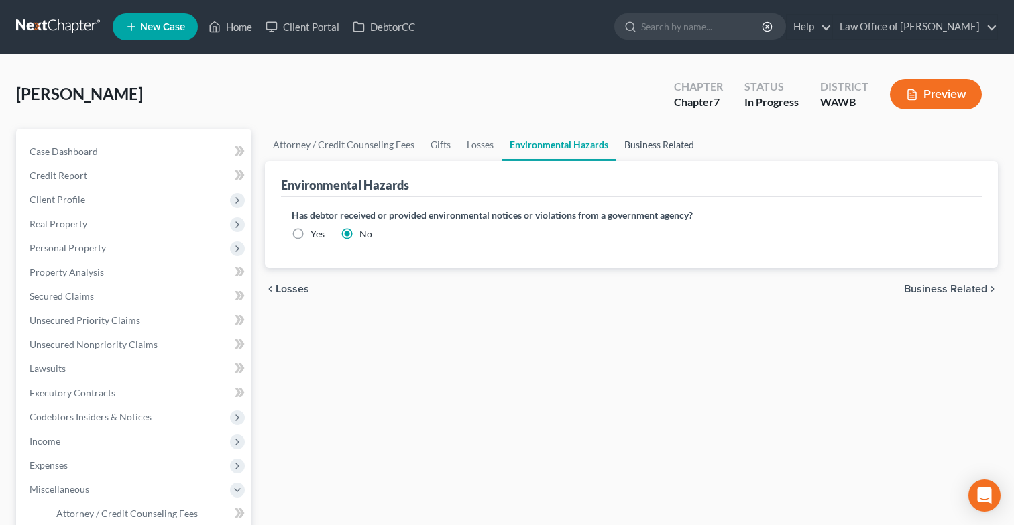
click at [655, 139] on link "Business Related" at bounding box center [660, 145] width 86 height 32
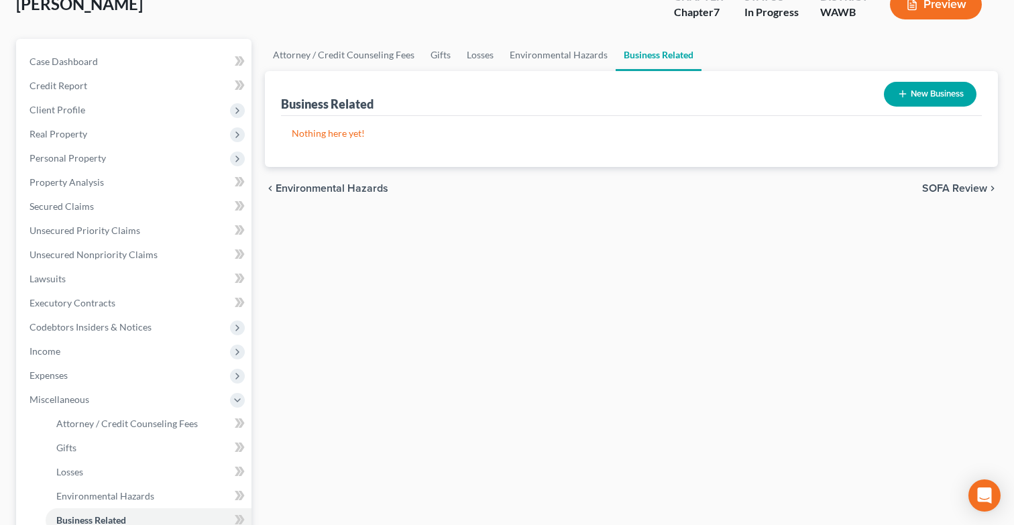
scroll to position [303, 0]
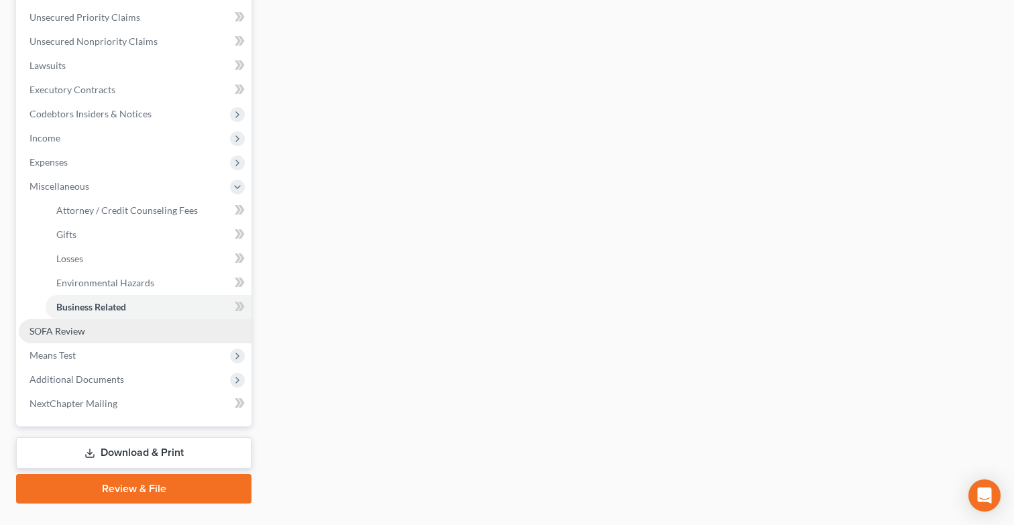
click at [195, 331] on link "SOFA Review" at bounding box center [135, 331] width 233 height 24
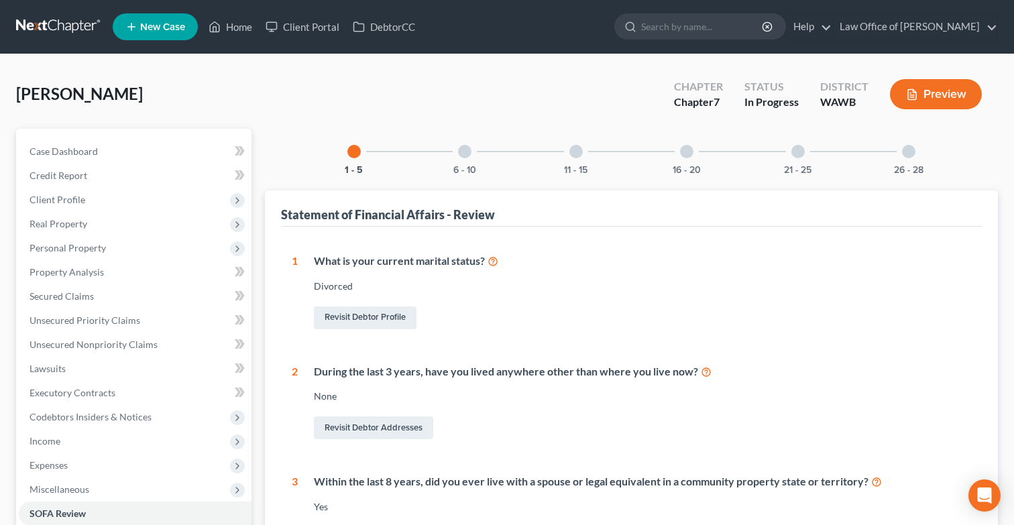
click at [447, 156] on div "6 - 10" at bounding box center [465, 152] width 46 height 46
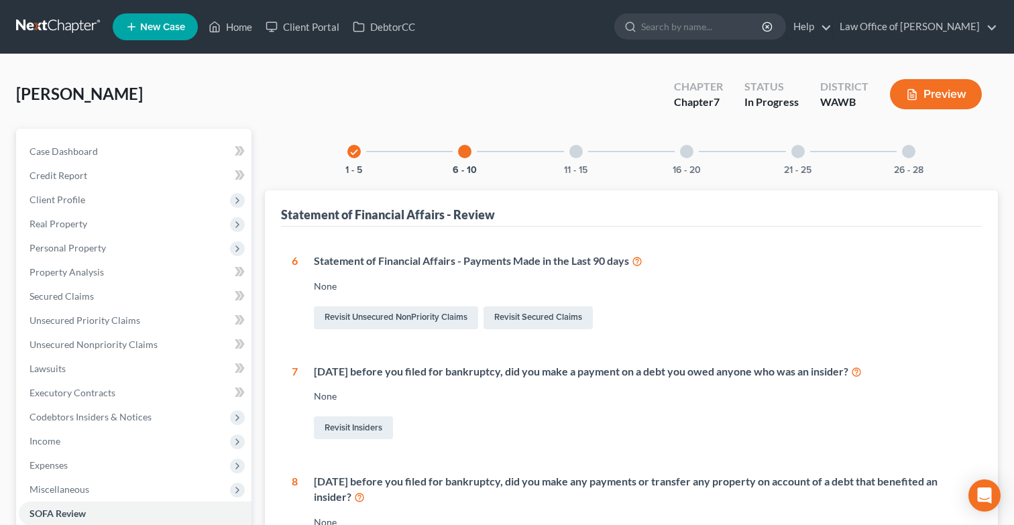
click at [574, 154] on div at bounding box center [576, 151] width 13 height 13
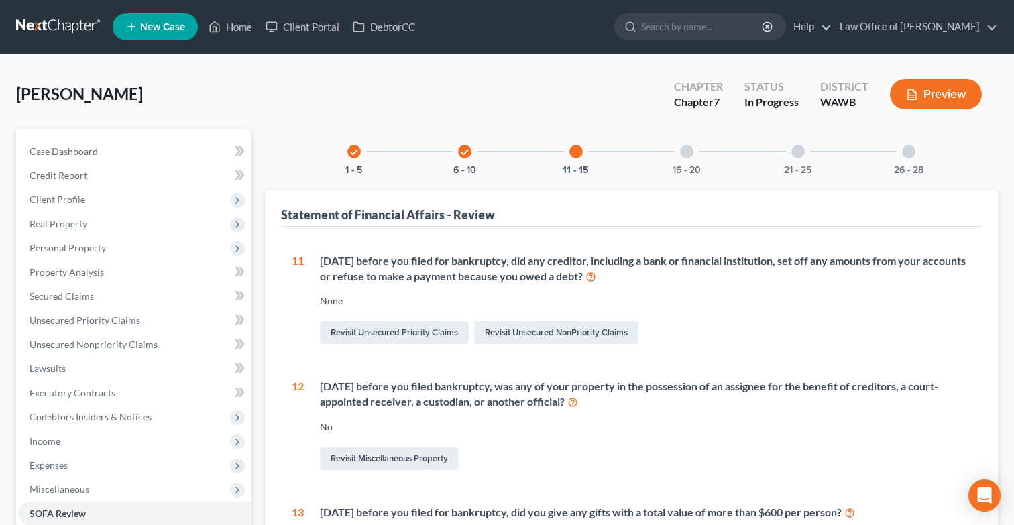
click at [690, 161] on div "16 - 20" at bounding box center [687, 152] width 46 height 46
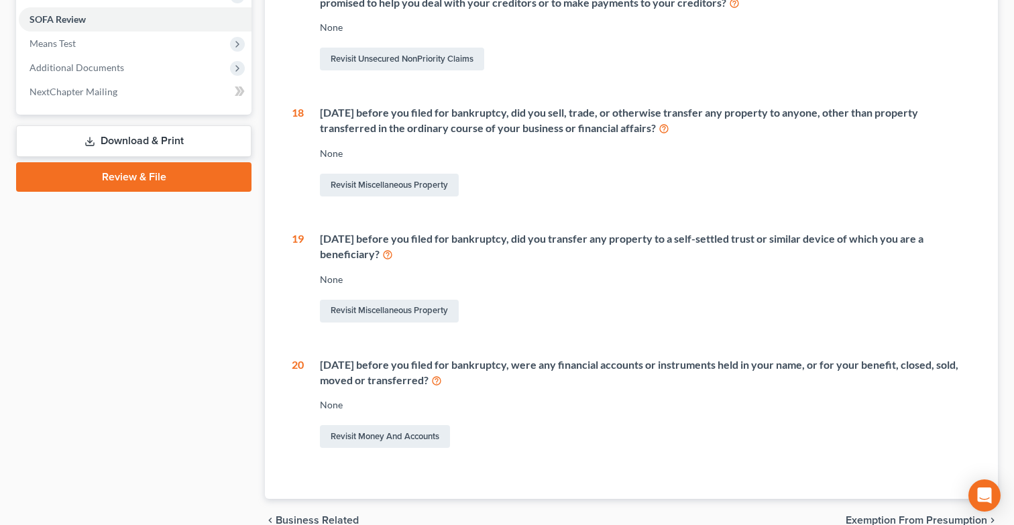
scroll to position [322, 0]
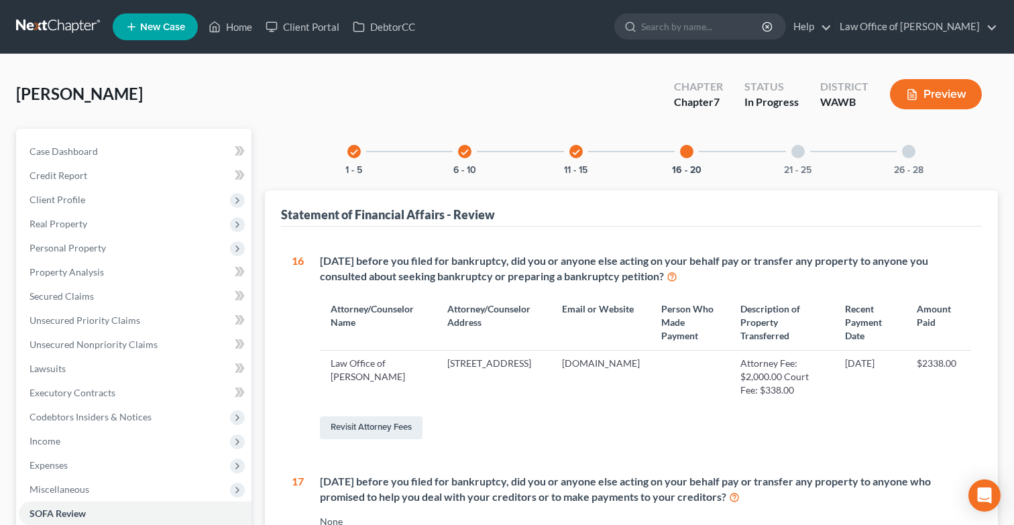
click at [790, 156] on div "21 - 25" at bounding box center [799, 152] width 46 height 46
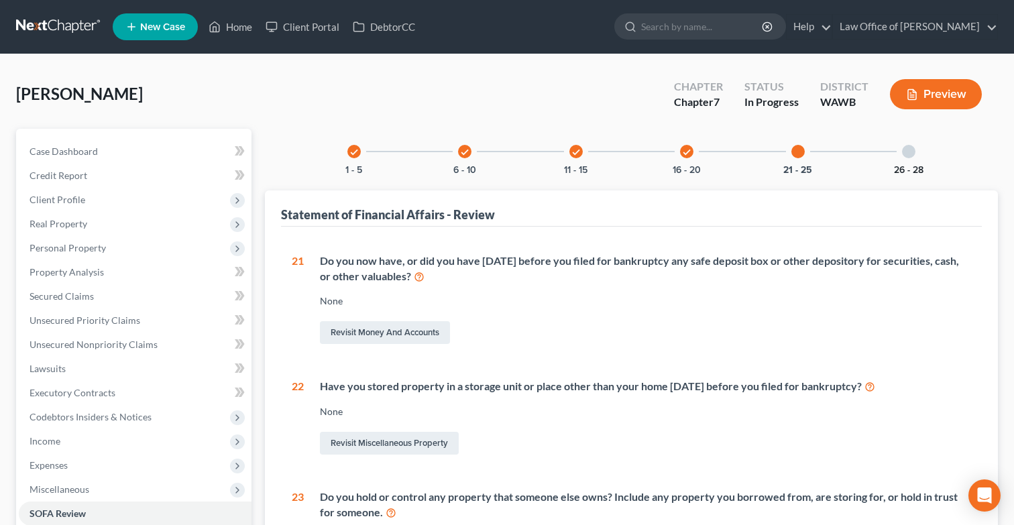
click at [914, 166] on button "26 - 28" at bounding box center [909, 170] width 30 height 9
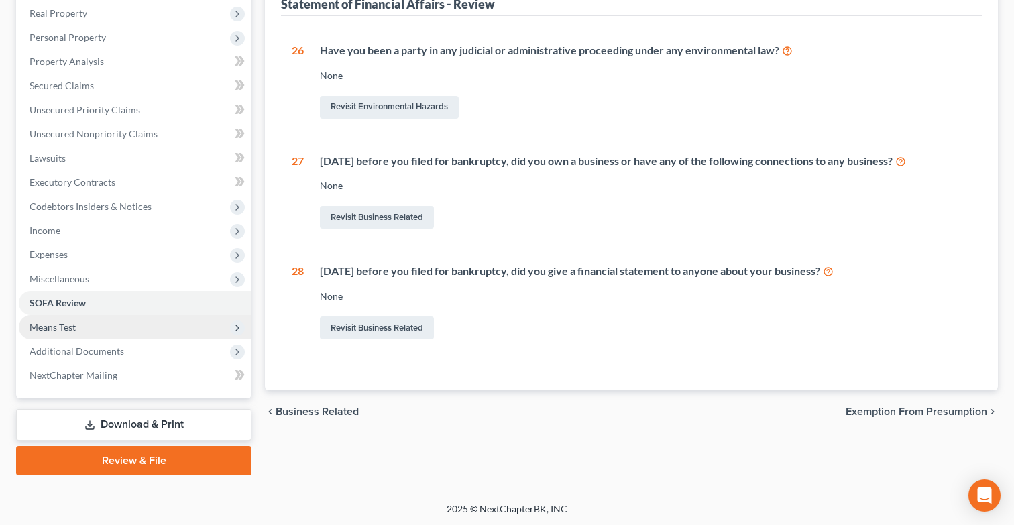
click at [203, 323] on span "Means Test" at bounding box center [135, 327] width 233 height 24
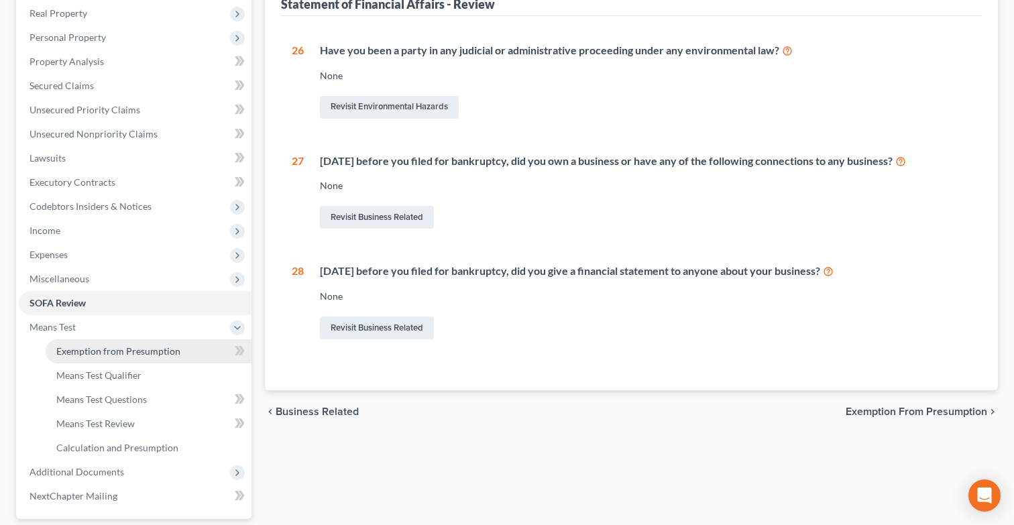
click at [194, 341] on link "Exemption from Presumption" at bounding box center [149, 351] width 206 height 24
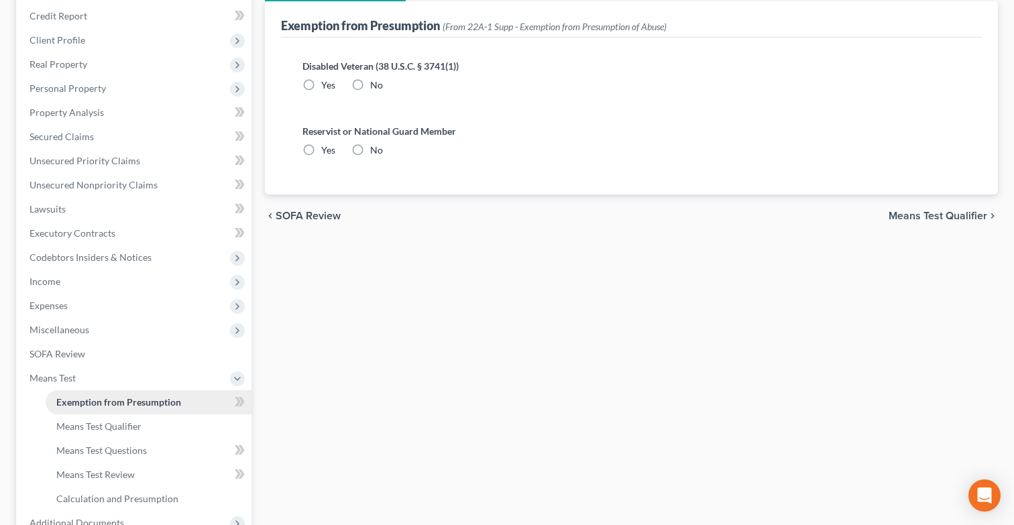
radio input "true"
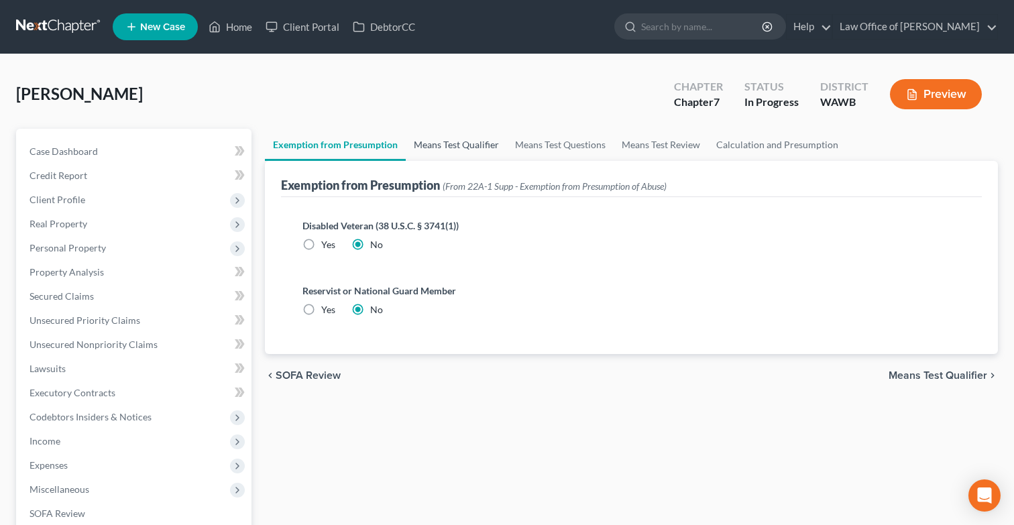
click at [437, 152] on link "Means Test Qualifier" at bounding box center [456, 145] width 101 height 32
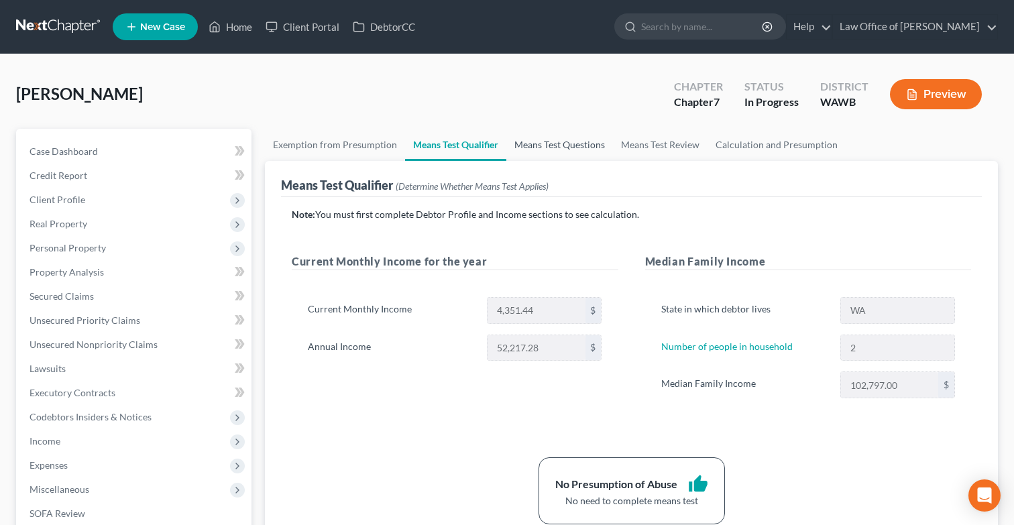
click at [543, 152] on link "Means Test Questions" at bounding box center [560, 145] width 107 height 32
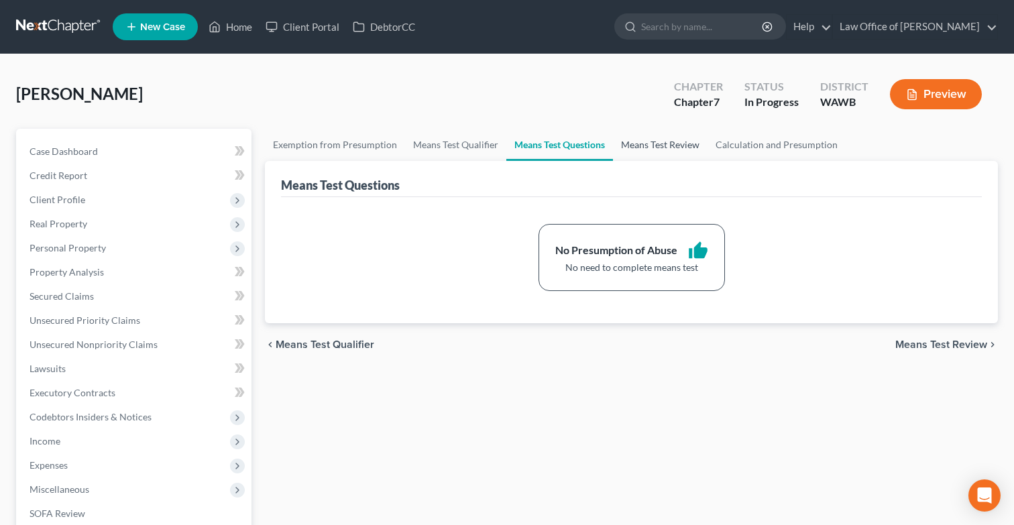
click at [641, 150] on link "Means Test Review" at bounding box center [660, 145] width 95 height 32
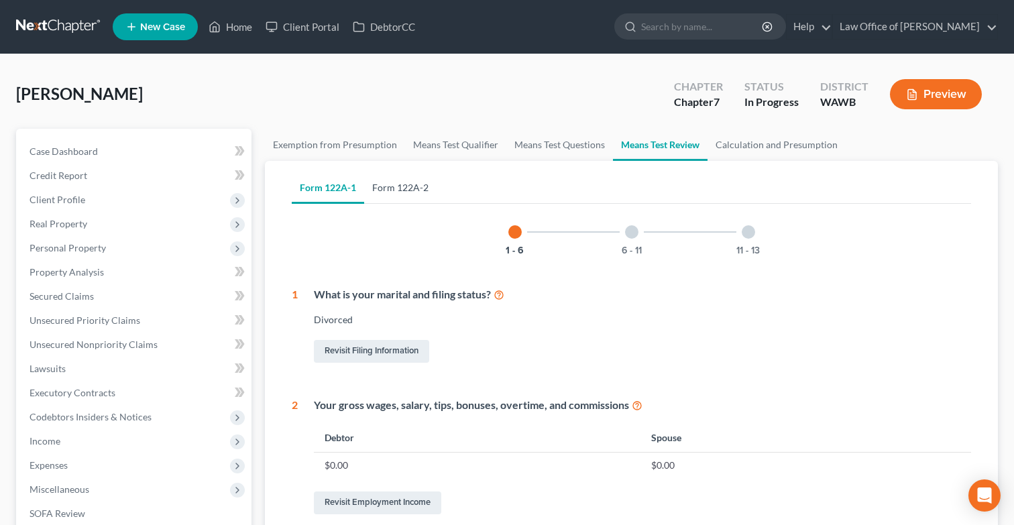
click at [407, 191] on link "Form 122A-2" at bounding box center [400, 188] width 72 height 32
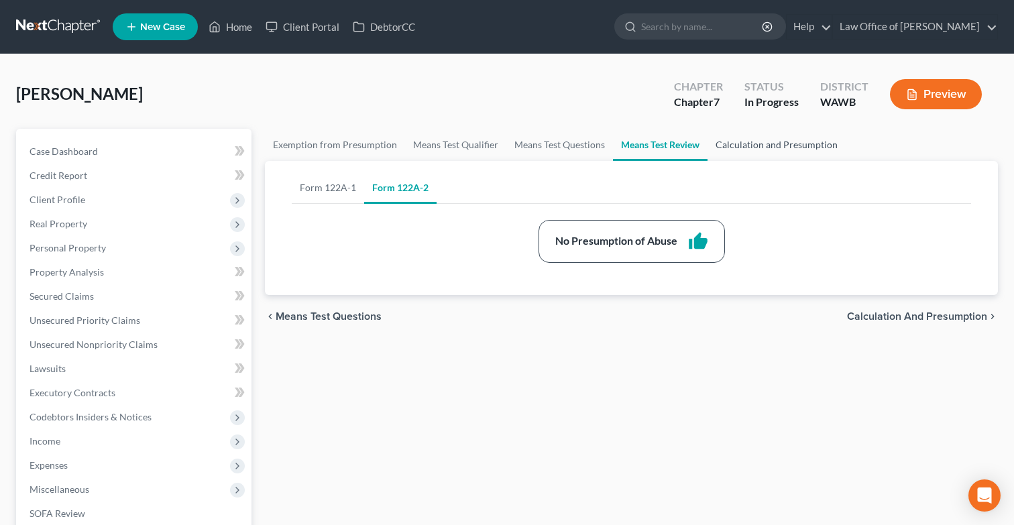
click at [732, 146] on link "Calculation and Presumption" at bounding box center [777, 145] width 138 height 32
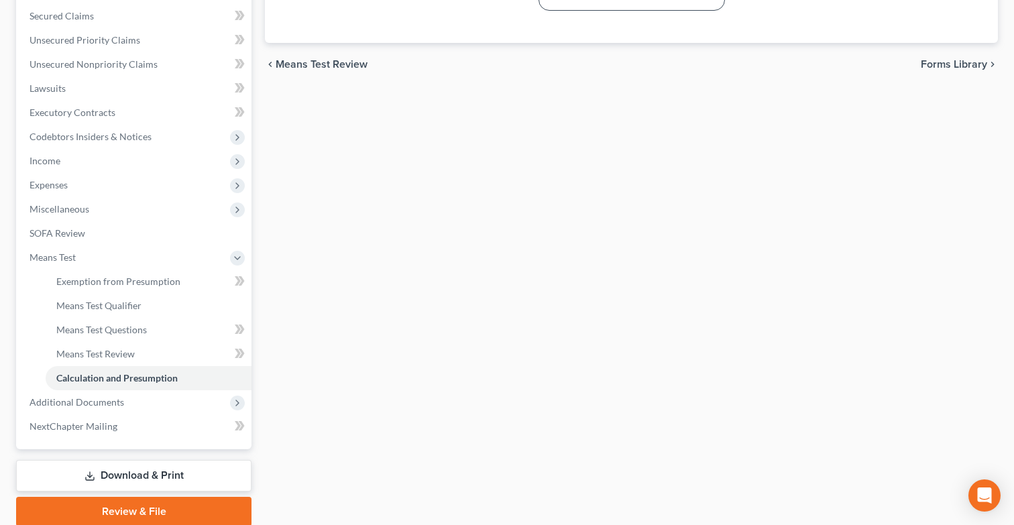
scroll to position [331, 0]
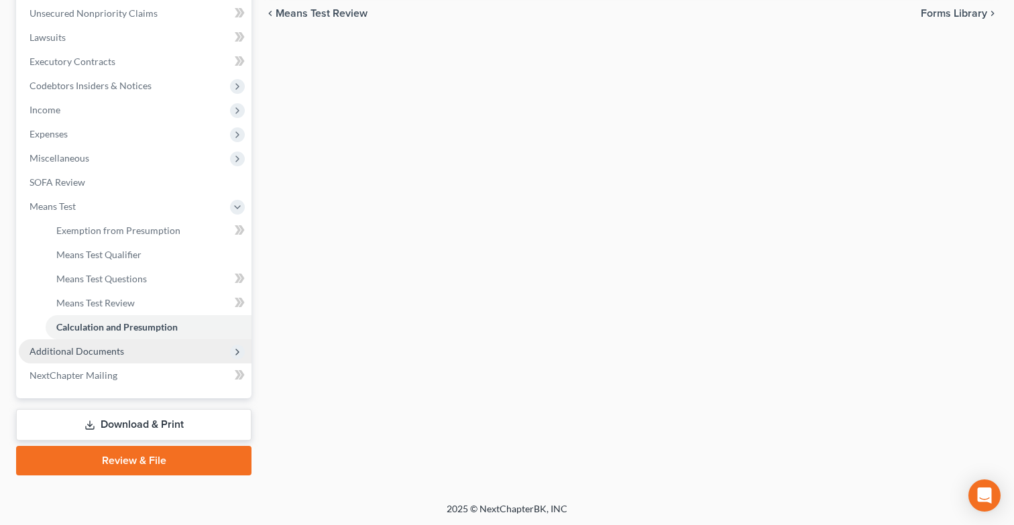
click at [180, 354] on span "Additional Documents" at bounding box center [135, 351] width 233 height 24
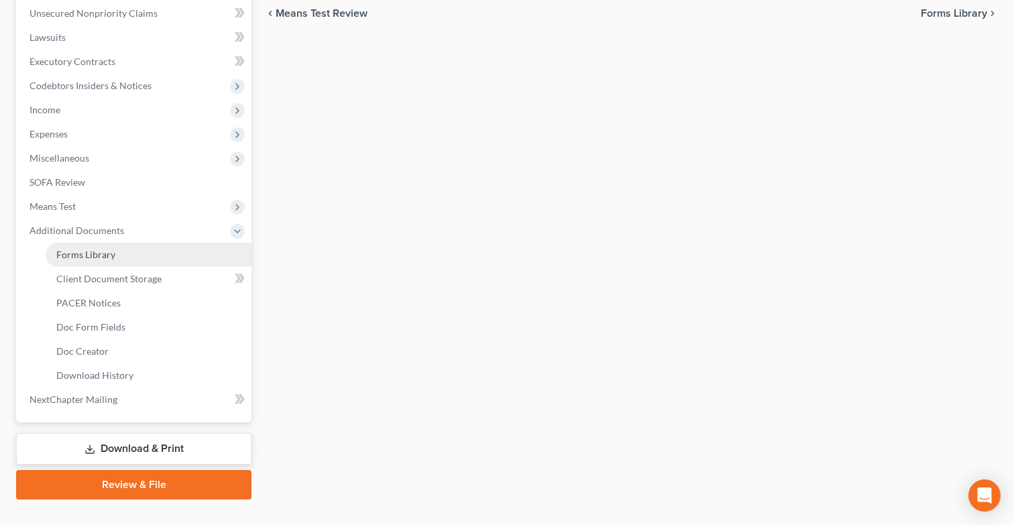
click at [175, 258] on link "Forms Library" at bounding box center [149, 255] width 206 height 24
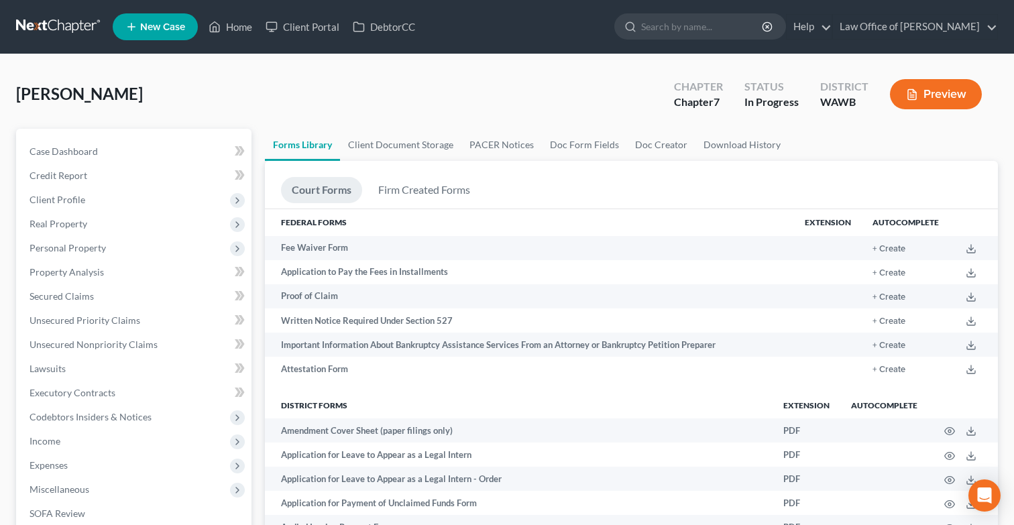
click at [372, 152] on link "Client Document Storage" at bounding box center [400, 145] width 121 height 32
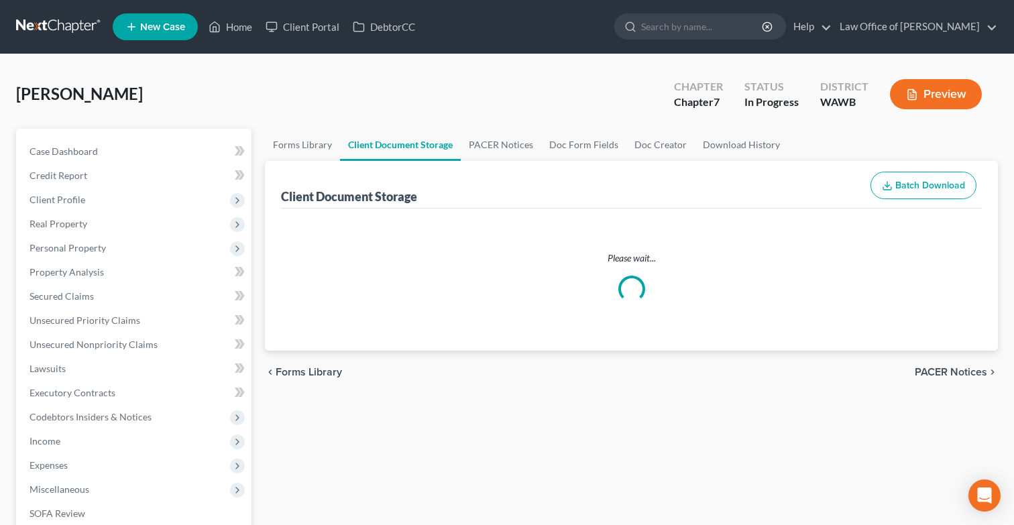
select select "0"
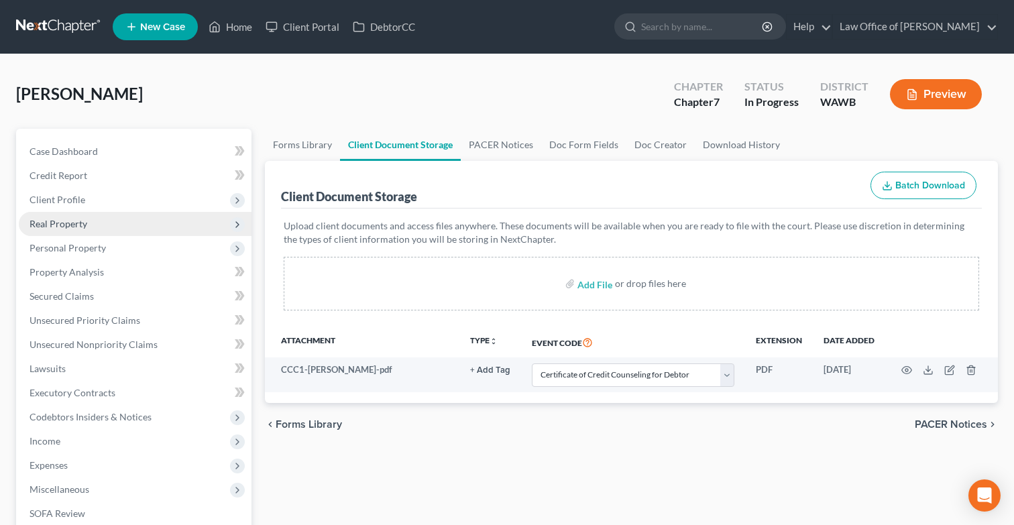
click at [139, 227] on span "Real Property" at bounding box center [135, 224] width 233 height 24
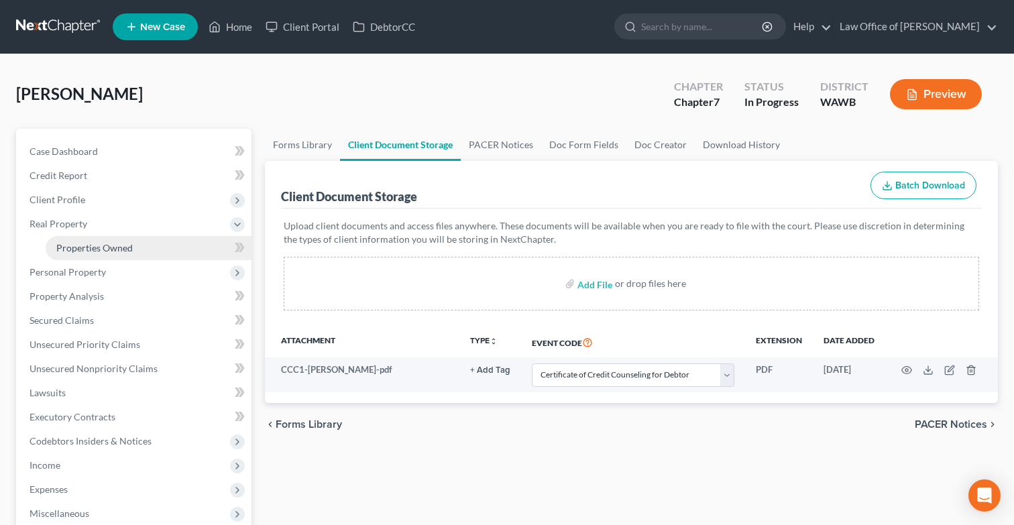
click at [144, 244] on link "Properties Owned" at bounding box center [149, 248] width 206 height 24
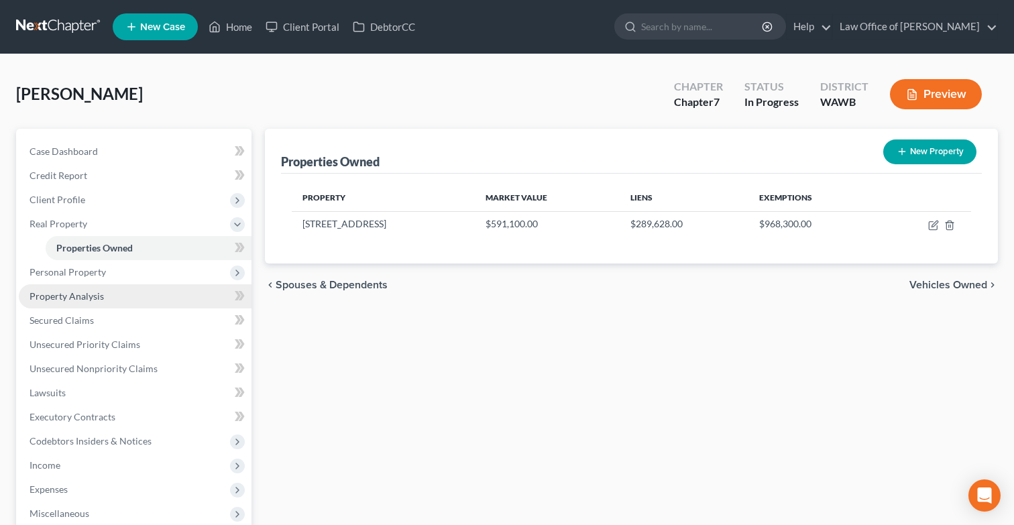
click at [142, 284] on link "Property Analysis" at bounding box center [135, 296] width 233 height 24
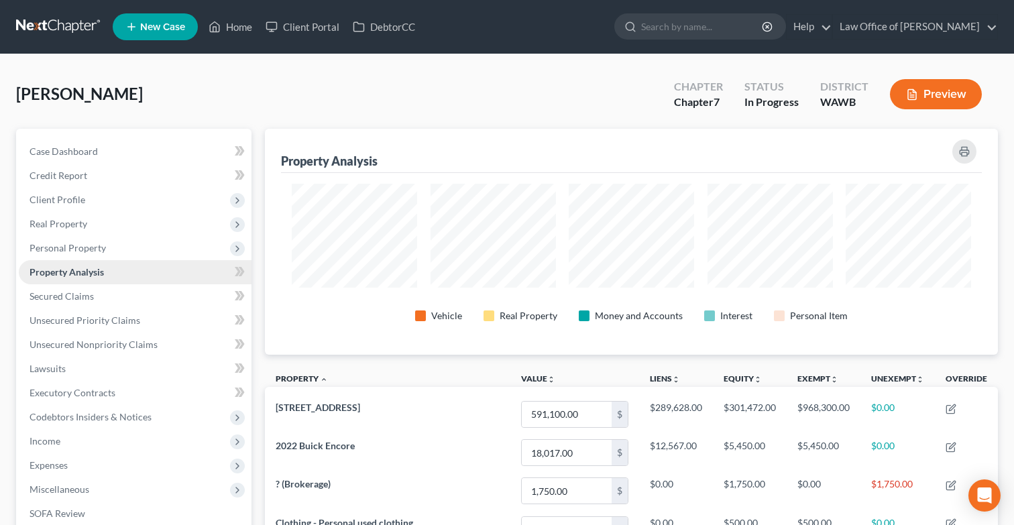
click at [138, 272] on link "Property Analysis" at bounding box center [135, 272] width 233 height 24
click at [134, 248] on span "Personal Property" at bounding box center [135, 248] width 233 height 24
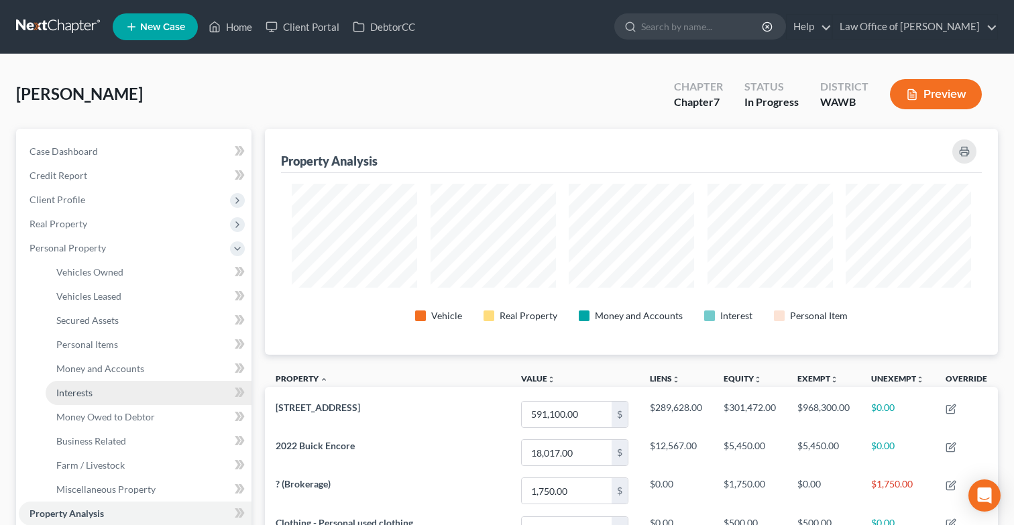
click at [125, 387] on link "Interests" at bounding box center [149, 393] width 206 height 24
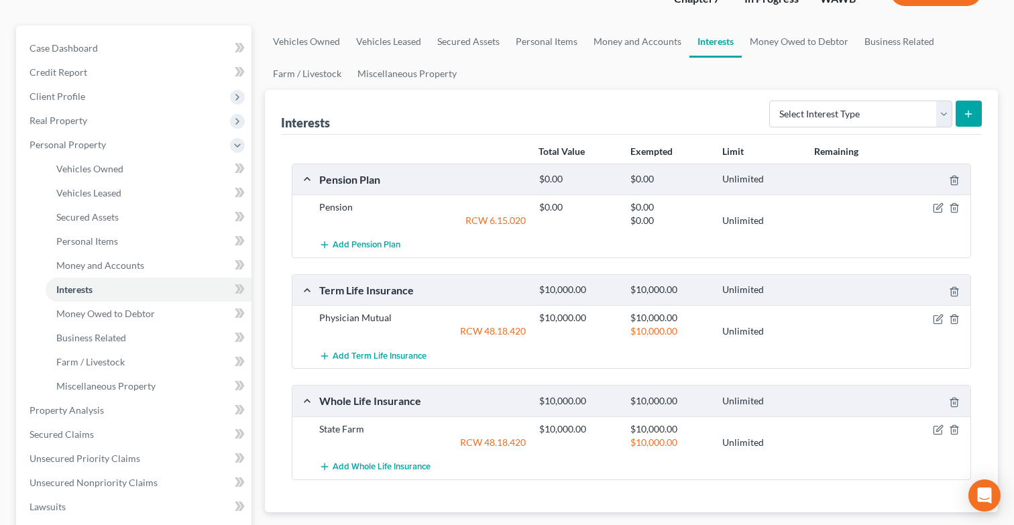
scroll to position [108, 0]
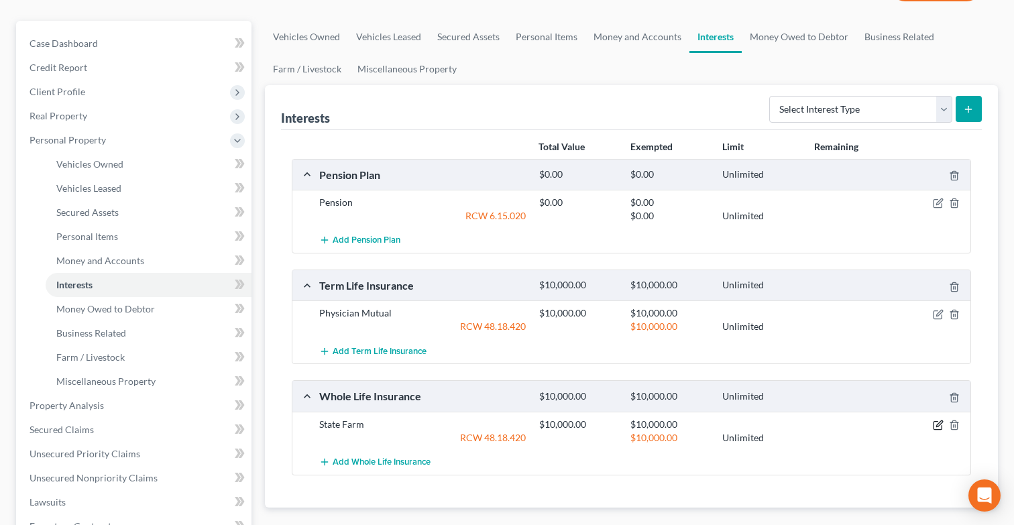
click at [939, 422] on icon "button" at bounding box center [940, 424] width 6 height 6
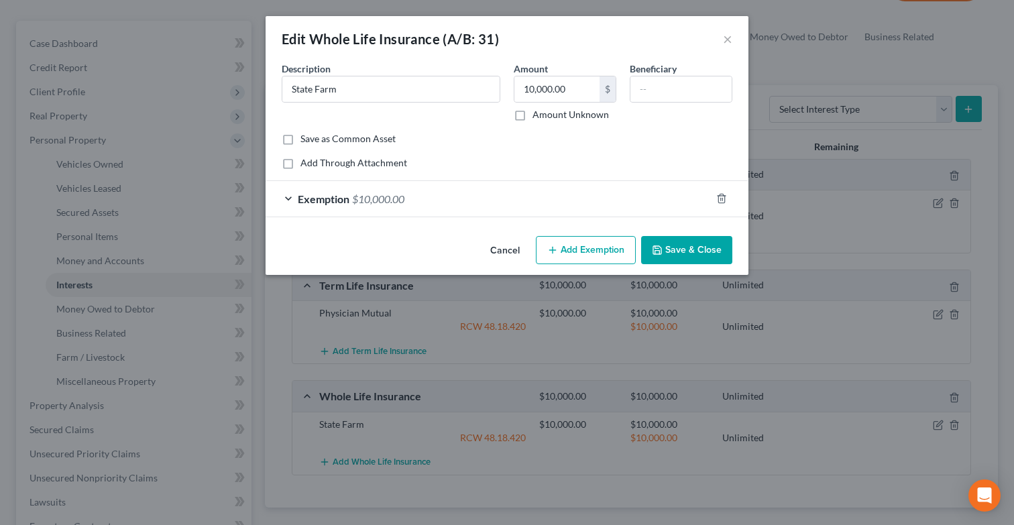
click at [692, 246] on button "Save & Close" at bounding box center [686, 250] width 91 height 28
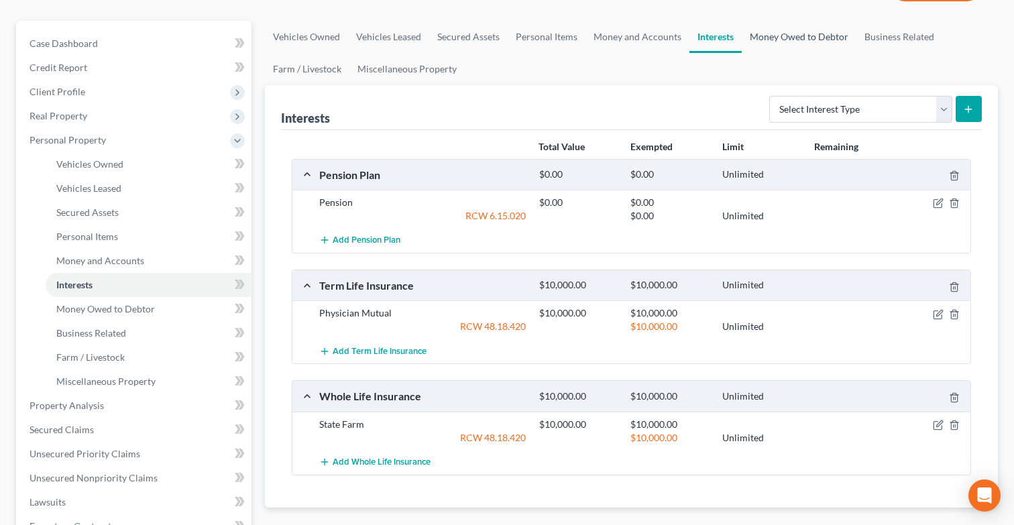
click at [787, 28] on link "Money Owed to Debtor" at bounding box center [799, 37] width 115 height 32
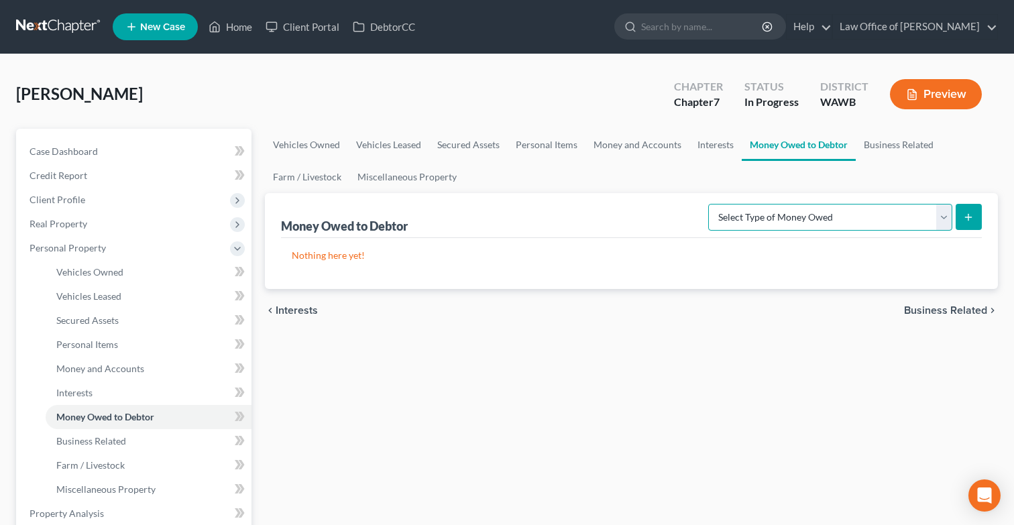
click at [753, 213] on select "Select Type of Money Owed Accounts Receivable (A/B: 38) Alimony (A/B: 29) Child…" at bounding box center [830, 217] width 244 height 27
select select "other_contingent_and_unliquidated_claims"
click at [711, 204] on select "Select Type of Money Owed Accounts Receivable (A/B: 38) Alimony (A/B: 29) Child…" at bounding box center [830, 217] width 244 height 27
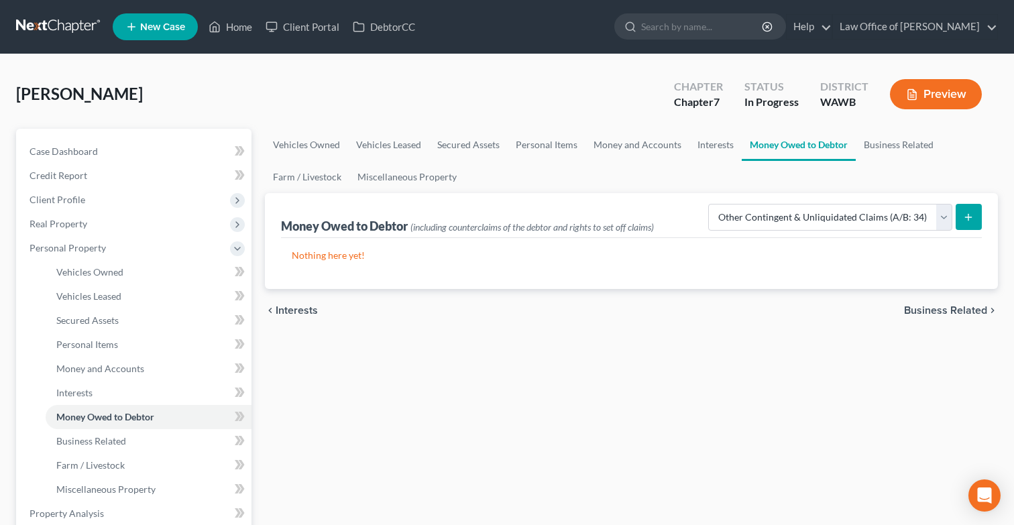
click at [969, 217] on line "submit" at bounding box center [969, 217] width 6 height 0
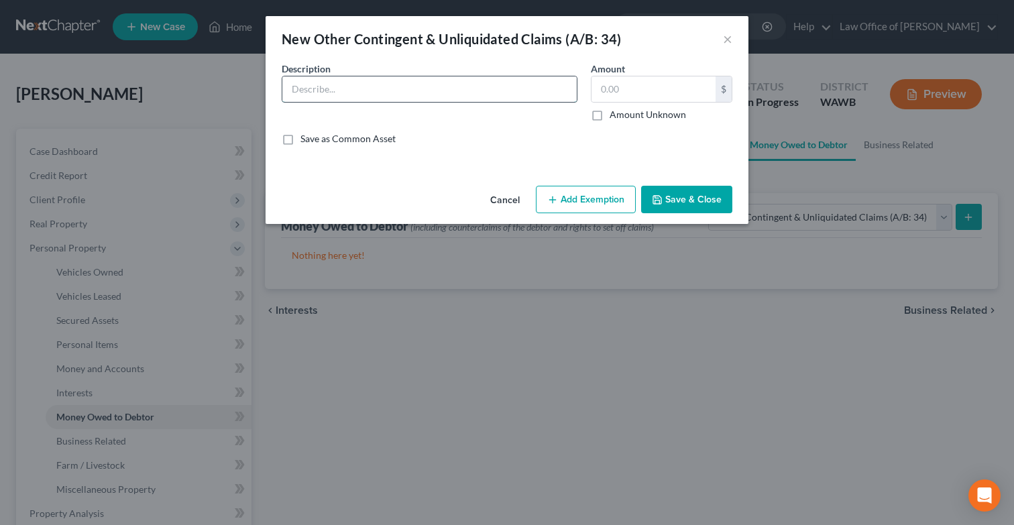
click at [554, 94] on input "text" at bounding box center [429, 88] width 295 height 25
type input "Inheritance from the Phillipines."
click at [514, 89] on input "Inheritance from the Phillipines." at bounding box center [429, 88] width 295 height 25
click at [677, 77] on input "text" at bounding box center [654, 88] width 124 height 25
type input "3,300"
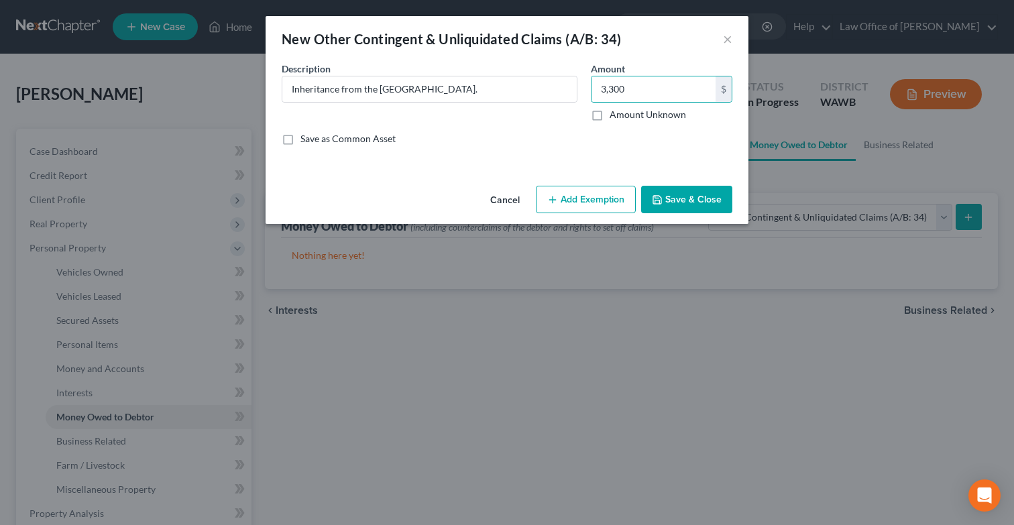
click at [590, 196] on button "Add Exemption" at bounding box center [586, 200] width 100 height 28
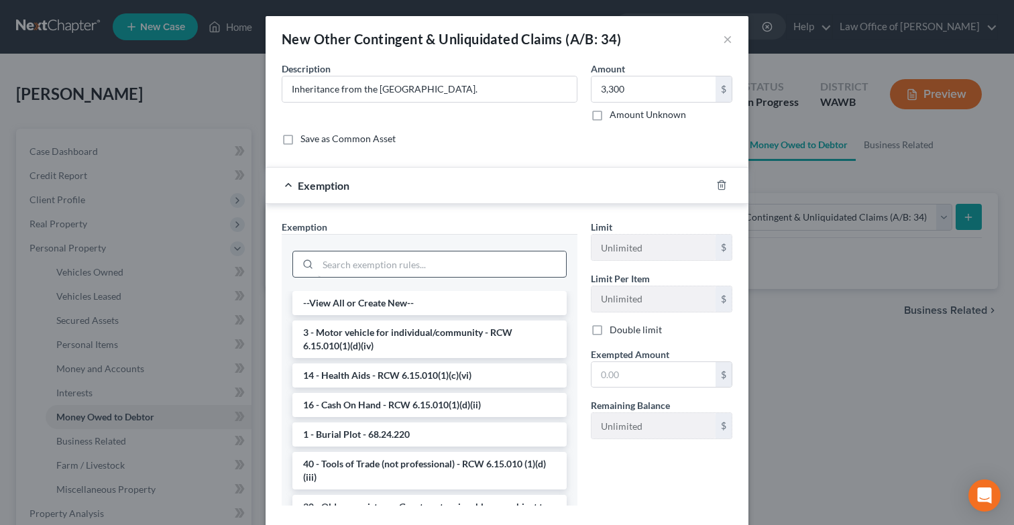
click at [468, 280] on div at bounding box center [430, 262] width 296 height 57
click at [467, 264] on input "search" at bounding box center [442, 264] width 248 height 25
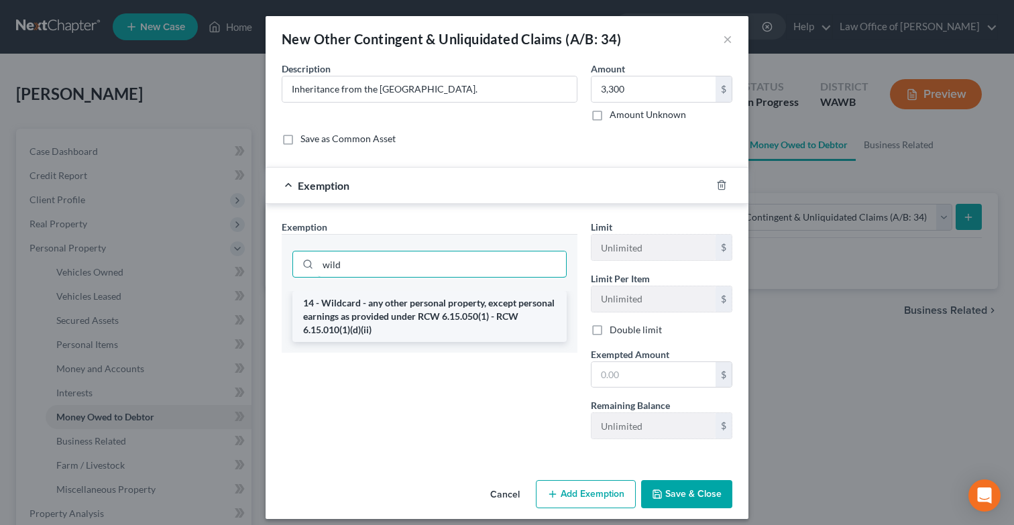
type input "wild"
click at [470, 299] on li "14 - Wildcard - any other personal property, except personal earnings as provid…" at bounding box center [429, 316] width 274 height 51
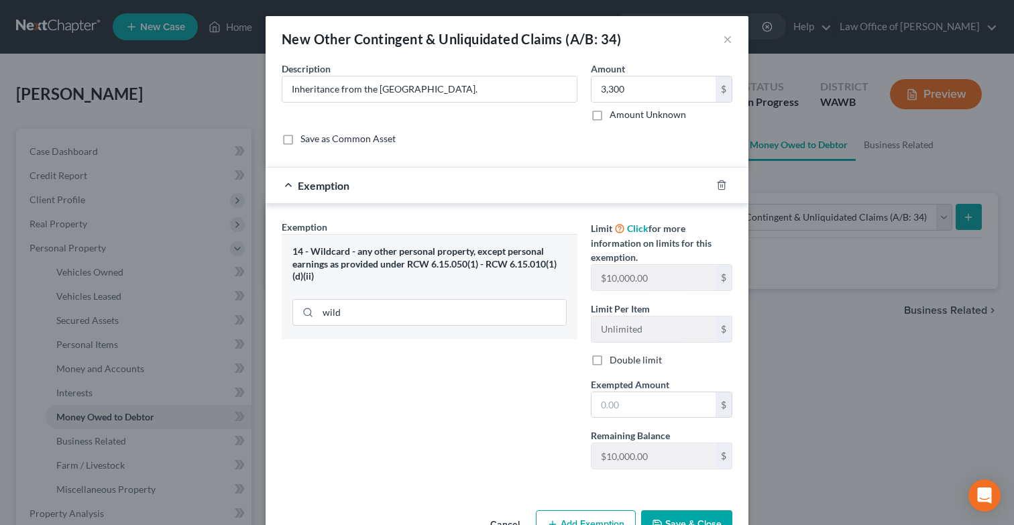
click at [621, 385] on span "Exempted Amount" at bounding box center [630, 384] width 78 height 11
click at [622, 395] on input "text" at bounding box center [654, 404] width 124 height 25
type input "3,300"
click at [679, 509] on div "Cancel Add Exemption Save & Close" at bounding box center [507, 527] width 483 height 44
click at [684, 514] on button "Save & Close" at bounding box center [686, 525] width 91 height 28
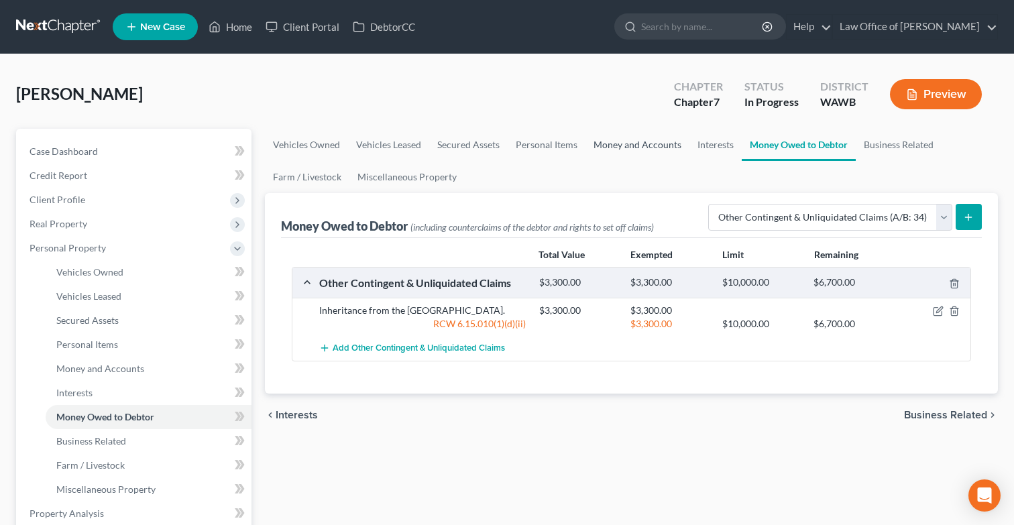
click at [634, 146] on link "Money and Accounts" at bounding box center [638, 145] width 104 height 32
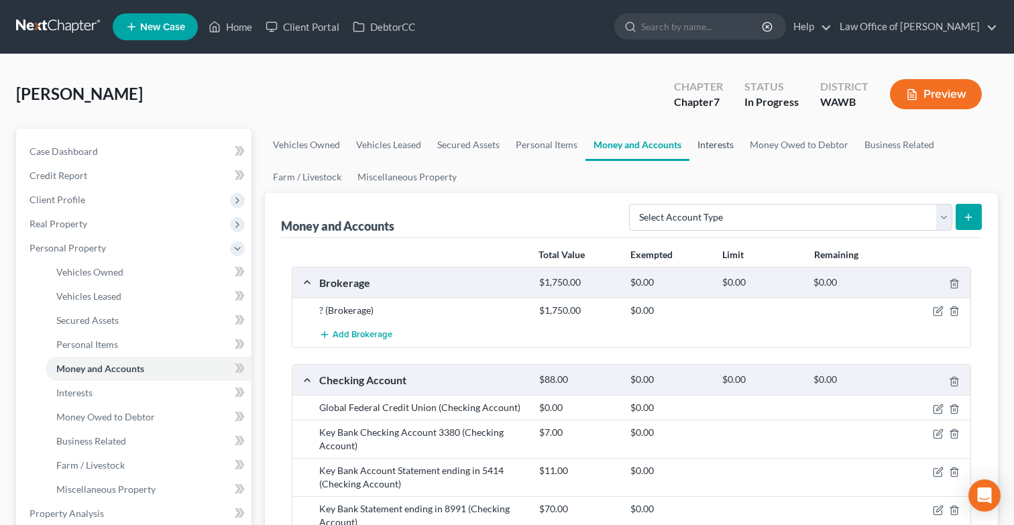
click at [710, 148] on link "Interests" at bounding box center [716, 145] width 52 height 32
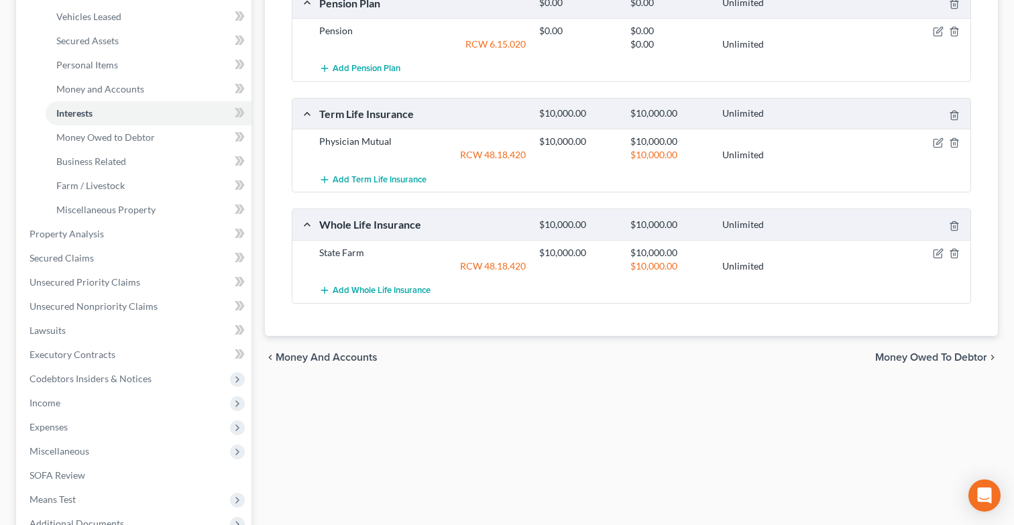
scroll to position [297, 0]
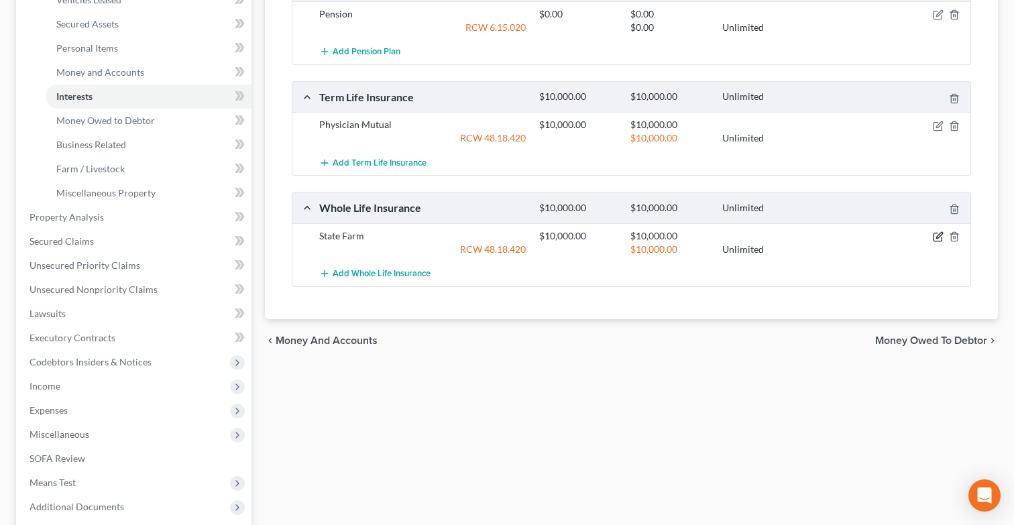
click at [936, 232] on icon "button" at bounding box center [938, 236] width 11 height 11
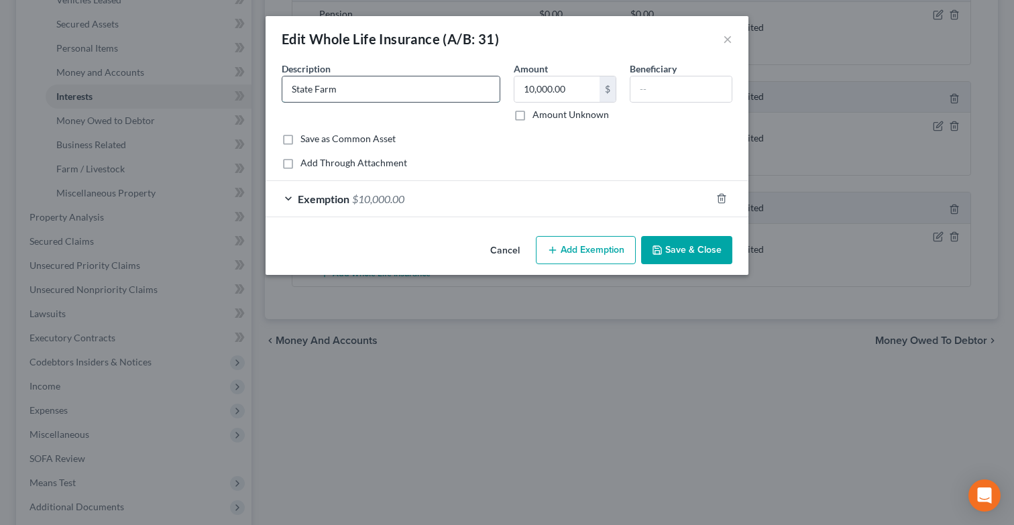
click at [473, 87] on input "State Farm" at bounding box center [390, 88] width 217 height 25
type input "State Farm. Cash surrender value is $1768."
click at [704, 260] on button "Save & Close" at bounding box center [686, 250] width 91 height 28
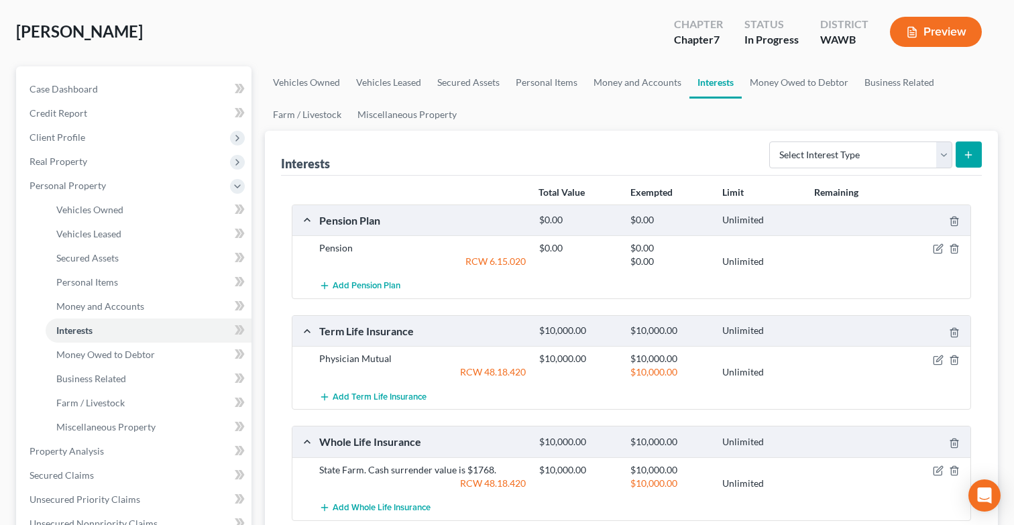
scroll to position [0, 0]
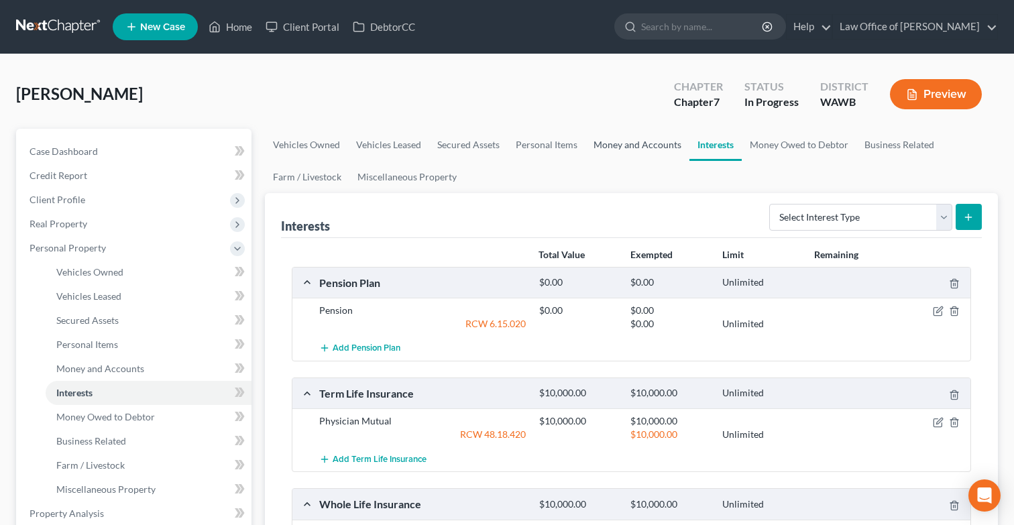
click at [612, 147] on link "Money and Accounts" at bounding box center [638, 145] width 104 height 32
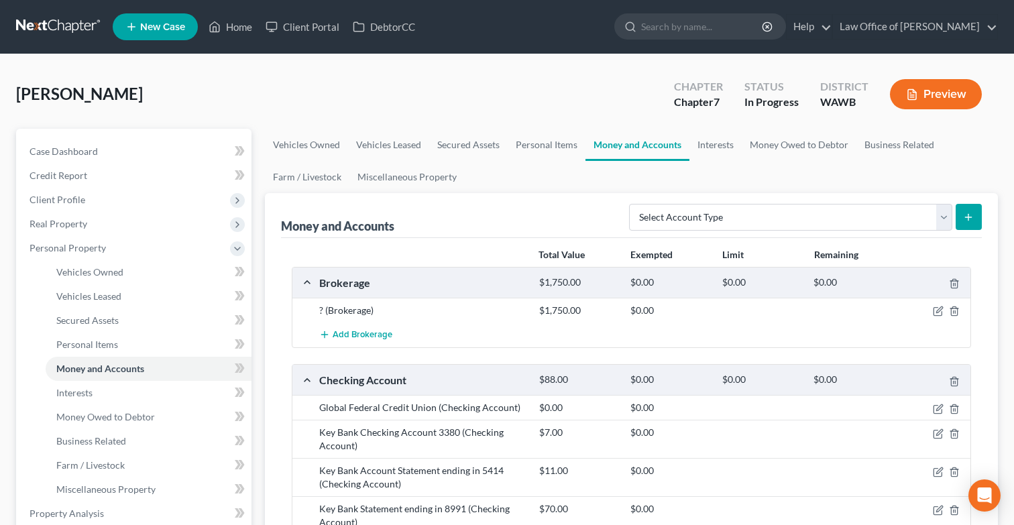
click at [75, 22] on link at bounding box center [59, 27] width 86 height 24
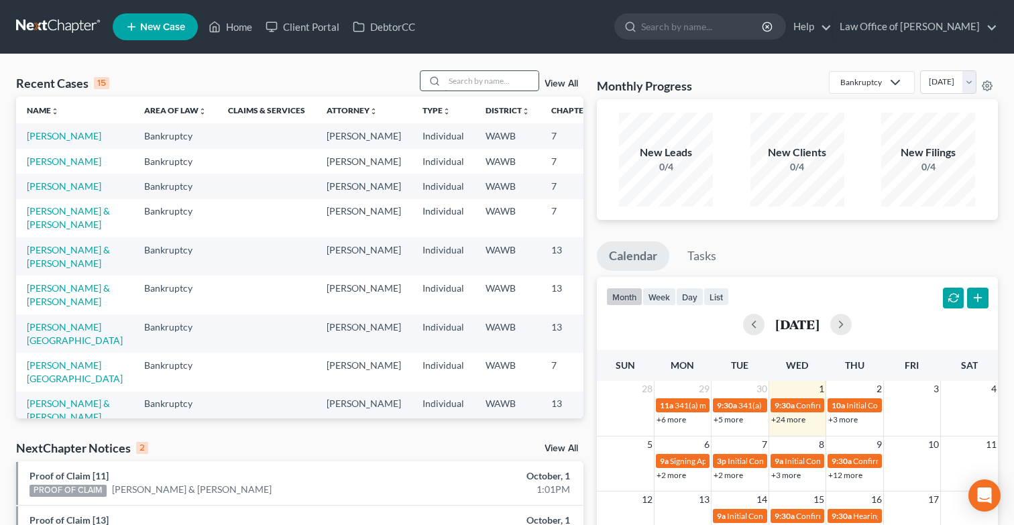
click at [492, 85] on input "search" at bounding box center [492, 80] width 94 height 19
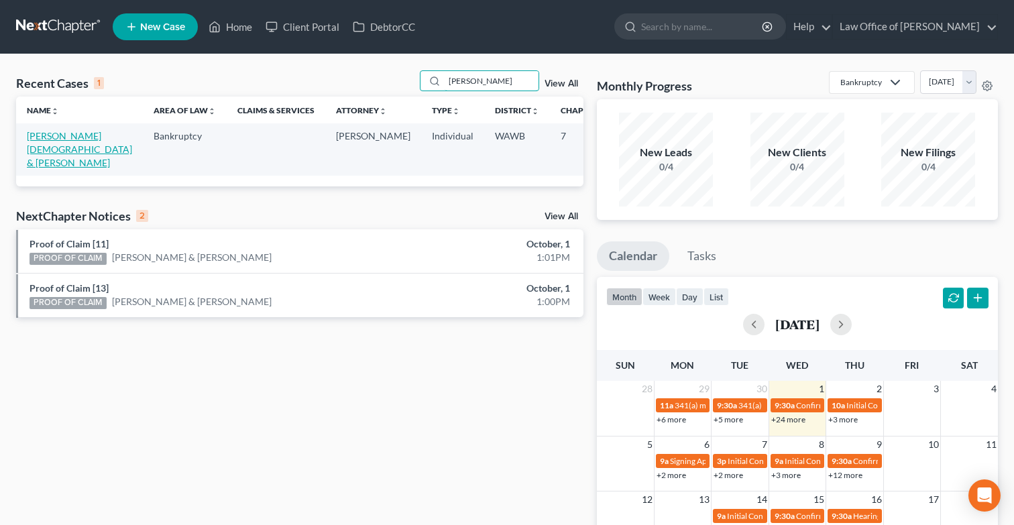
type input "[PERSON_NAME]"
click at [40, 148] on link "[PERSON_NAME][DEMOGRAPHIC_DATA] & [PERSON_NAME]" at bounding box center [79, 149] width 105 height 38
select select "6"
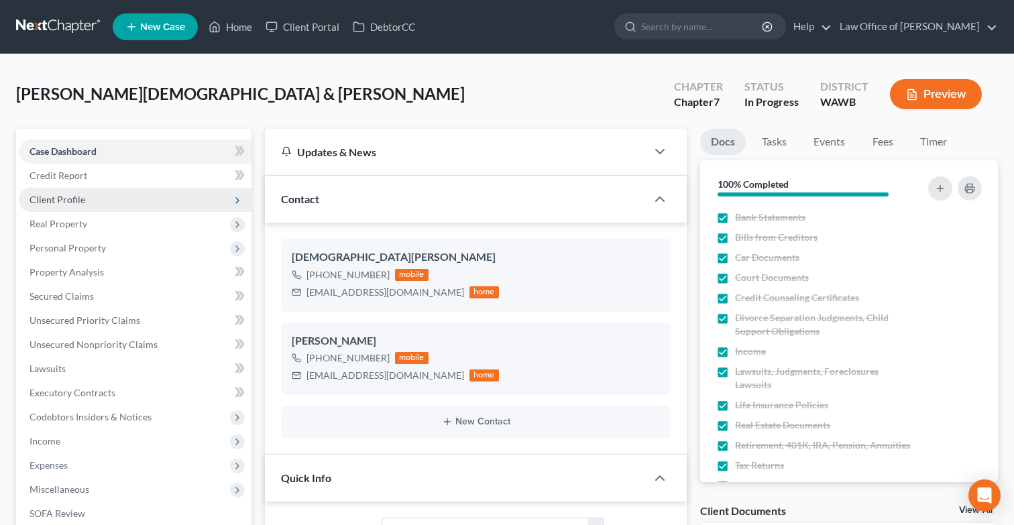
click at [182, 197] on span "Client Profile" at bounding box center [135, 200] width 233 height 24
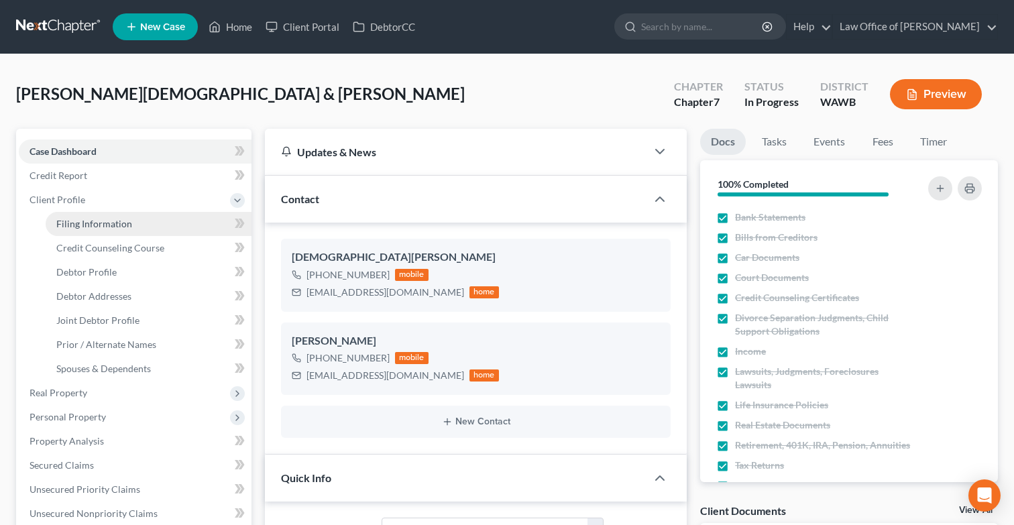
click at [187, 220] on link "Filing Information" at bounding box center [149, 224] width 206 height 24
select select "1"
select select "0"
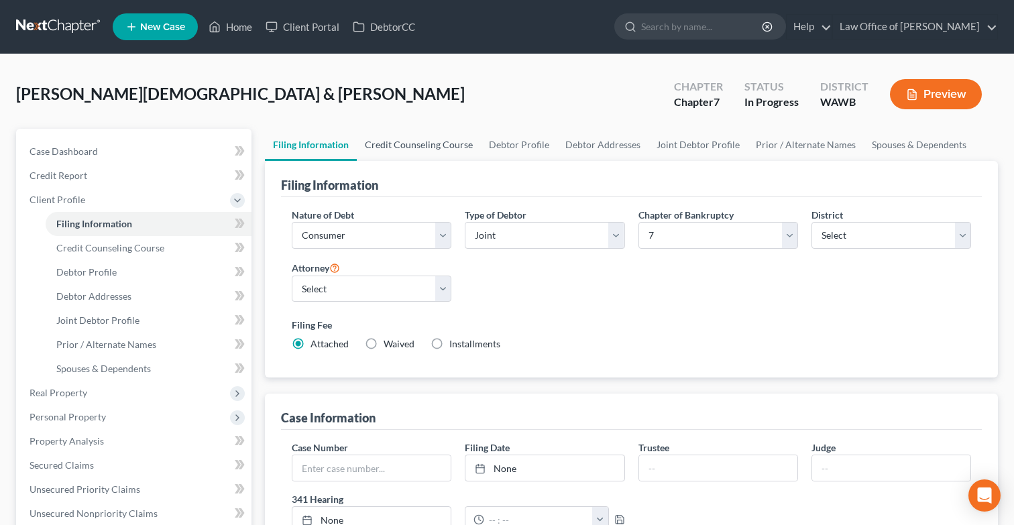
click at [419, 149] on link "Credit Counseling Course" at bounding box center [419, 145] width 124 height 32
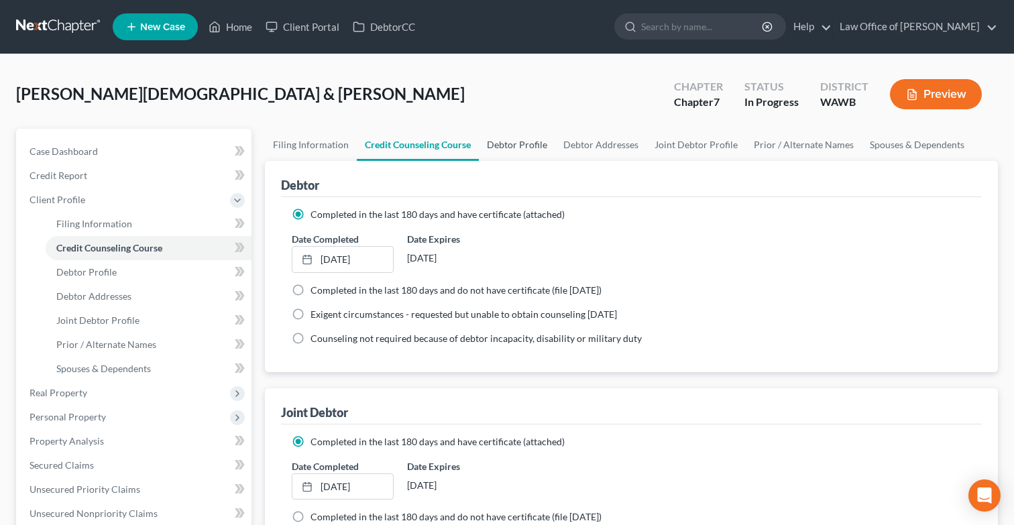
click at [514, 154] on link "Debtor Profile" at bounding box center [517, 145] width 76 height 32
select select "1"
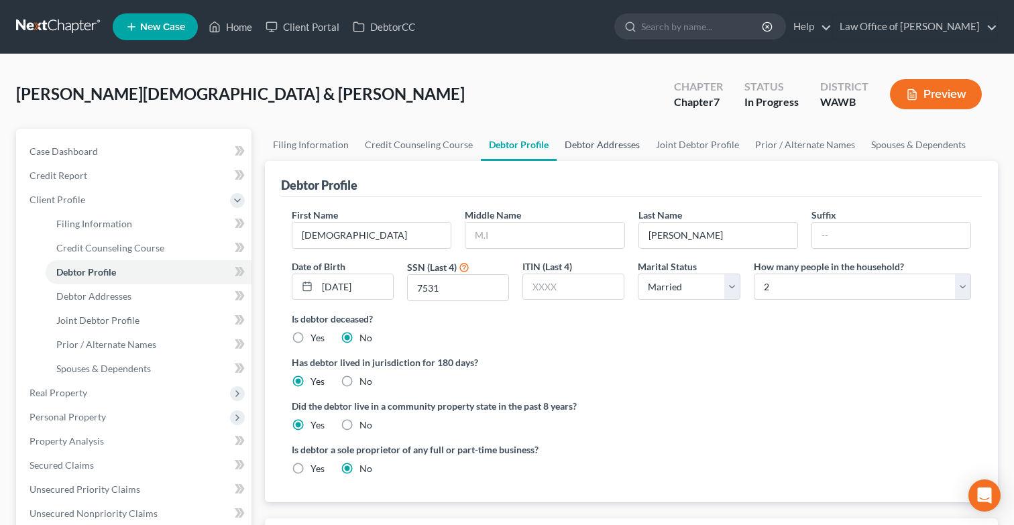
click at [597, 141] on link "Debtor Addresses" at bounding box center [602, 145] width 91 height 32
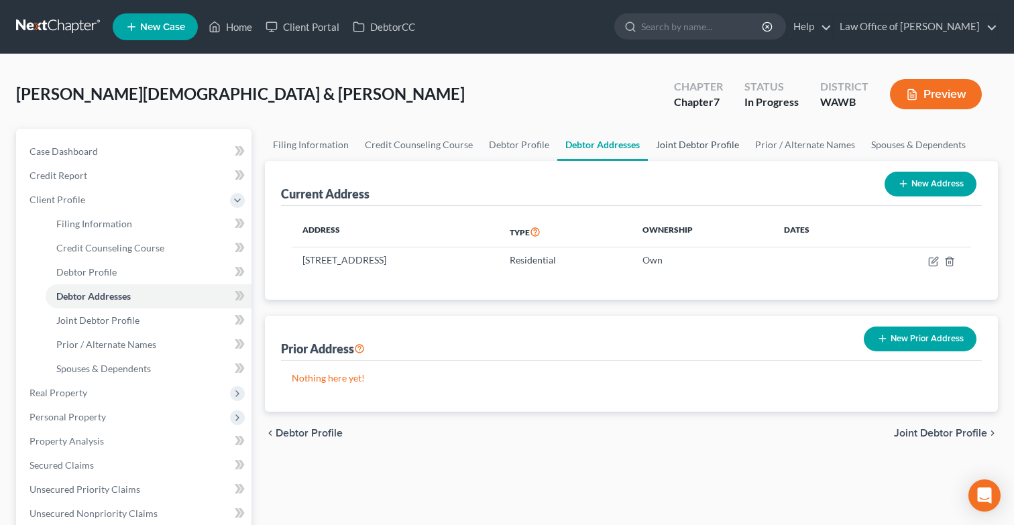
click at [690, 146] on link "Joint Debtor Profile" at bounding box center [697, 145] width 99 height 32
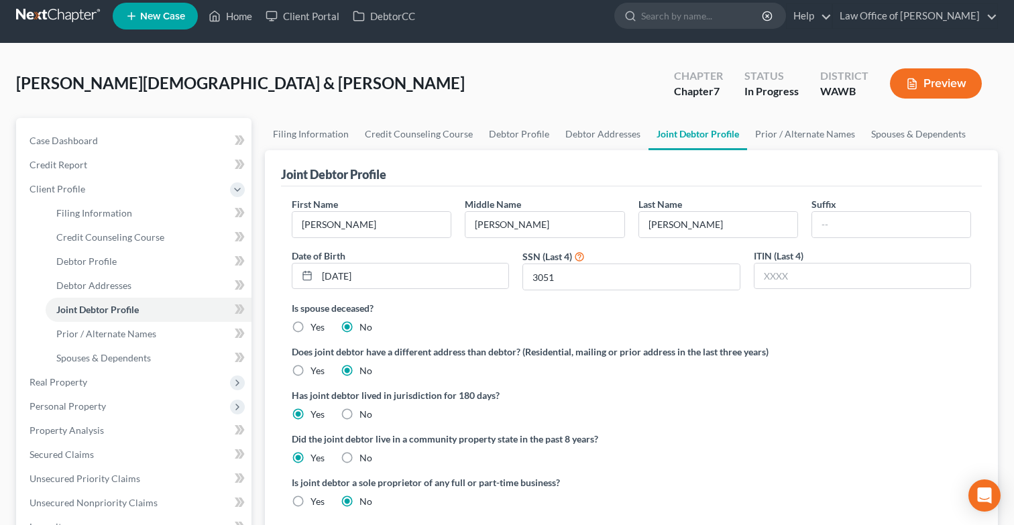
scroll to position [5, 0]
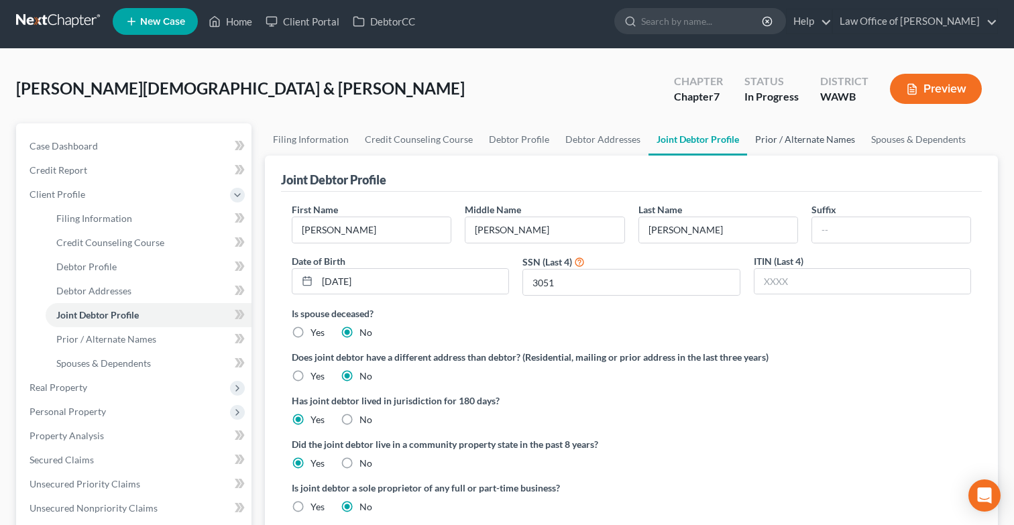
click at [780, 141] on link "Prior / Alternate Names" at bounding box center [805, 139] width 116 height 32
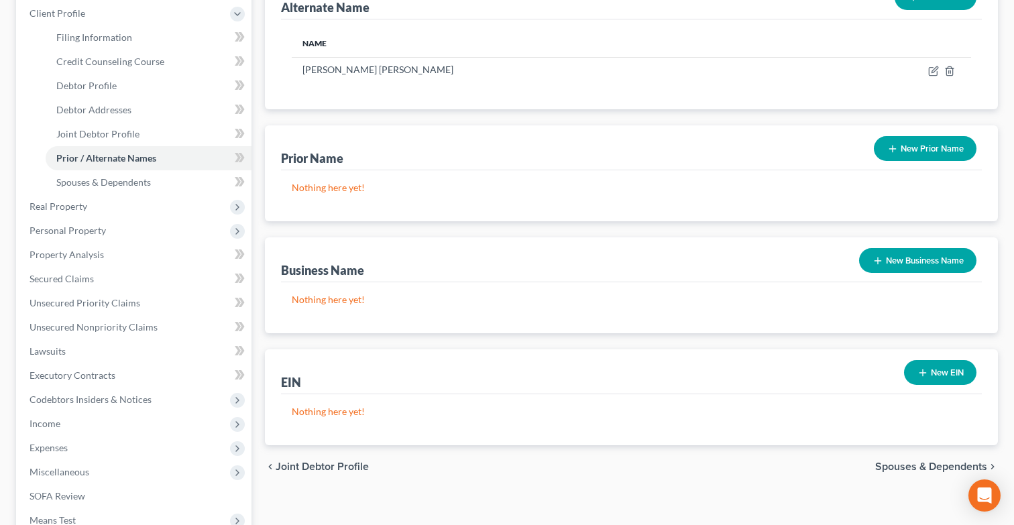
scroll to position [140, 0]
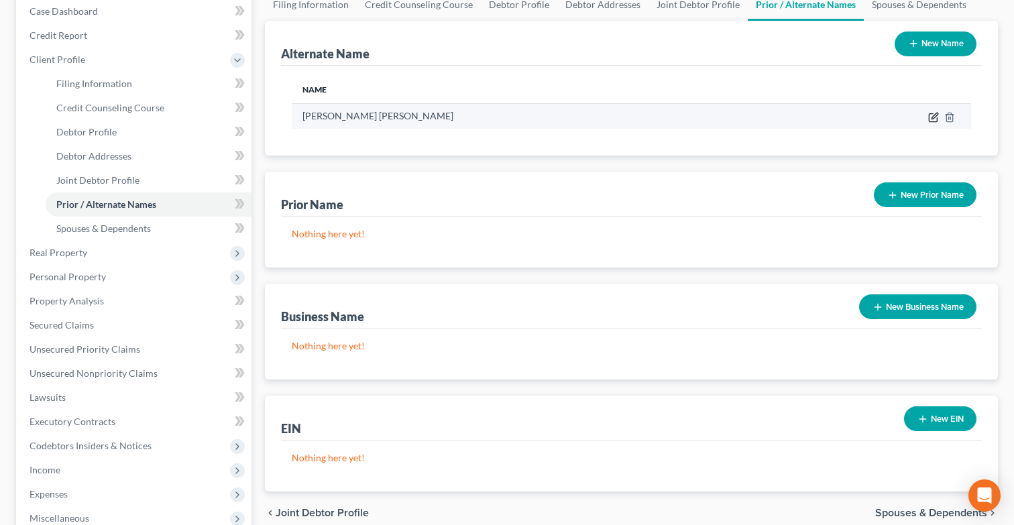
click at [933, 112] on icon at bounding box center [933, 117] width 11 height 11
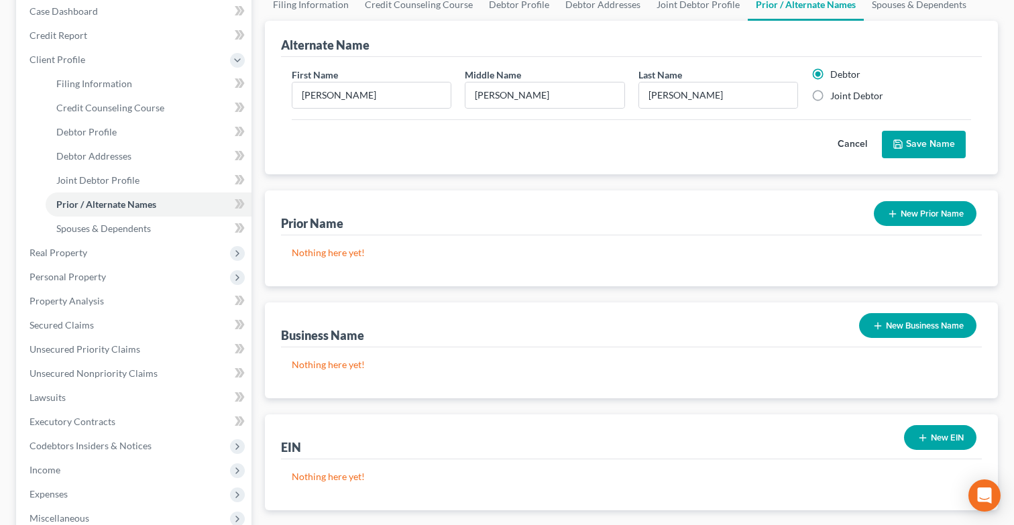
click at [925, 131] on button "Save Name" at bounding box center [924, 145] width 84 height 28
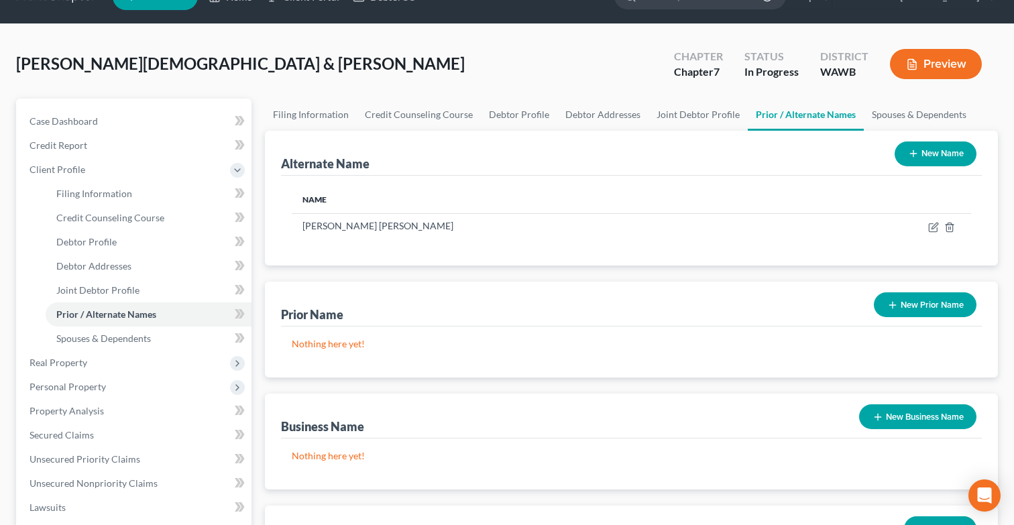
scroll to position [0, 0]
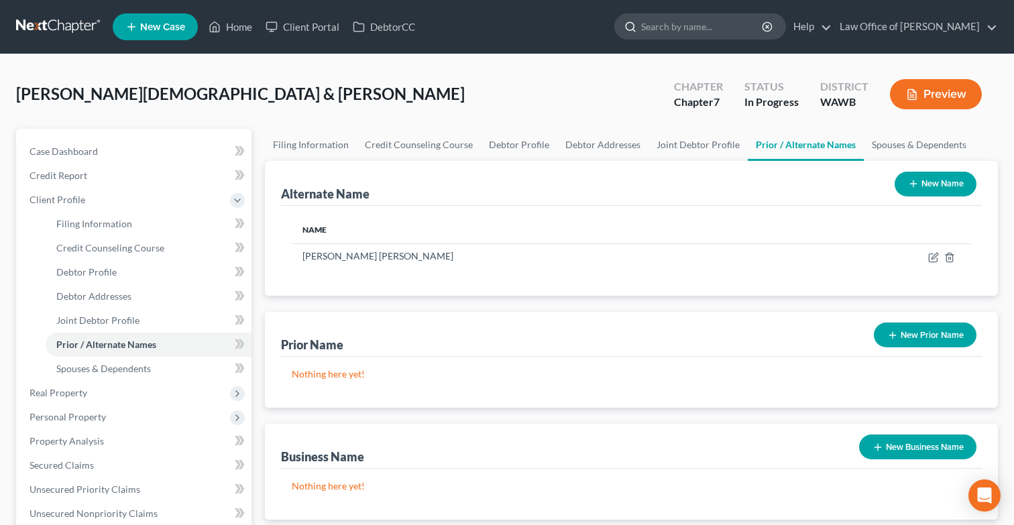
click at [716, 24] on input "search" at bounding box center [702, 26] width 123 height 25
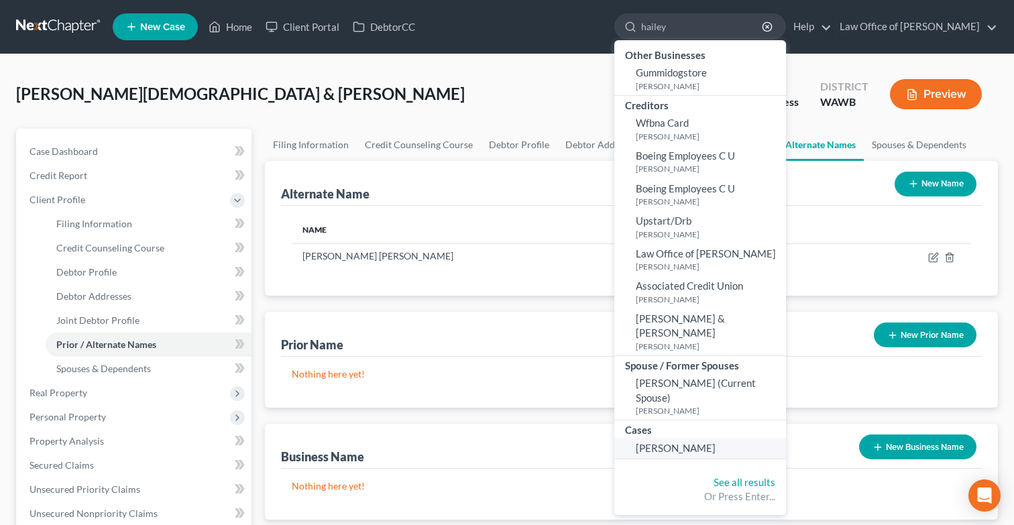
type input "hailey"
click at [704, 438] on link "[PERSON_NAME]" at bounding box center [701, 448] width 172 height 21
select select "6"
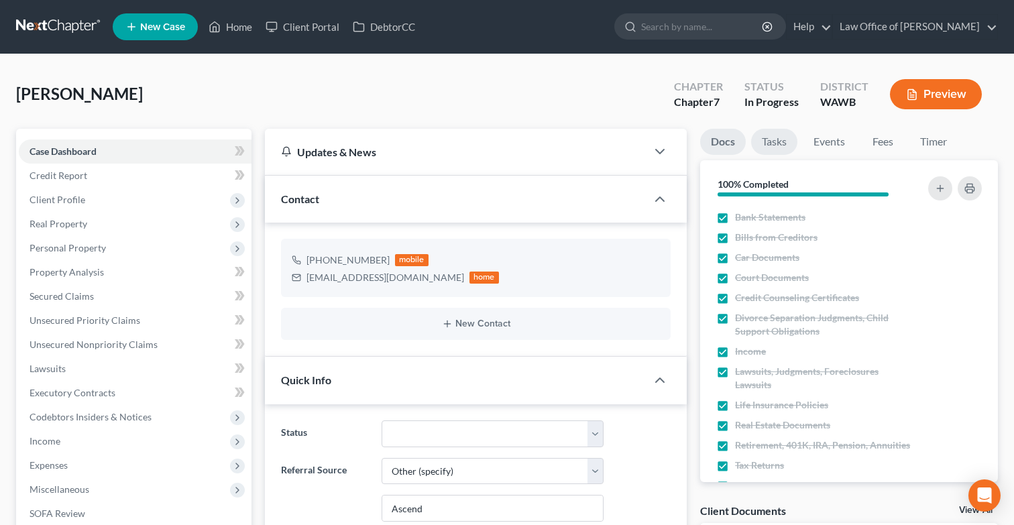
click at [770, 144] on link "Tasks" at bounding box center [774, 142] width 46 height 26
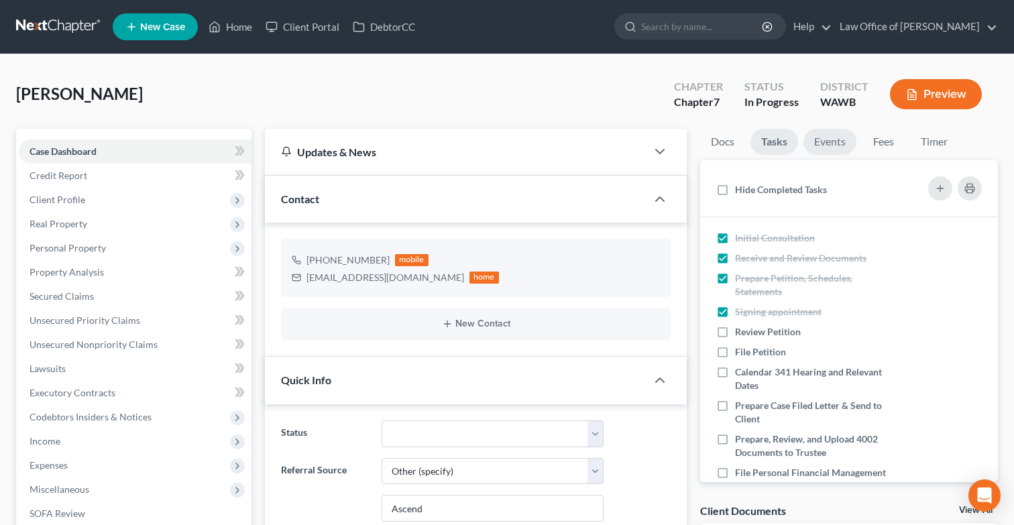
click at [816, 147] on link "Events" at bounding box center [830, 142] width 53 height 26
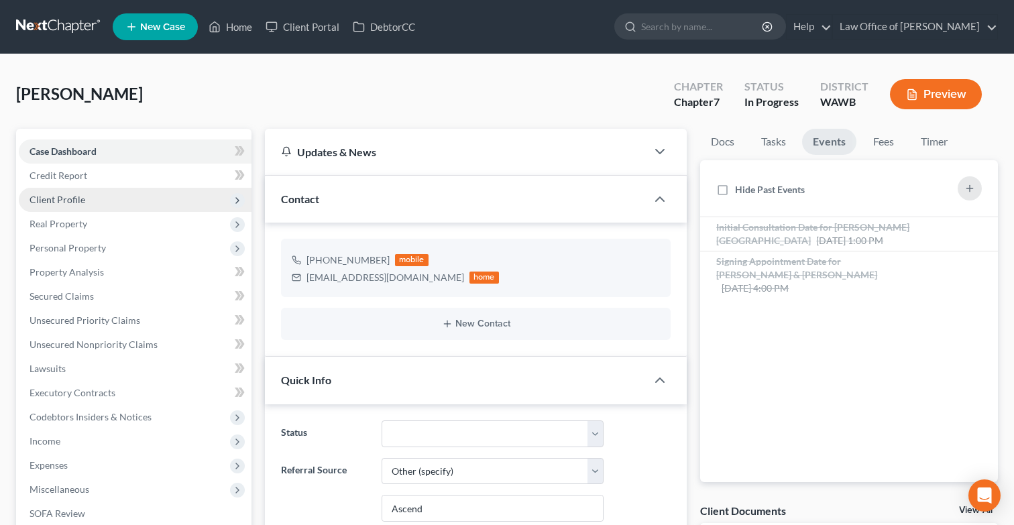
click at [197, 196] on span "Client Profile" at bounding box center [135, 200] width 233 height 24
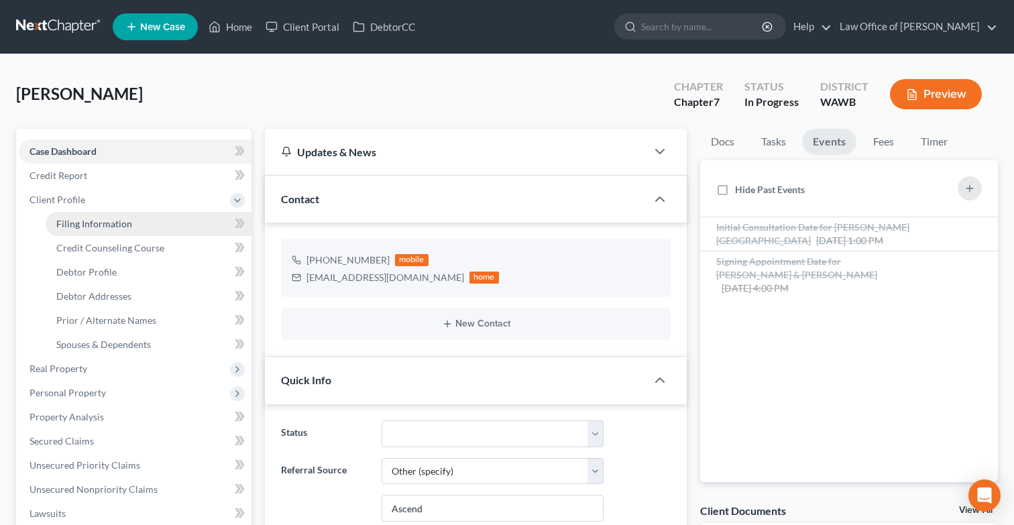
click at [191, 219] on link "Filing Information" at bounding box center [149, 224] width 206 height 24
select select "1"
select select "0"
select select "87"
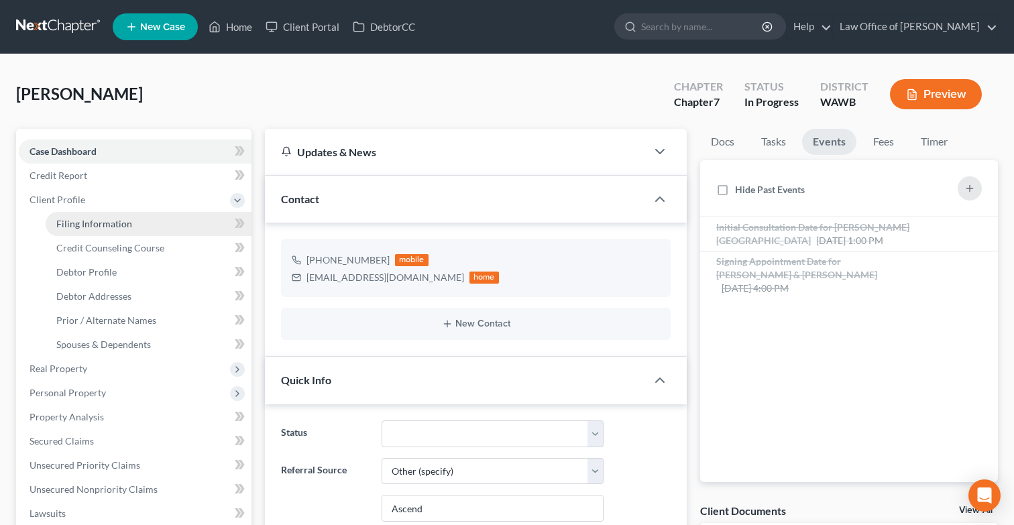
select select "0"
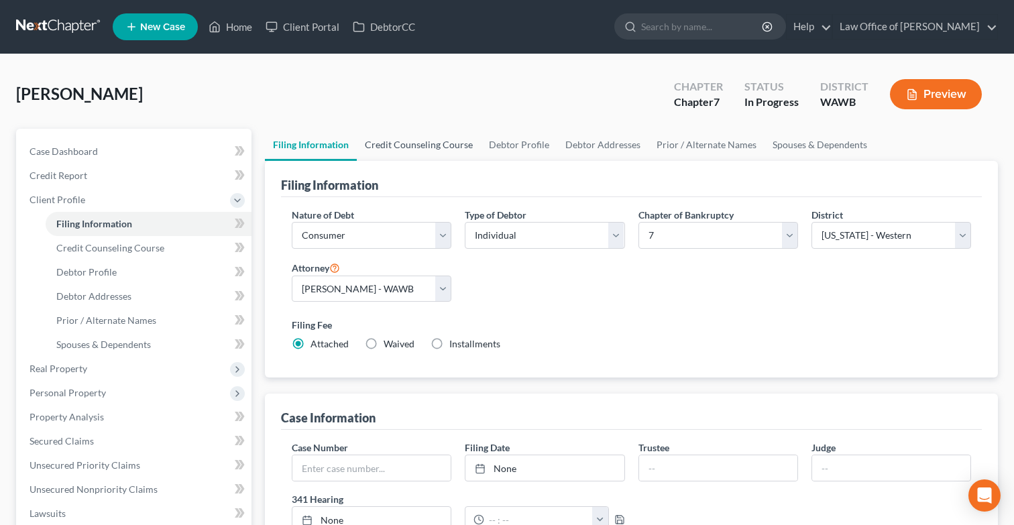
click at [384, 147] on link "Credit Counseling Course" at bounding box center [419, 145] width 124 height 32
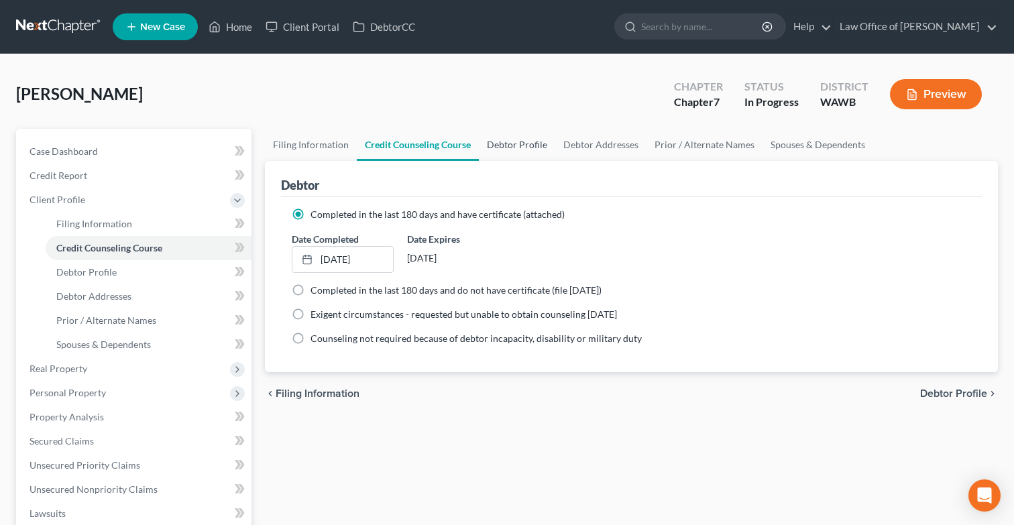
click at [545, 154] on link "Debtor Profile" at bounding box center [517, 145] width 76 height 32
select select "1"
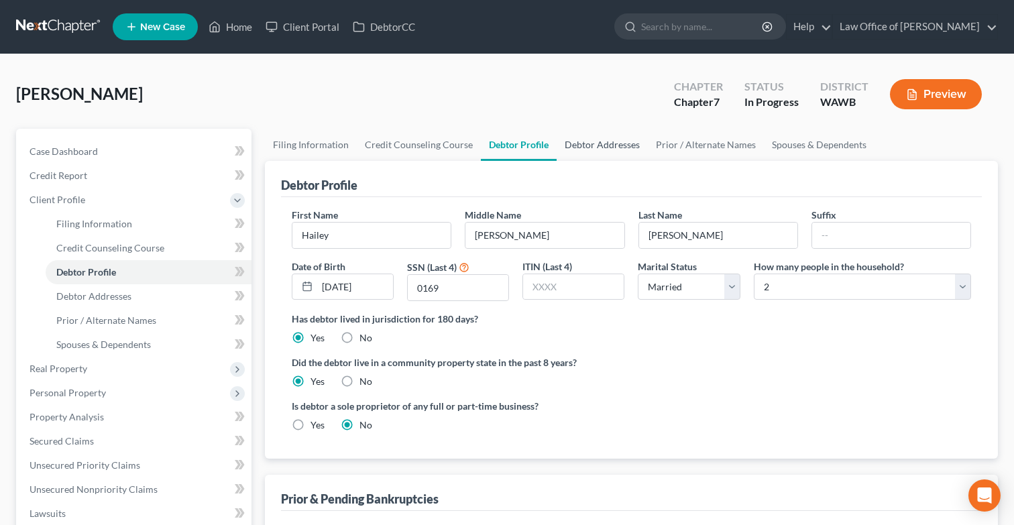
click at [581, 148] on link "Debtor Addresses" at bounding box center [602, 145] width 91 height 32
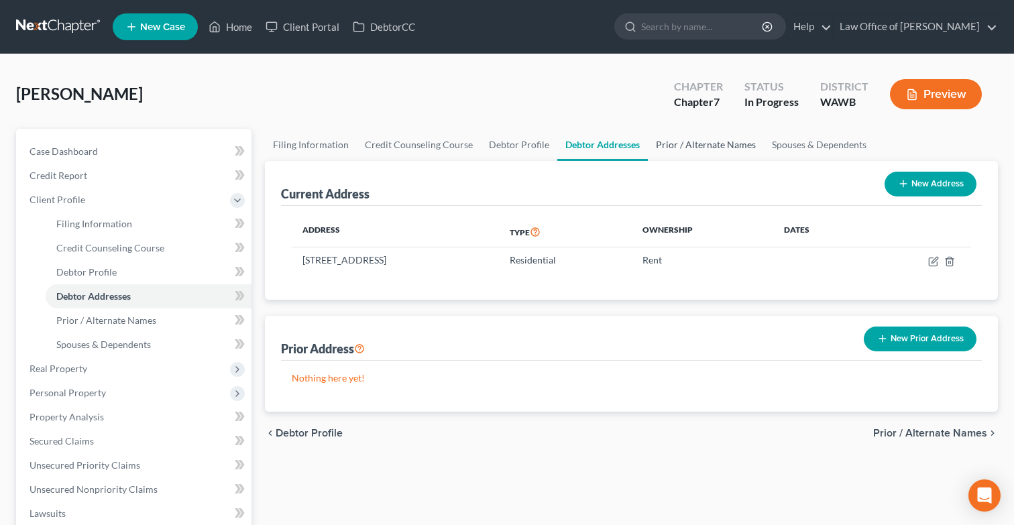
click at [675, 145] on link "Prior / Alternate Names" at bounding box center [706, 145] width 116 height 32
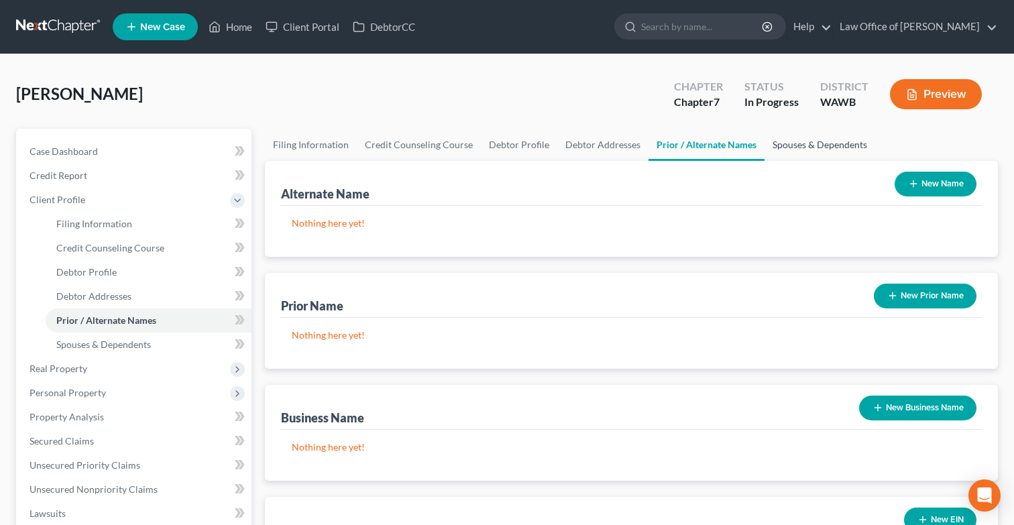
click at [782, 146] on link "Spouses & Dependents" at bounding box center [820, 145] width 111 height 32
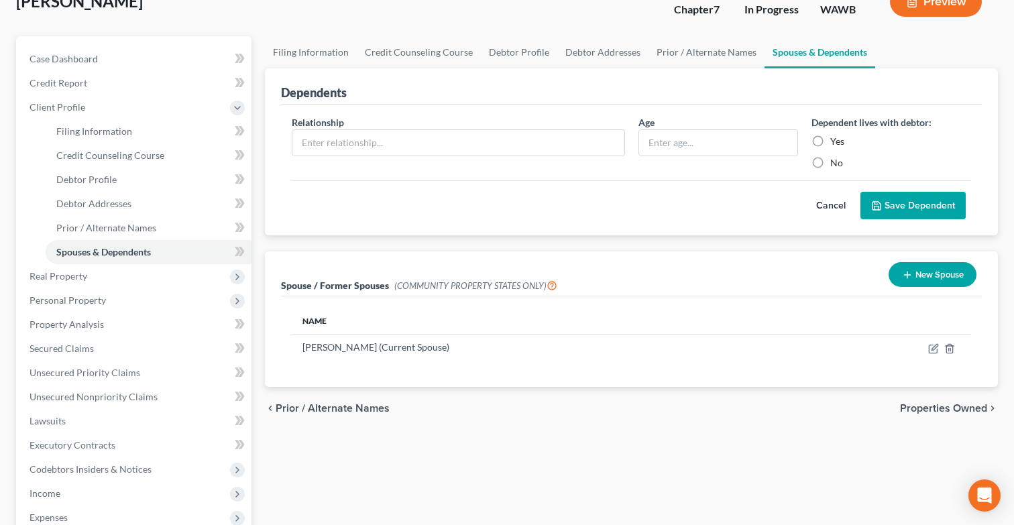
scroll to position [116, 0]
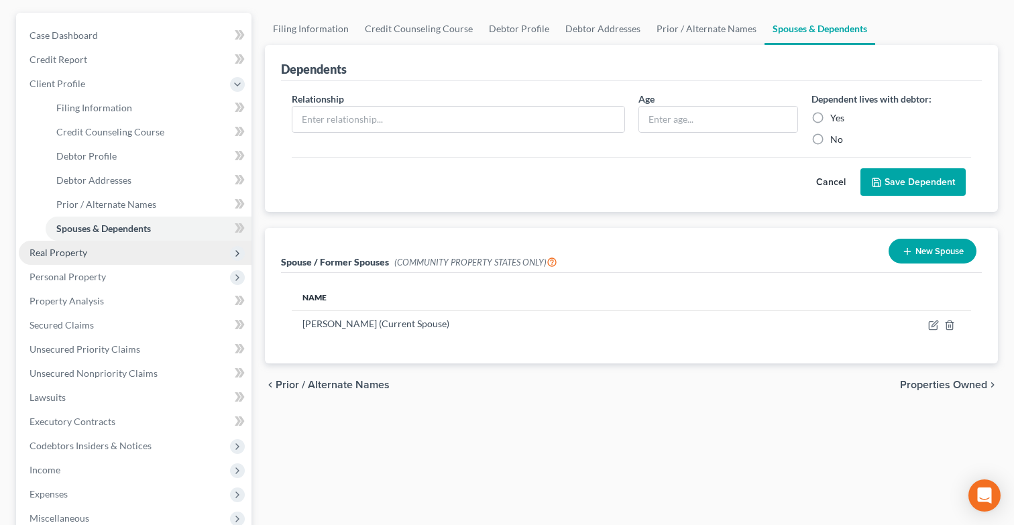
click at [203, 262] on span "Real Property" at bounding box center [135, 253] width 233 height 24
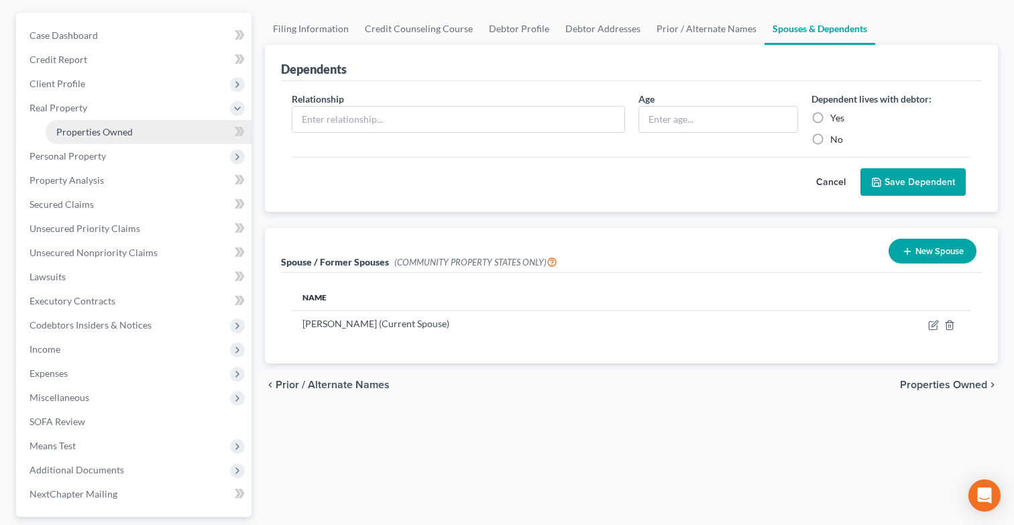
click at [180, 135] on link "Properties Owned" at bounding box center [149, 132] width 206 height 24
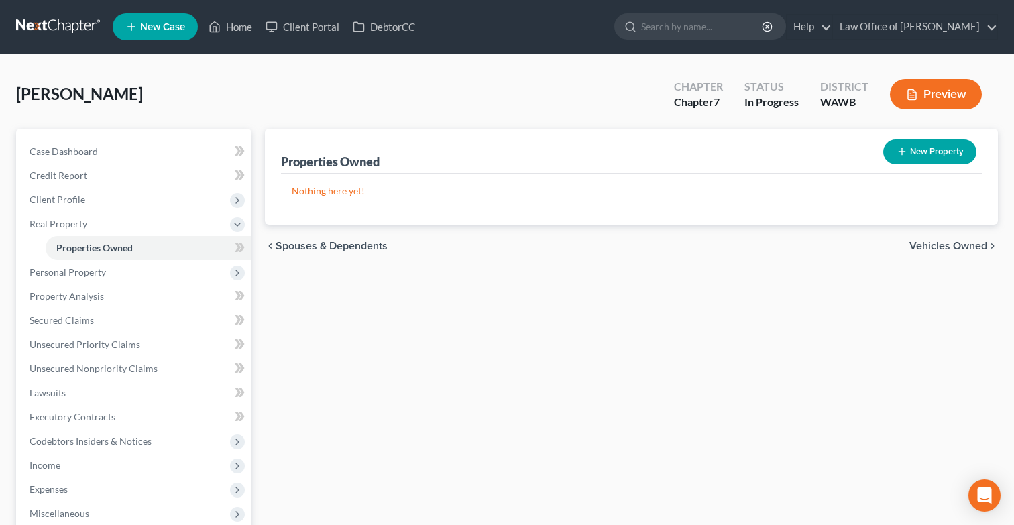
click at [951, 248] on span "Vehicles Owned" at bounding box center [949, 246] width 78 height 11
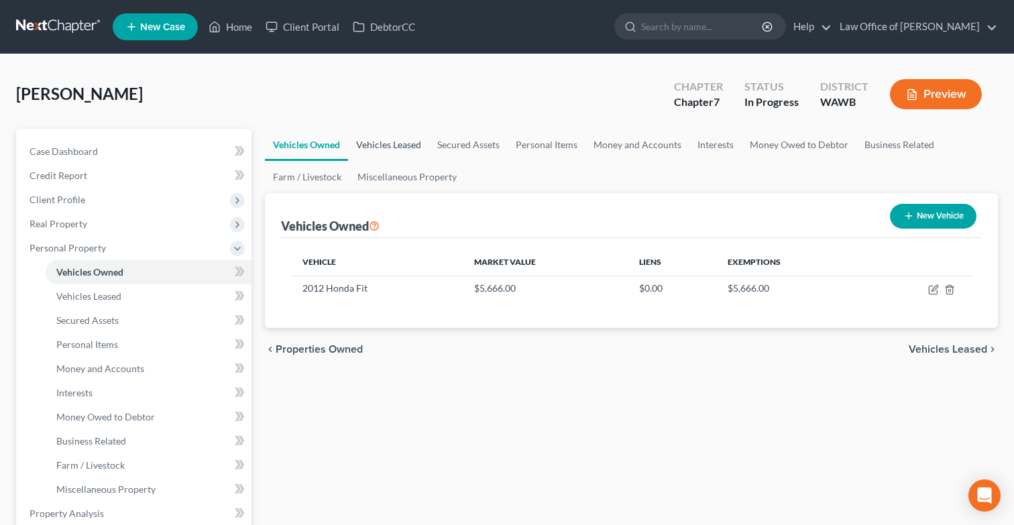
click at [402, 143] on link "Vehicles Leased" at bounding box center [388, 145] width 81 height 32
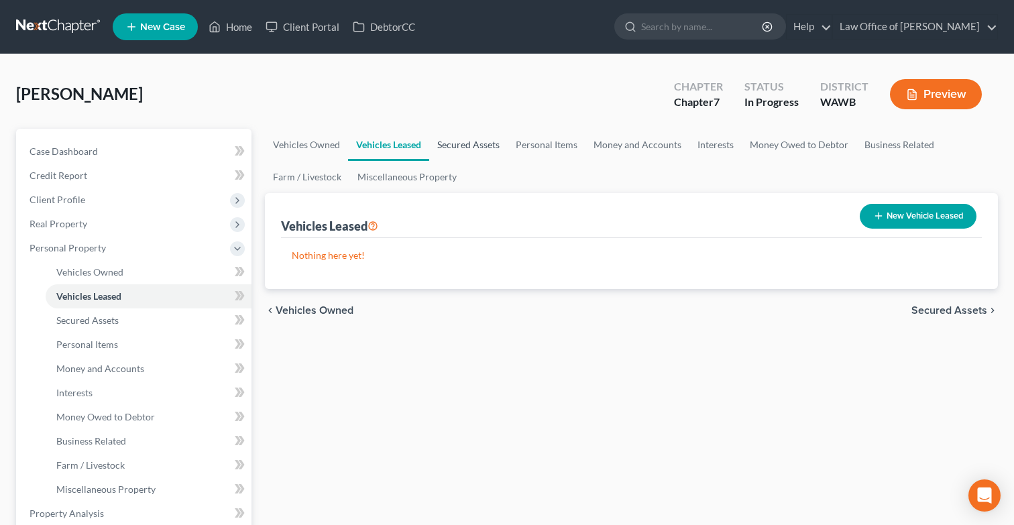
click at [452, 144] on link "Secured Assets" at bounding box center [468, 145] width 78 height 32
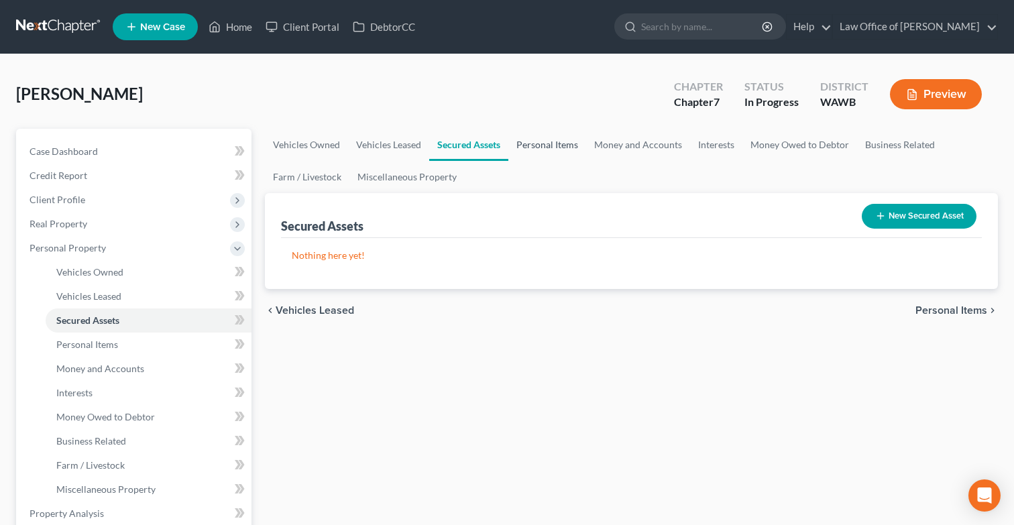
click at [533, 157] on link "Personal Items" at bounding box center [548, 145] width 78 height 32
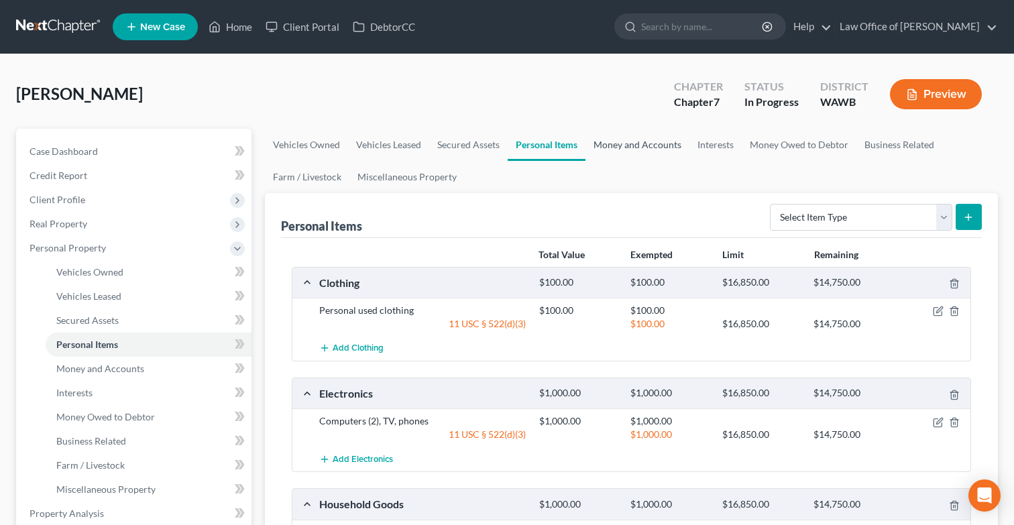
click at [630, 160] on ul "Vehicles Owned Vehicles Leased Secured Assets Personal Items Money and Accounts…" at bounding box center [631, 161] width 733 height 64
click at [630, 145] on link "Money and Accounts" at bounding box center [638, 145] width 104 height 32
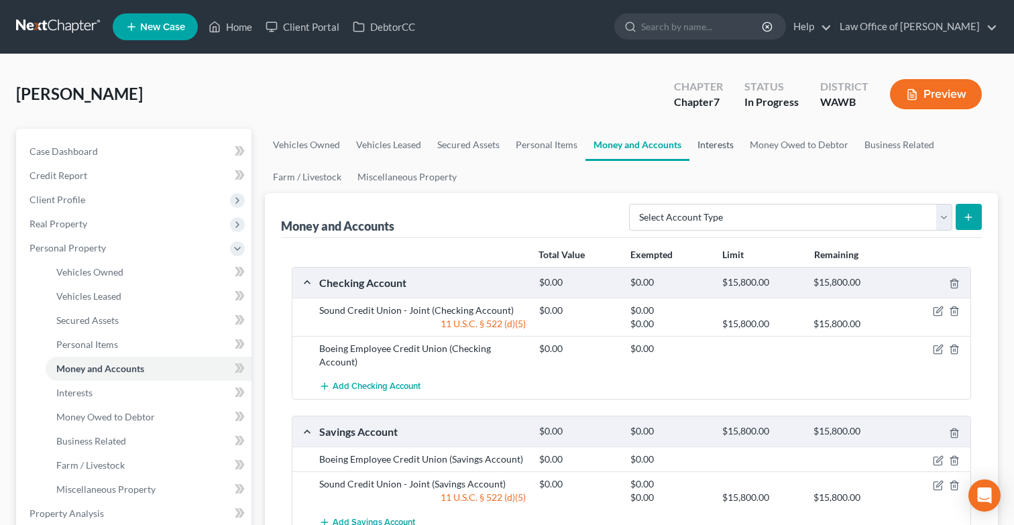
click at [723, 151] on link "Interests" at bounding box center [716, 145] width 52 height 32
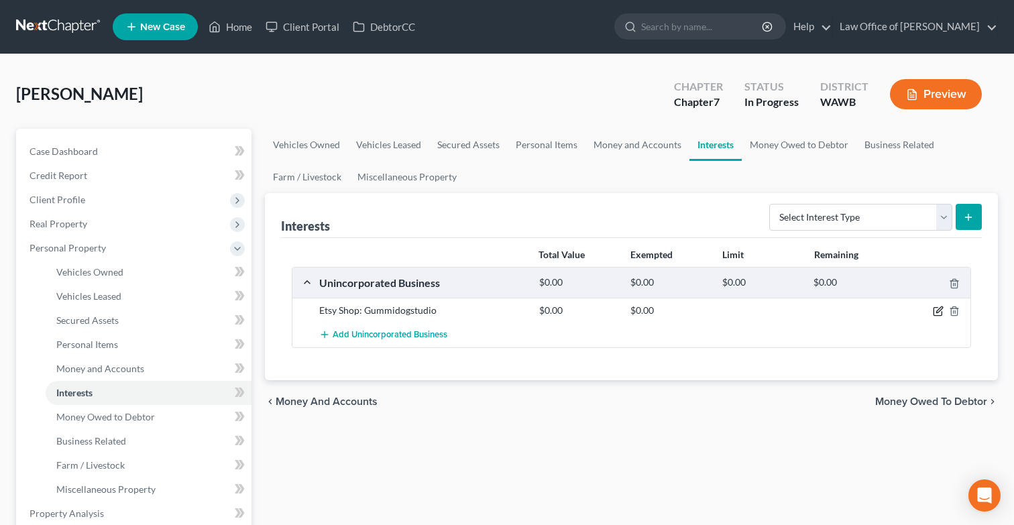
click at [938, 311] on icon "button" at bounding box center [938, 311] width 11 height 11
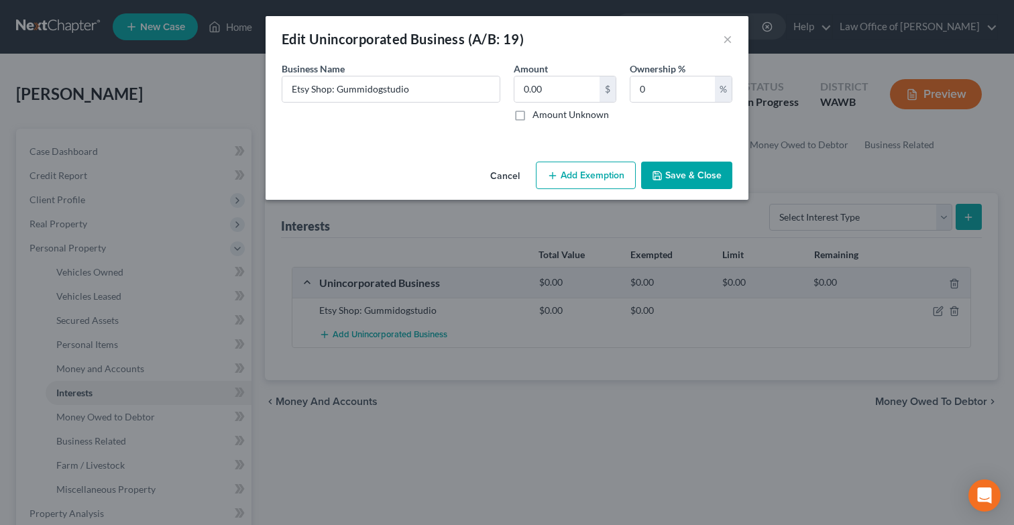
click at [619, 176] on button "Add Exemption" at bounding box center [586, 176] width 100 height 28
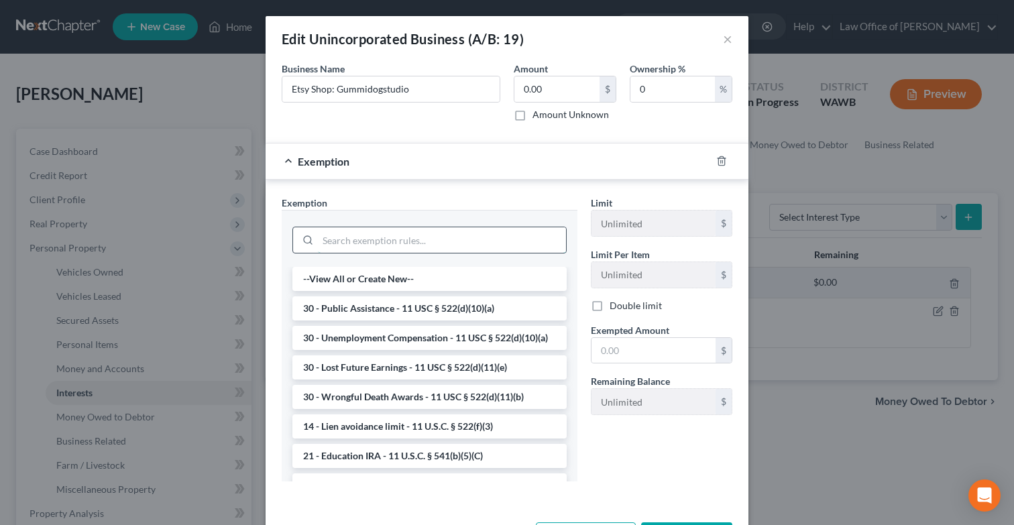
click at [537, 236] on input "search" at bounding box center [442, 239] width 248 height 25
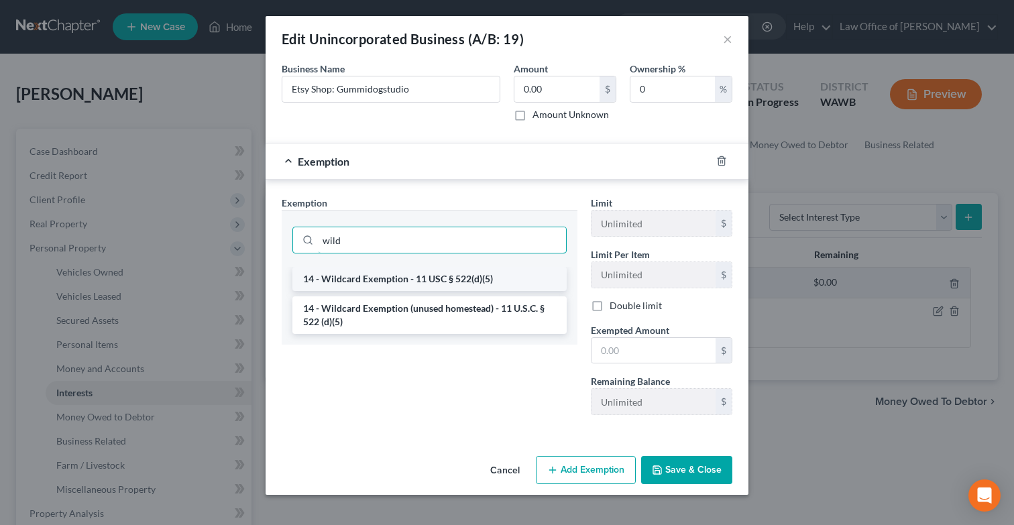
type input "wild"
click at [495, 282] on li "14 - Wildcard Exemption - 11 USC § 522(d)(5)" at bounding box center [429, 279] width 274 height 24
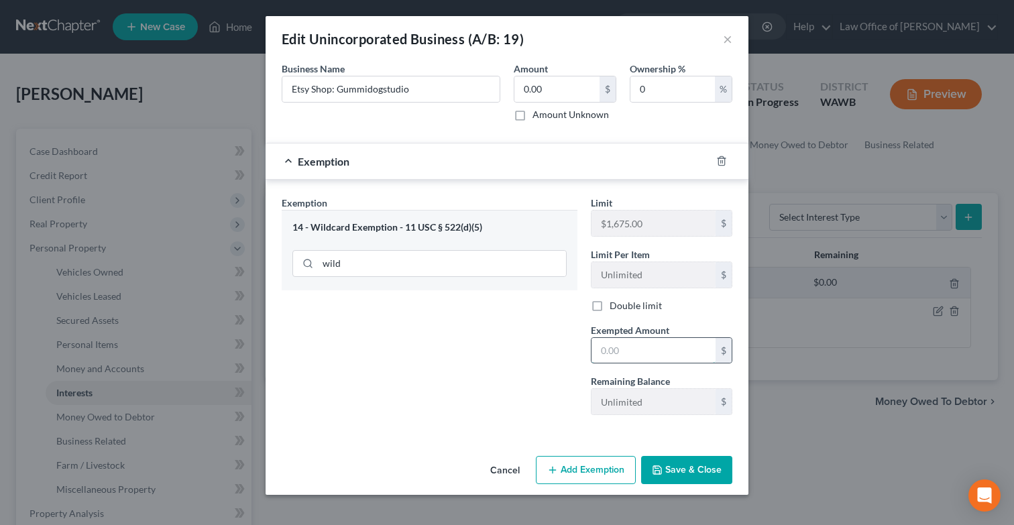
click at [617, 354] on input "text" at bounding box center [654, 350] width 124 height 25
type input "0"
click at [558, 429] on div "Exemption Set must be selected for CA. Exemption * 14 - Wildcard Exemption - 11…" at bounding box center [507, 309] width 483 height 258
click at [667, 465] on button "Save & Close" at bounding box center [686, 470] width 91 height 28
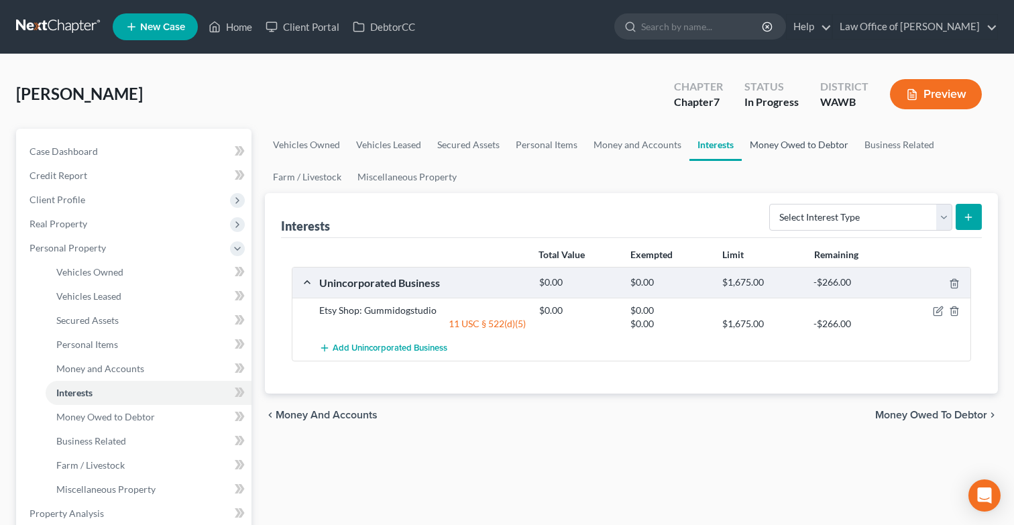
click at [791, 148] on link "Money Owed to Debtor" at bounding box center [799, 145] width 115 height 32
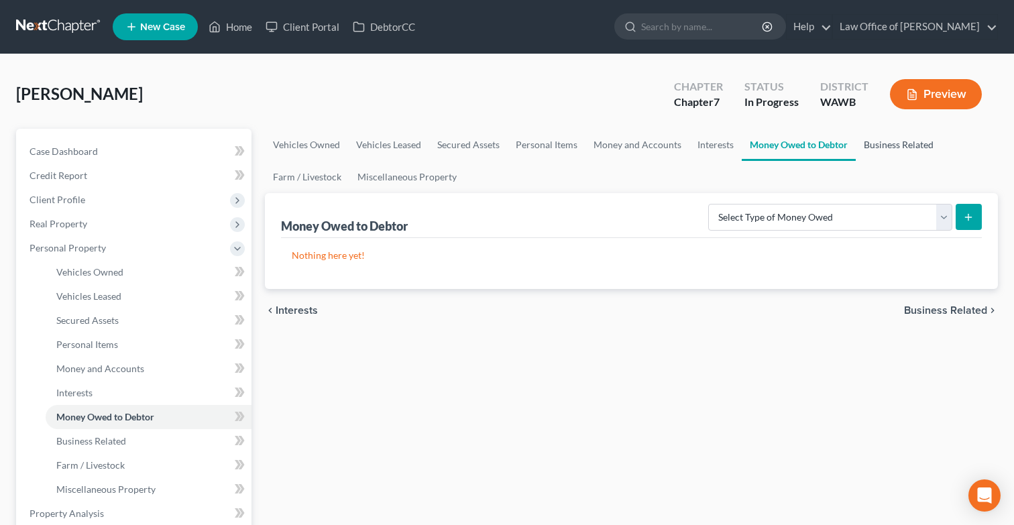
click at [888, 144] on link "Business Related" at bounding box center [899, 145] width 86 height 32
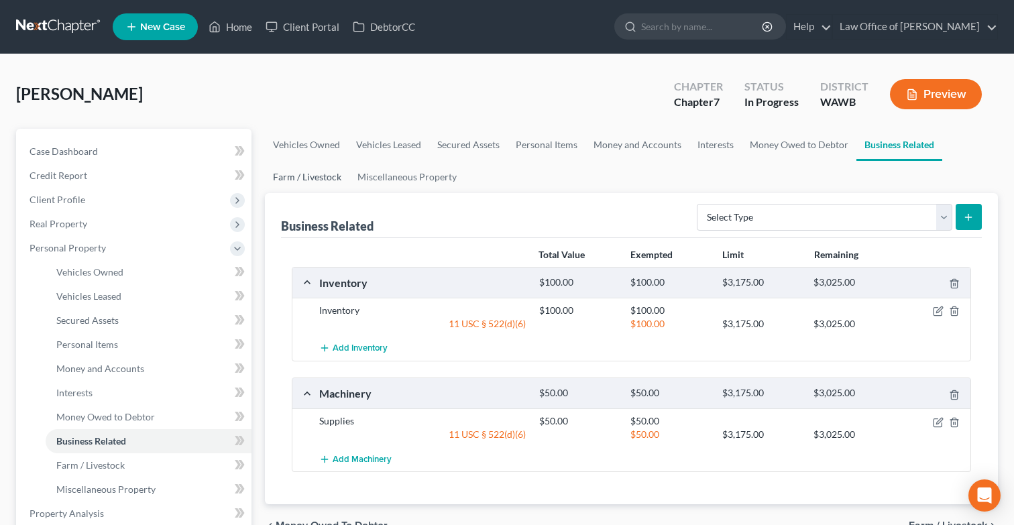
click at [319, 184] on link "Farm / Livestock" at bounding box center [307, 177] width 85 height 32
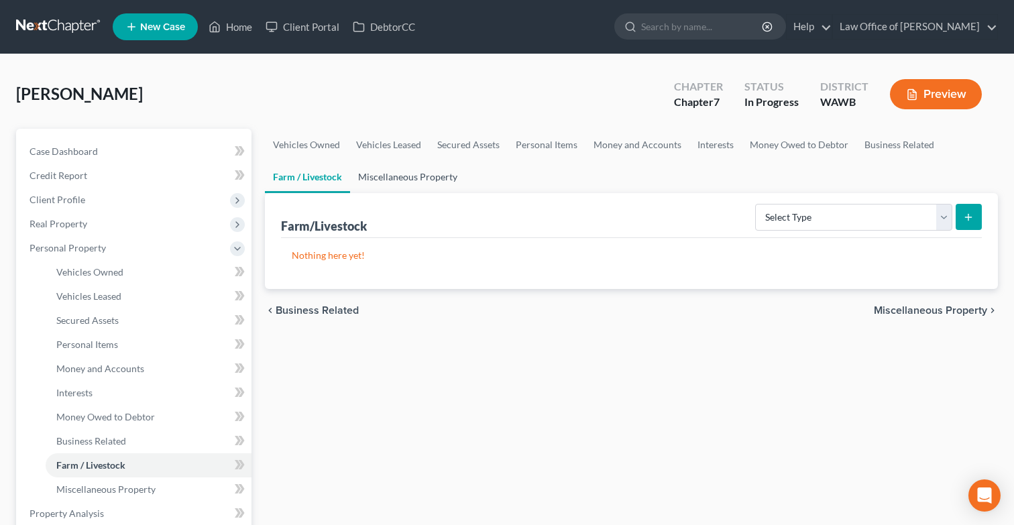
click at [397, 179] on link "Miscellaneous Property" at bounding box center [407, 177] width 115 height 32
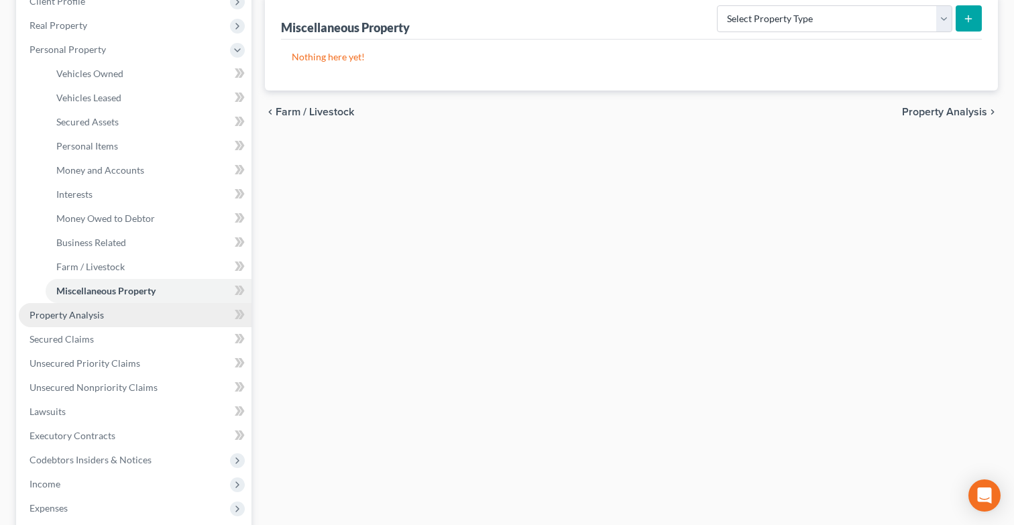
click at [138, 318] on link "Property Analysis" at bounding box center [135, 315] width 233 height 24
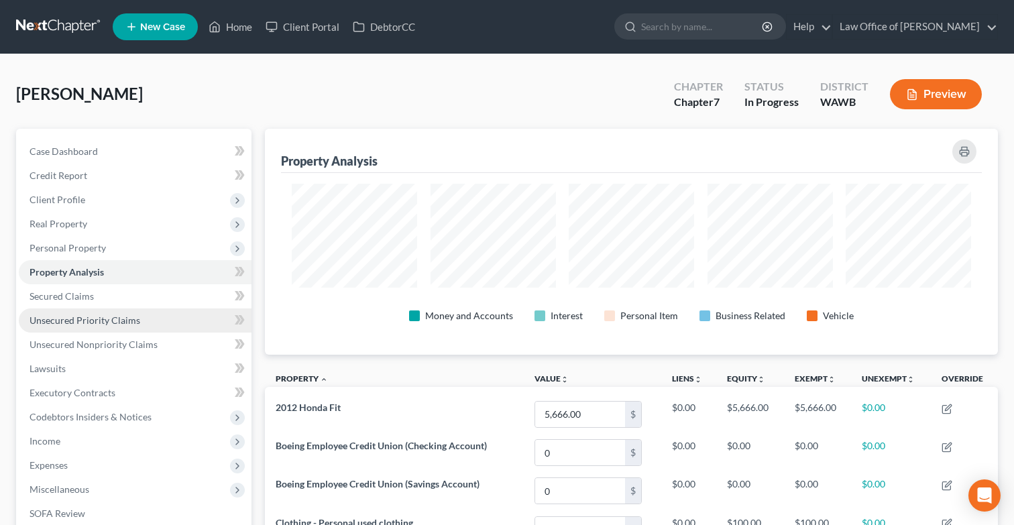
click at [120, 309] on link "Unsecured Priority Claims" at bounding box center [135, 321] width 233 height 24
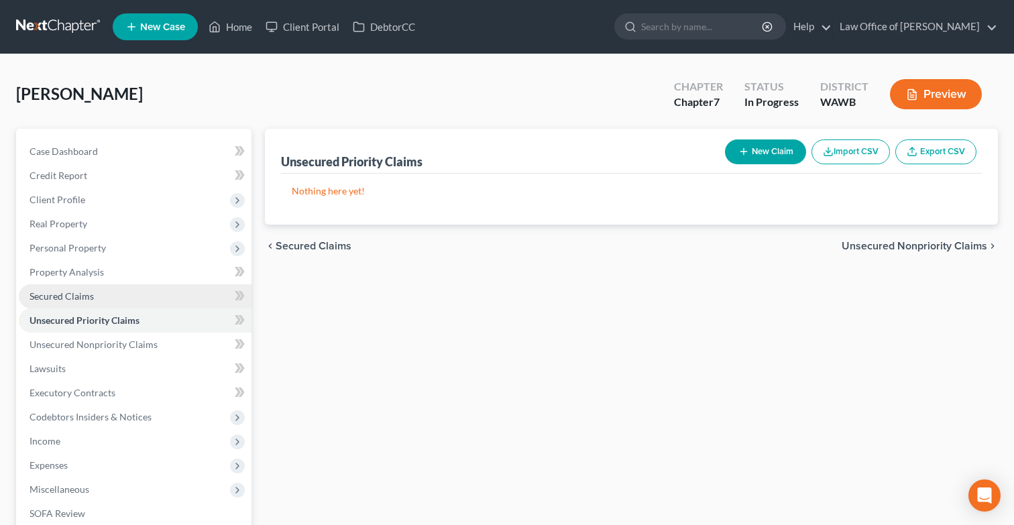
click at [123, 295] on link "Secured Claims" at bounding box center [135, 296] width 233 height 24
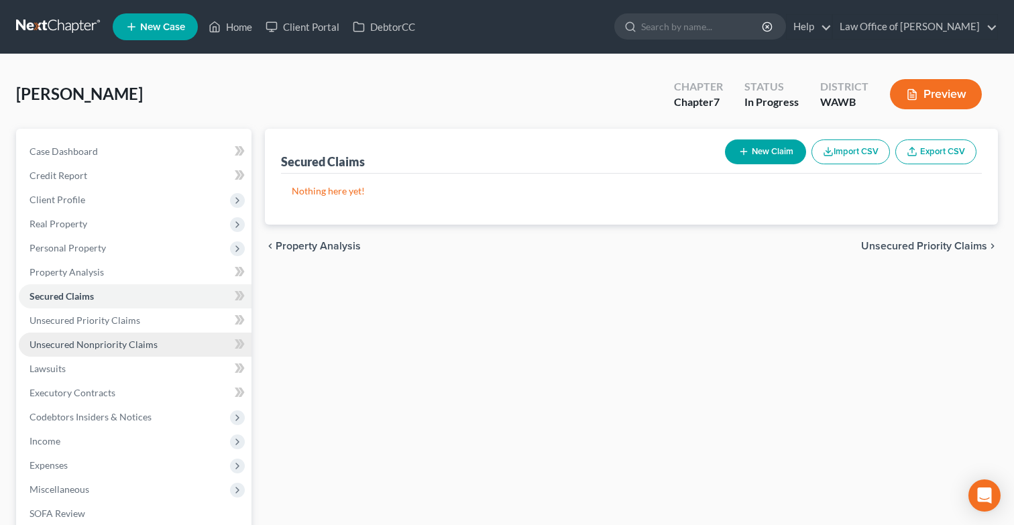
click at [127, 350] on link "Unsecured Nonpriority Claims" at bounding box center [135, 345] width 233 height 24
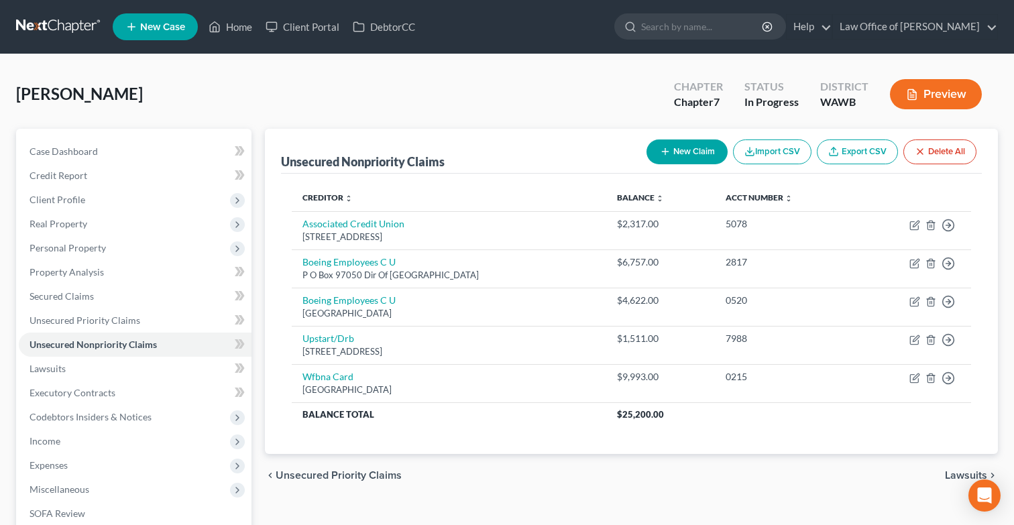
click at [254, 382] on div "Case Dashboard Payments Invoices Payments Payments Credit Report Client Profile" at bounding box center [133, 407] width 249 height 557
click at [172, 359] on link "Lawsuits" at bounding box center [135, 369] width 233 height 24
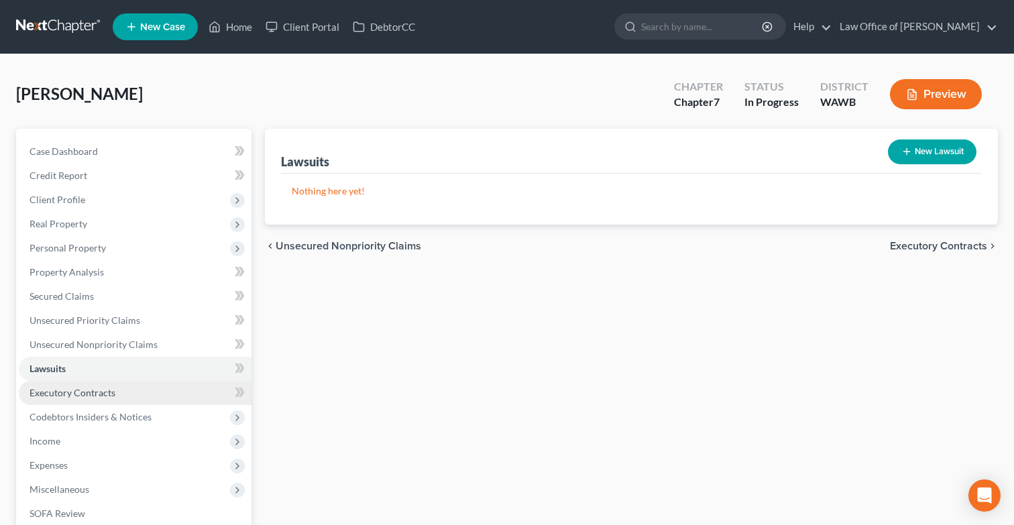
click at [180, 387] on link "Executory Contracts" at bounding box center [135, 393] width 233 height 24
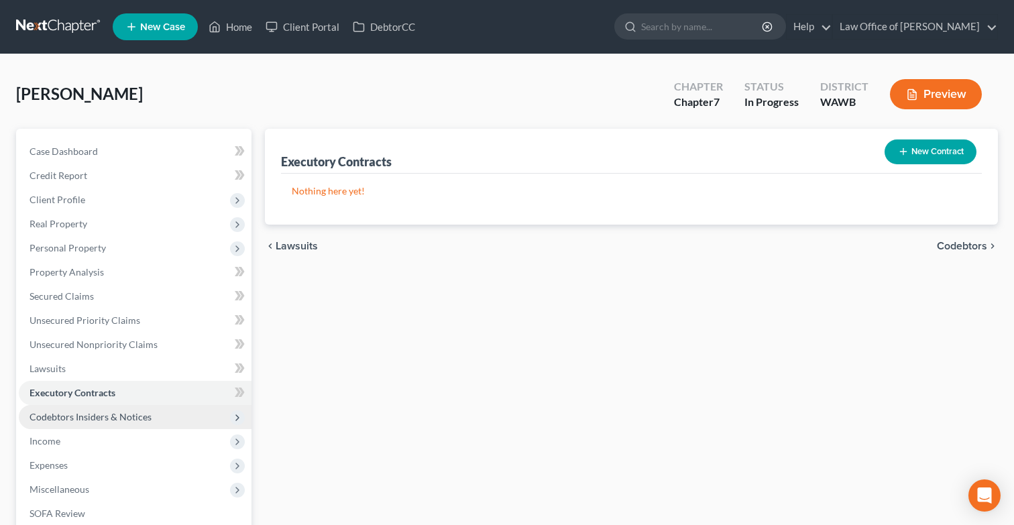
click at [177, 408] on span "Codebtors Insiders & Notices" at bounding box center [135, 417] width 233 height 24
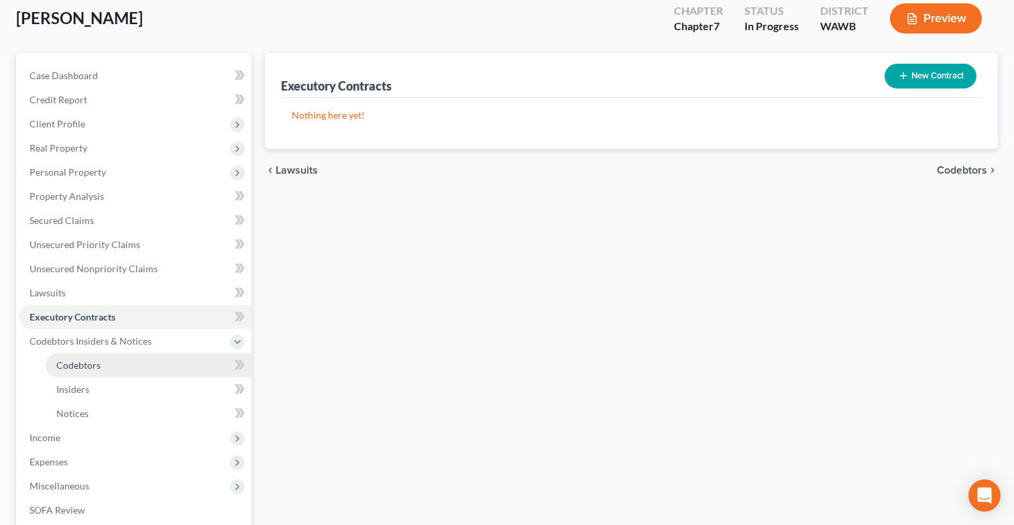
click at [164, 366] on link "Codebtors" at bounding box center [149, 366] width 206 height 24
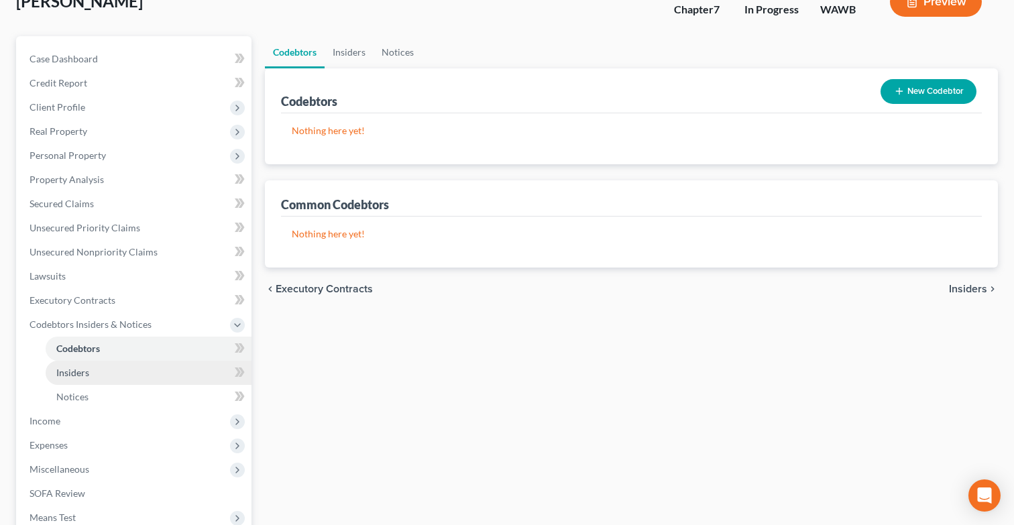
click at [136, 376] on link "Insiders" at bounding box center [149, 373] width 206 height 24
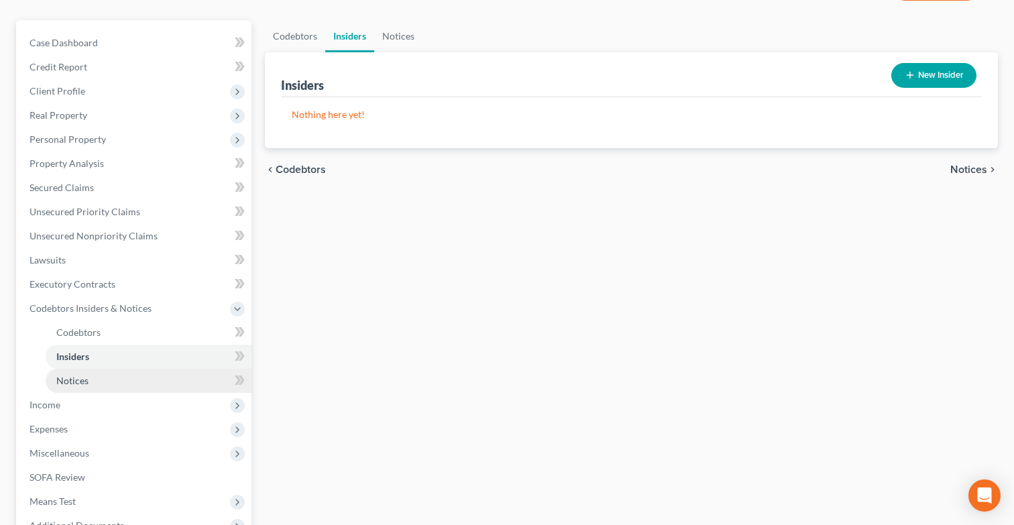
click at [115, 380] on link "Notices" at bounding box center [149, 381] width 206 height 24
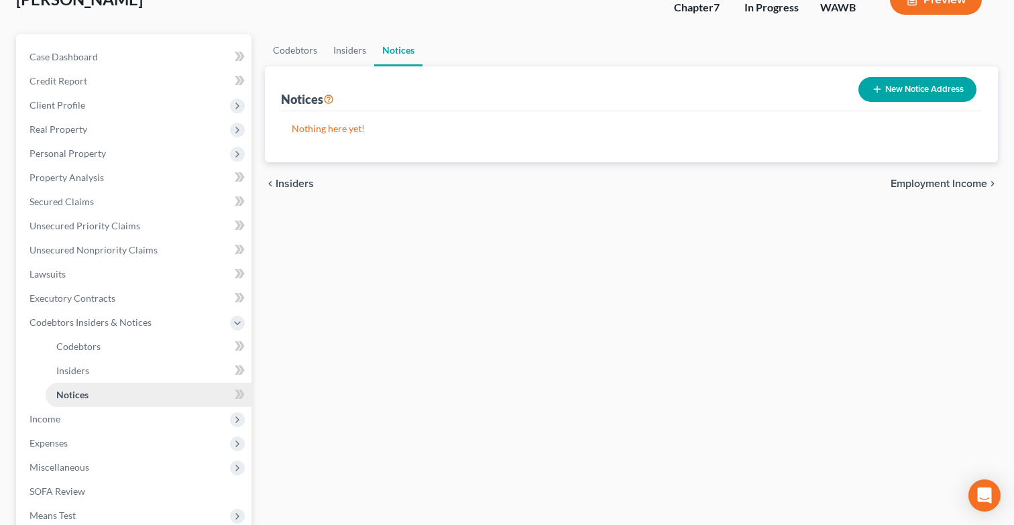
scroll to position [184, 0]
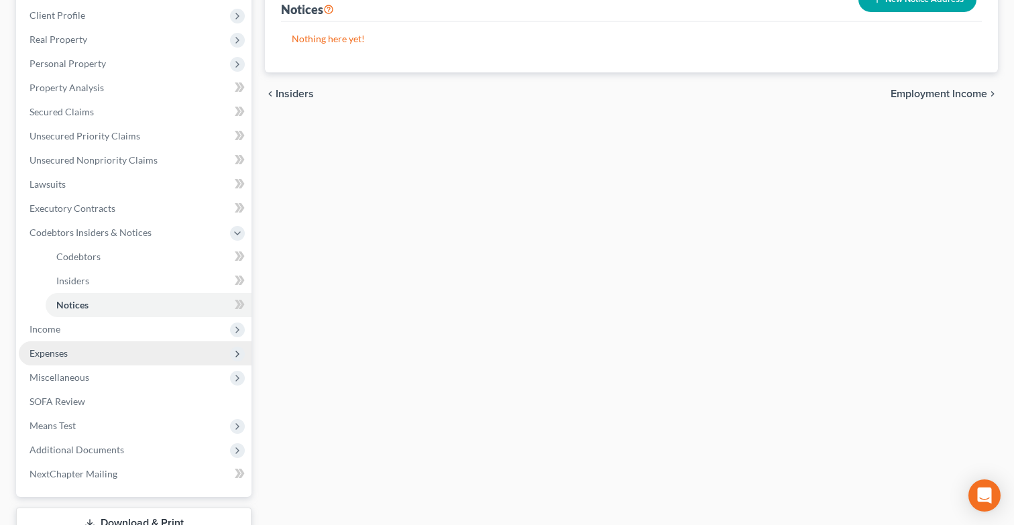
click at [112, 342] on span "Expenses" at bounding box center [135, 353] width 233 height 24
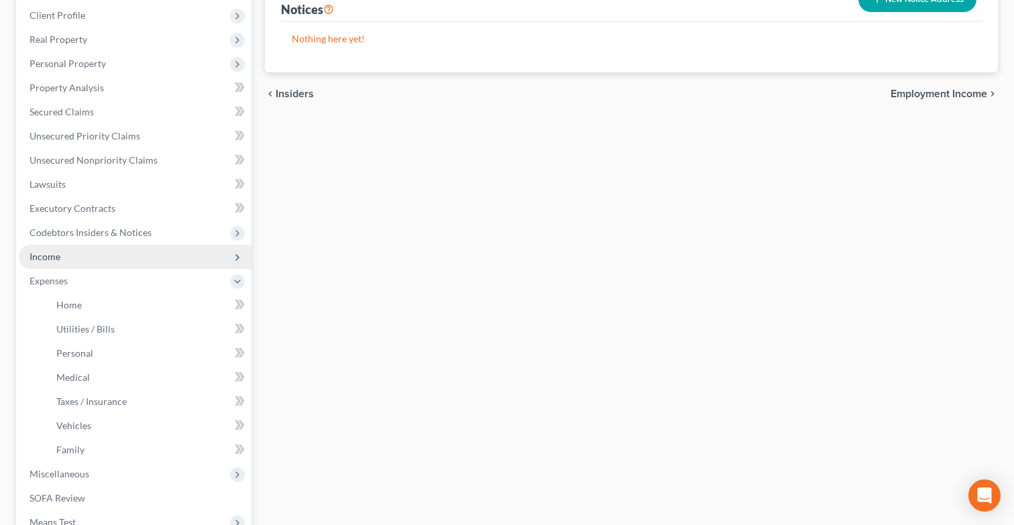
click at [128, 257] on span "Income" at bounding box center [135, 257] width 233 height 24
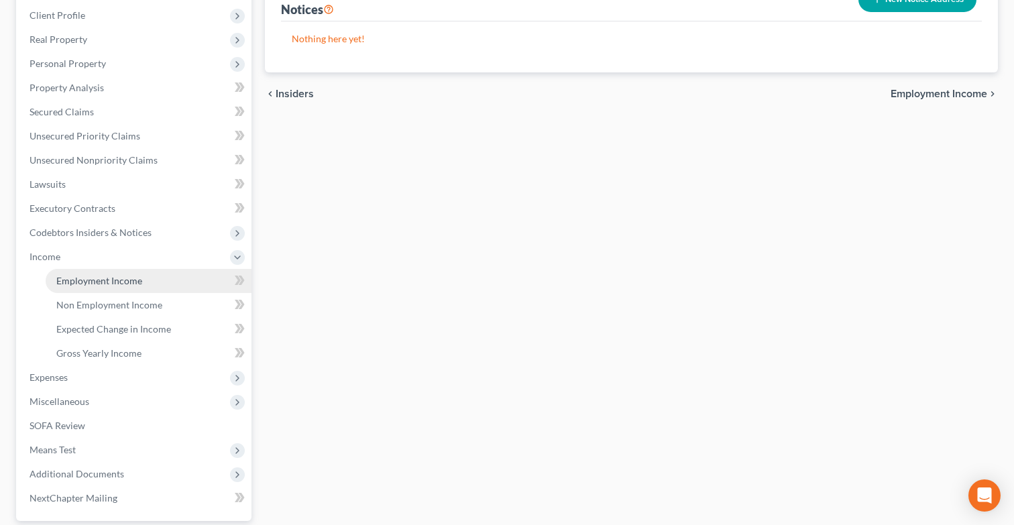
click at [163, 282] on link "Employment Income" at bounding box center [149, 281] width 206 height 24
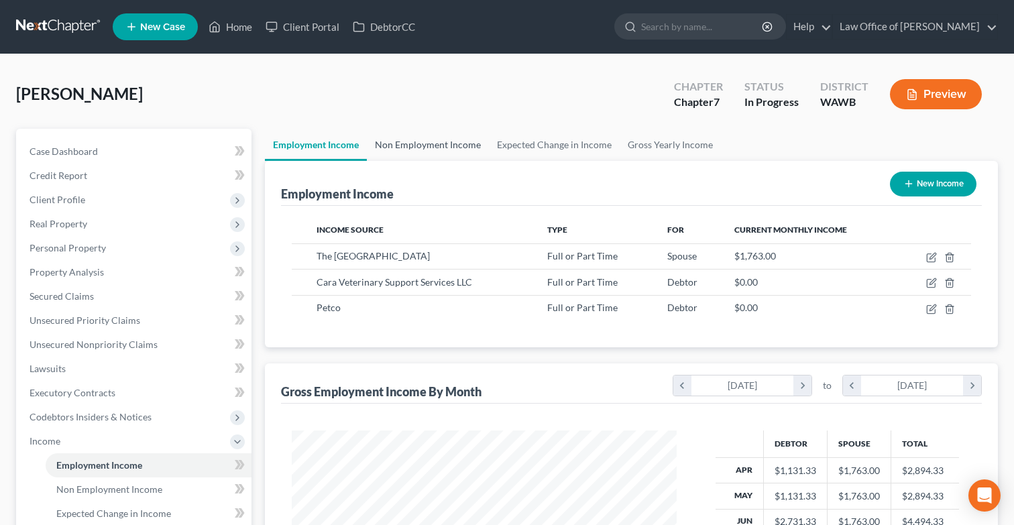
click at [437, 142] on link "Non Employment Income" at bounding box center [428, 145] width 122 height 32
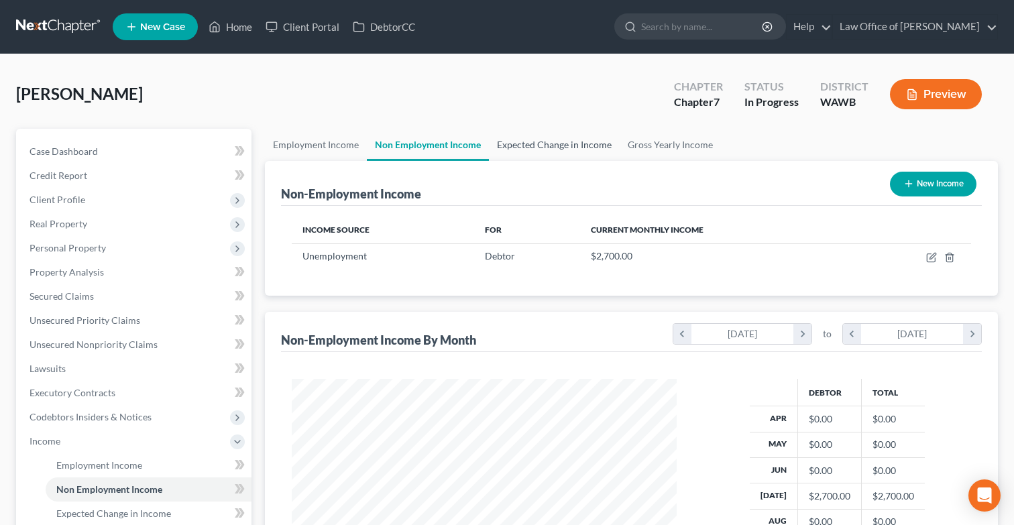
click at [557, 148] on link "Expected Change in Income" at bounding box center [554, 145] width 131 height 32
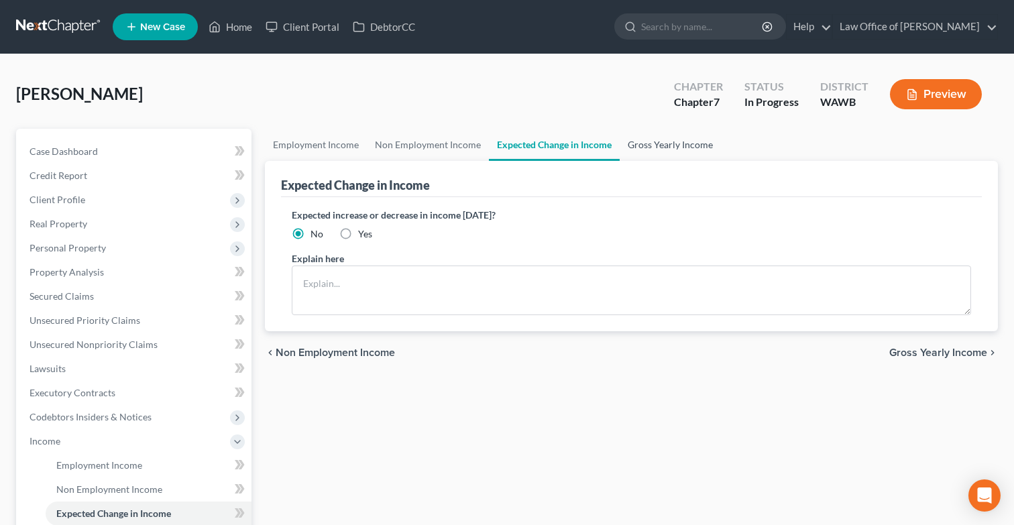
click at [637, 146] on link "Gross Yearly Income" at bounding box center [670, 145] width 101 height 32
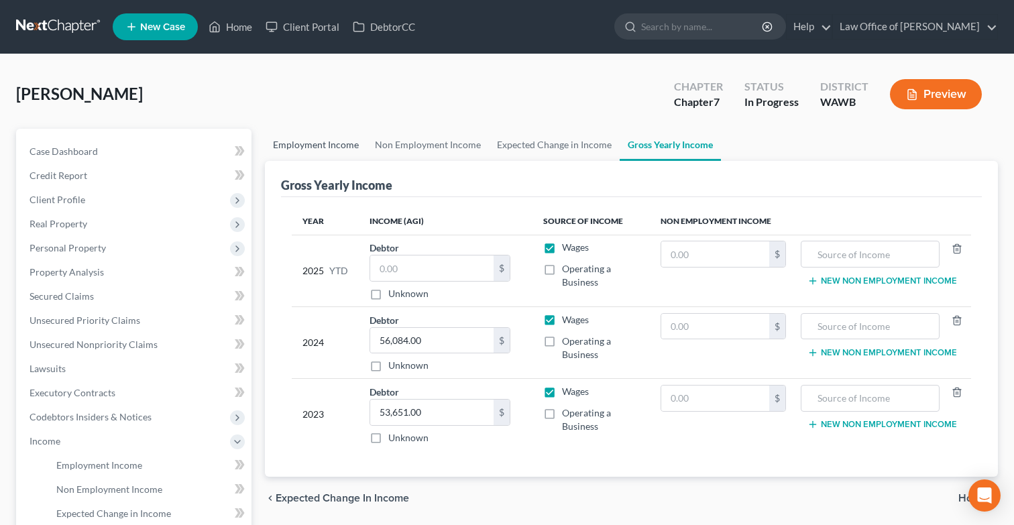
click at [334, 151] on link "Employment Income" at bounding box center [316, 145] width 102 height 32
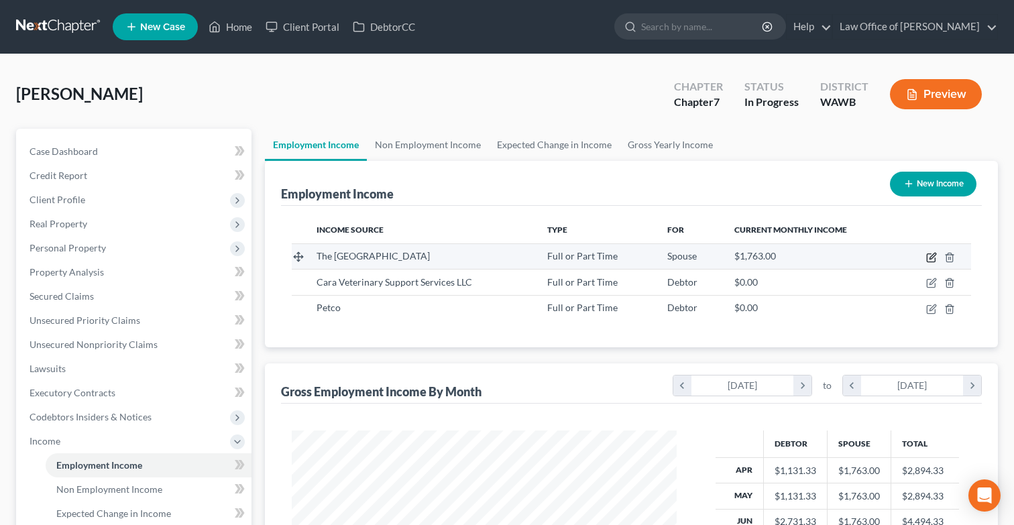
click at [934, 252] on icon "button" at bounding box center [931, 257] width 11 height 11
select select "0"
select select "35"
select select "0"
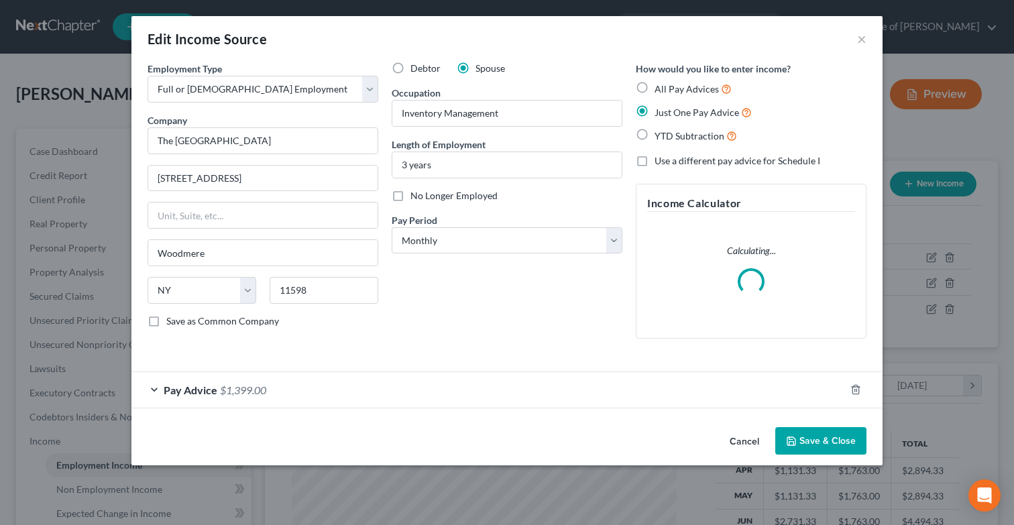
click at [451, 381] on div "Pay Advice $1,399.00" at bounding box center [488, 390] width 714 height 36
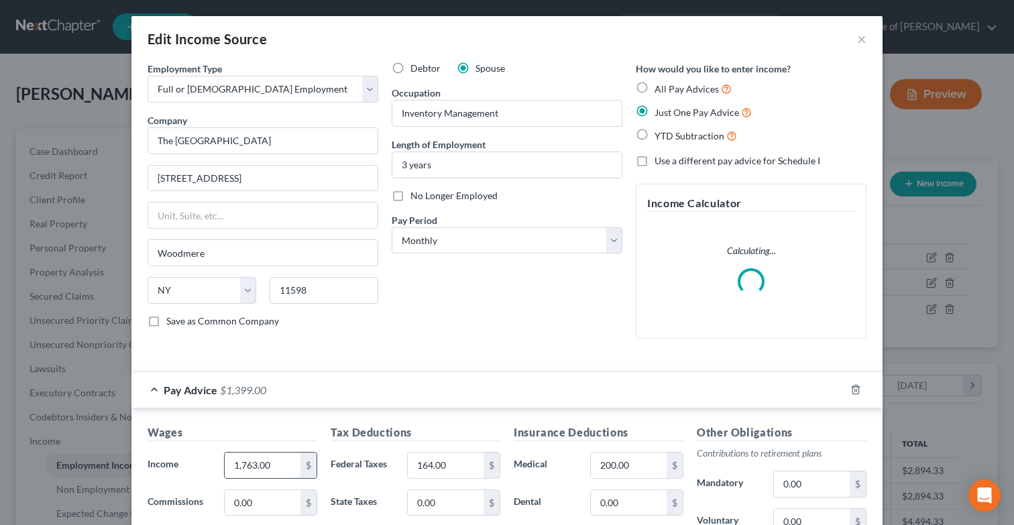
click at [297, 472] on input "1,763.00" at bounding box center [263, 465] width 76 height 25
type input "2,519"
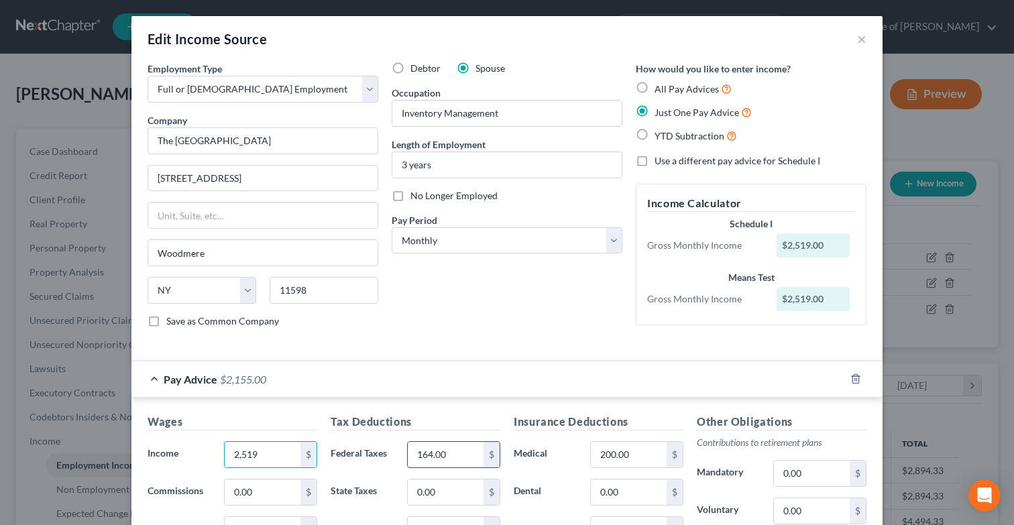
click at [461, 454] on input "164.00" at bounding box center [446, 454] width 76 height 25
type input "226"
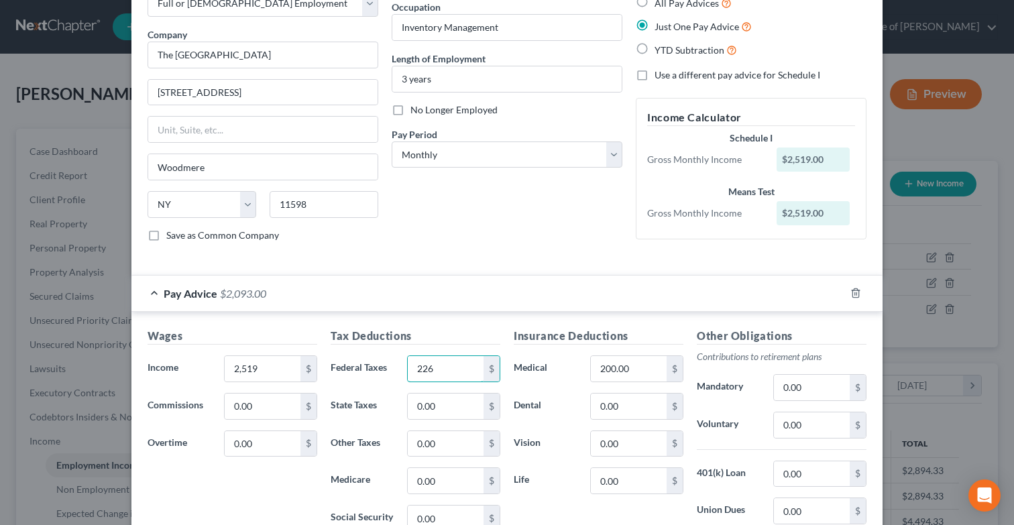
scroll to position [191, 0]
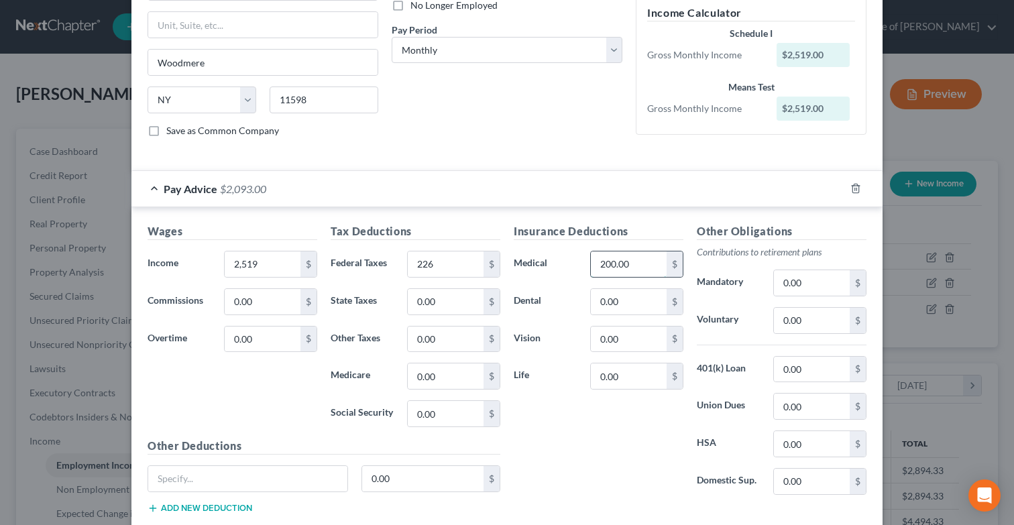
click at [639, 269] on input "200.00" at bounding box center [629, 264] width 76 height 25
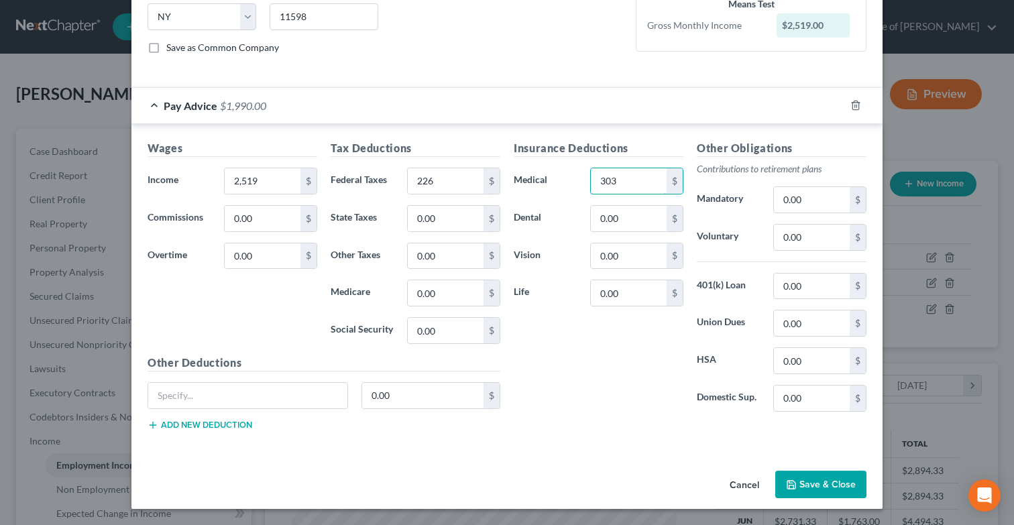
type input "303"
click at [820, 479] on button "Save & Close" at bounding box center [821, 485] width 91 height 28
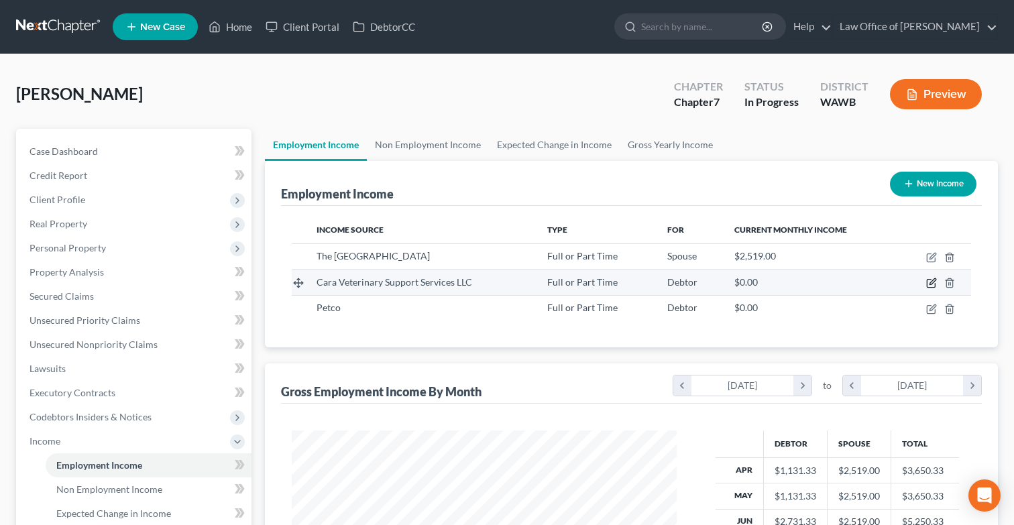
click at [928, 280] on icon "button" at bounding box center [931, 283] width 11 height 11
select select "0"
select select "50"
select select "0"
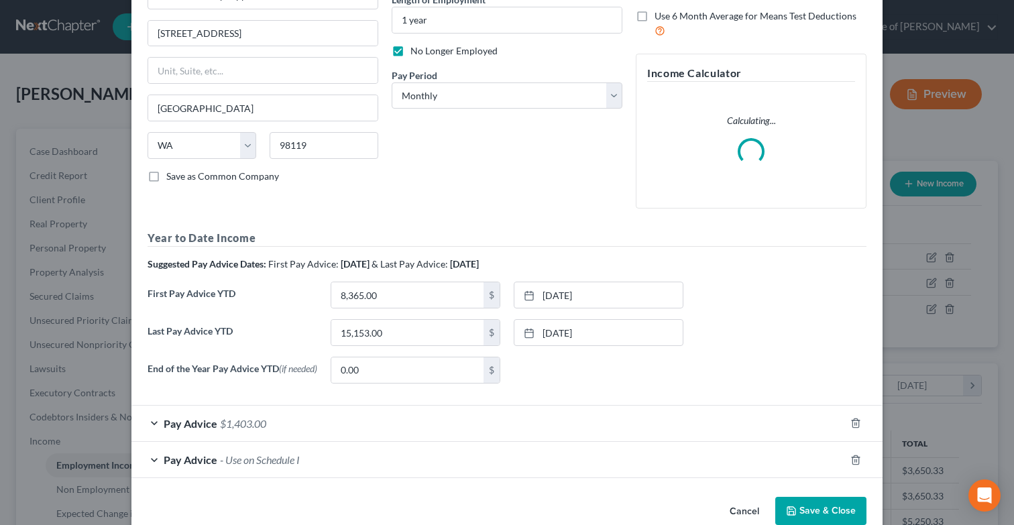
scroll to position [174, 0]
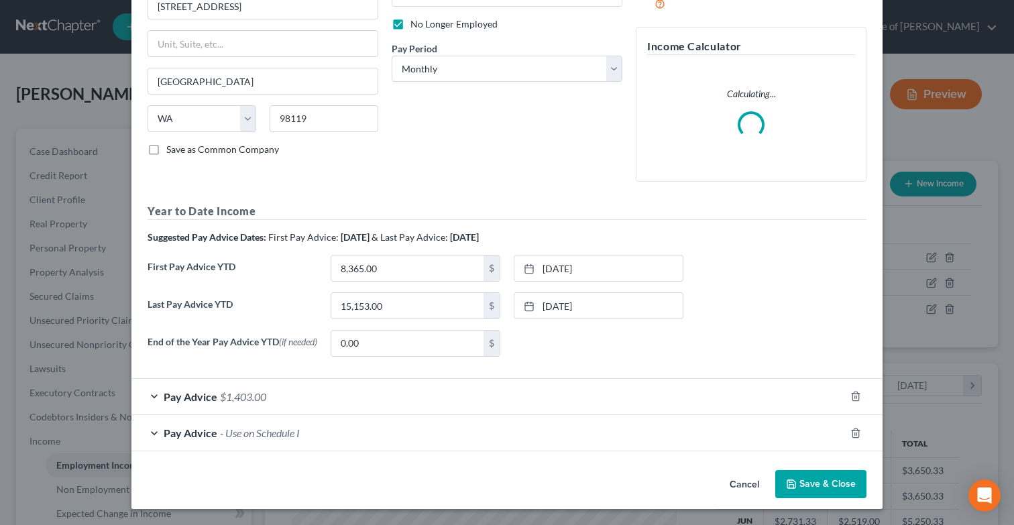
click at [829, 480] on button "Save & Close" at bounding box center [821, 484] width 91 height 28
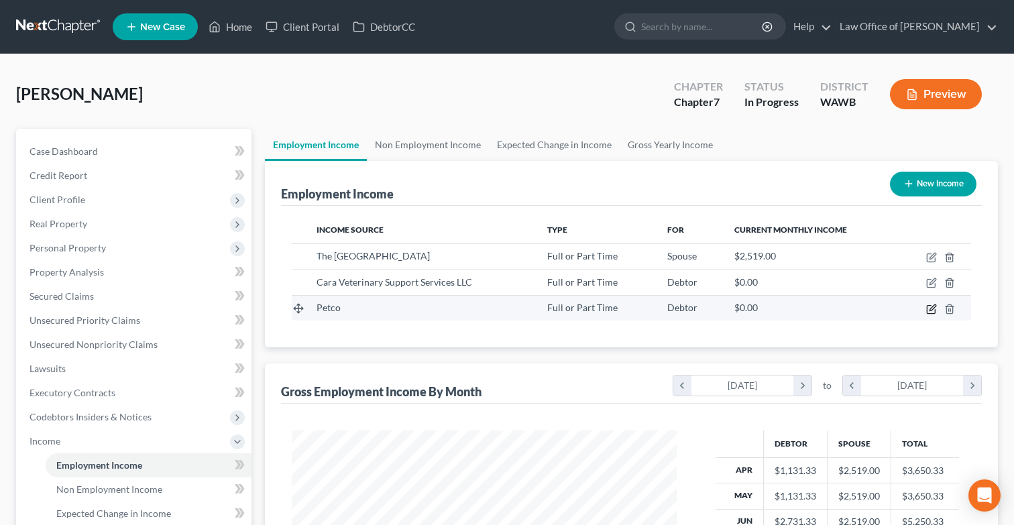
click at [930, 311] on icon "button" at bounding box center [931, 309] width 11 height 11
select select "0"
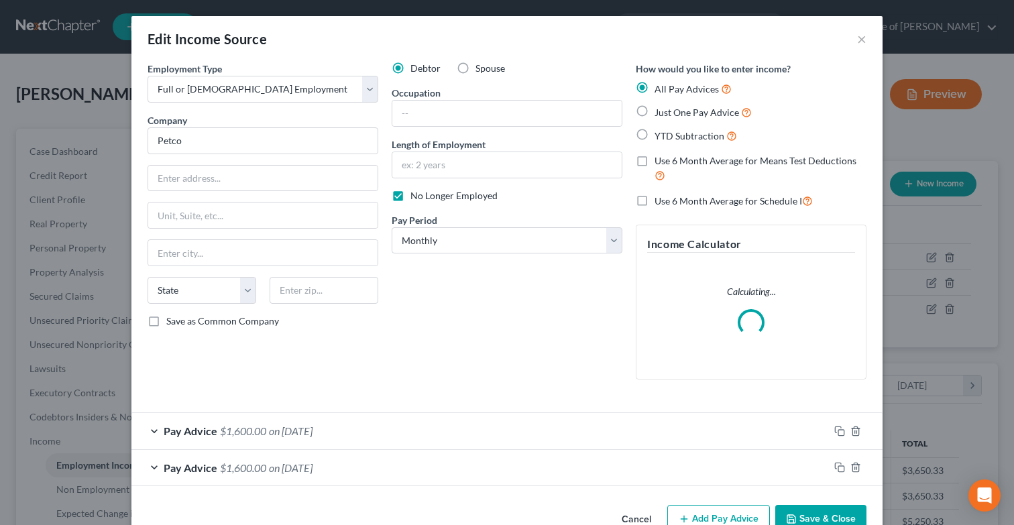
scroll to position [34, 0]
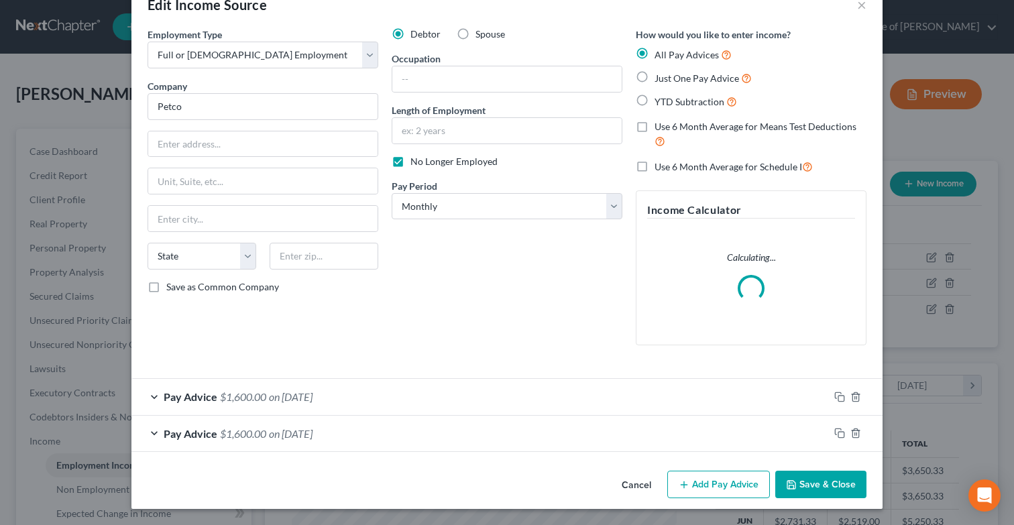
click at [824, 482] on button "Save & Close" at bounding box center [821, 485] width 91 height 28
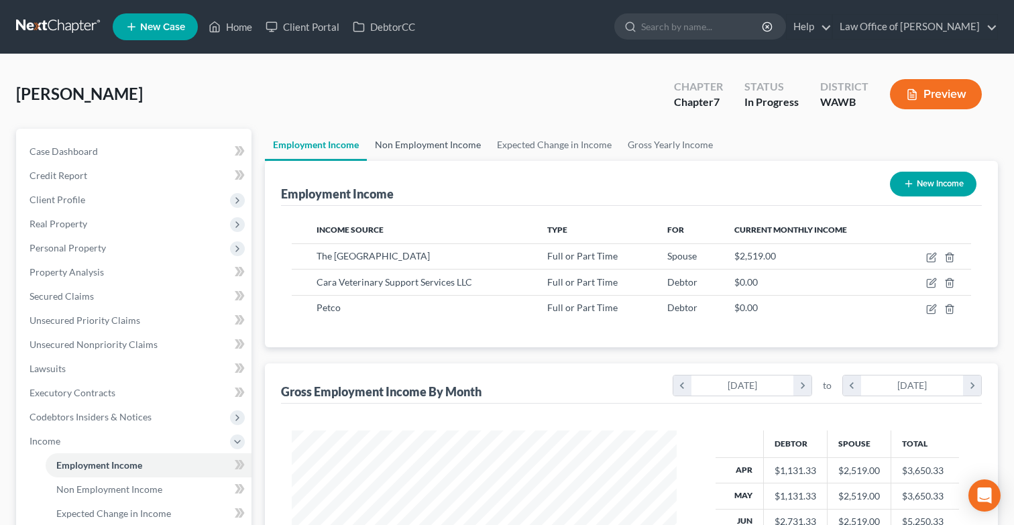
click at [447, 144] on link "Non Employment Income" at bounding box center [428, 145] width 122 height 32
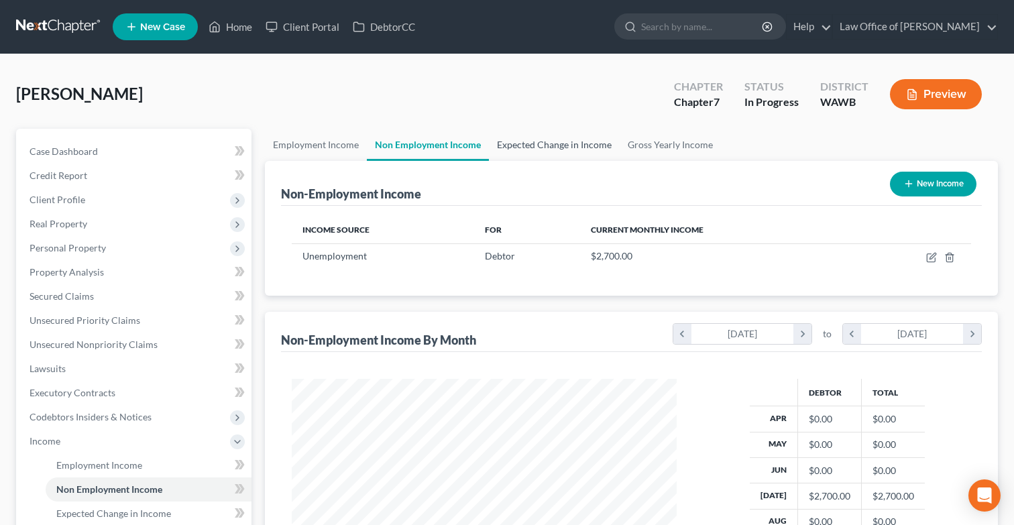
scroll to position [240, 412]
click at [935, 254] on icon "button" at bounding box center [931, 257] width 11 height 11
select select "0"
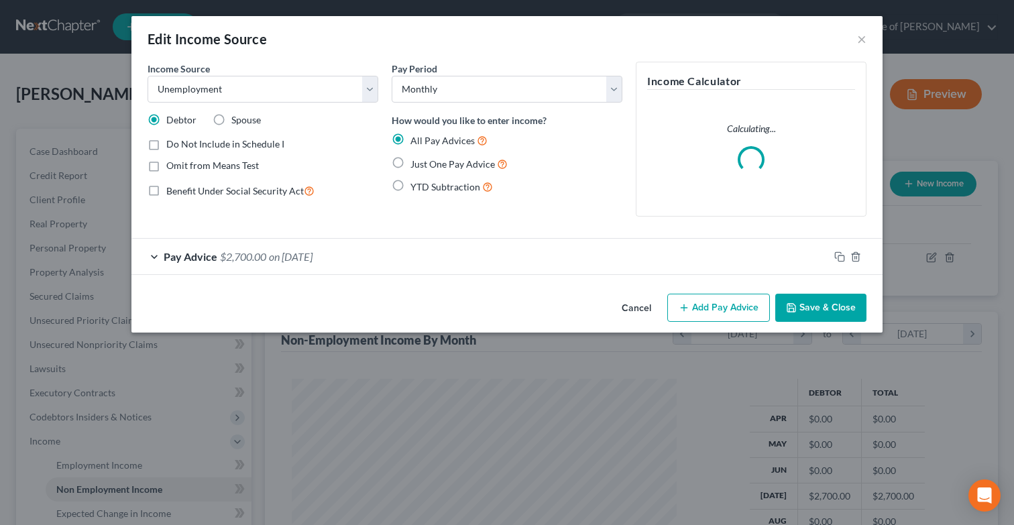
click at [831, 306] on button "Save & Close" at bounding box center [821, 308] width 91 height 28
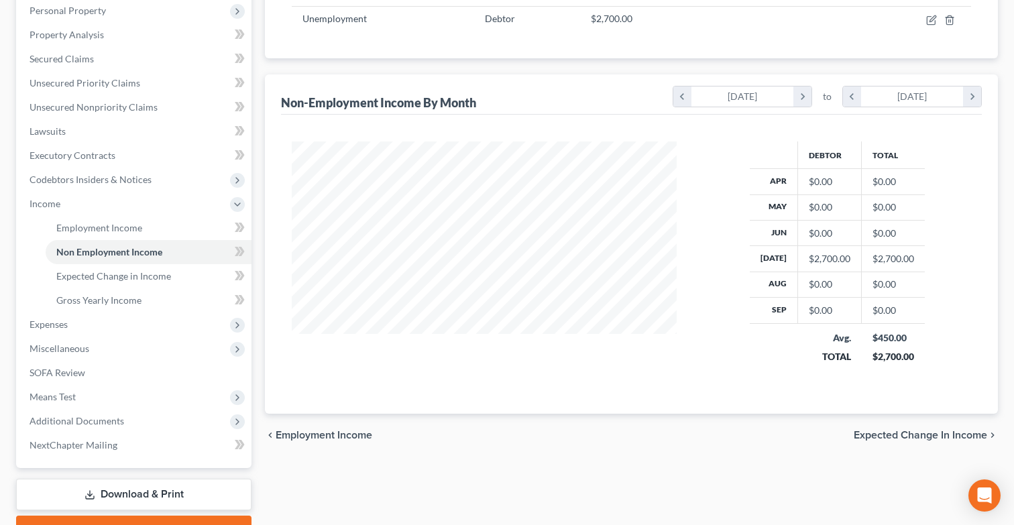
scroll to position [307, 0]
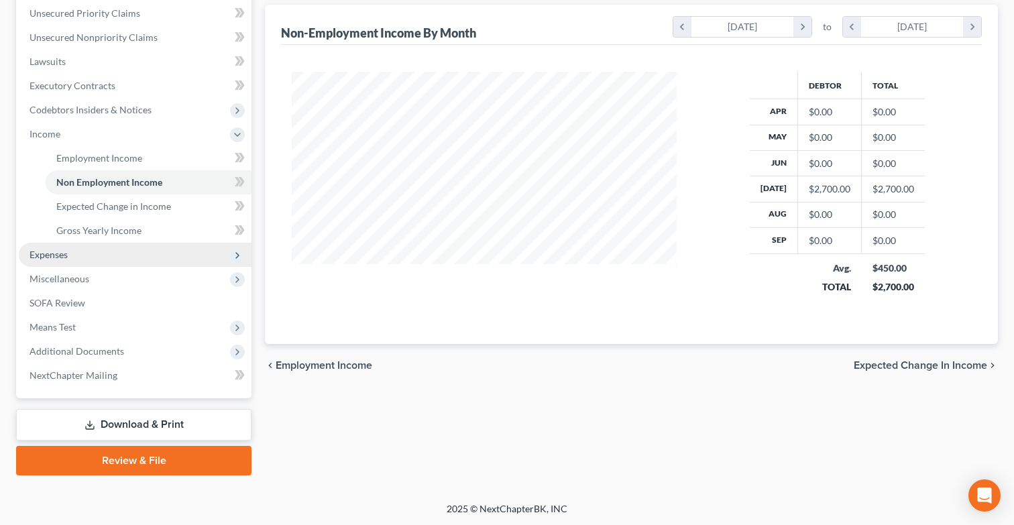
click at [189, 260] on span "Expenses" at bounding box center [135, 255] width 233 height 24
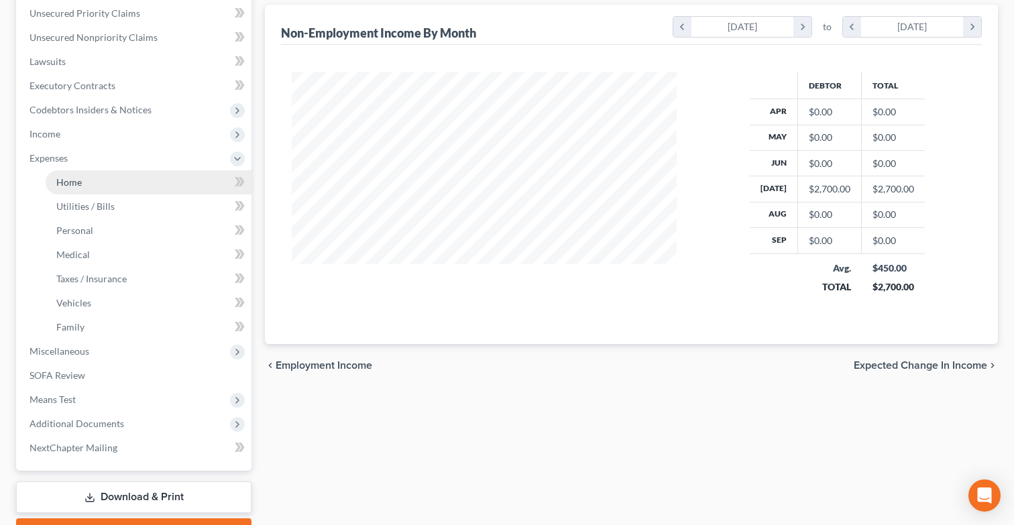
click at [176, 186] on link "Home" at bounding box center [149, 182] width 206 height 24
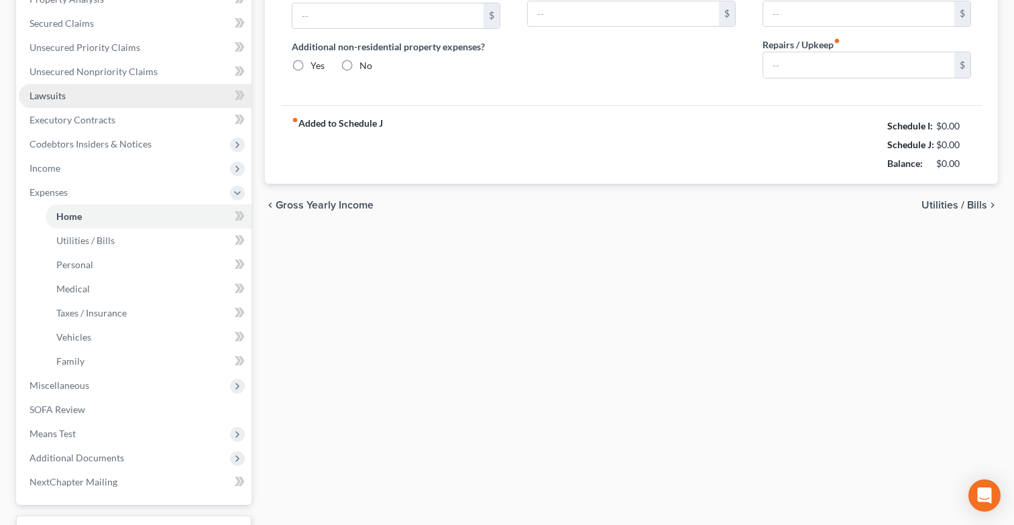
type input "1,500.00"
type input "0.00"
radio input "true"
type input "0.00"
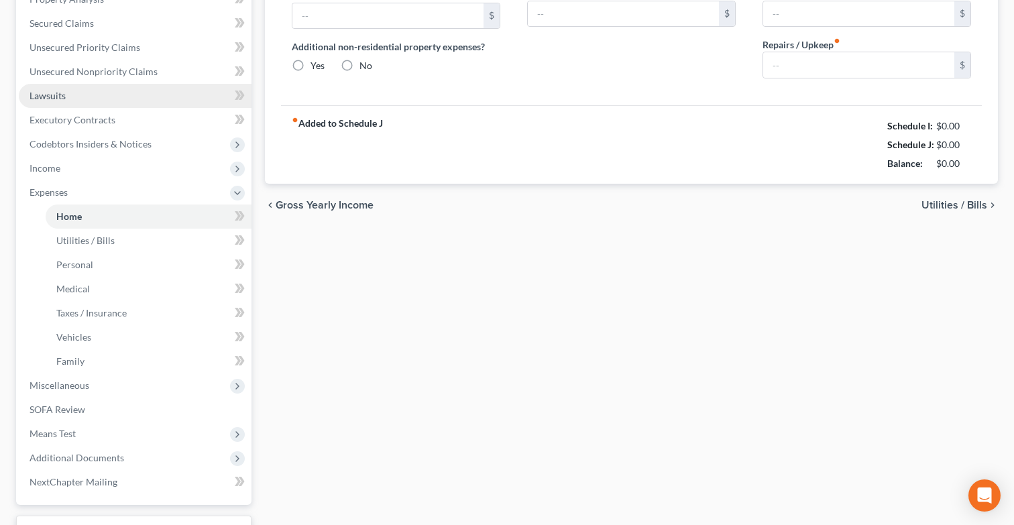
type input "0.00"
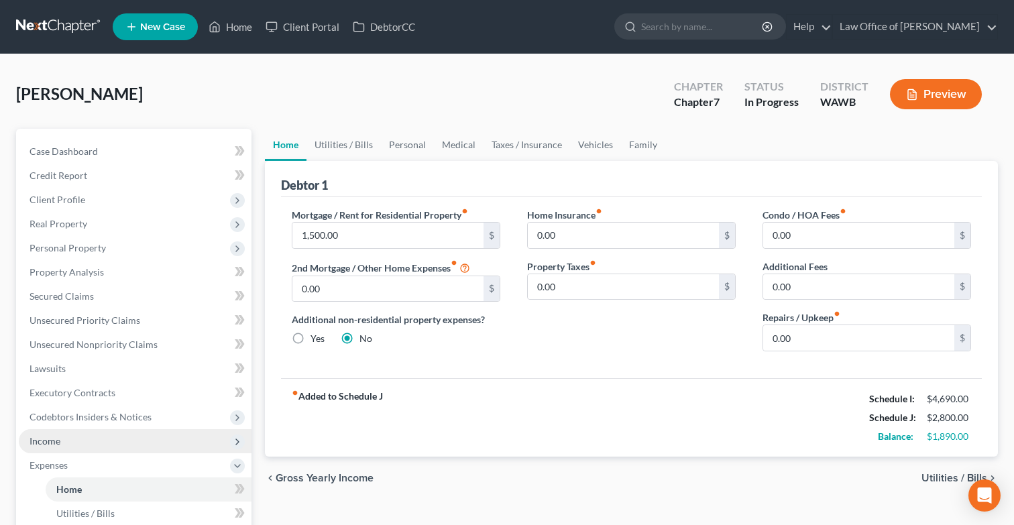
click at [172, 445] on span "Income" at bounding box center [135, 441] width 233 height 24
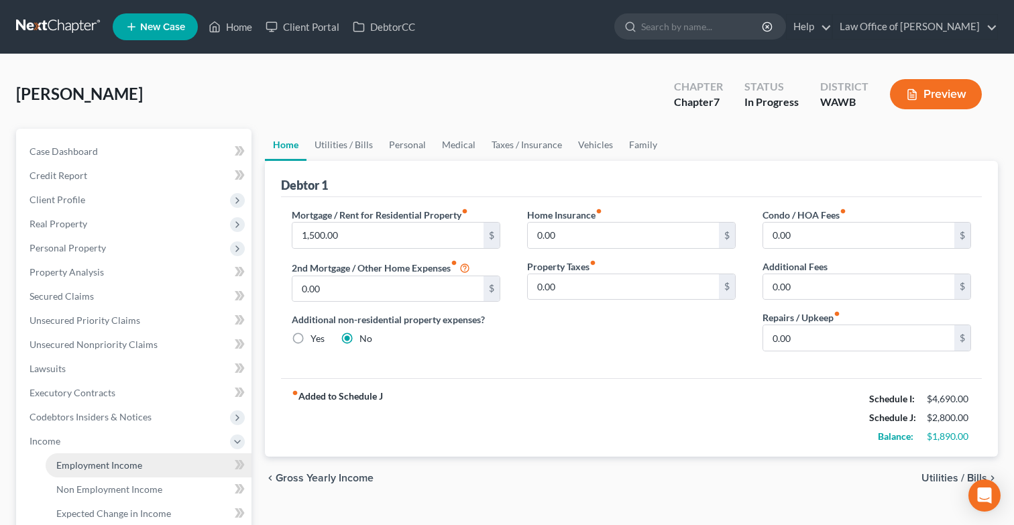
click at [170, 459] on link "Employment Income" at bounding box center [149, 466] width 206 height 24
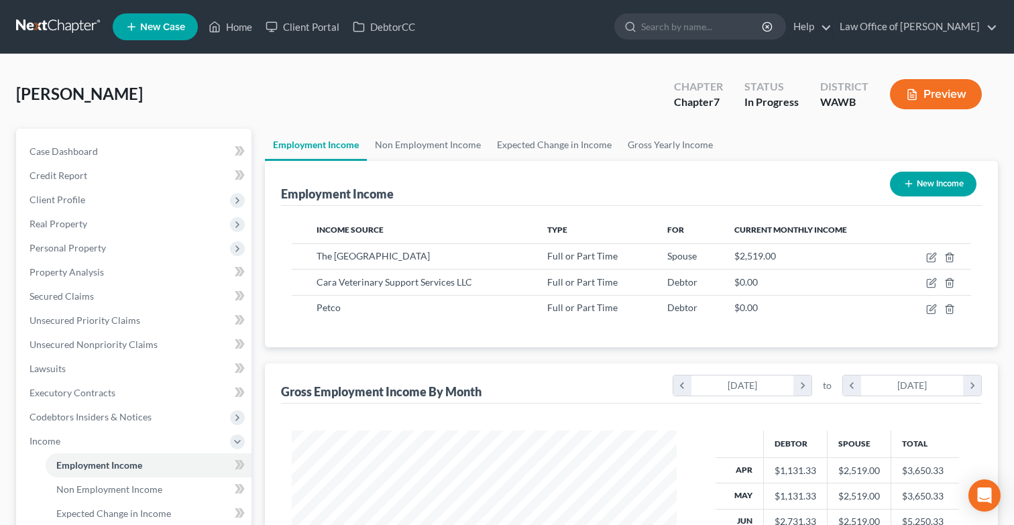
scroll to position [240, 412]
click at [427, 146] on link "Non Employment Income" at bounding box center [428, 145] width 122 height 32
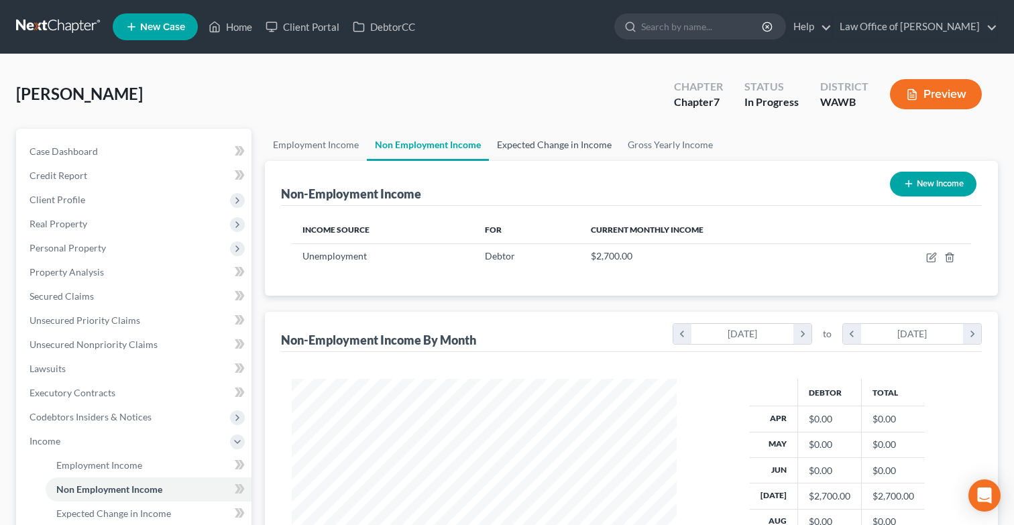
scroll to position [240, 412]
click at [504, 144] on link "Expected Change in Income" at bounding box center [554, 145] width 131 height 32
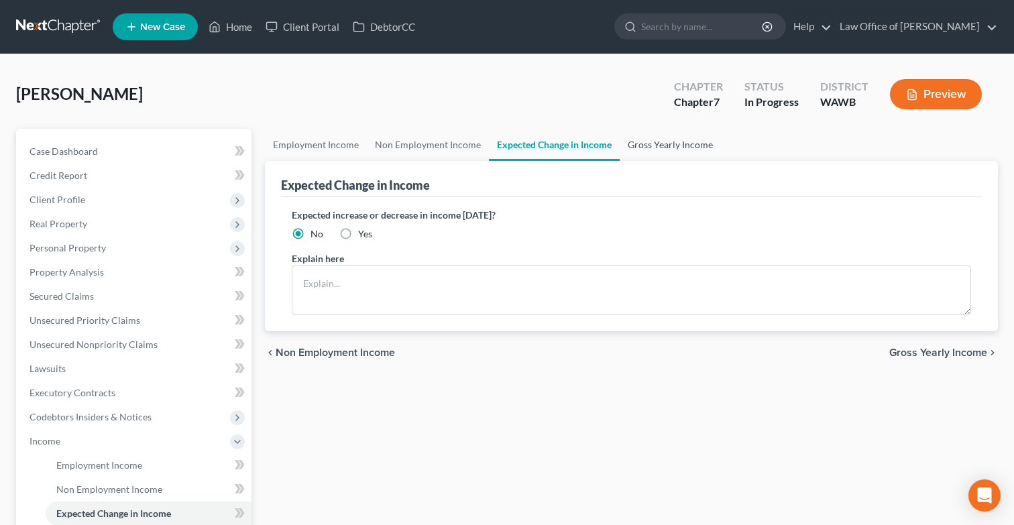
click at [649, 148] on link "Gross Yearly Income" at bounding box center [670, 145] width 101 height 32
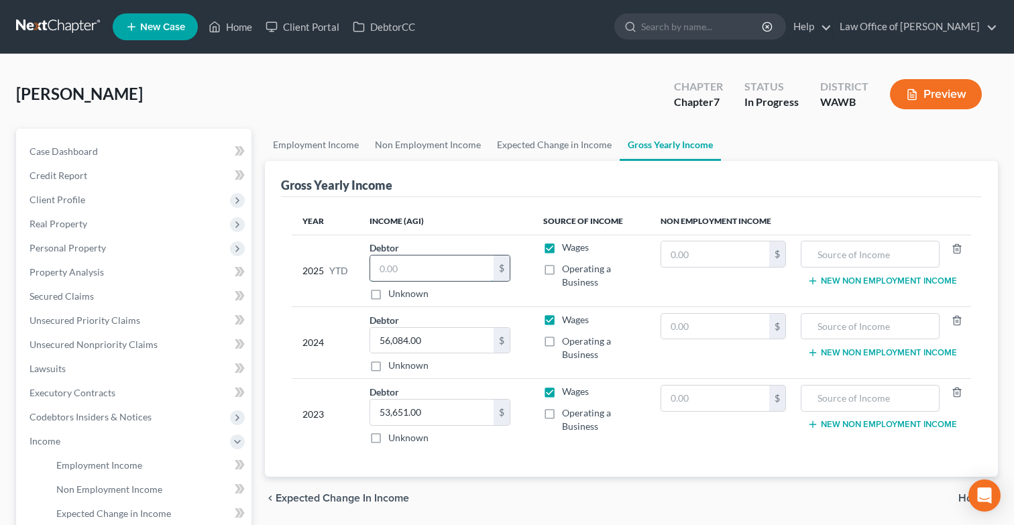
click at [426, 264] on input "text" at bounding box center [431, 268] width 123 height 25
click at [339, 146] on link "Employment Income" at bounding box center [316, 145] width 102 height 32
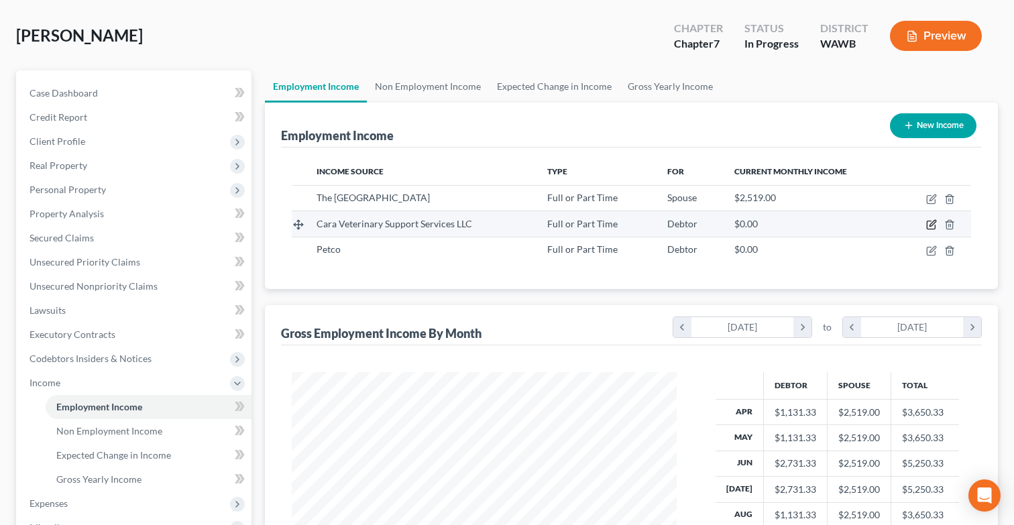
scroll to position [1, 0]
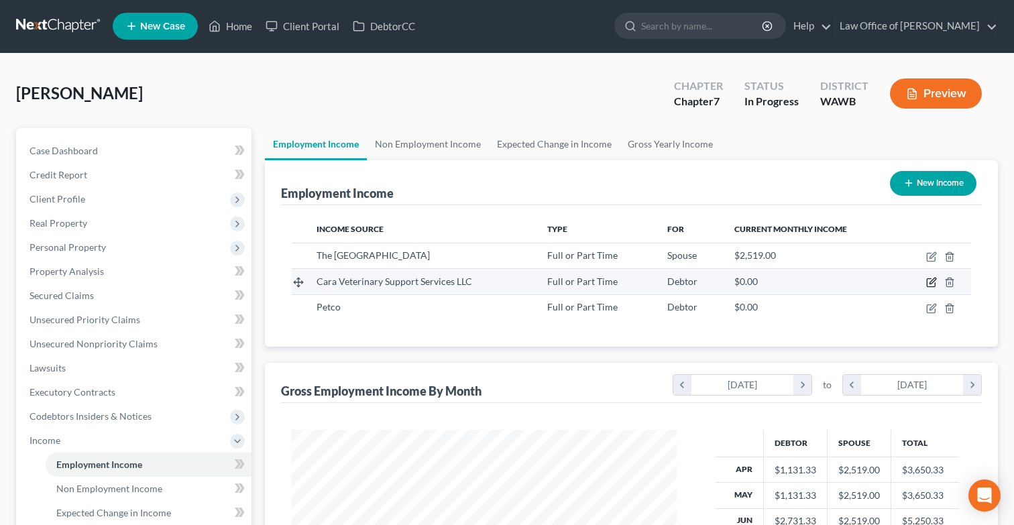
click at [933, 282] on icon "button" at bounding box center [933, 281] width 6 height 6
select select "0"
select select "50"
select select "0"
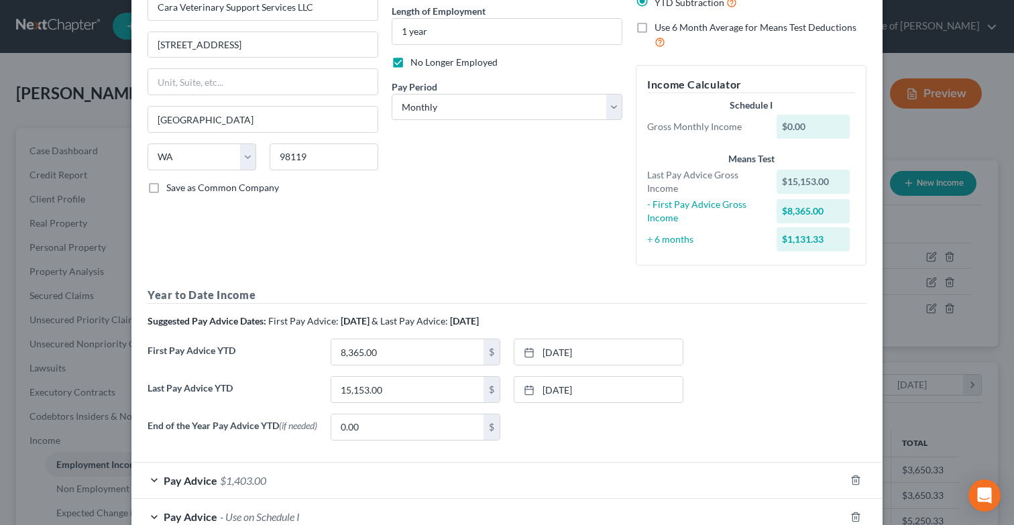
scroll to position [220, 0]
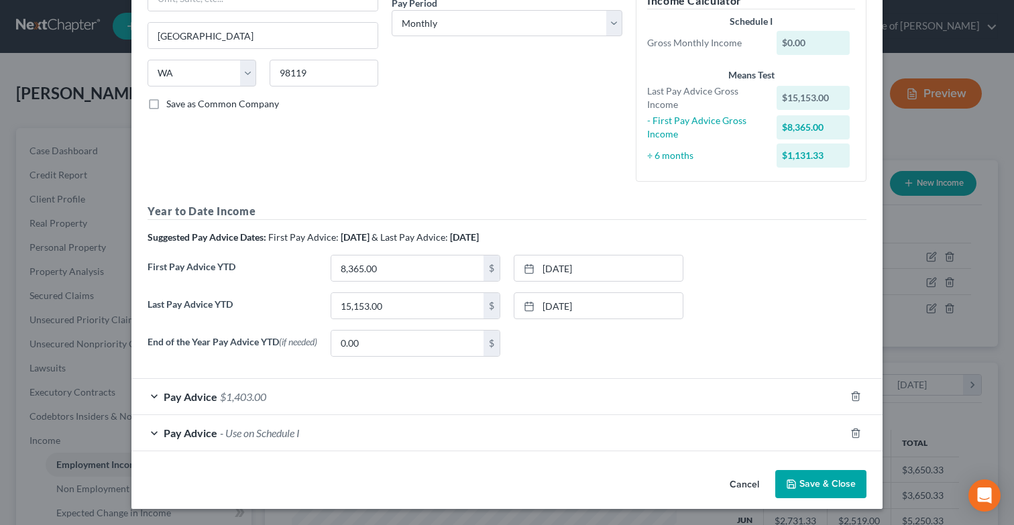
click at [752, 395] on div "Pay Advice $1,403.00" at bounding box center [488, 397] width 714 height 36
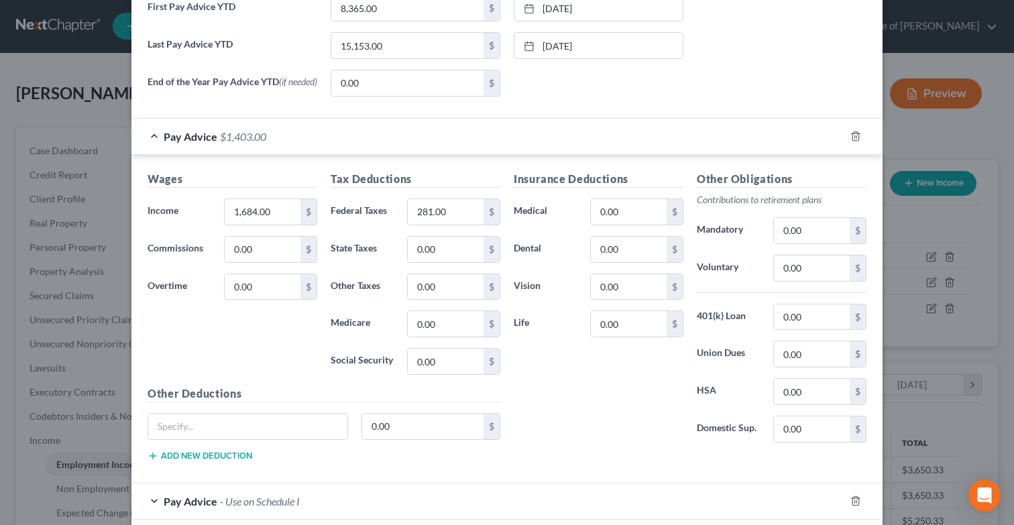
scroll to position [412, 0]
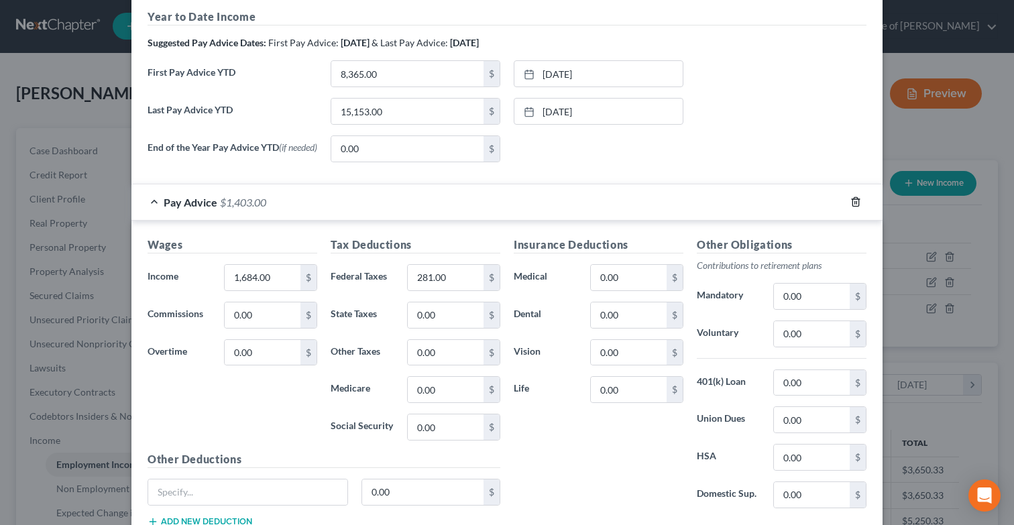
click at [855, 207] on icon "button" at bounding box center [856, 202] width 11 height 11
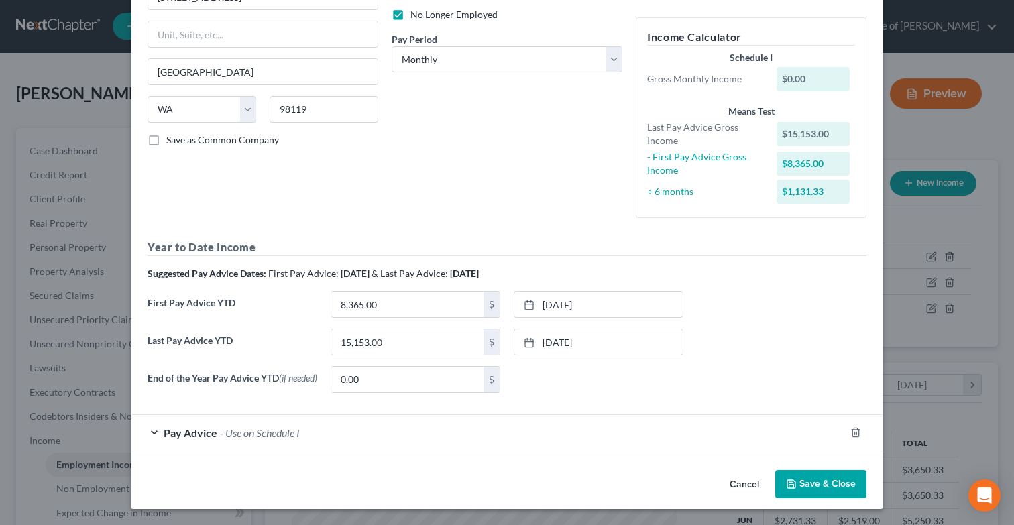
scroll to position [184, 0]
click at [804, 486] on button "Save & Close" at bounding box center [821, 484] width 91 height 28
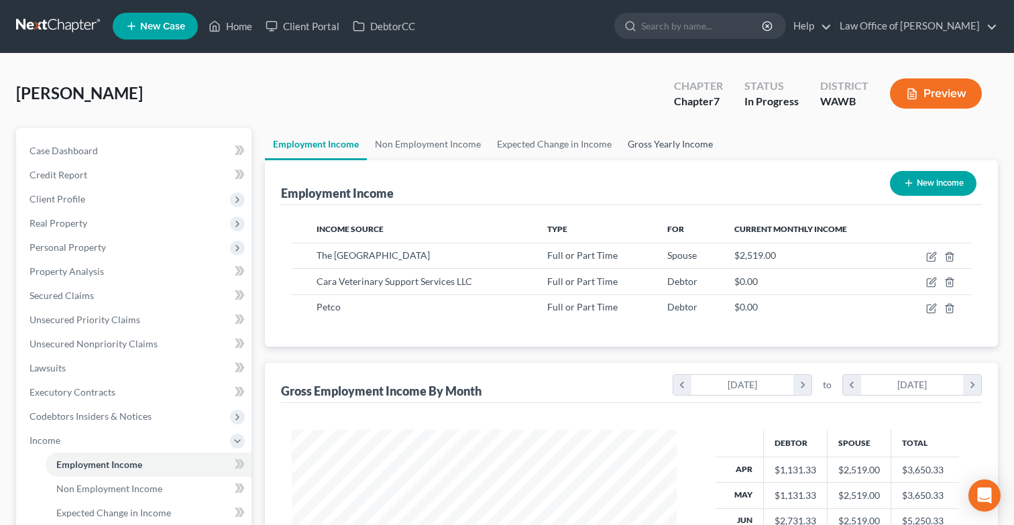
click at [664, 152] on link "Gross Yearly Income" at bounding box center [670, 144] width 101 height 32
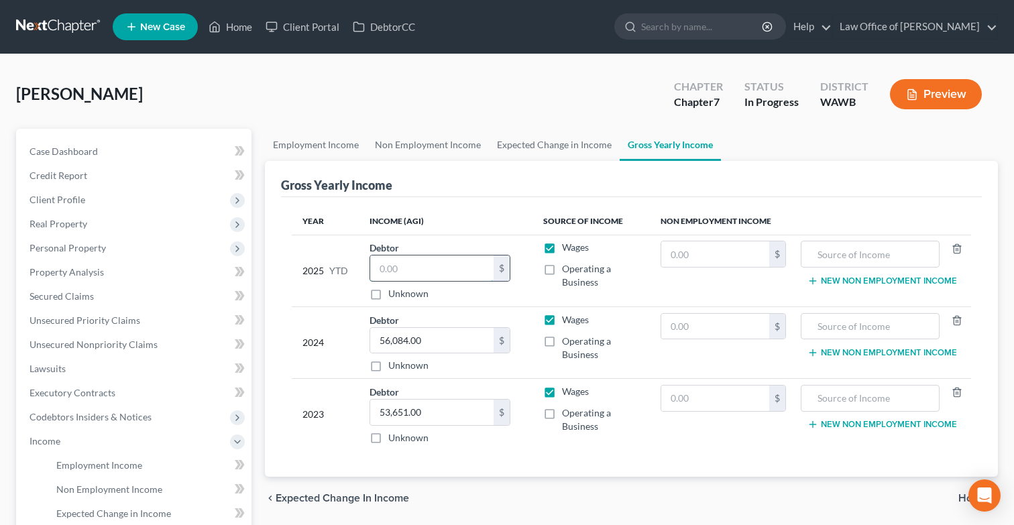
click at [425, 265] on input "text" at bounding box center [431, 268] width 123 height 25
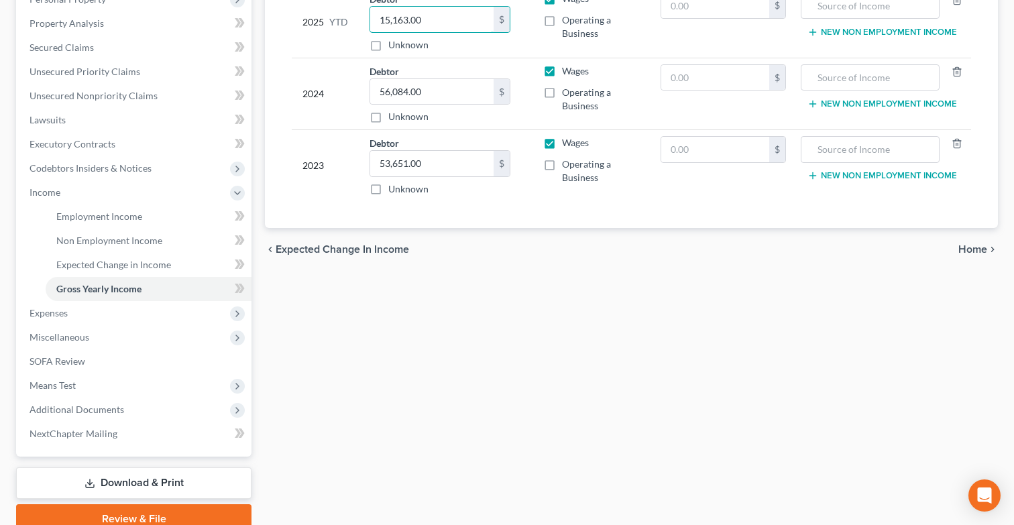
scroll to position [281, 0]
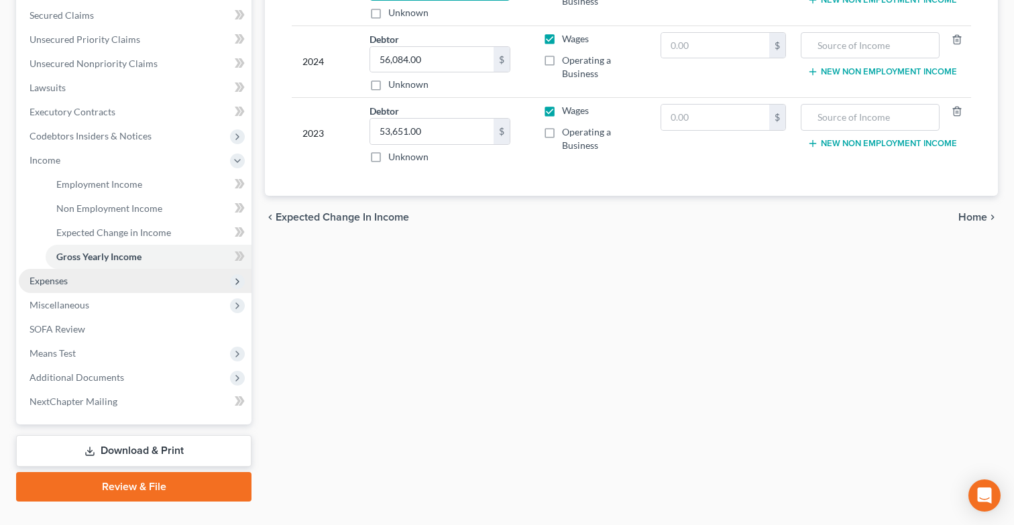
type input "15,163.00"
click at [167, 277] on span "Expenses" at bounding box center [135, 281] width 233 height 24
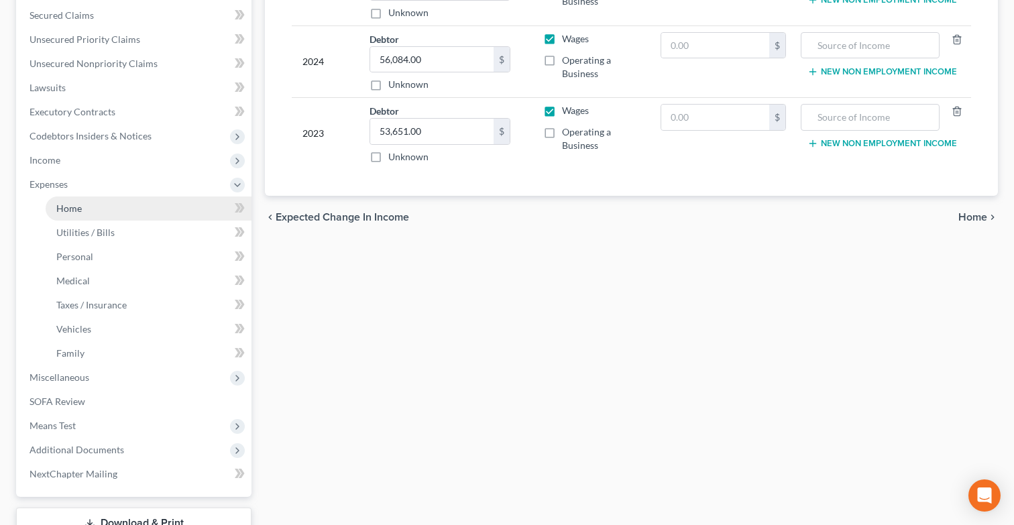
click at [166, 208] on link "Home" at bounding box center [149, 209] width 206 height 24
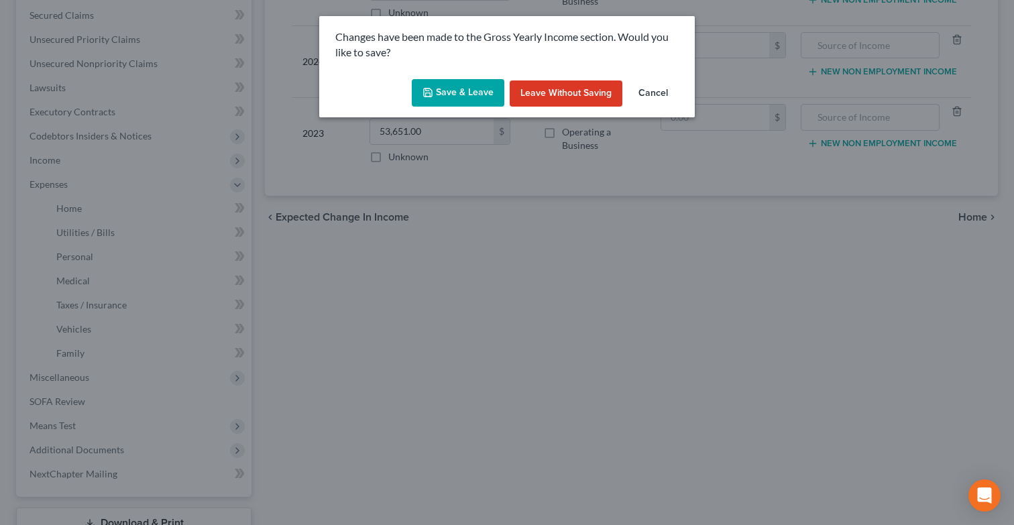
click at [435, 93] on button "Save & Leave" at bounding box center [458, 93] width 93 height 28
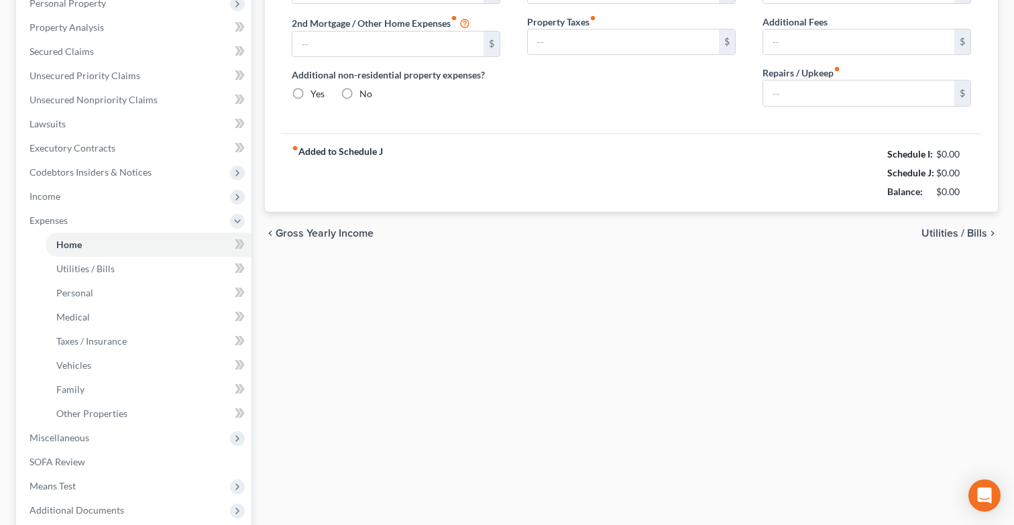
type input "1,500.00"
type input "0.00"
radio input "true"
type input "0.00"
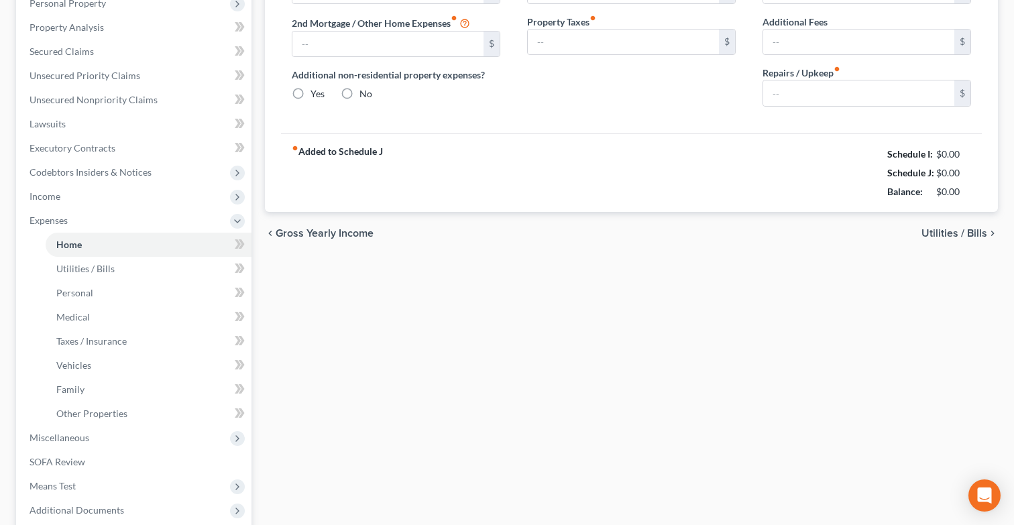
type input "0.00"
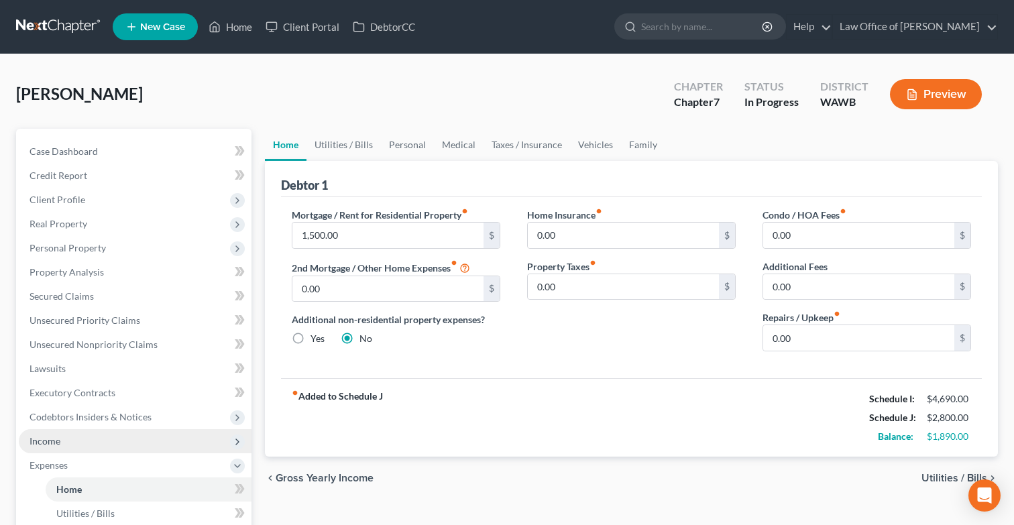
click at [126, 447] on span "Income" at bounding box center [135, 441] width 233 height 24
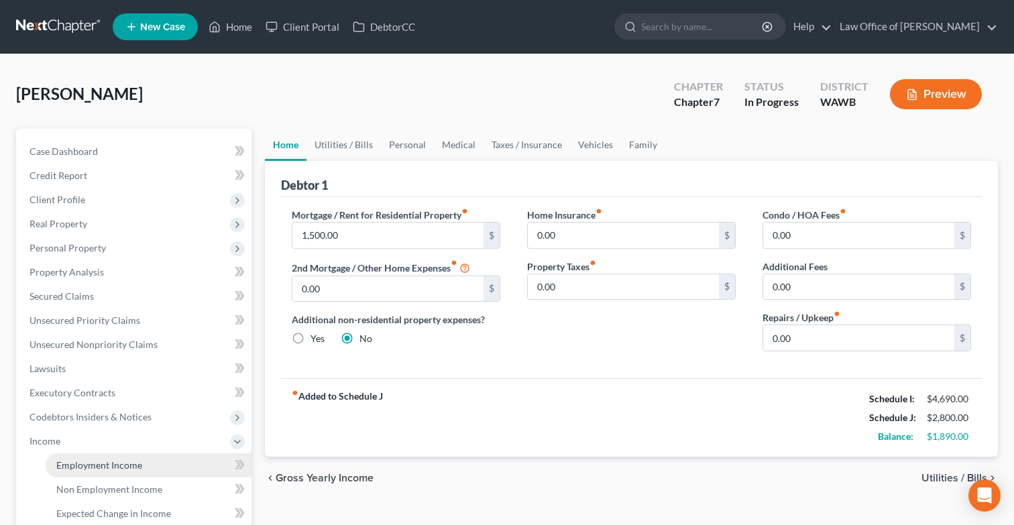
click at [136, 471] on link "Employment Income" at bounding box center [149, 466] width 206 height 24
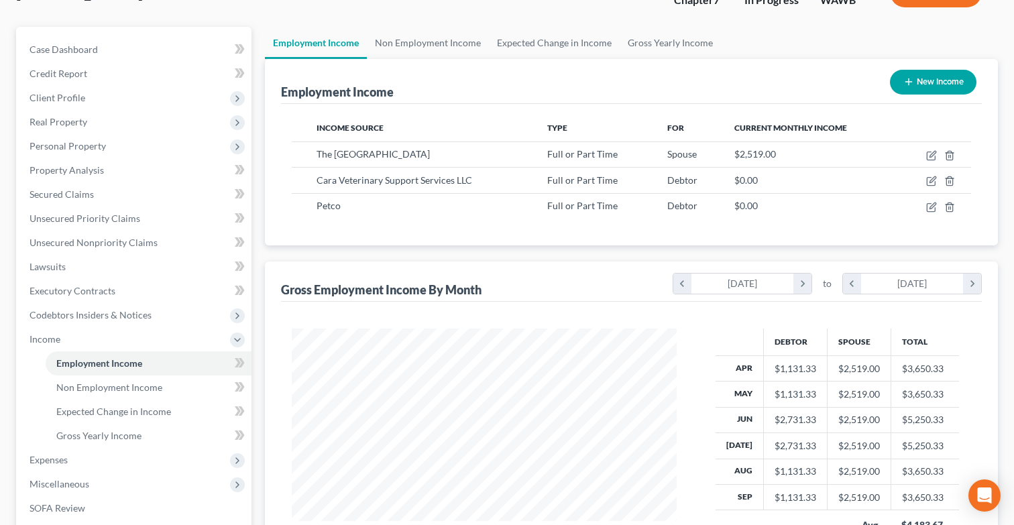
scroll to position [100, 0]
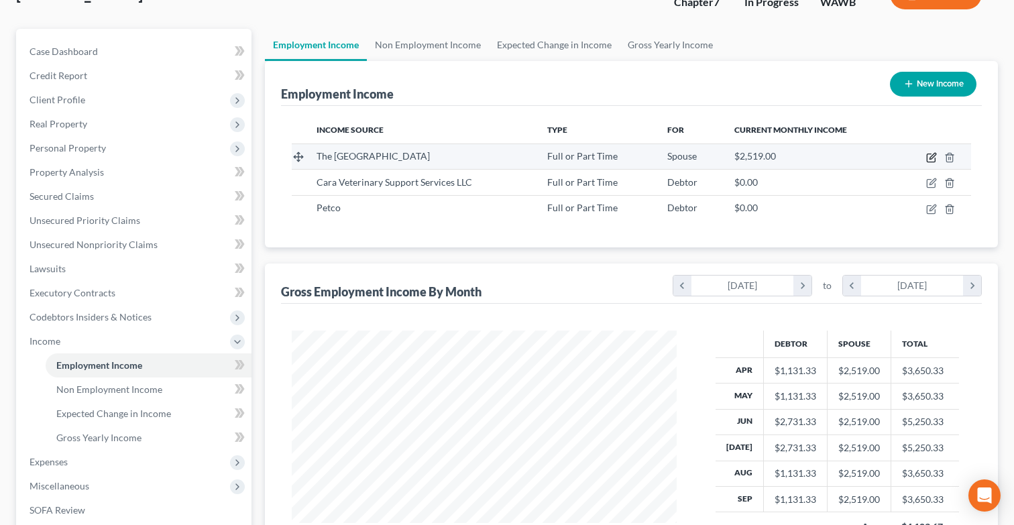
click at [932, 157] on icon "button" at bounding box center [931, 157] width 11 height 11
select select "0"
select select "35"
select select "0"
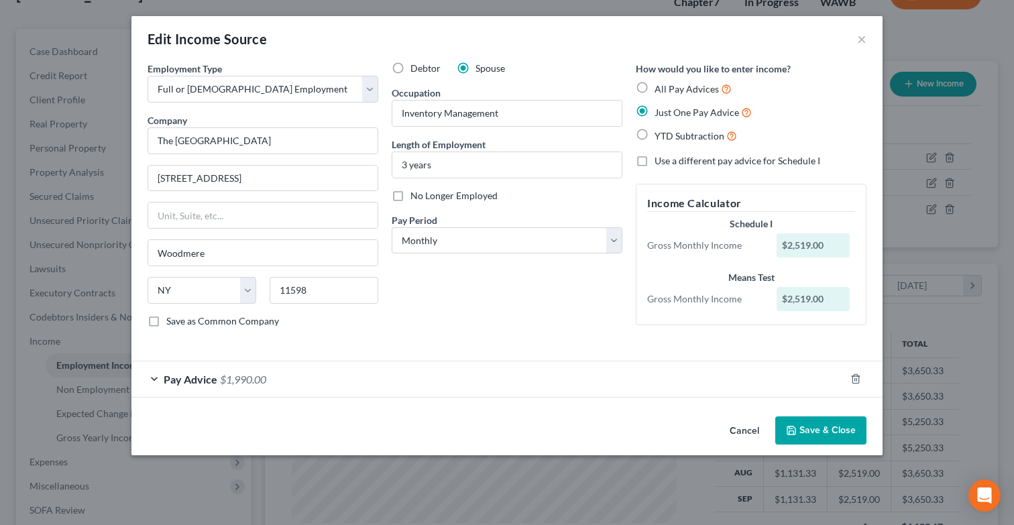
click at [818, 417] on button "Save & Close" at bounding box center [821, 431] width 91 height 28
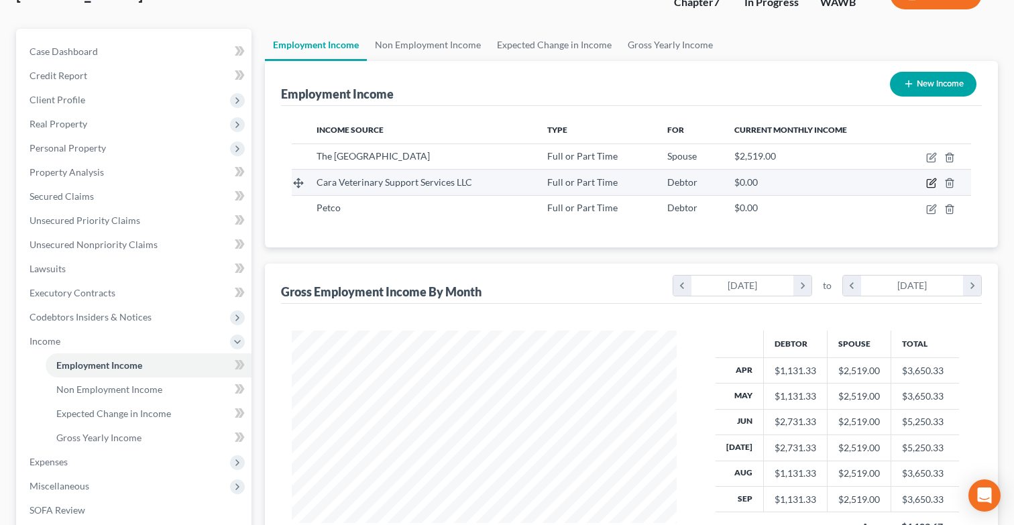
click at [936, 182] on icon "button" at bounding box center [931, 183] width 11 height 11
select select "0"
select select "50"
select select "0"
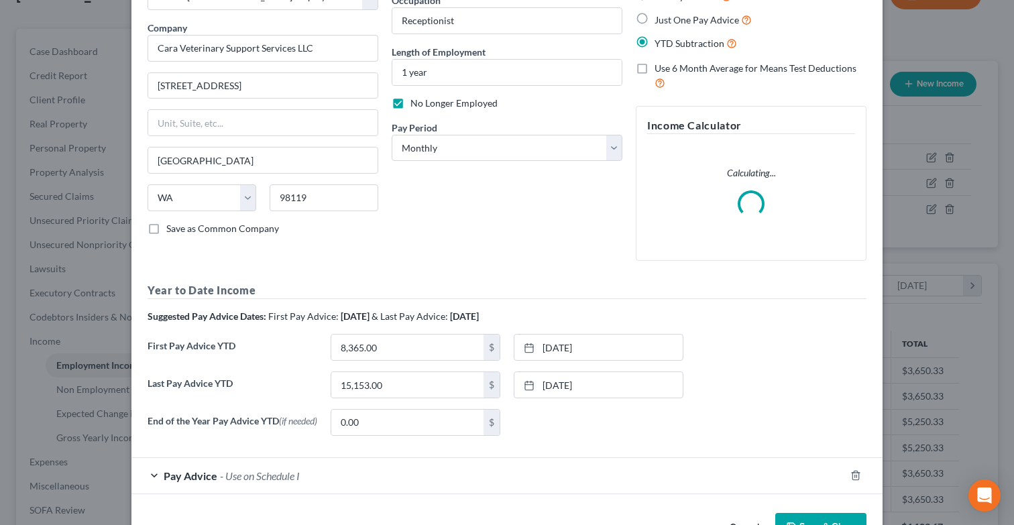
scroll to position [138, 0]
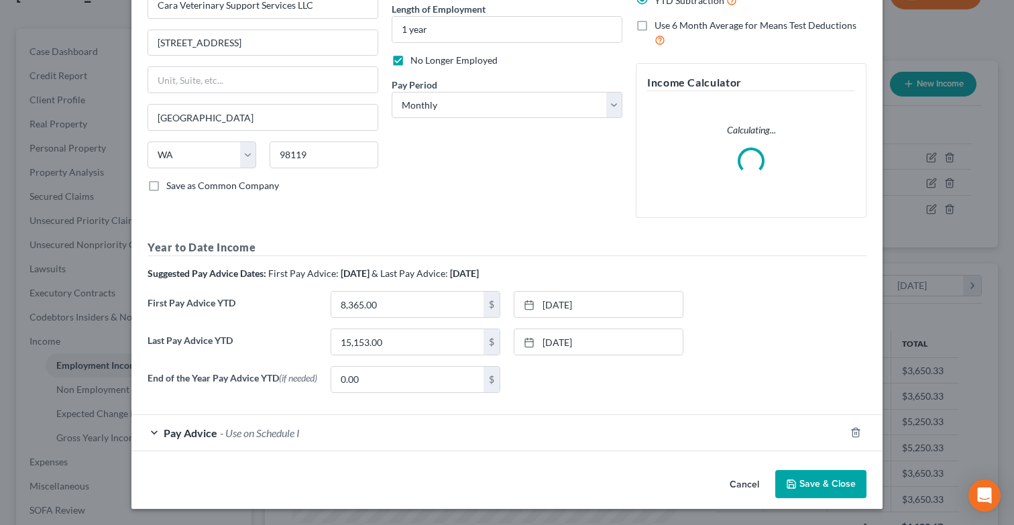
click at [655, 450] on div "Pay Advice - Use on Schedule I" at bounding box center [488, 433] width 714 height 36
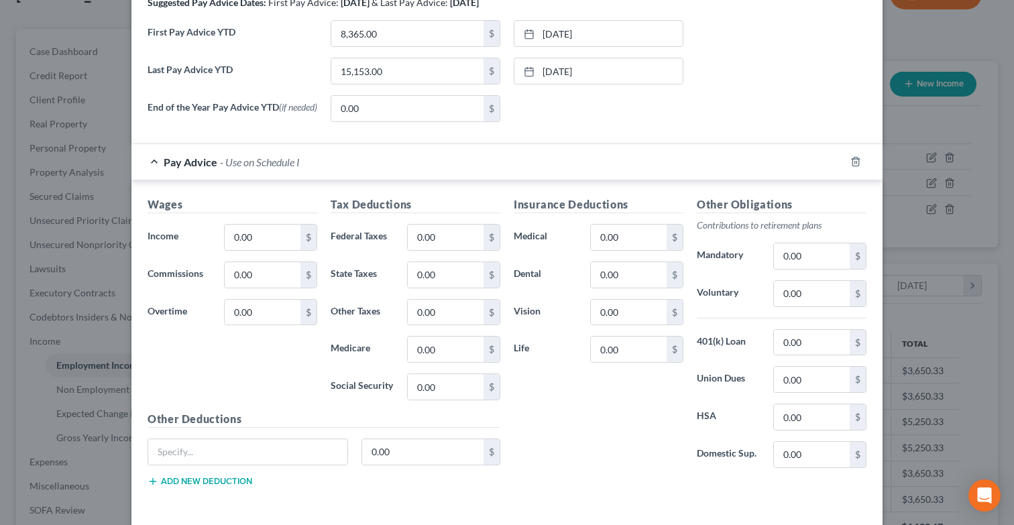
click at [712, 467] on label "Domestic Sup." at bounding box center [728, 454] width 76 height 27
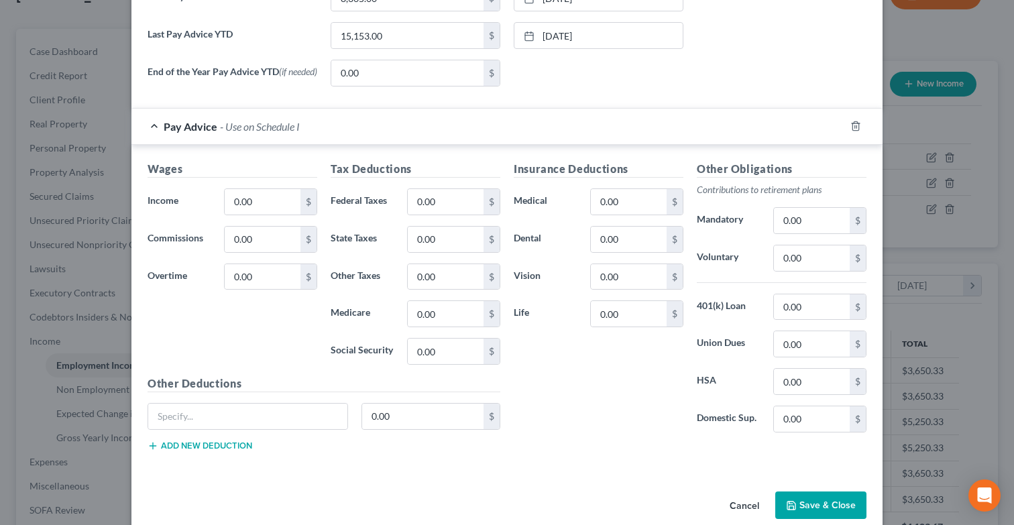
scroll to position [511, 0]
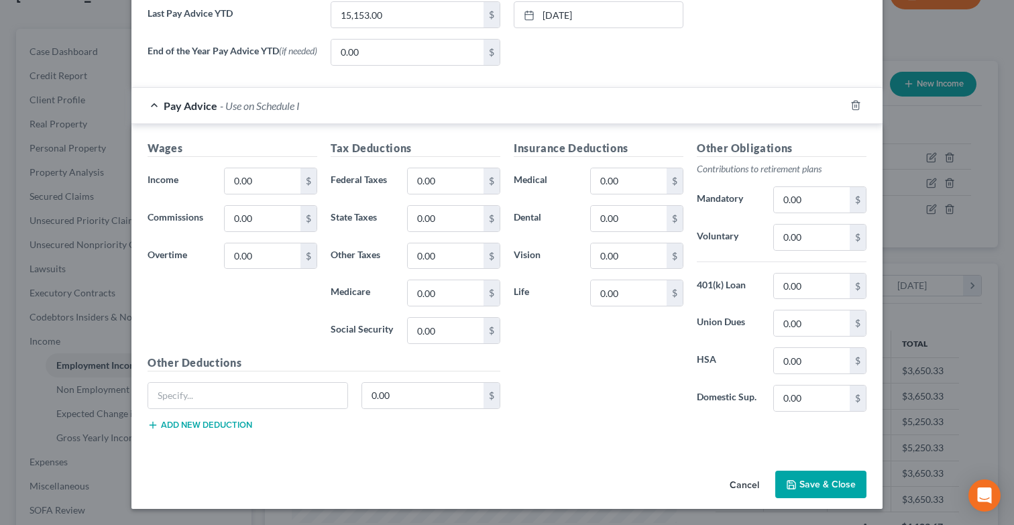
click at [819, 490] on button "Save & Close" at bounding box center [821, 485] width 91 height 28
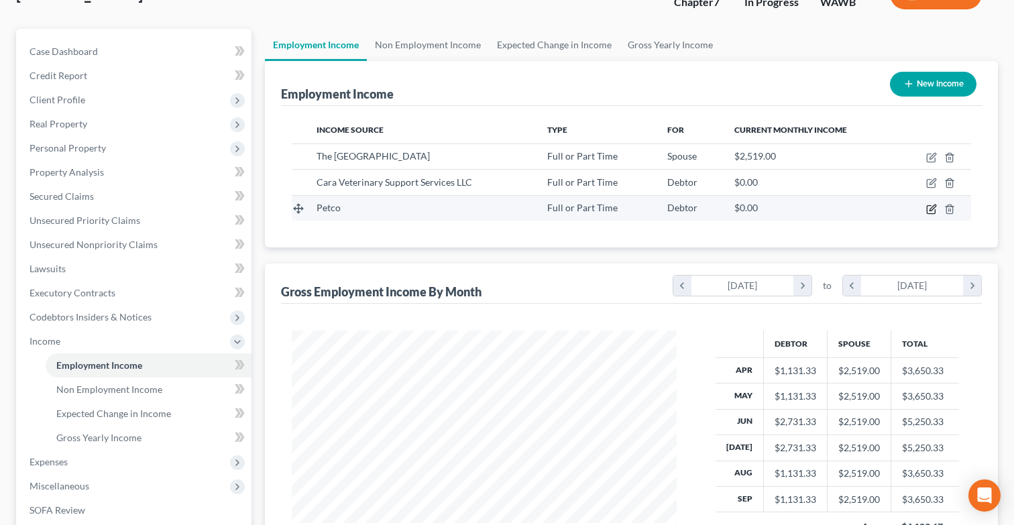
click at [931, 209] on icon "button" at bounding box center [931, 209] width 11 height 11
select select "0"
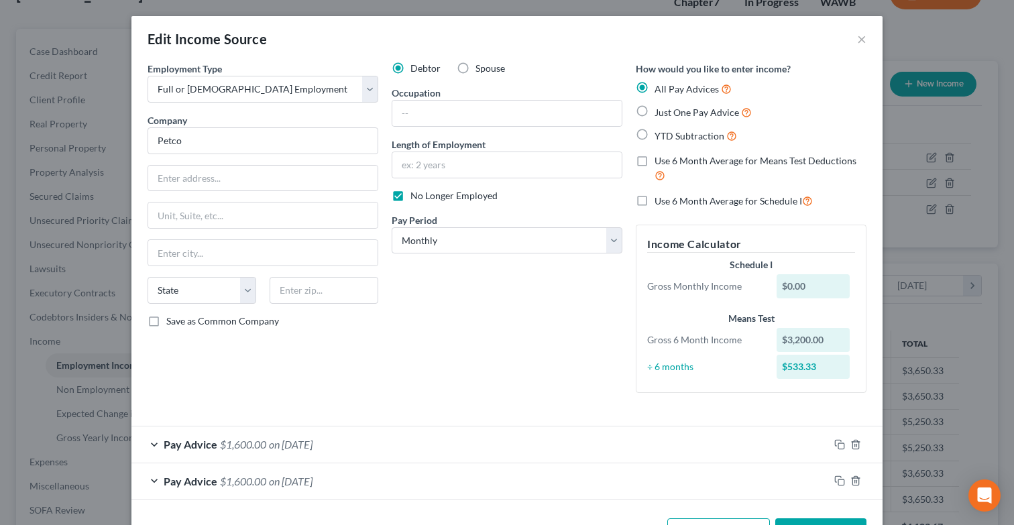
scroll to position [48, 0]
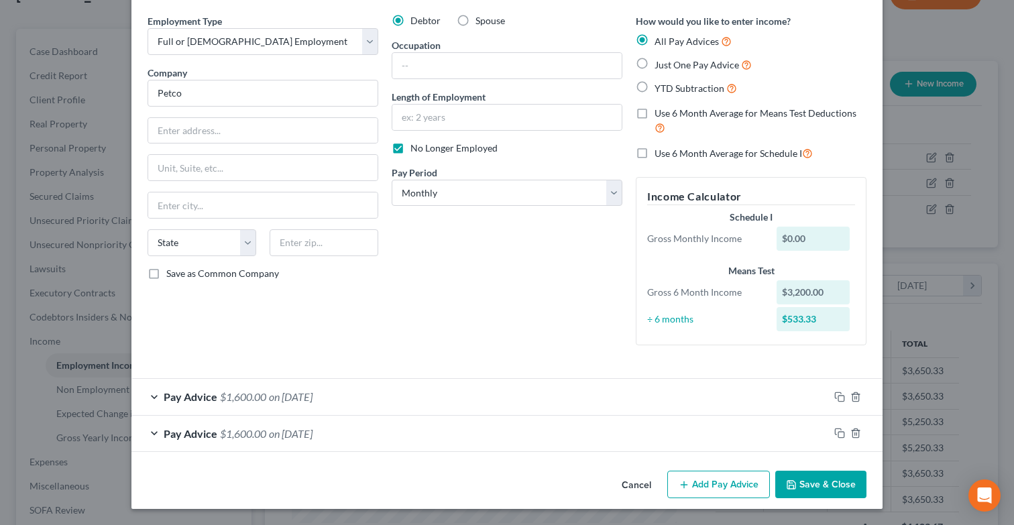
click at [708, 481] on button "Add Pay Advice" at bounding box center [719, 485] width 103 height 28
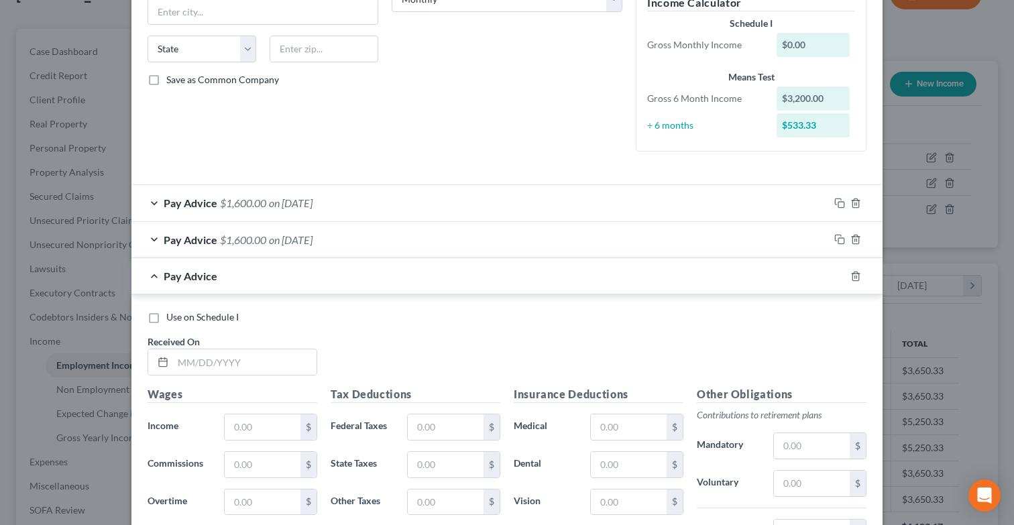
scroll to position [376, 0]
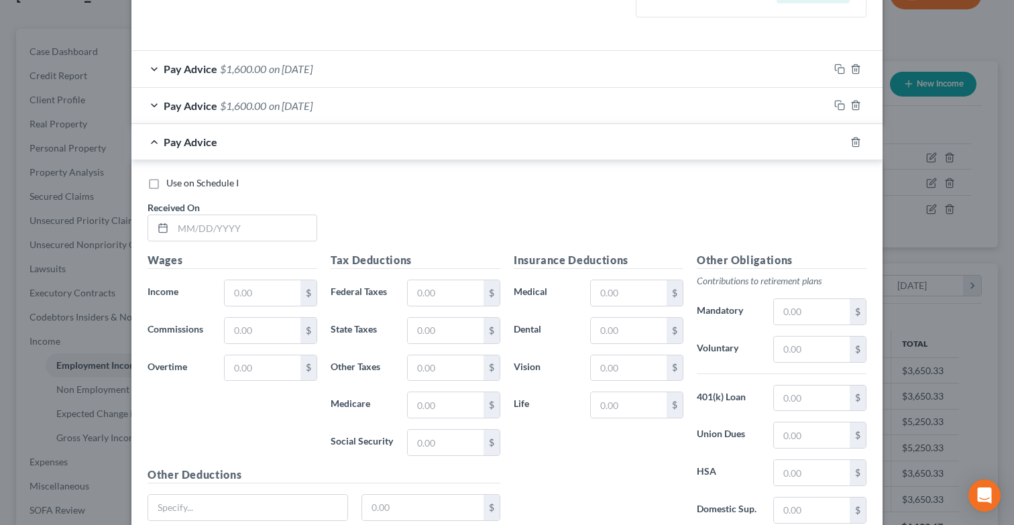
click at [166, 185] on label "Use on Schedule I" at bounding box center [202, 182] width 72 height 13
click at [172, 185] on input "Use on Schedule I" at bounding box center [176, 180] width 9 height 9
checkbox input "true"
click at [259, 288] on input "text" at bounding box center [263, 292] width 76 height 25
type input "0"
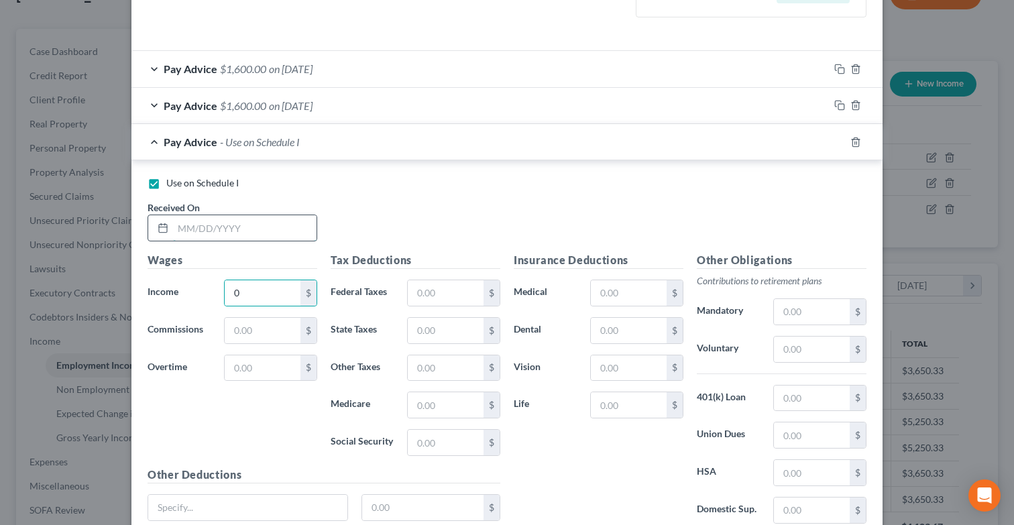
click at [256, 227] on input "text" at bounding box center [245, 227] width 144 height 25
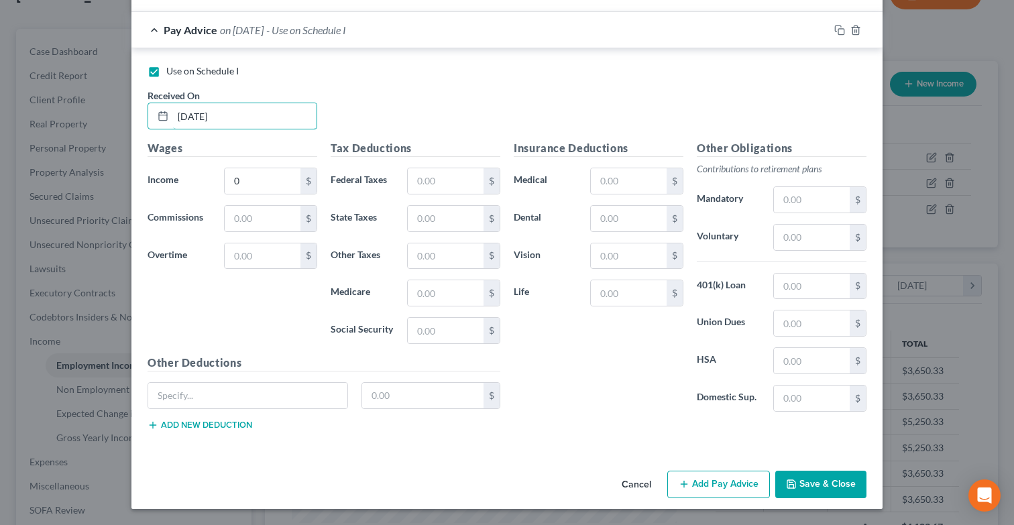
type input "[DATE]"
click at [831, 472] on button "Save & Close" at bounding box center [821, 485] width 91 height 28
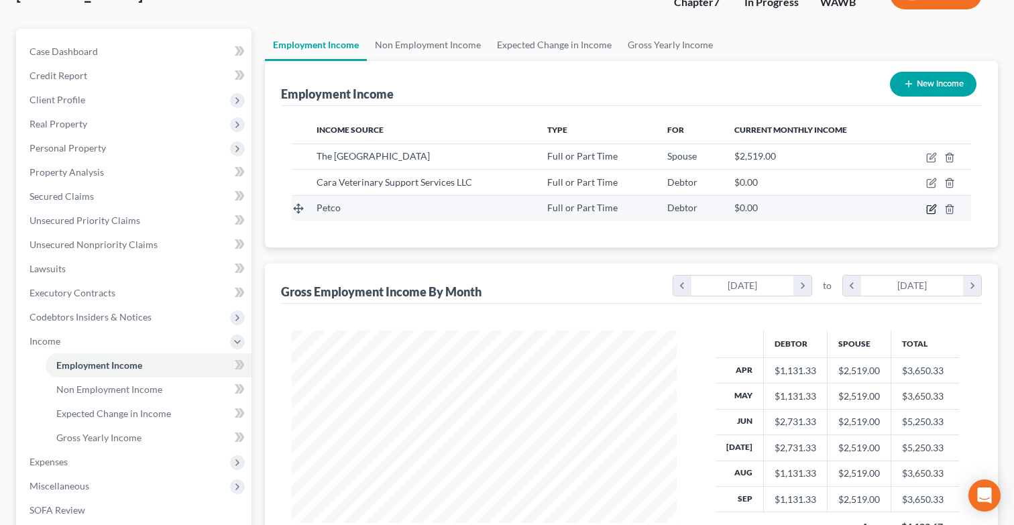
click at [930, 209] on icon "button" at bounding box center [933, 208] width 6 height 6
select select "0"
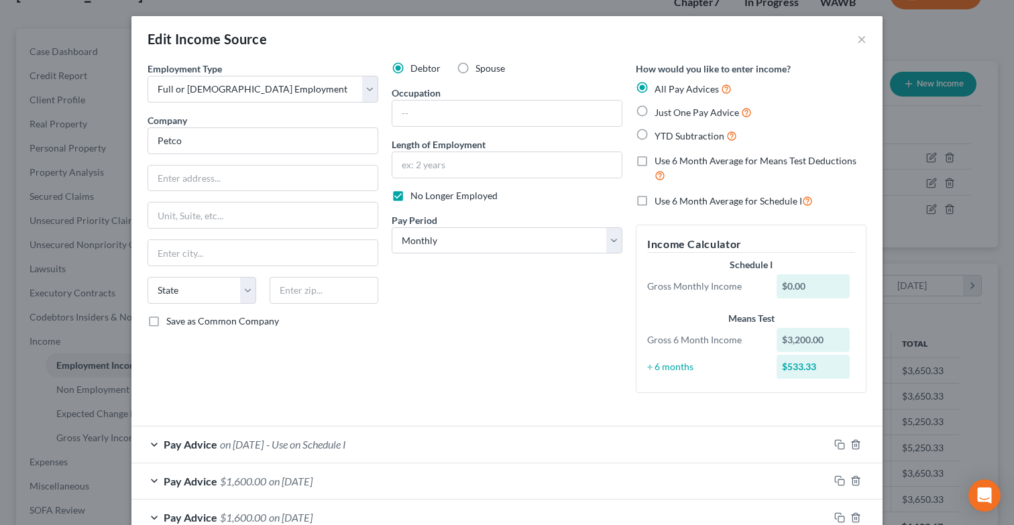
scroll to position [85, 0]
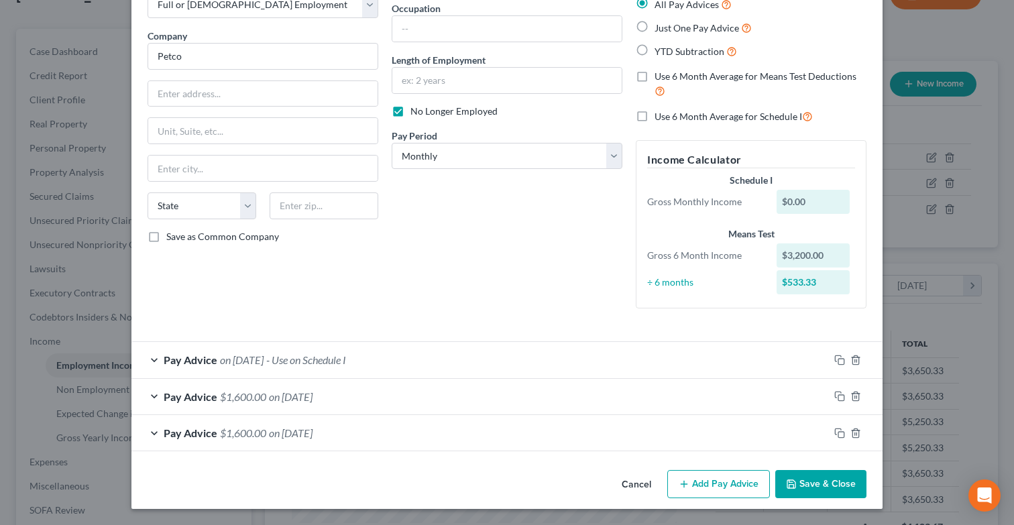
click at [814, 488] on button "Save & Close" at bounding box center [821, 484] width 91 height 28
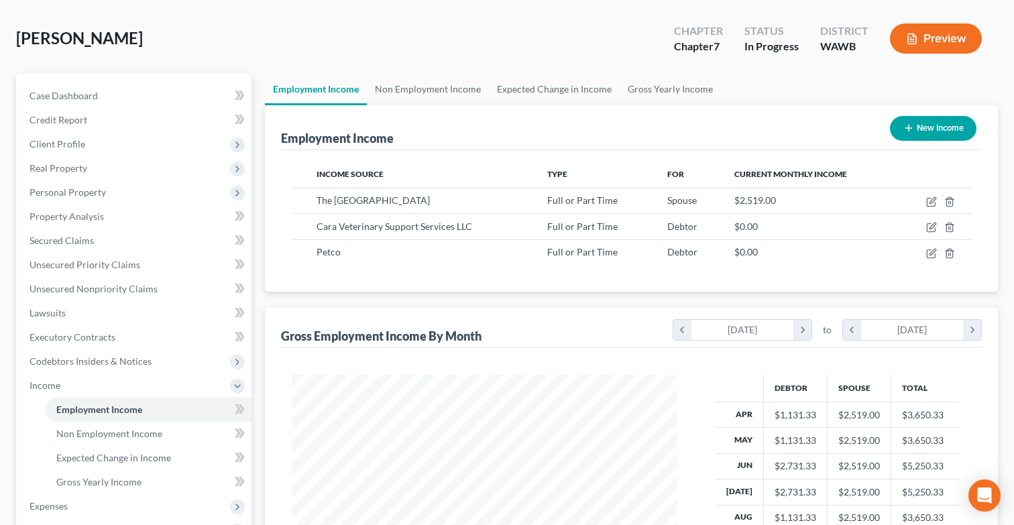
scroll to position [0, 0]
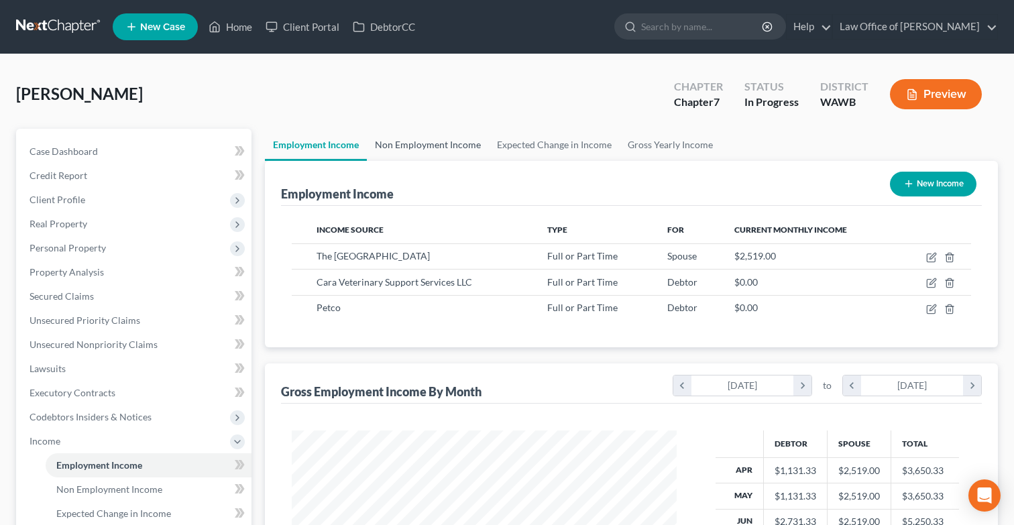
click at [458, 137] on link "Non Employment Income" at bounding box center [428, 145] width 122 height 32
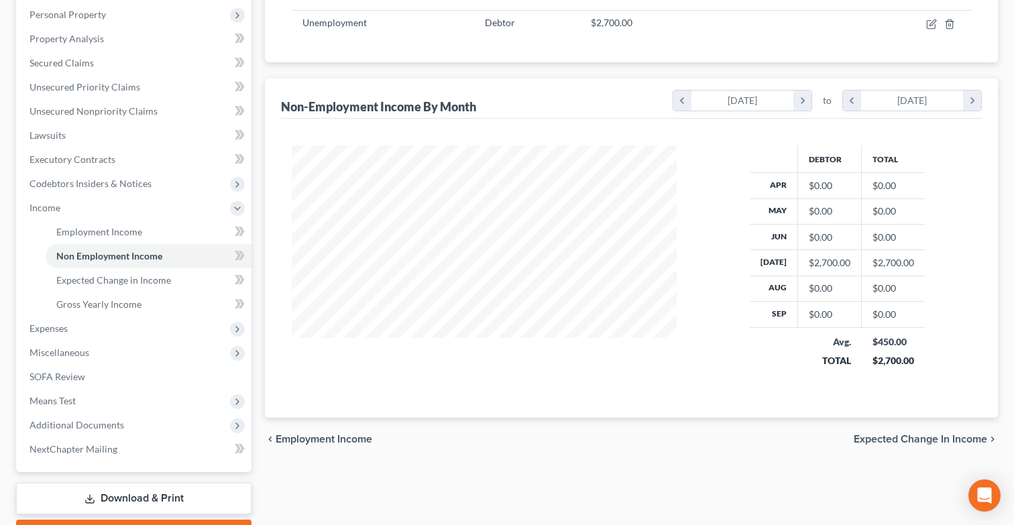
scroll to position [266, 0]
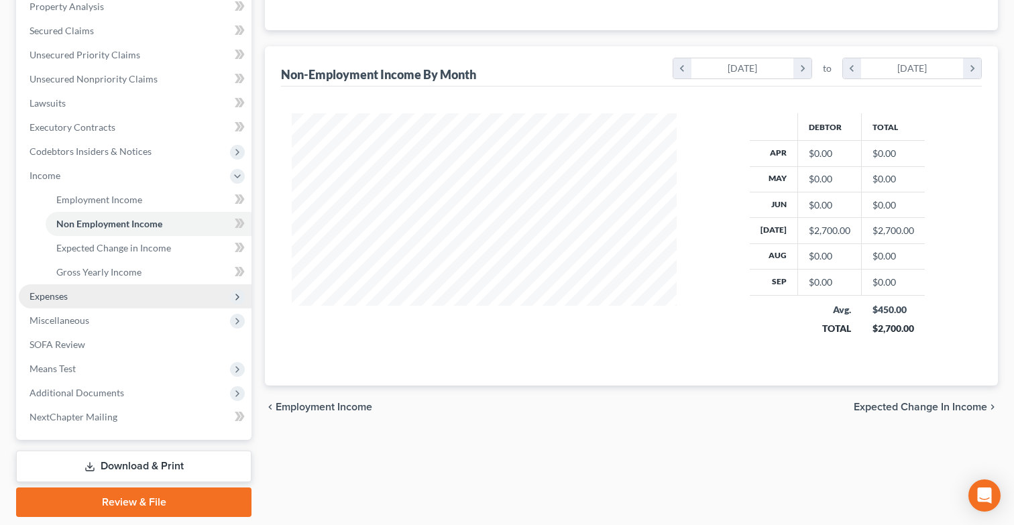
click at [142, 295] on span "Expenses" at bounding box center [135, 296] width 233 height 24
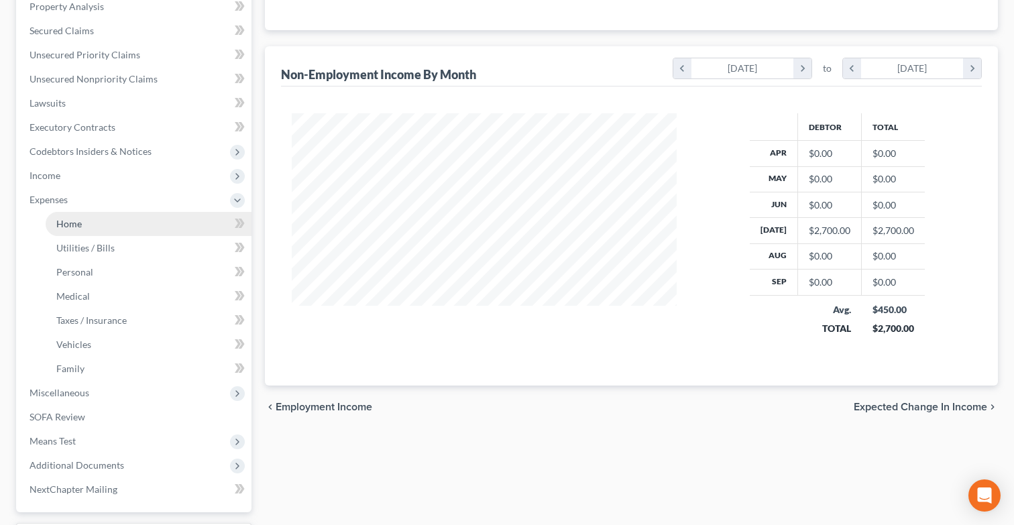
click at [150, 229] on link "Home" at bounding box center [149, 224] width 206 height 24
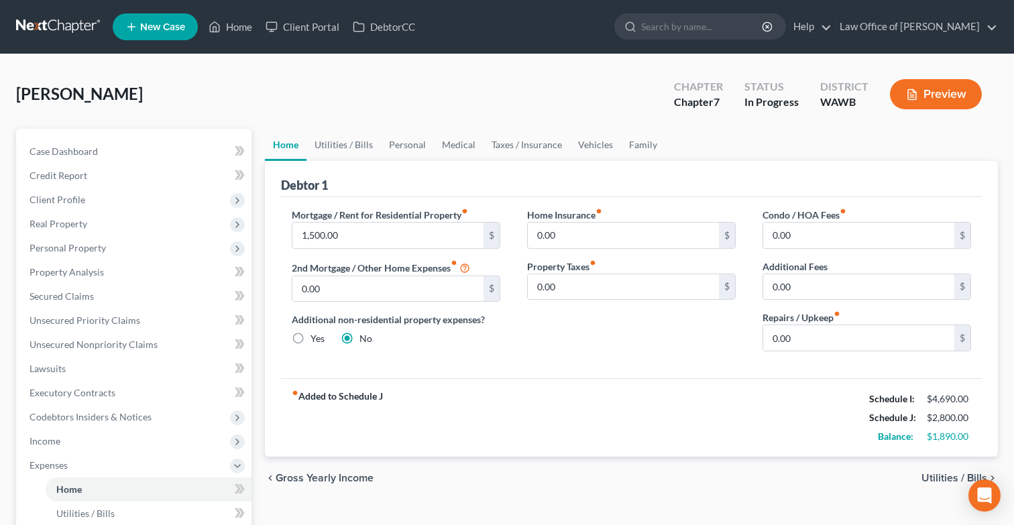
click at [926, 87] on button "Preview" at bounding box center [936, 94] width 92 height 30
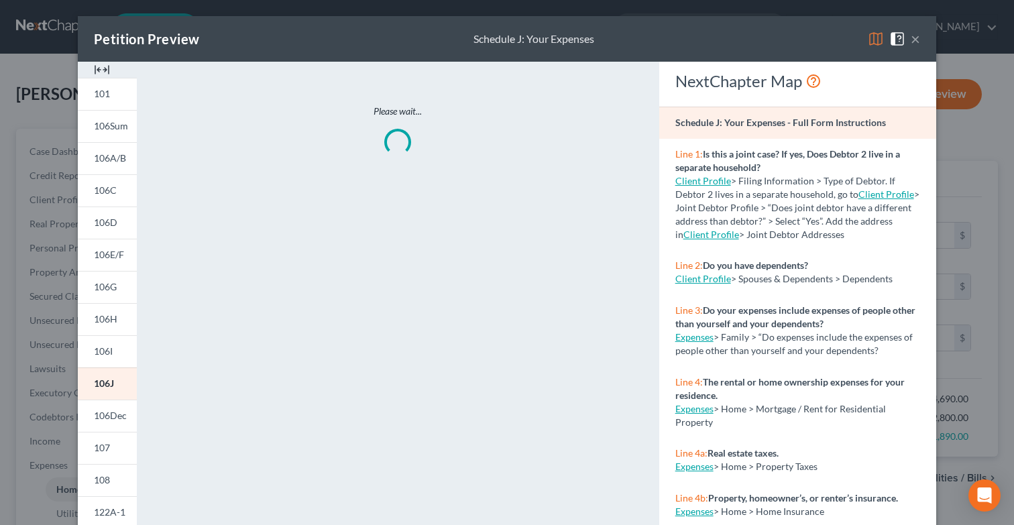
click at [872, 44] on img at bounding box center [876, 39] width 16 height 16
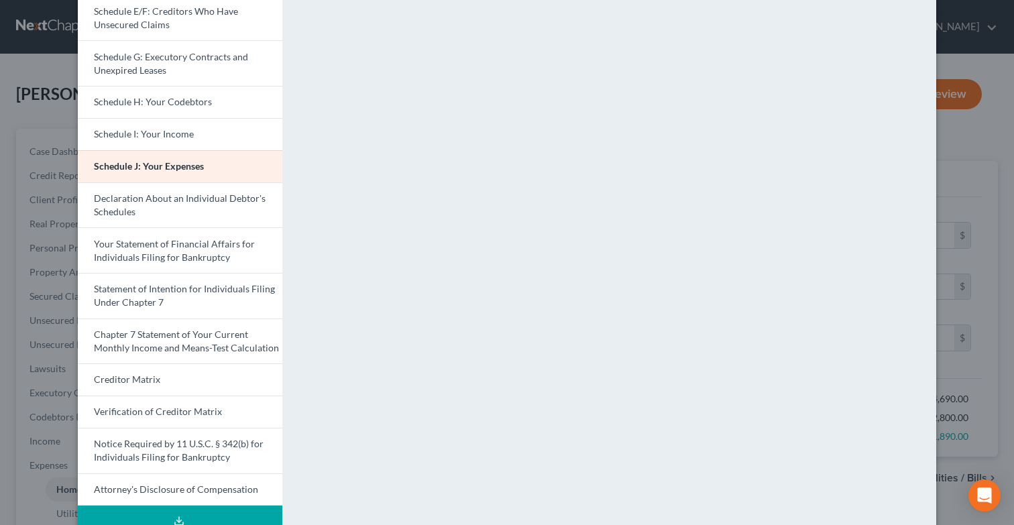
scroll to position [321, 0]
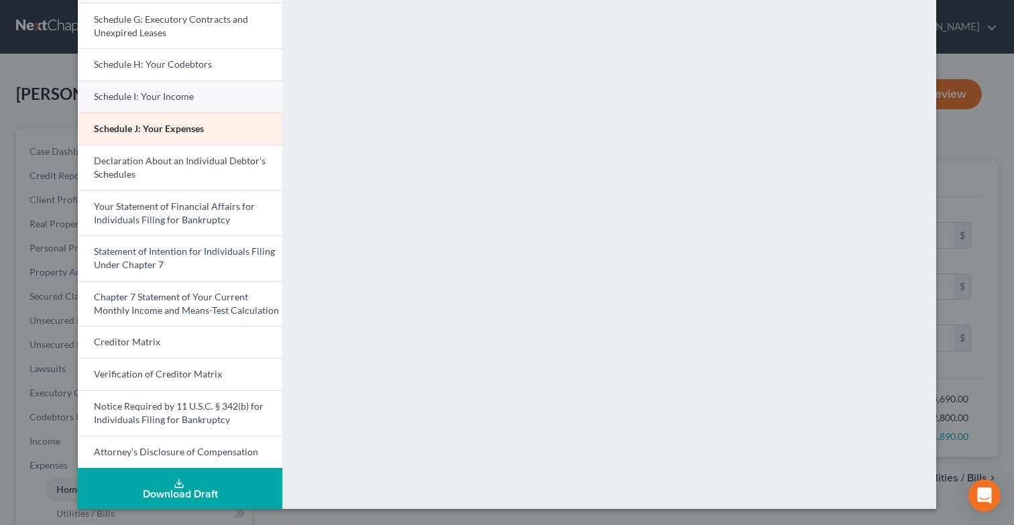
click at [237, 105] on link "Schedule I: Your Income" at bounding box center [180, 97] width 205 height 32
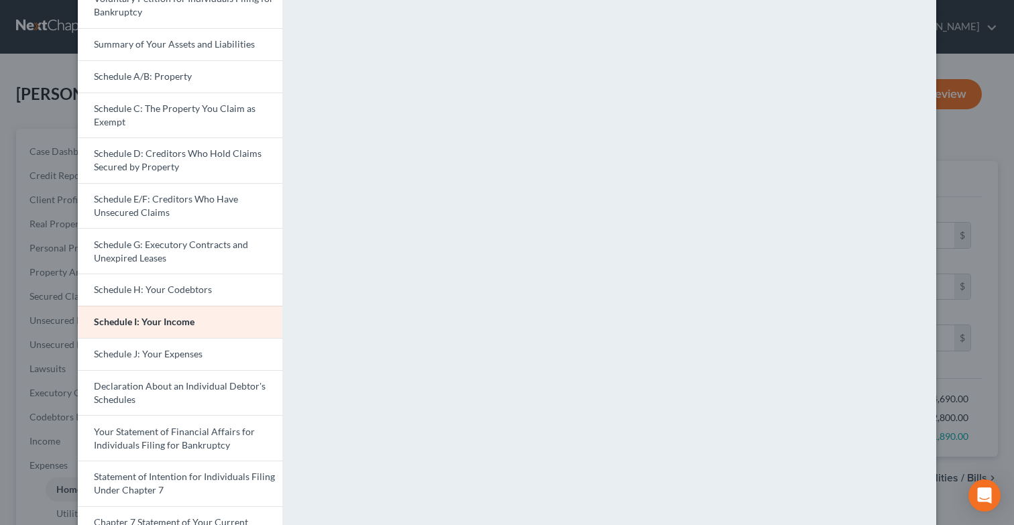
scroll to position [0, 0]
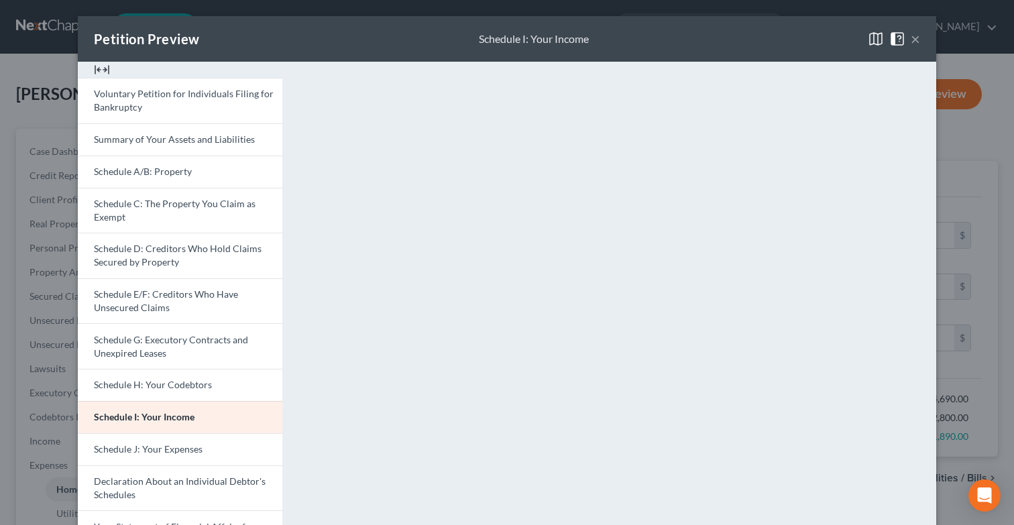
click at [916, 40] on button "×" at bounding box center [915, 39] width 9 height 16
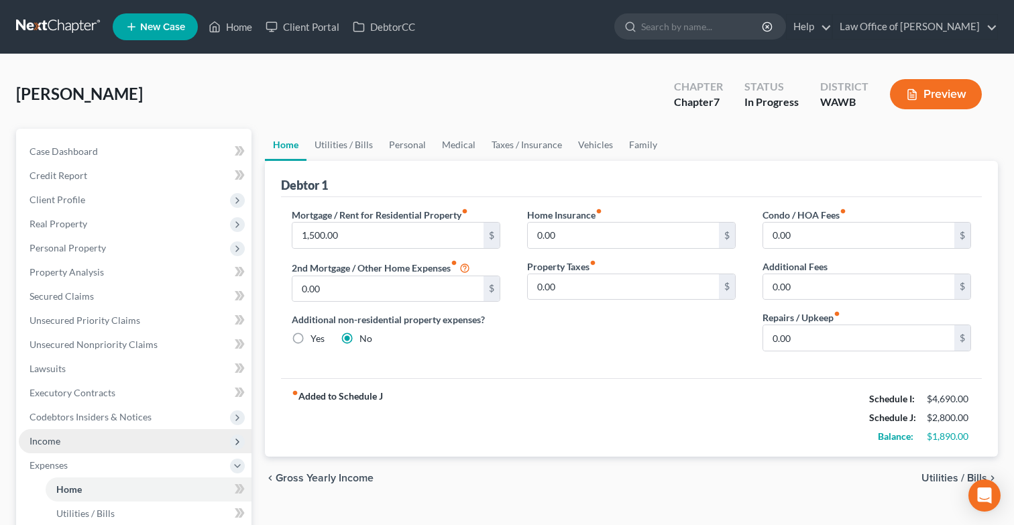
click at [72, 444] on span "Income" at bounding box center [135, 441] width 233 height 24
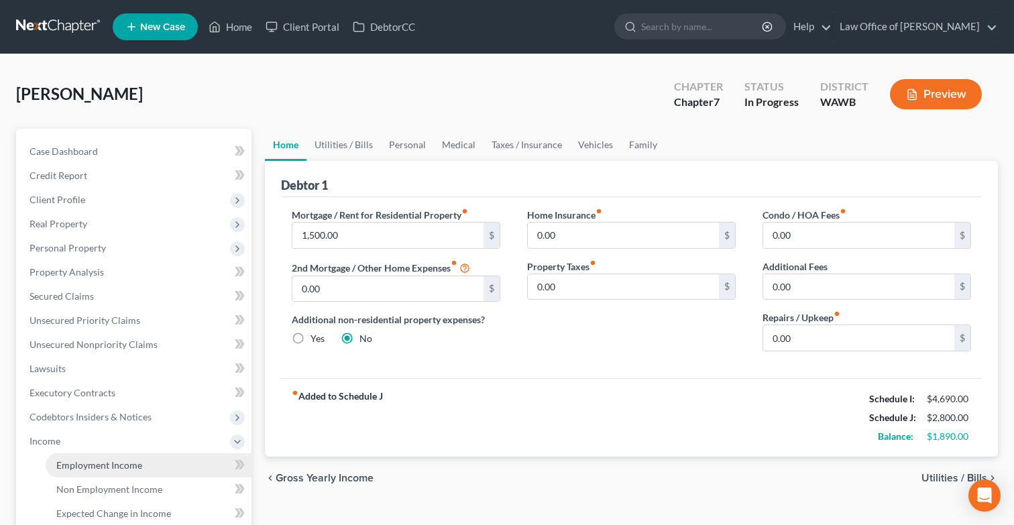
click at [160, 456] on link "Employment Income" at bounding box center [149, 466] width 206 height 24
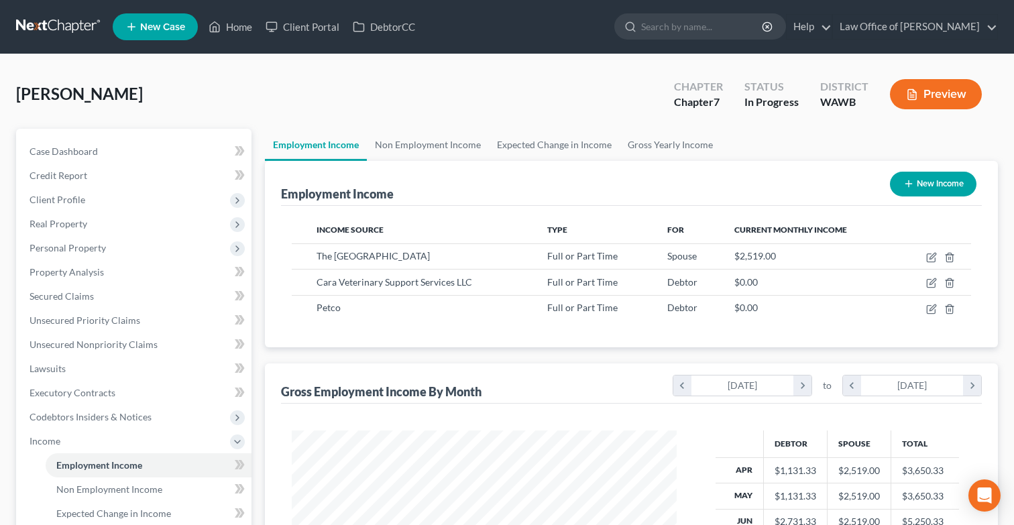
scroll to position [240, 412]
click at [439, 148] on link "Non Employment Income" at bounding box center [428, 145] width 122 height 32
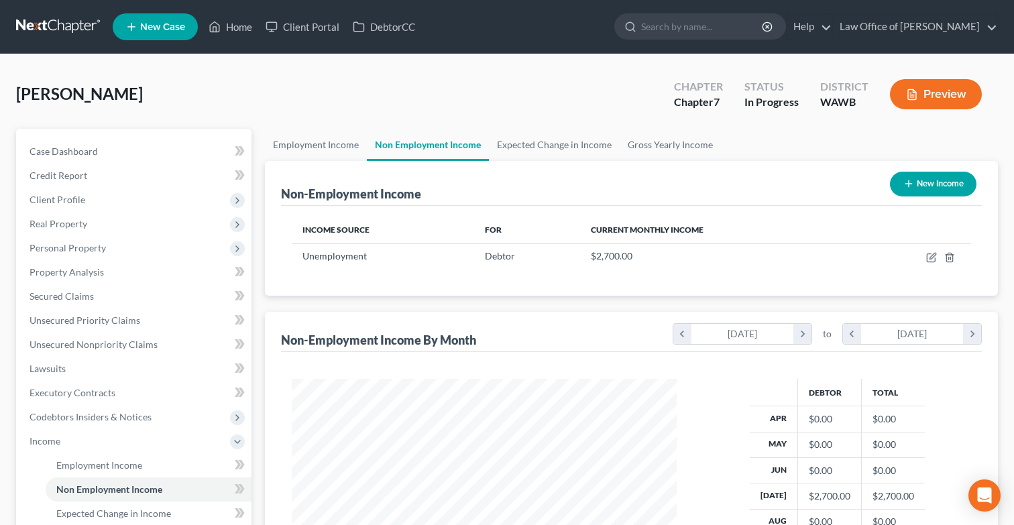
scroll to position [240, 412]
click at [929, 255] on icon "button" at bounding box center [931, 257] width 11 height 11
select select "0"
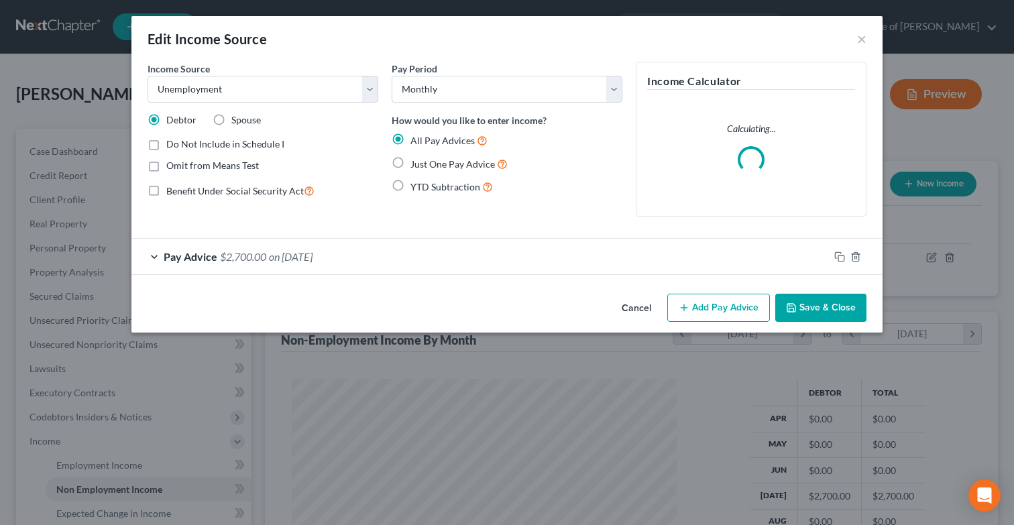
click at [704, 311] on button "Add Pay Advice" at bounding box center [719, 308] width 103 height 28
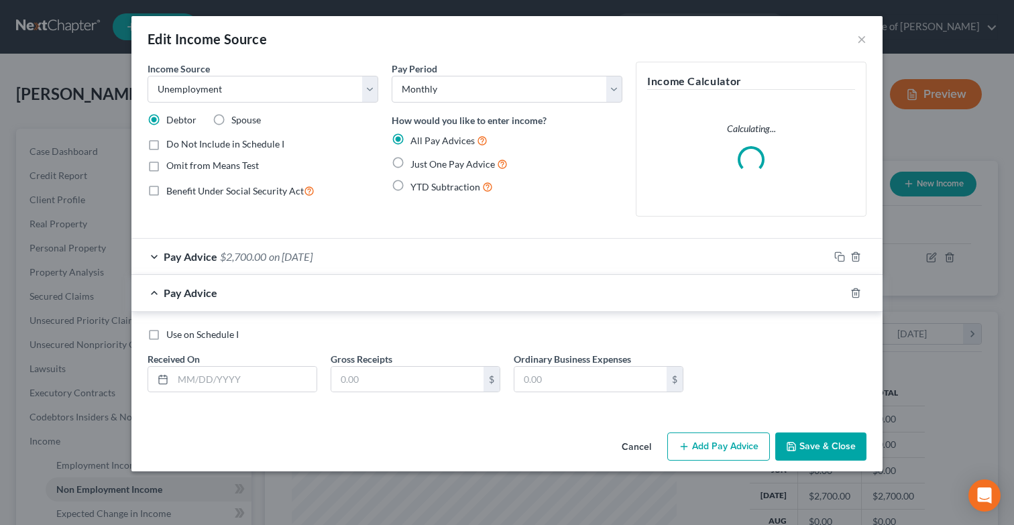
click at [166, 333] on label "Use on Schedule I" at bounding box center [202, 334] width 72 height 13
click at [172, 333] on input "Use on Schedule I" at bounding box center [176, 332] width 9 height 9
checkbox input "true"
click at [191, 376] on input "text" at bounding box center [245, 379] width 144 height 25
type input "[DATE]"
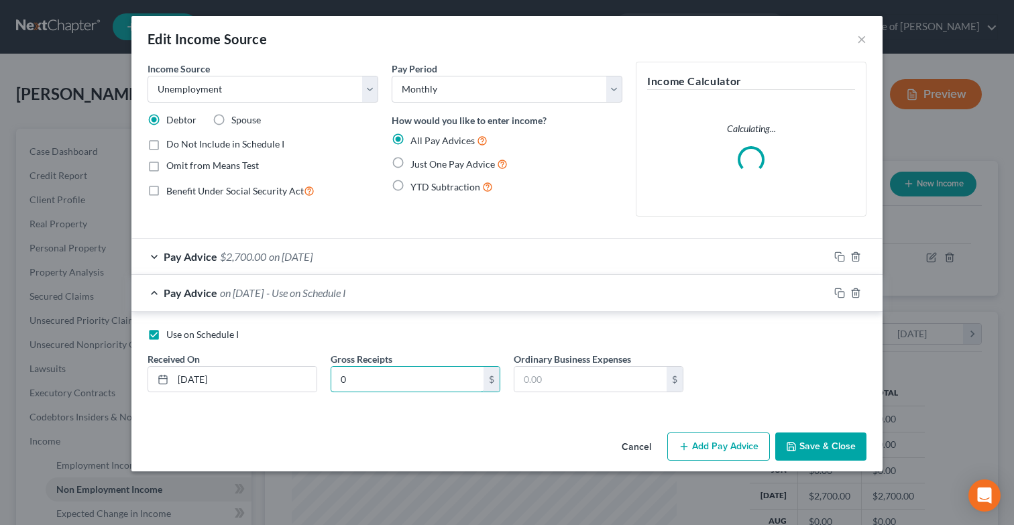
type input "0"
click at [789, 440] on button "Save & Close" at bounding box center [821, 447] width 91 height 28
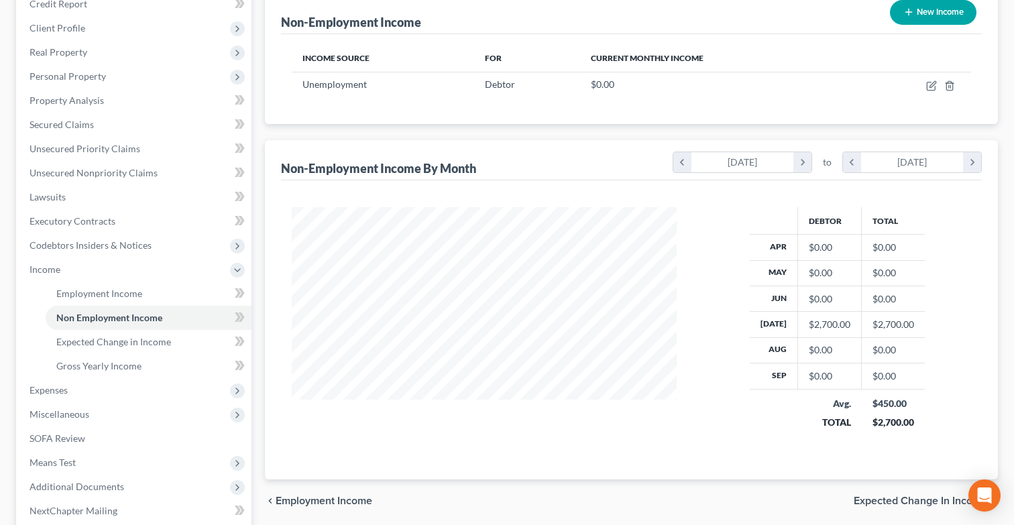
scroll to position [193, 0]
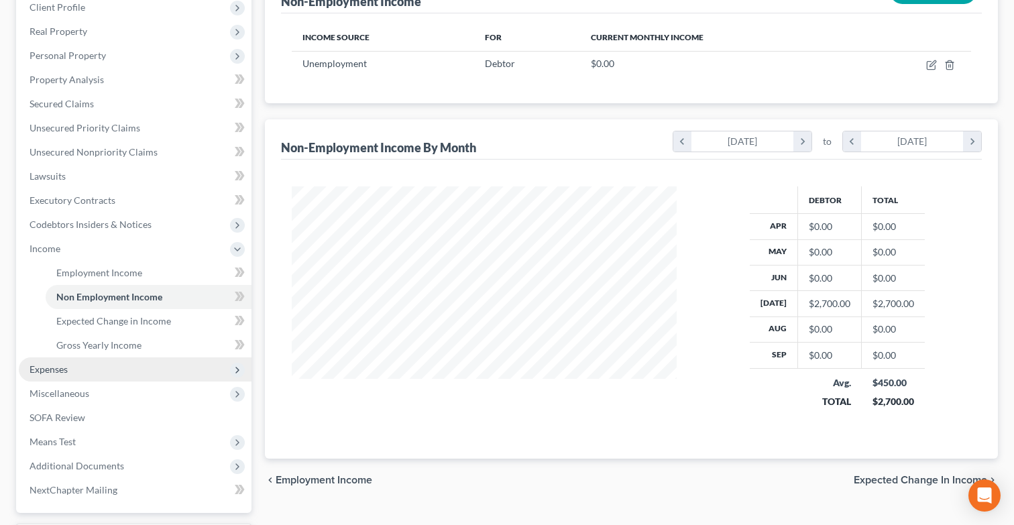
click at [164, 373] on span "Expenses" at bounding box center [135, 370] width 233 height 24
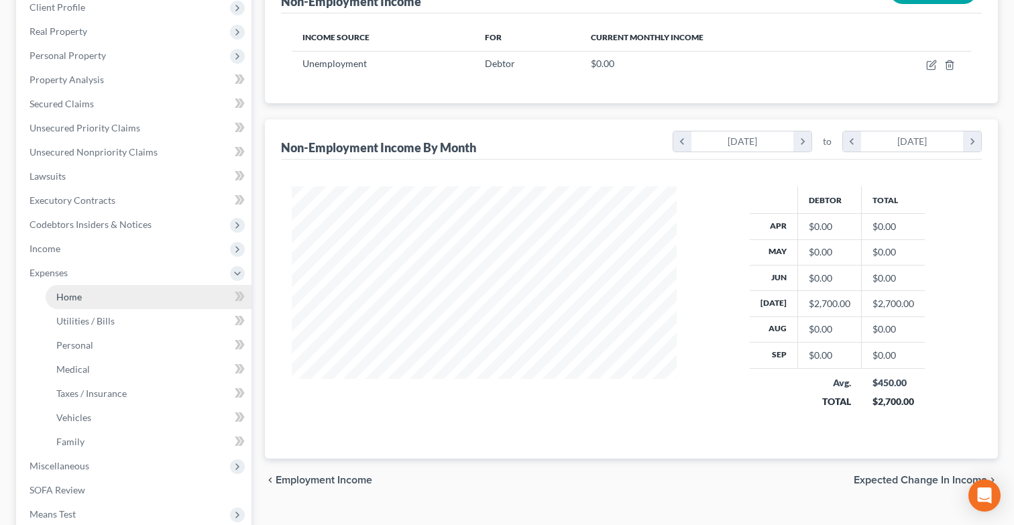
click at [170, 290] on link "Home" at bounding box center [149, 297] width 206 height 24
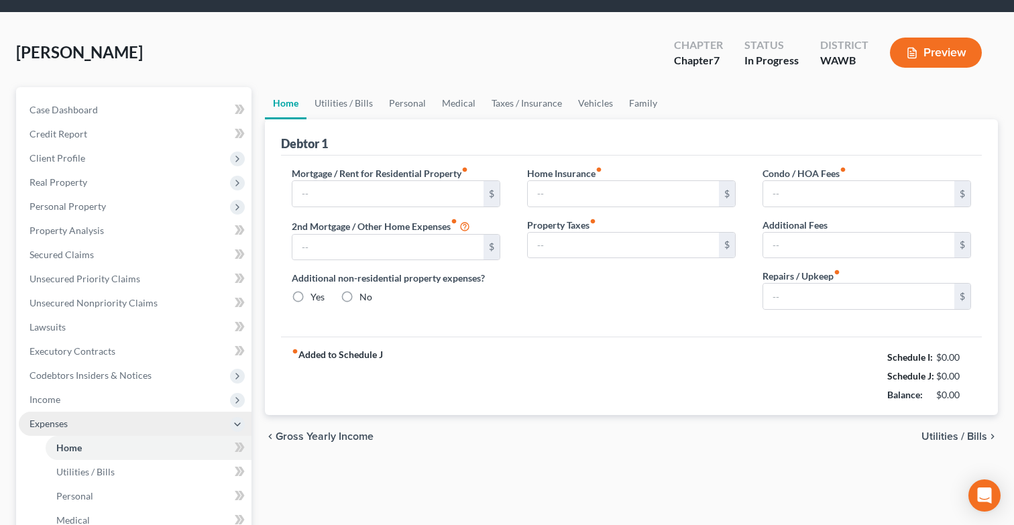
type input "1,500.00"
type input "0.00"
radio input "true"
type input "0.00"
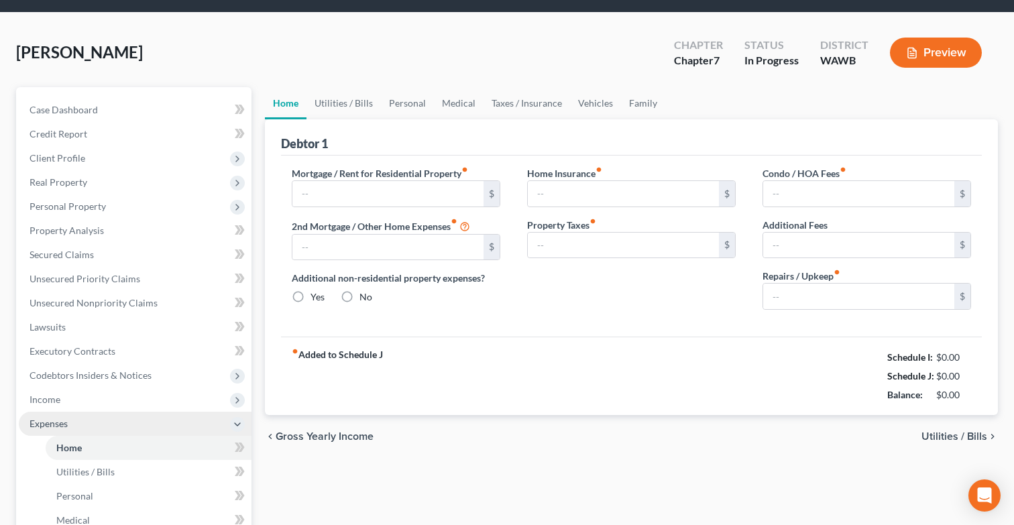
type input "0.00"
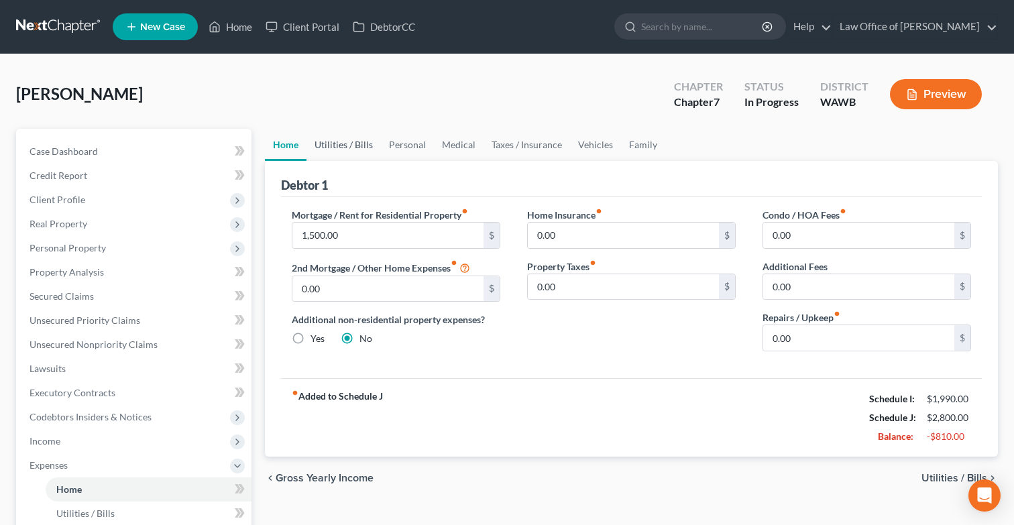
click at [348, 146] on link "Utilities / Bills" at bounding box center [344, 145] width 74 height 32
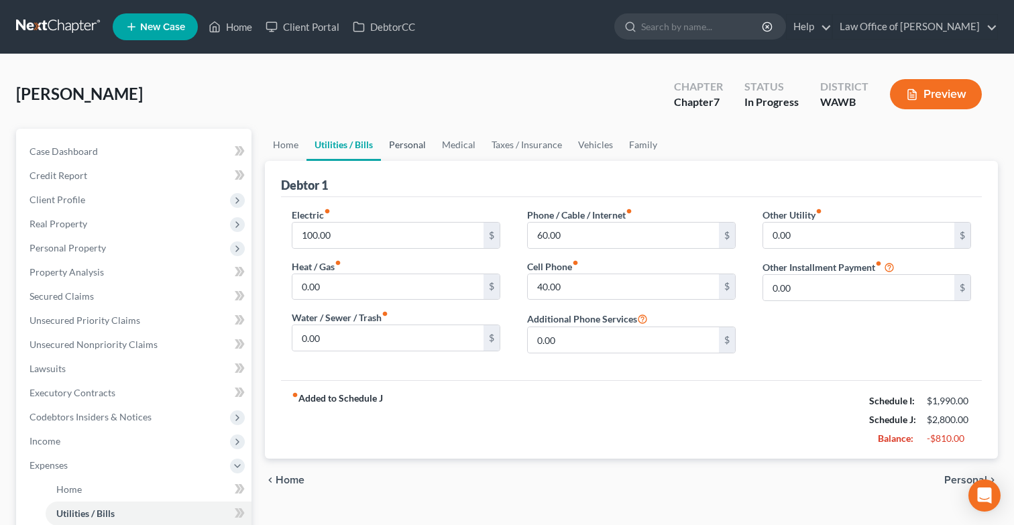
click at [417, 142] on link "Personal" at bounding box center [407, 145] width 53 height 32
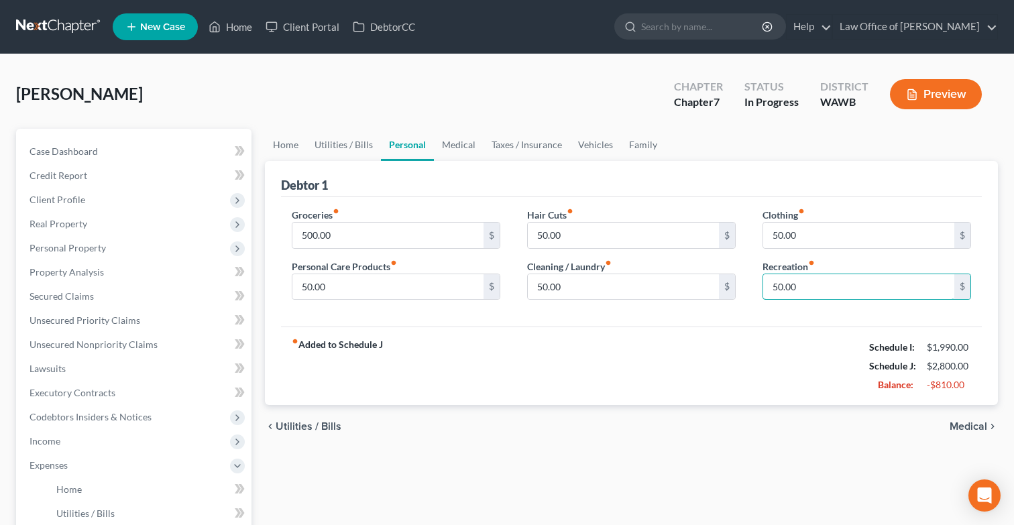
drag, startPoint x: 818, startPoint y: 287, endPoint x: 529, endPoint y: 270, distance: 289.0
click at [537, 275] on div "Groceries fiber_manual_record 500.00 $ Personal Care Products fiber_manual_reco…" at bounding box center [631, 259] width 706 height 103
click at [415, 287] on input "50.00" at bounding box center [387, 286] width 191 height 25
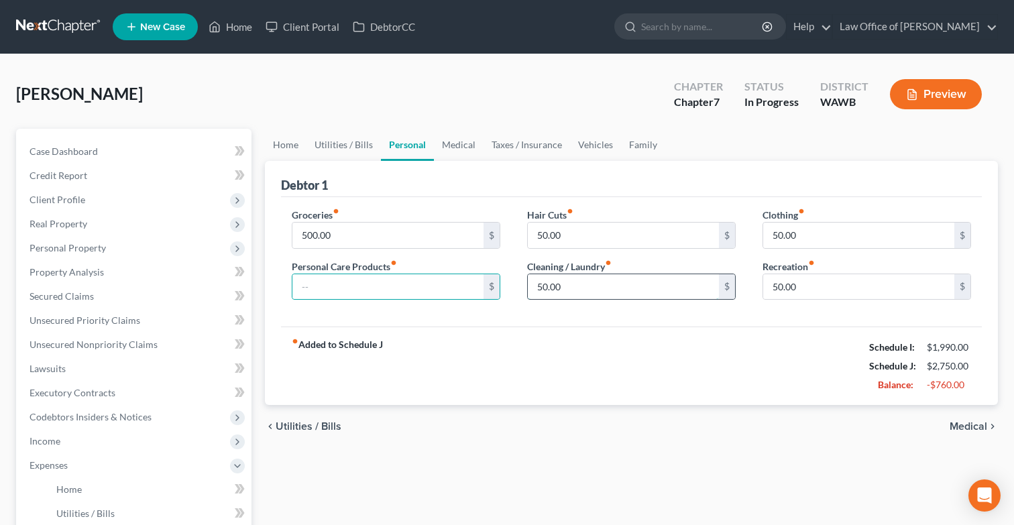
click at [556, 295] on input "50.00" at bounding box center [623, 286] width 191 height 25
click at [576, 238] on input "50.00" at bounding box center [623, 235] width 191 height 25
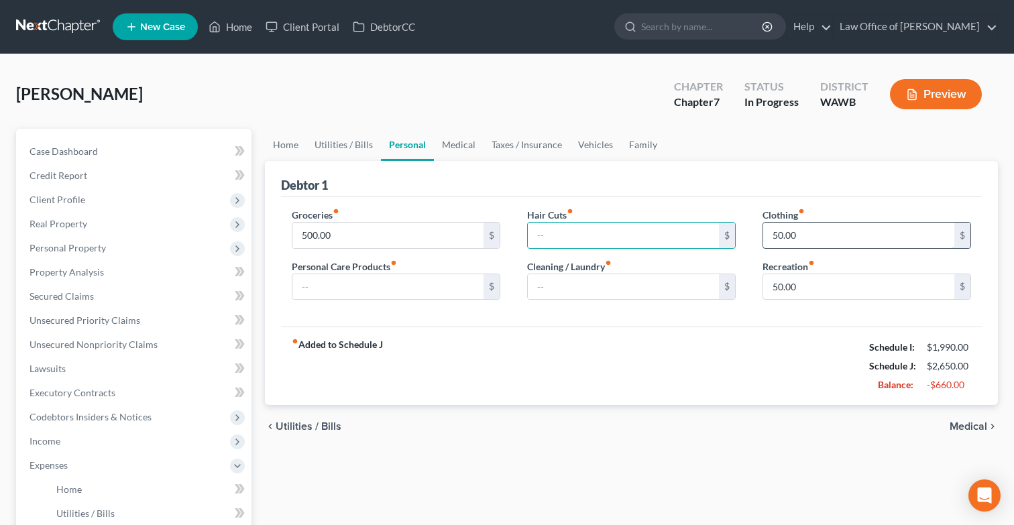
click at [827, 227] on input "50.00" at bounding box center [858, 235] width 191 height 25
click at [819, 236] on input "50.00" at bounding box center [858, 235] width 191 height 25
type input "5"
click at [805, 284] on input "50.00" at bounding box center [858, 286] width 191 height 25
click at [461, 138] on link "Medical" at bounding box center [459, 145] width 50 height 32
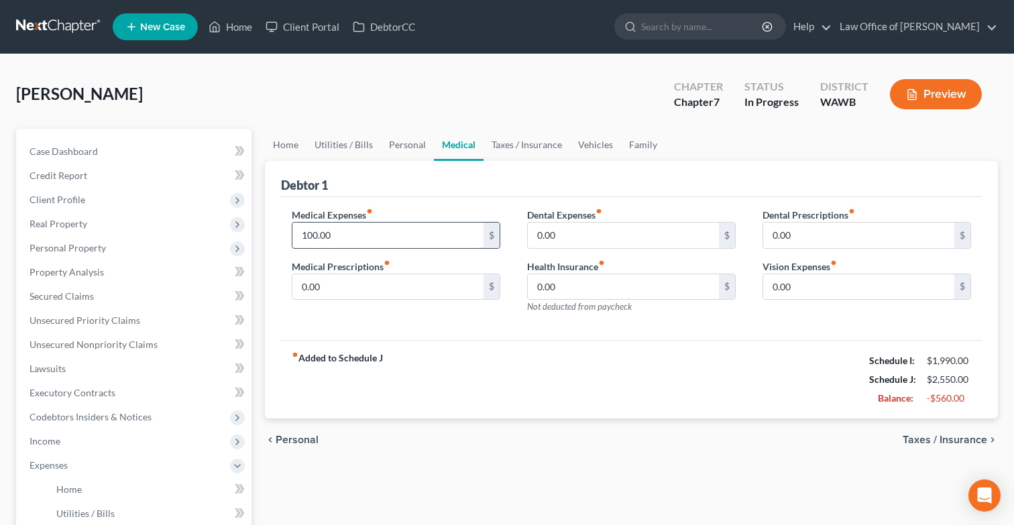
click at [351, 223] on input "100.00" at bounding box center [387, 235] width 191 height 25
click at [513, 144] on link "Taxes / Insurance" at bounding box center [527, 145] width 87 height 32
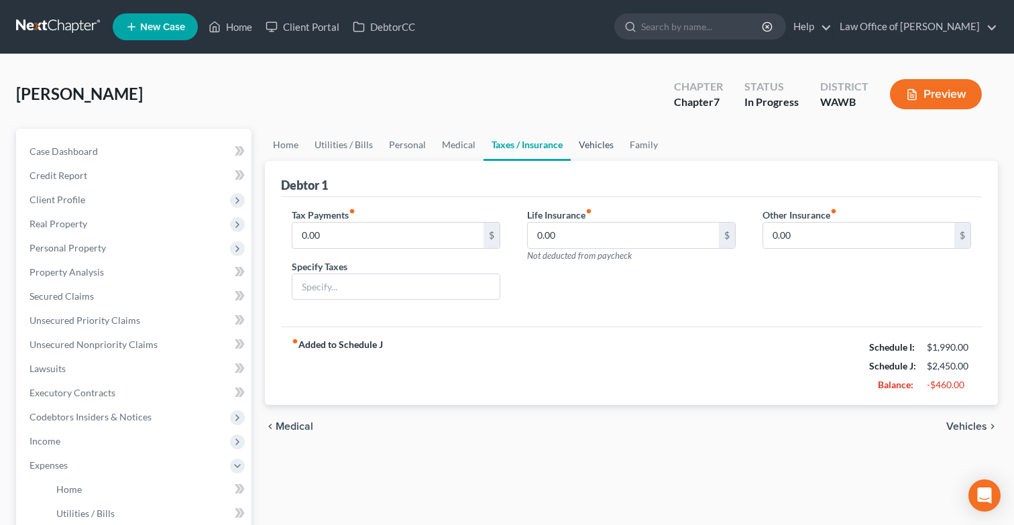
click at [588, 148] on link "Vehicles" at bounding box center [596, 145] width 51 height 32
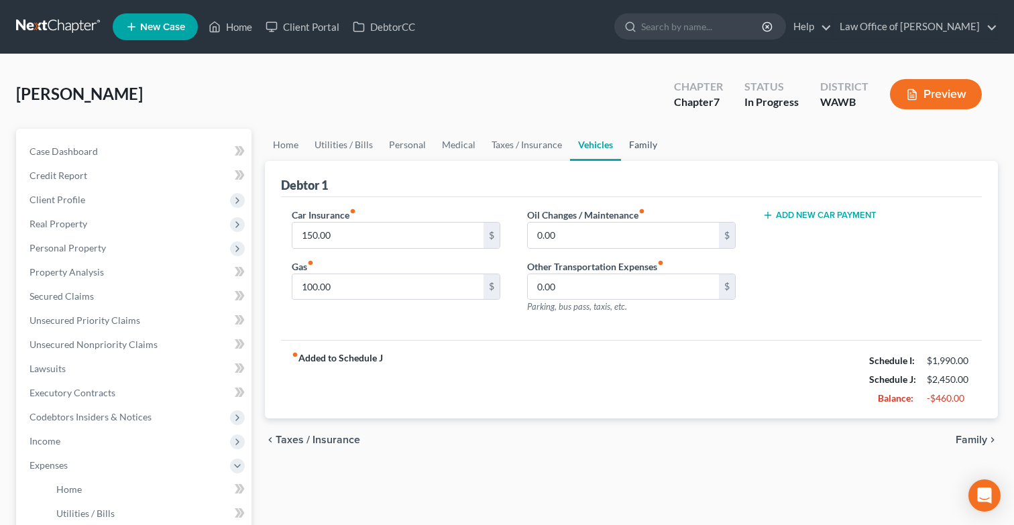
click at [634, 150] on link "Family" at bounding box center [643, 145] width 44 height 32
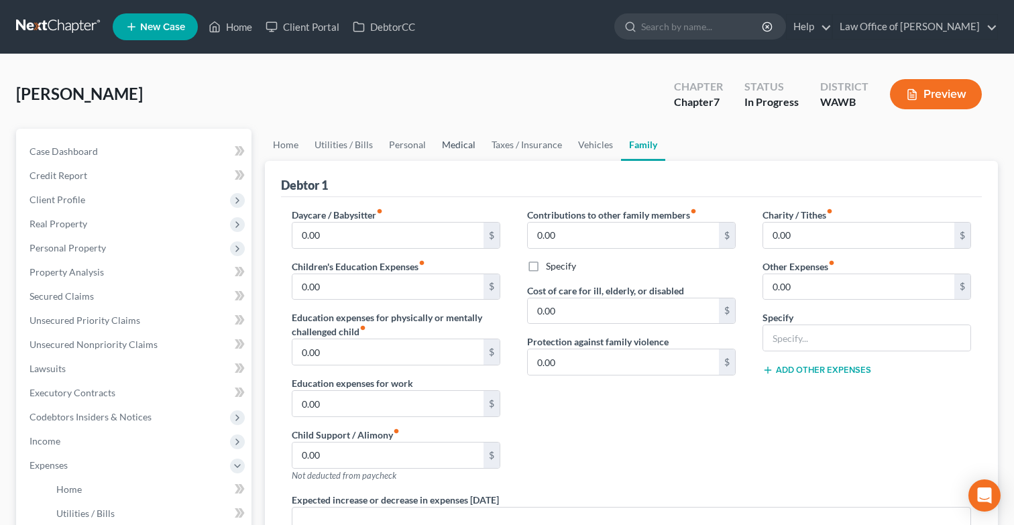
click at [449, 150] on link "Medical" at bounding box center [459, 145] width 50 height 32
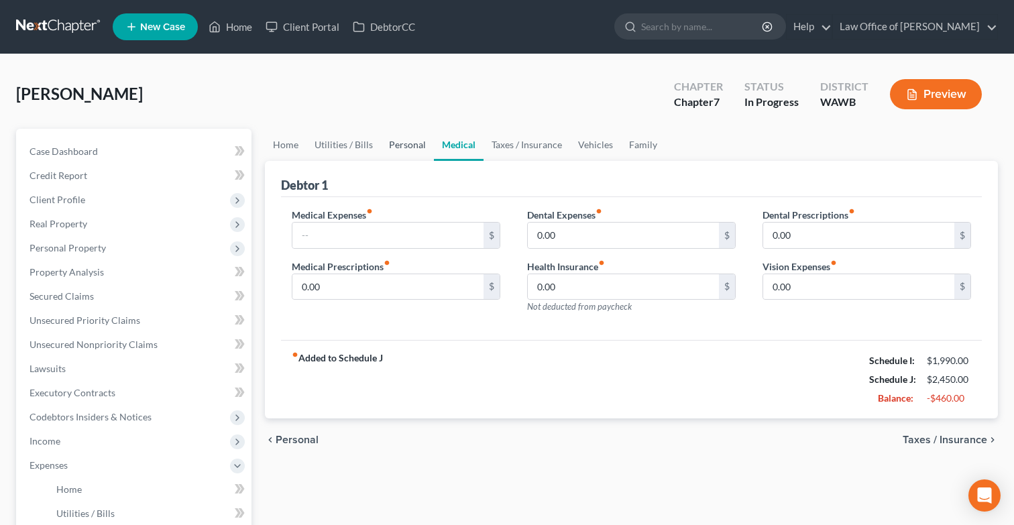
click at [407, 143] on link "Personal" at bounding box center [407, 145] width 53 height 32
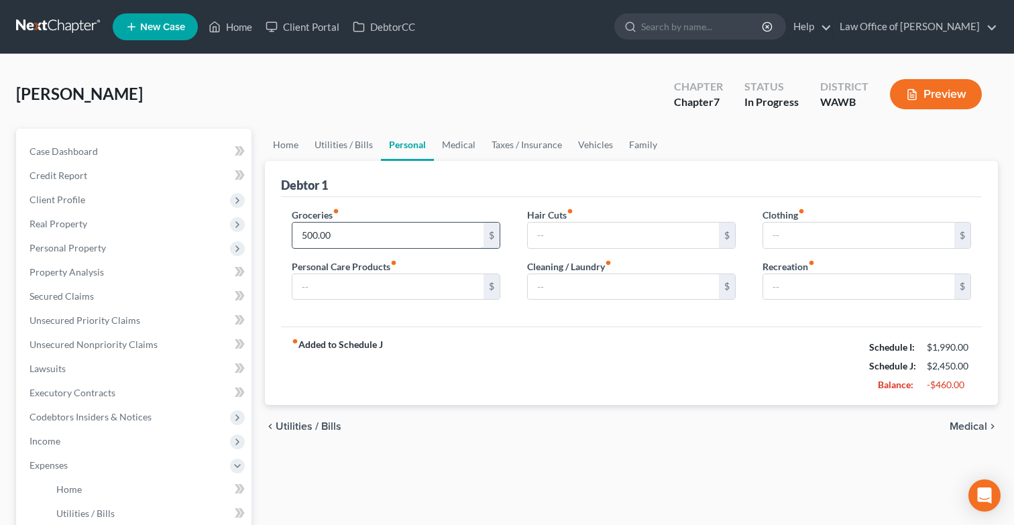
click at [358, 238] on input "500.00" at bounding box center [387, 235] width 191 height 25
type input "4"
click at [350, 134] on link "Utilities / Bills" at bounding box center [344, 145] width 74 height 32
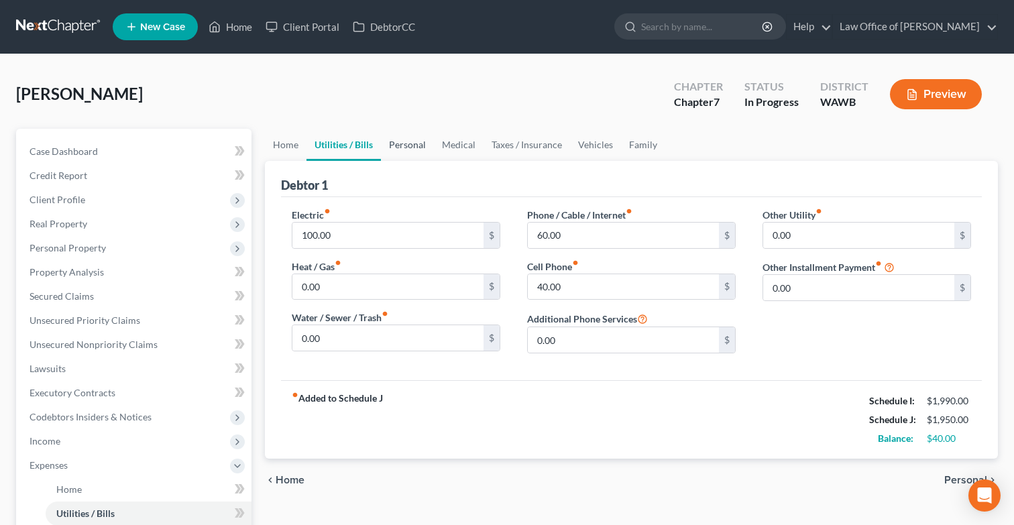
click at [409, 140] on link "Personal" at bounding box center [407, 145] width 53 height 32
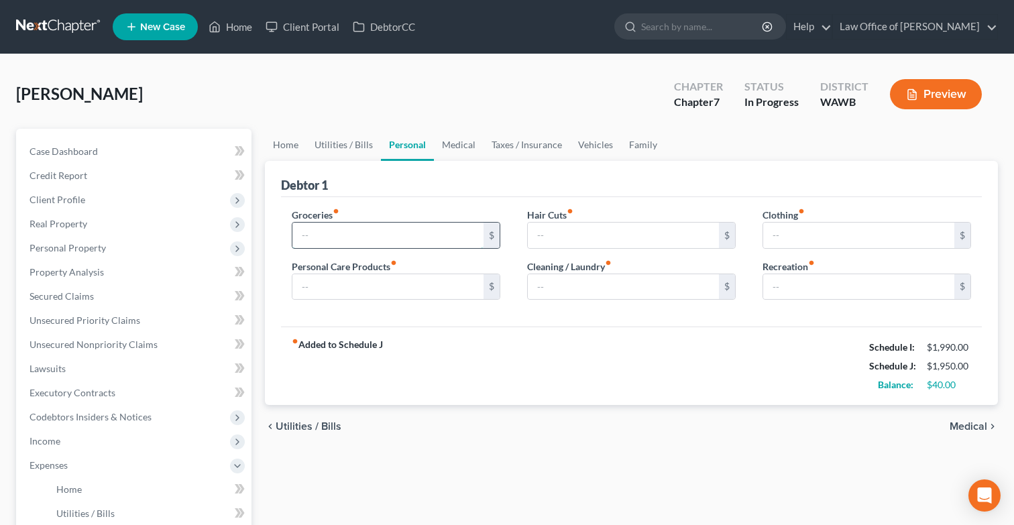
click at [394, 244] on input "text" at bounding box center [387, 235] width 191 height 25
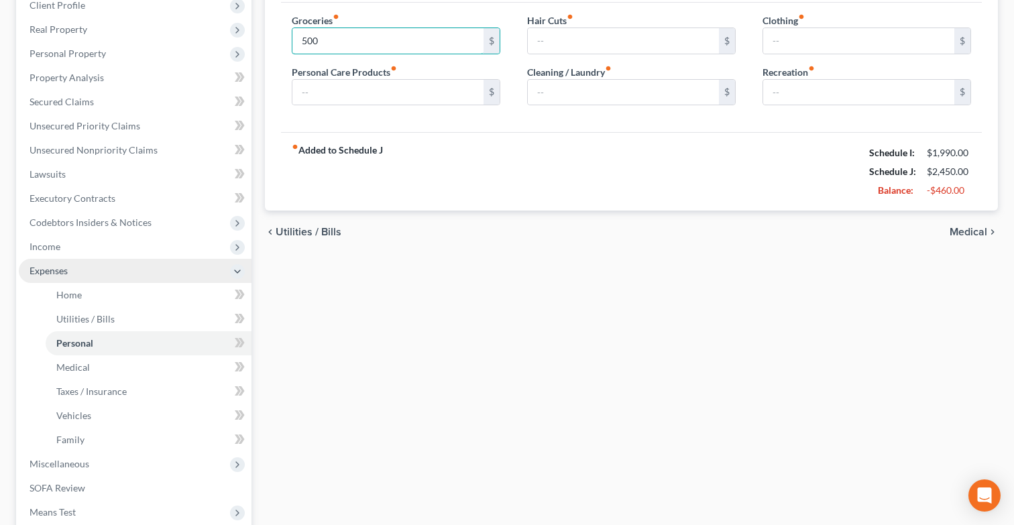
scroll to position [209, 0]
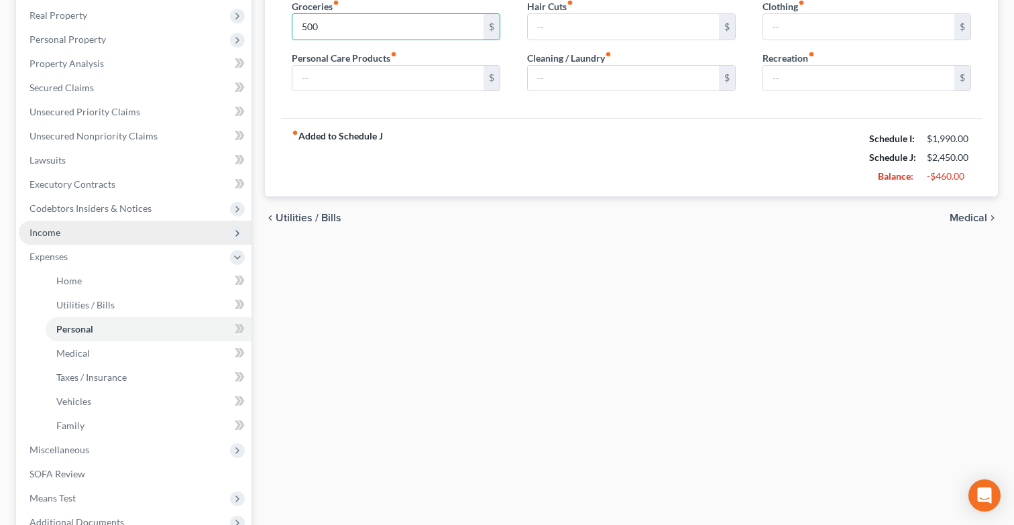
click at [166, 238] on span "Income" at bounding box center [135, 233] width 233 height 24
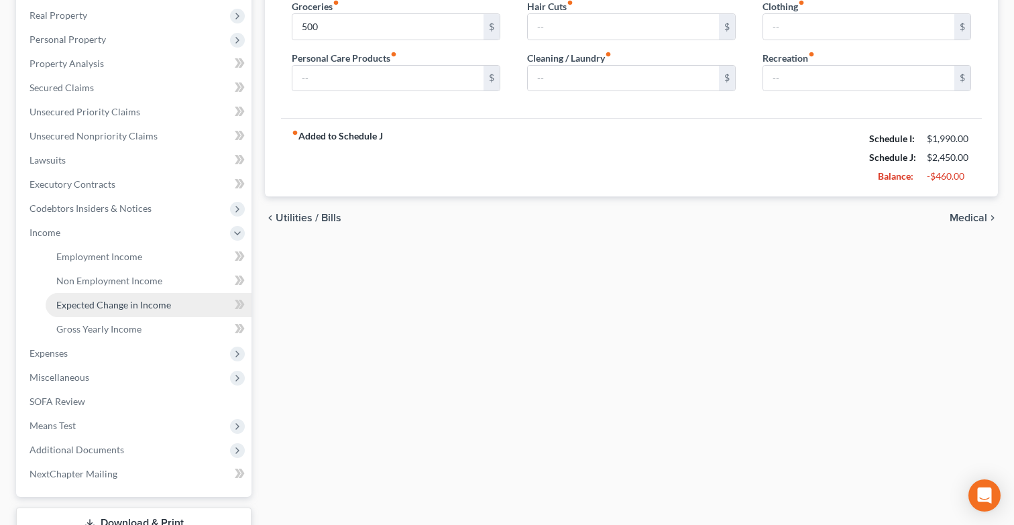
click at [149, 304] on span "Expected Change in Income" at bounding box center [113, 304] width 115 height 11
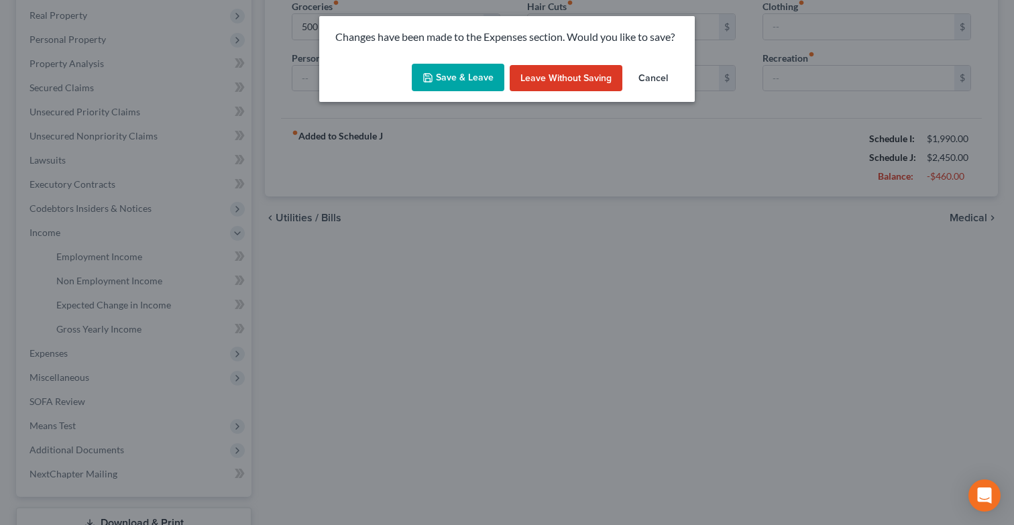
click at [463, 81] on button "Save & Leave" at bounding box center [458, 78] width 93 height 28
type input "500.00"
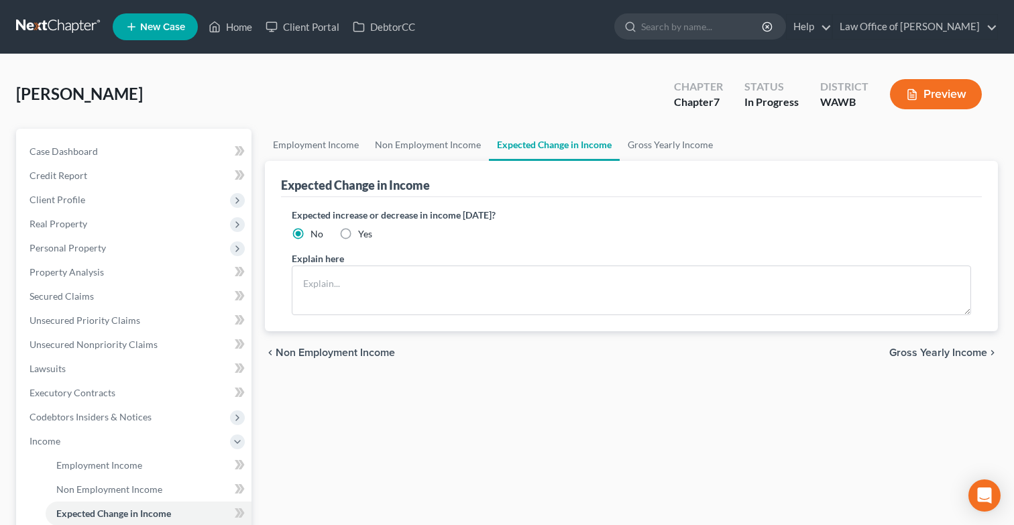
click at [358, 237] on label "Yes" at bounding box center [365, 233] width 14 height 13
click at [364, 236] on input "Yes" at bounding box center [368, 231] width 9 height 9
radio input "true"
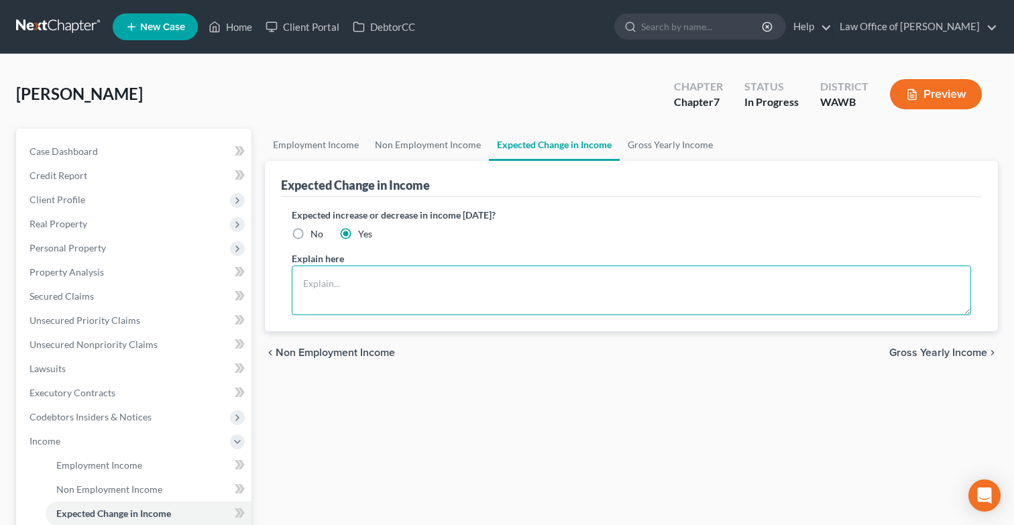
click at [337, 278] on textarea at bounding box center [632, 291] width 680 height 50
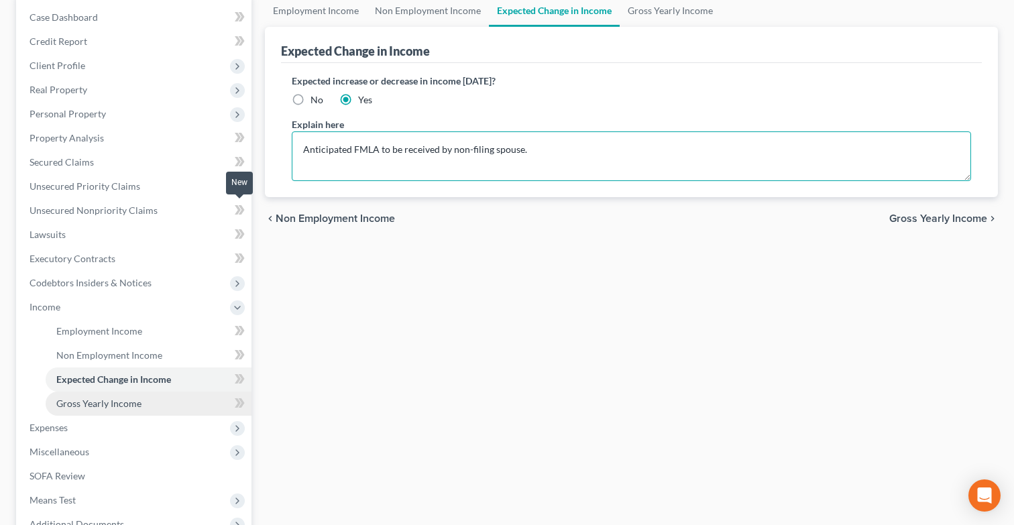
scroll to position [137, 0]
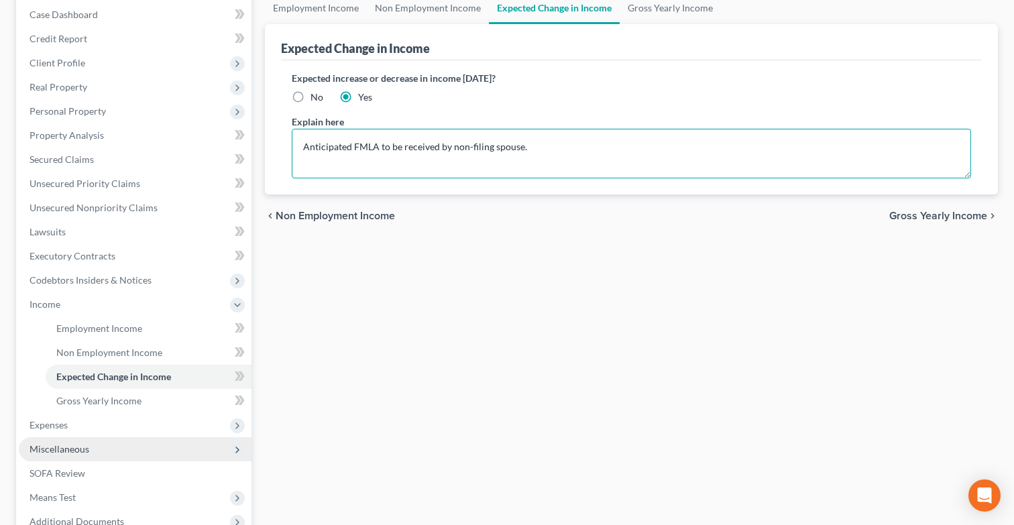
type textarea "Anticipated FMLA to be received by non-filing spouse."
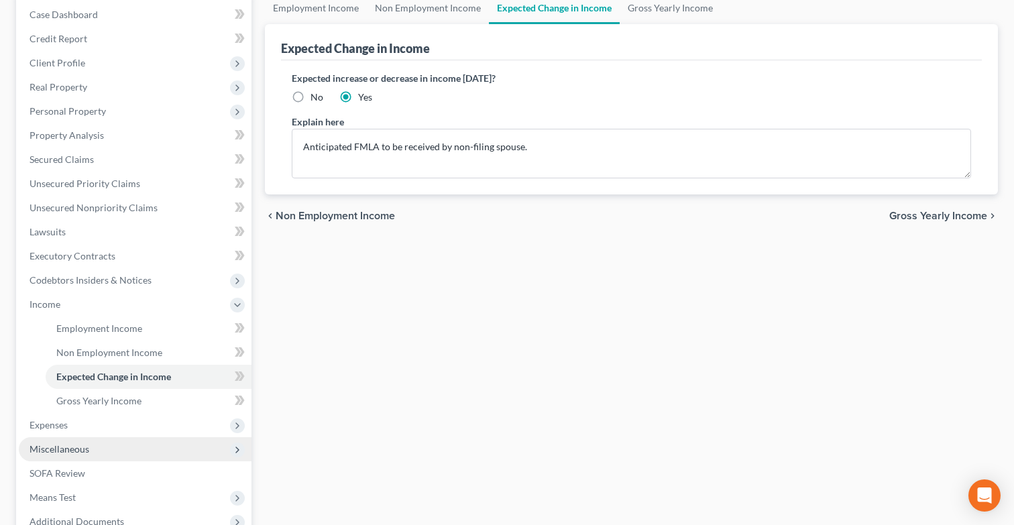
click at [117, 449] on span "Miscellaneous" at bounding box center [135, 449] width 233 height 24
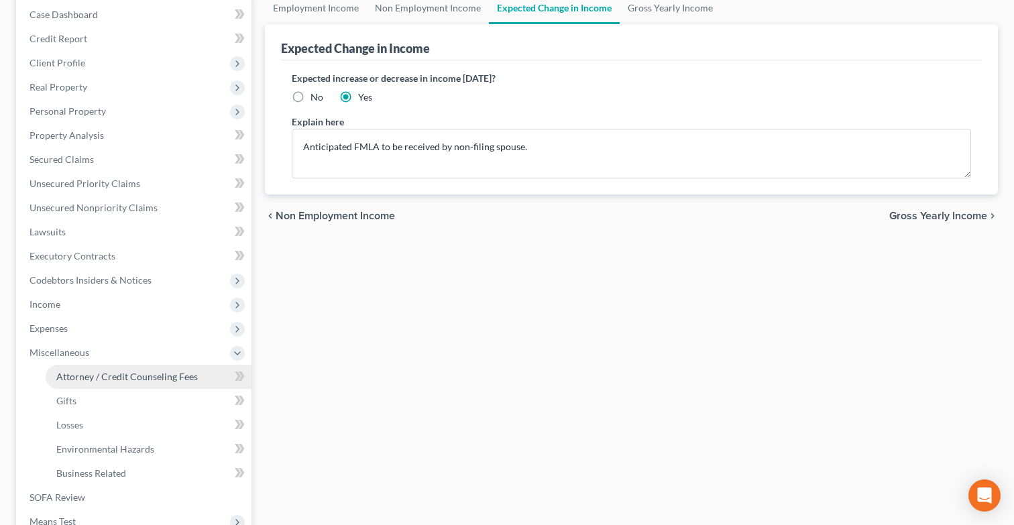
click at [166, 378] on span "Attorney / Credit Counseling Fees" at bounding box center [127, 376] width 142 height 11
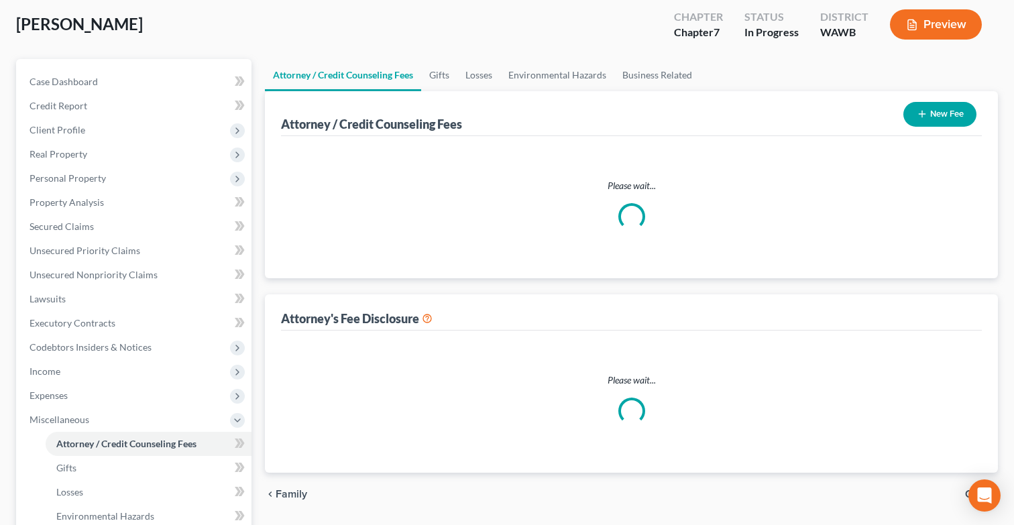
select select "0"
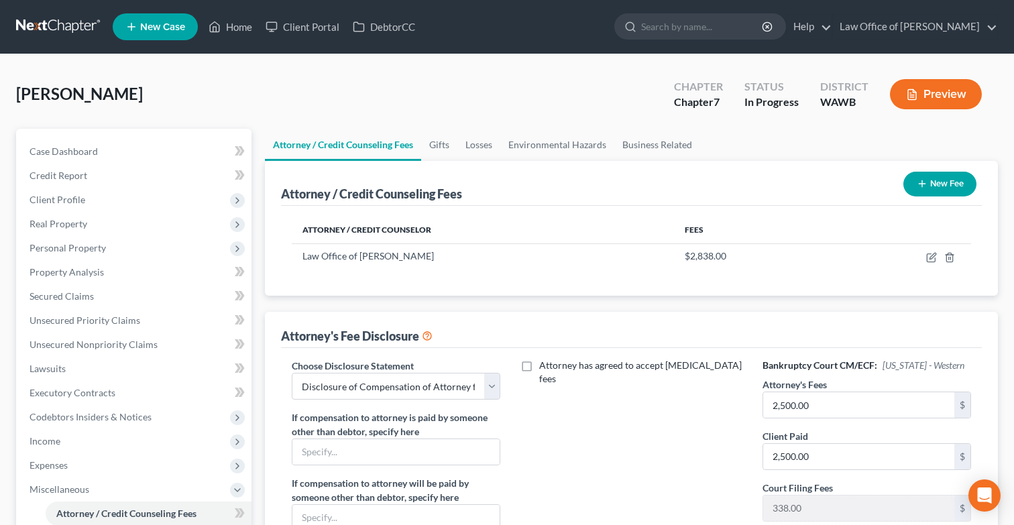
click at [941, 114] on div "Preview" at bounding box center [939, 96] width 119 height 40
click at [939, 91] on button "Preview" at bounding box center [936, 94] width 92 height 30
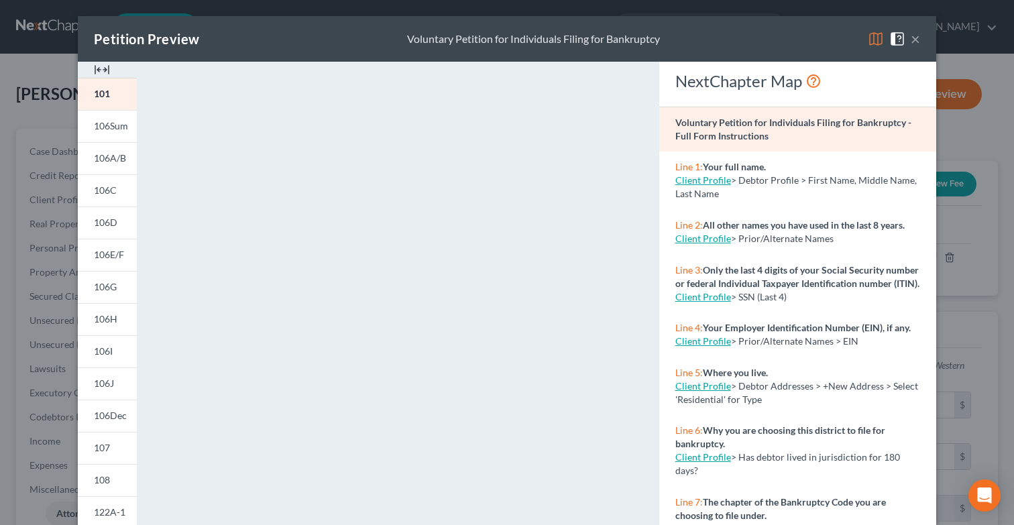
click at [883, 31] on img at bounding box center [876, 39] width 16 height 16
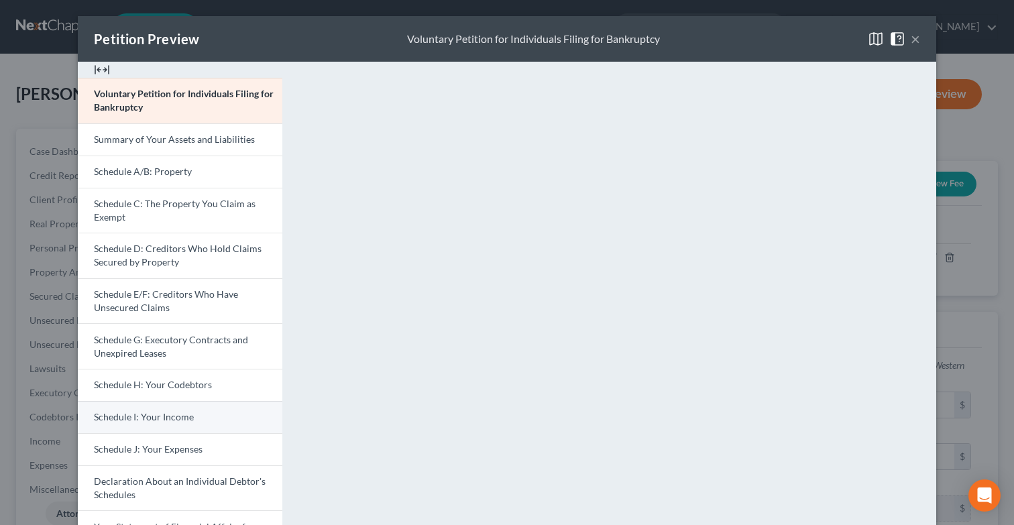
click at [152, 421] on span "Schedule I: Your Income" at bounding box center [144, 416] width 100 height 11
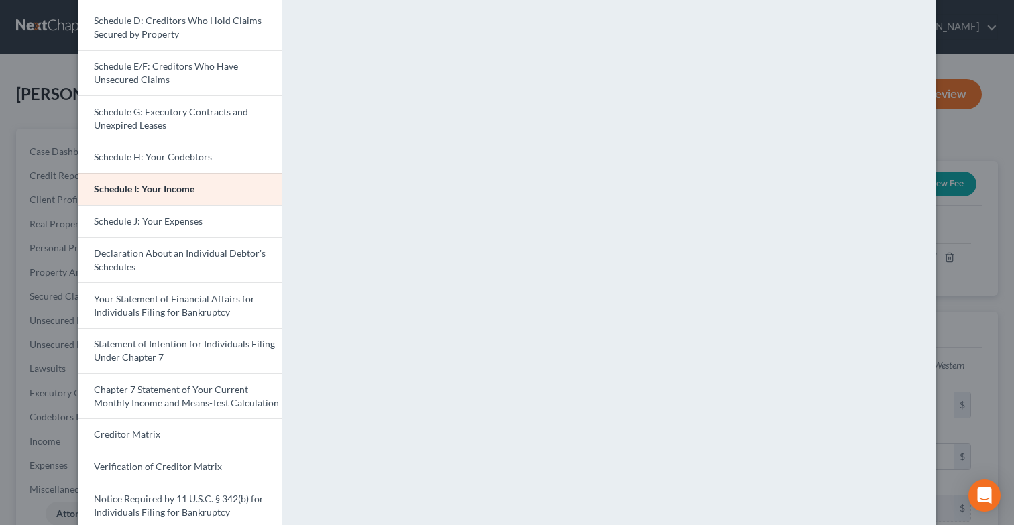
scroll to position [321, 0]
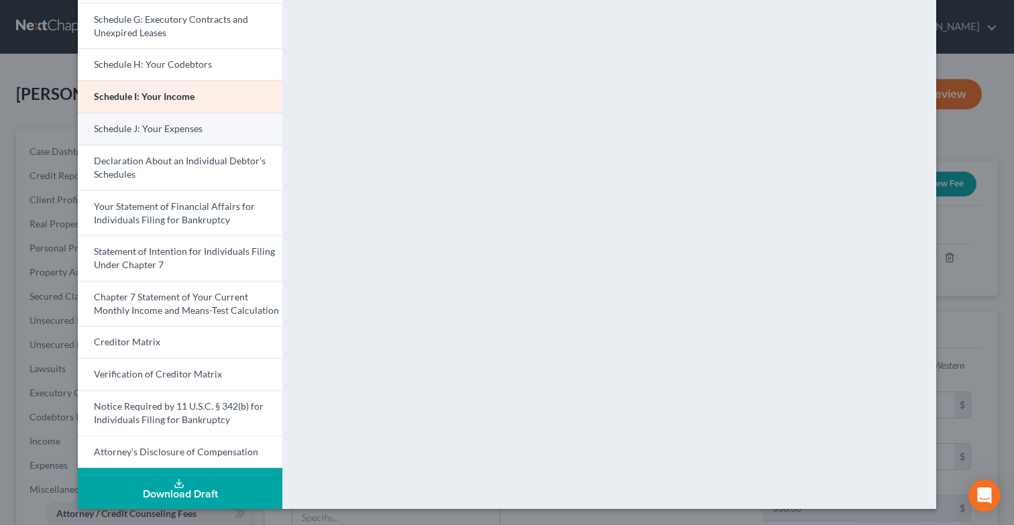
click at [213, 142] on link "Schedule J: Your Expenses" at bounding box center [180, 129] width 205 height 32
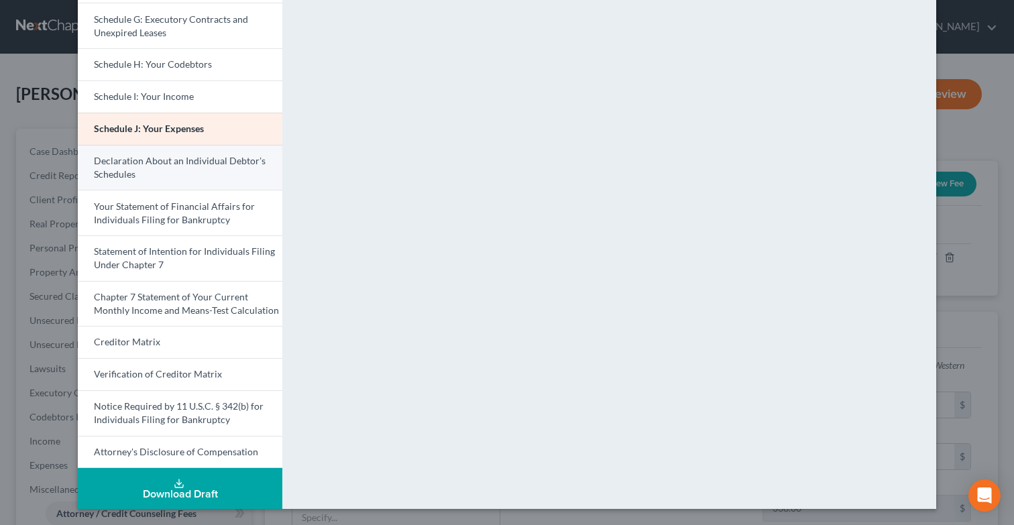
click at [215, 180] on link "Declaration About an Individual Debtor's Schedules" at bounding box center [180, 168] width 205 height 46
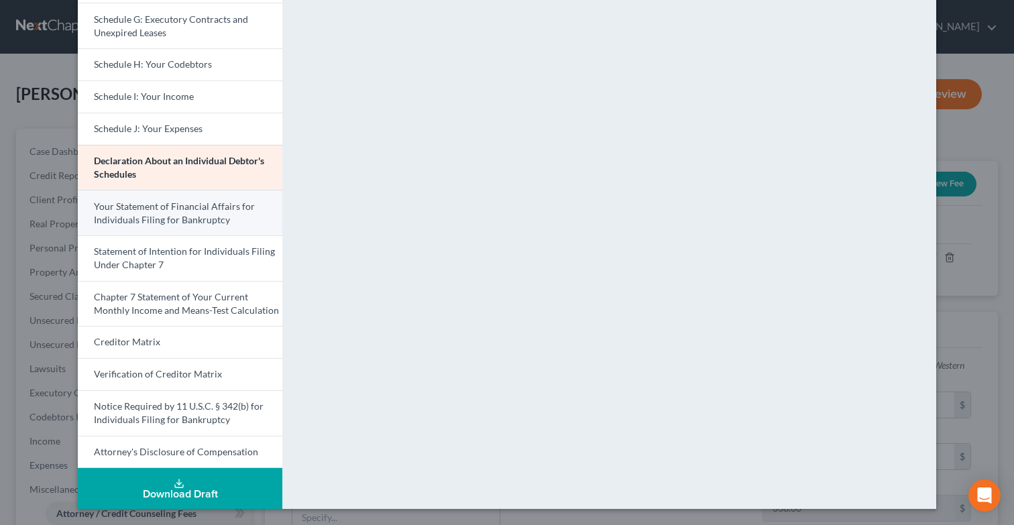
click at [216, 220] on span "Your Statement of Financial Affairs for Individuals Filing for Bankruptcy" at bounding box center [174, 213] width 161 height 25
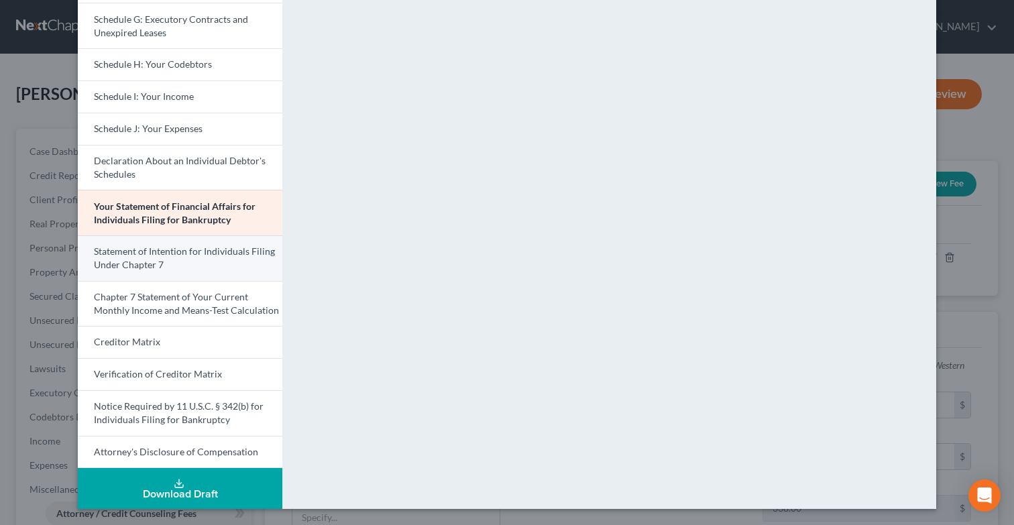
click at [211, 262] on link "Statement of Intention for Individuals Filing Under Chapter 7" at bounding box center [180, 258] width 205 height 46
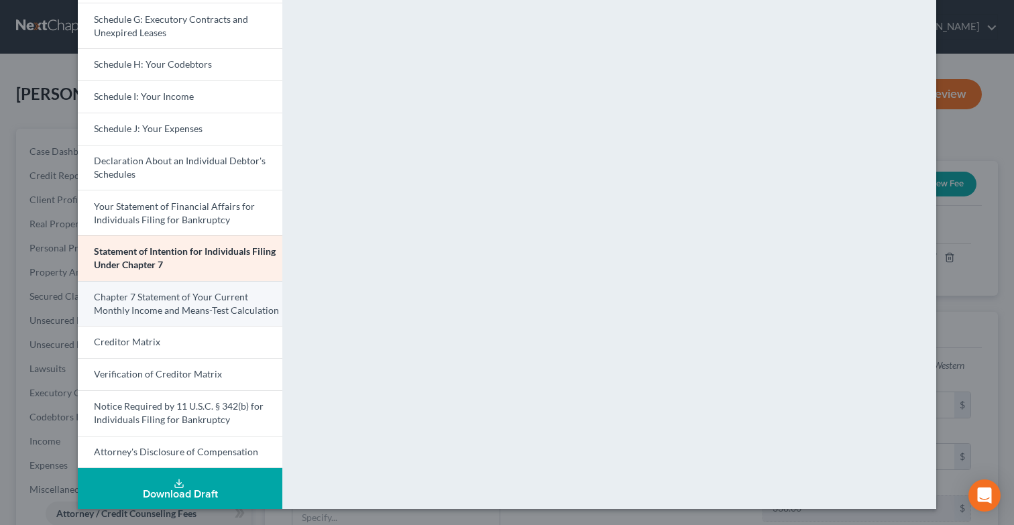
click at [225, 298] on span "Chapter 7 Statement of Your Current Monthly Income and Means-Test Calculation" at bounding box center [186, 303] width 185 height 25
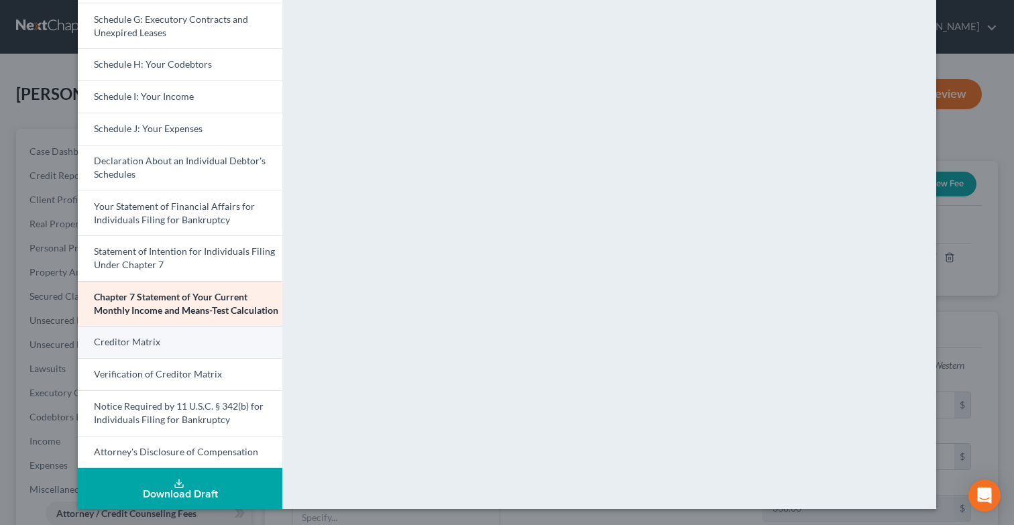
click at [230, 347] on link "Creditor Matrix" at bounding box center [180, 342] width 205 height 32
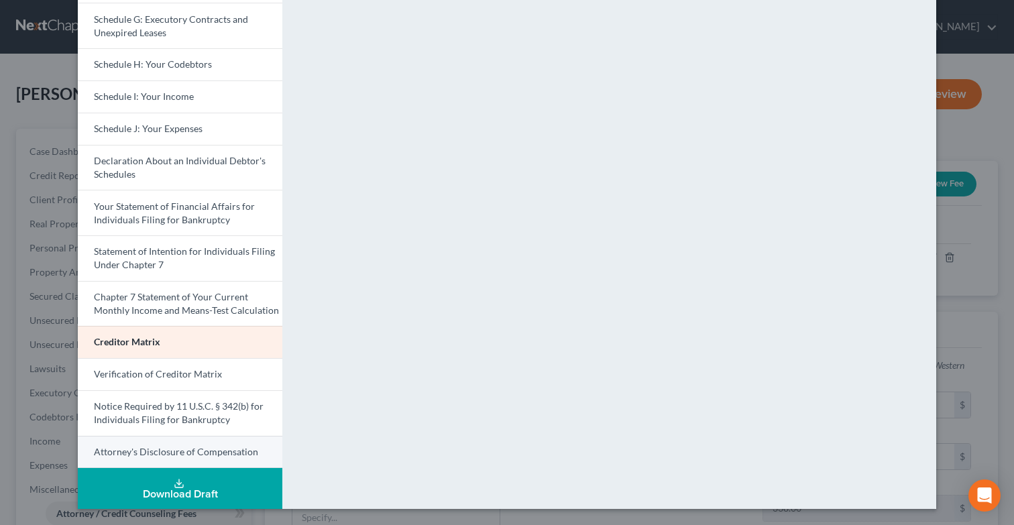
click at [217, 456] on span "Attorney's Disclosure of Compensation" at bounding box center [176, 451] width 164 height 11
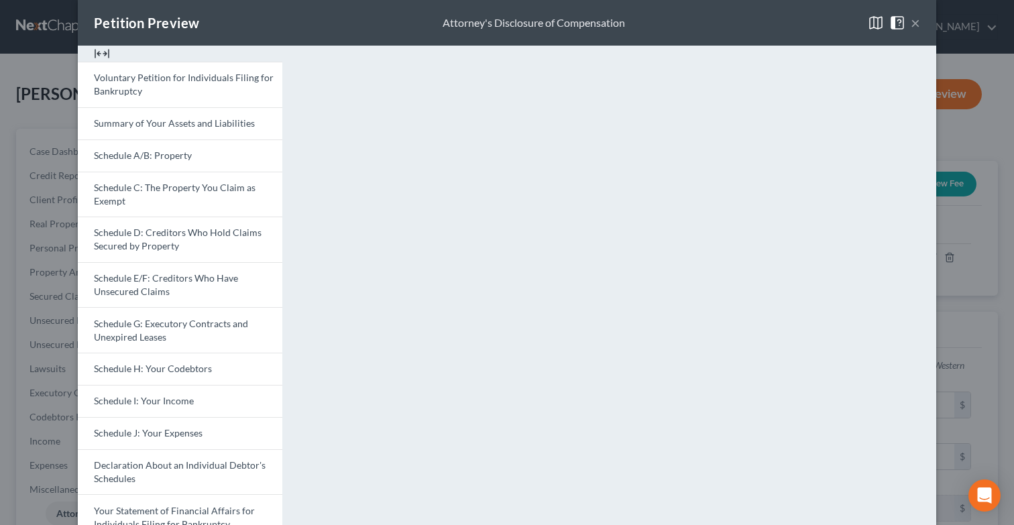
scroll to position [0, 0]
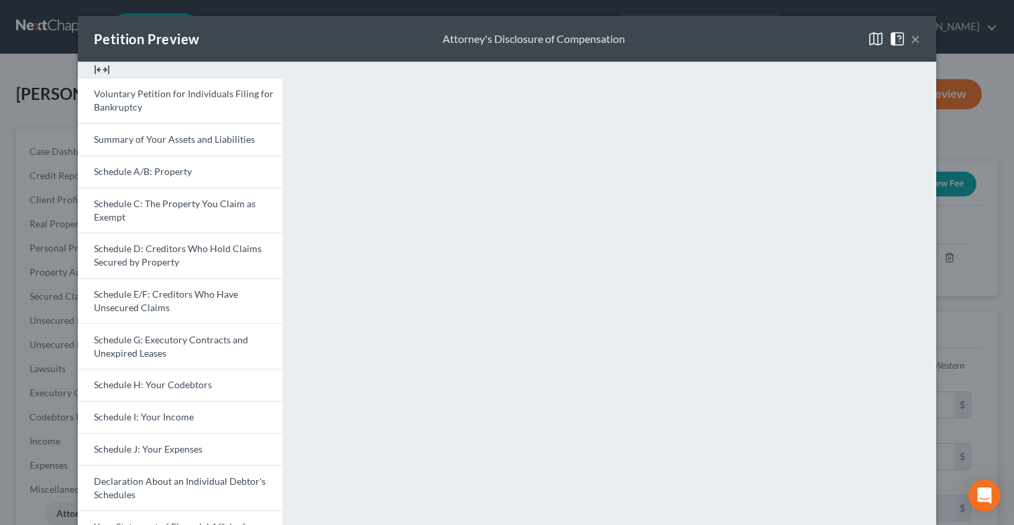
click at [919, 34] on button "×" at bounding box center [915, 39] width 9 height 16
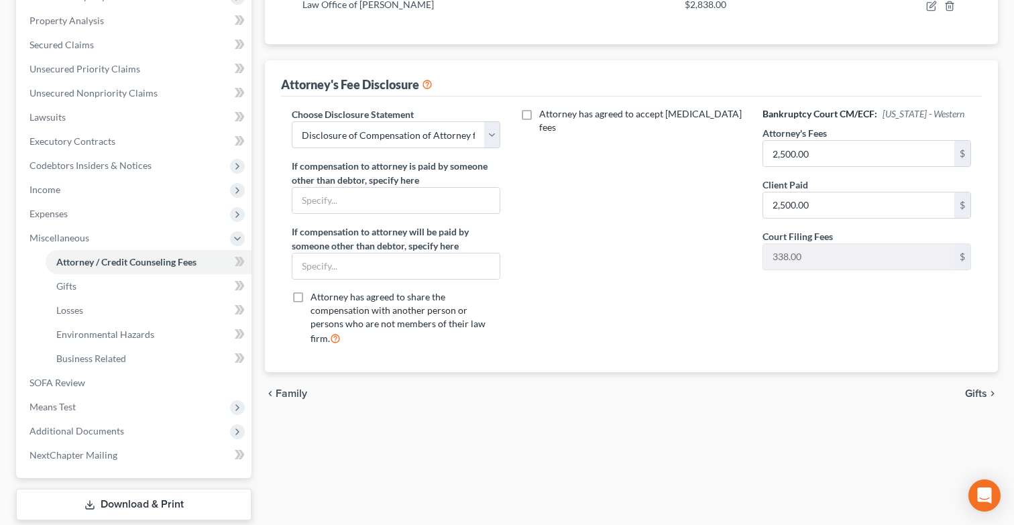
scroll to position [331, 0]
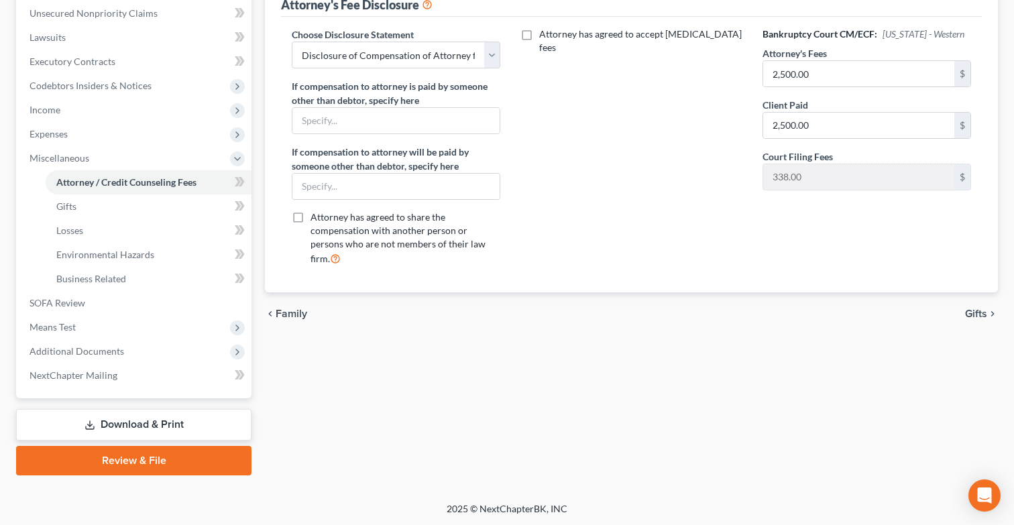
click at [143, 416] on link "Download & Print" at bounding box center [133, 425] width 235 height 32
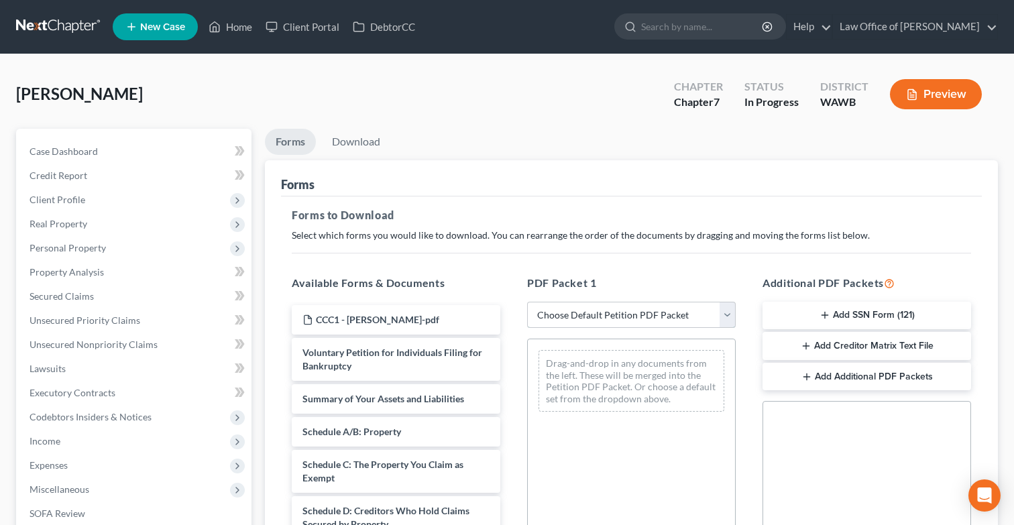
click at [578, 326] on select "Choose Default Petition PDF Packet Complete Bankruptcy Petition (all forms and …" at bounding box center [631, 315] width 209 height 27
click at [527, 302] on select "Choose Default Petition PDF Packet Complete Bankruptcy Petition (all forms and …" at bounding box center [631, 315] width 209 height 27
click at [590, 321] on select "Choose Default Petition PDF Packet Complete Bankruptcy Petition (all forms and …" at bounding box center [631, 315] width 209 height 27
select select "0"
click at [527, 302] on select "Choose Default Petition PDF Packet Complete Bankruptcy Petition (all forms and …" at bounding box center [631, 315] width 209 height 27
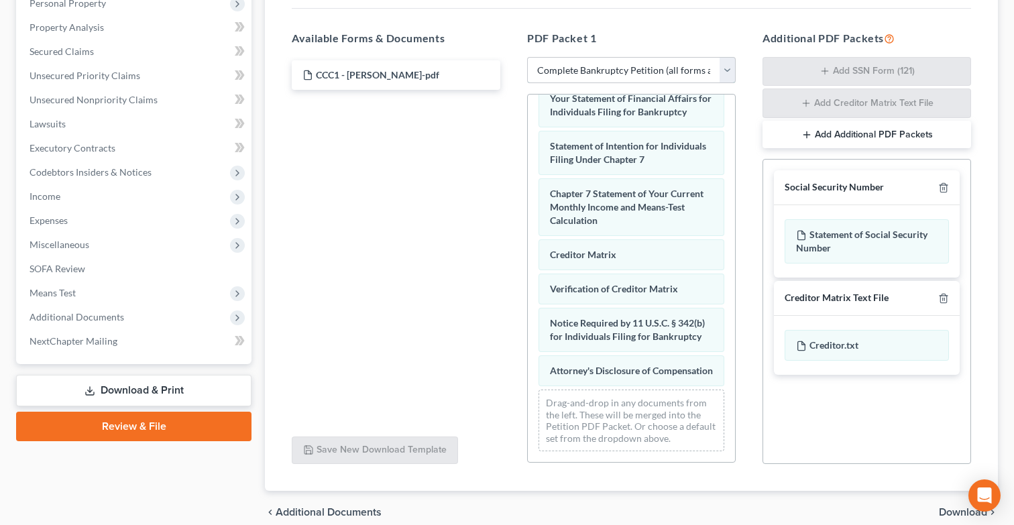
scroll to position [304, 0]
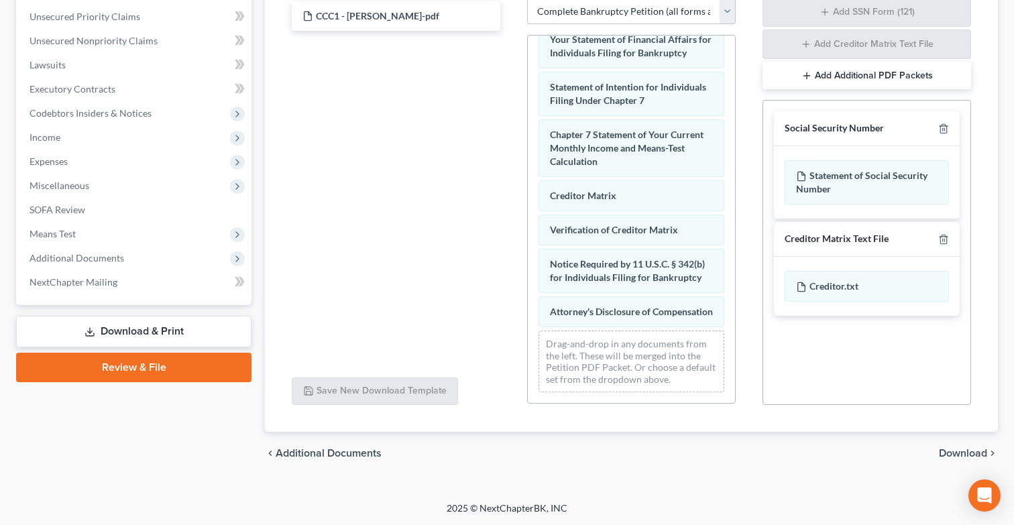
click at [956, 457] on span "Download" at bounding box center [963, 453] width 48 height 11
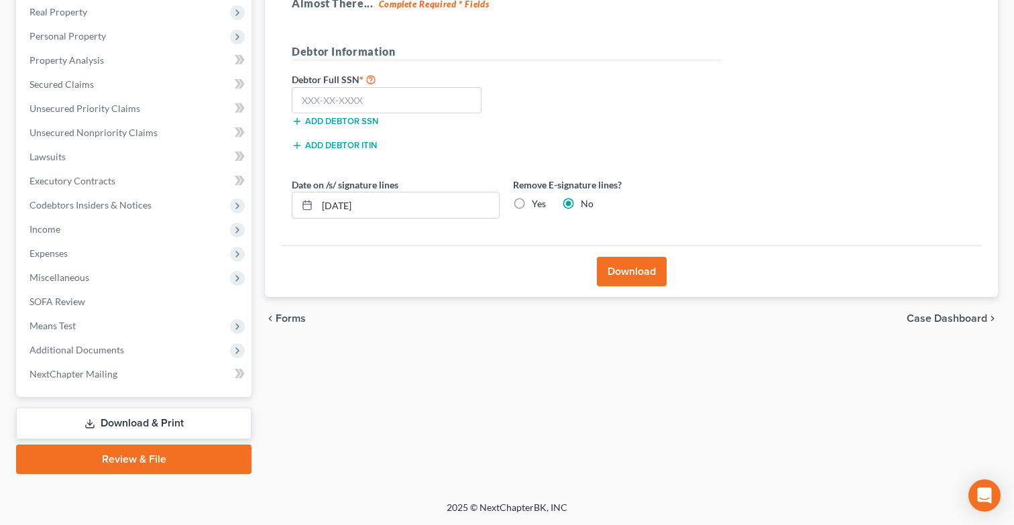
scroll to position [211, 0]
click at [532, 203] on label "Yes" at bounding box center [539, 205] width 14 height 13
click at [537, 203] on input "Yes" at bounding box center [541, 203] width 9 height 9
radio input "true"
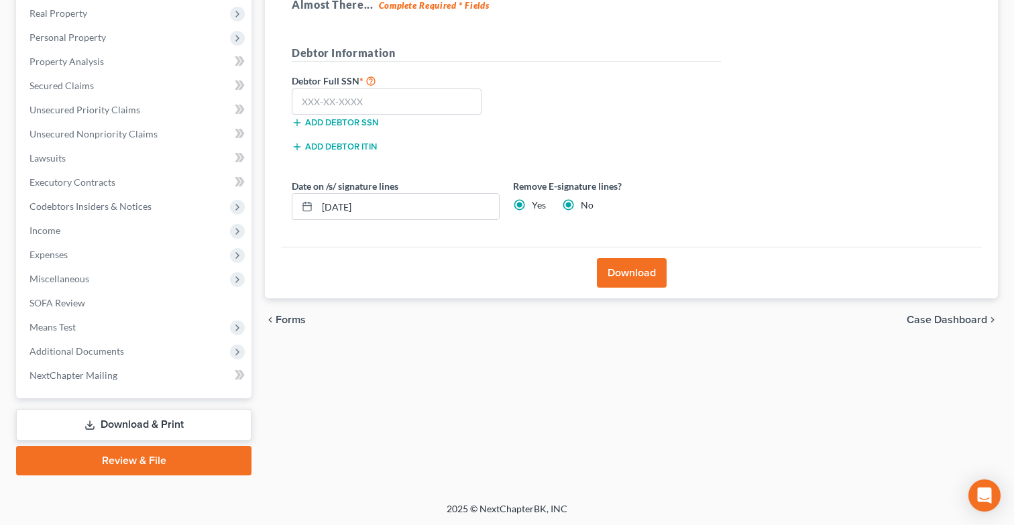
radio input "false"
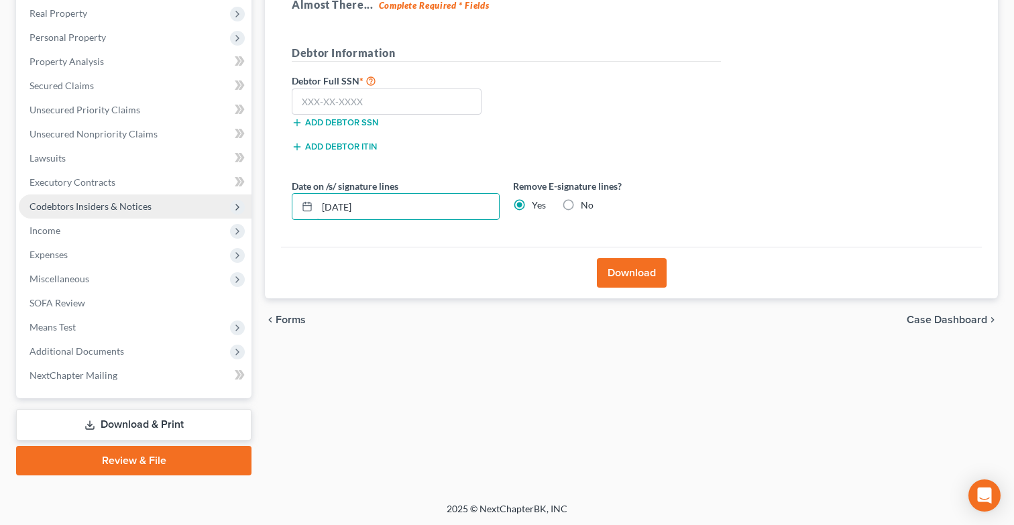
drag, startPoint x: 474, startPoint y: 209, endPoint x: 242, endPoint y: 201, distance: 231.6
click at [243, 201] on div "Petition Navigation Case Dashboard Payments Invoices Payments Payments Credit R…" at bounding box center [507, 196] width 996 height 557
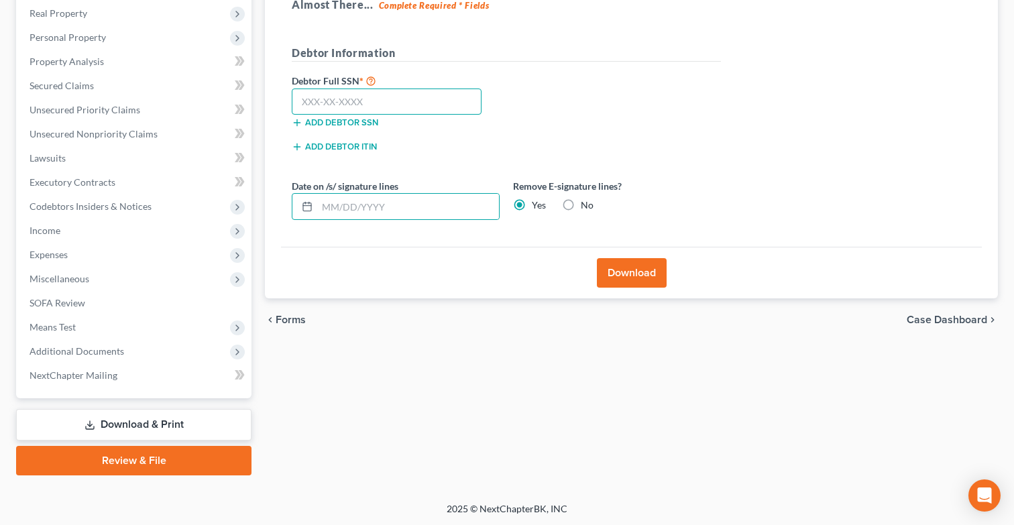
click at [345, 103] on input "text" at bounding box center [387, 102] width 190 height 27
click at [464, 105] on input "text" at bounding box center [387, 102] width 190 height 27
type input "420-37-0169"
click at [651, 264] on button "Download" at bounding box center [632, 273] width 70 height 30
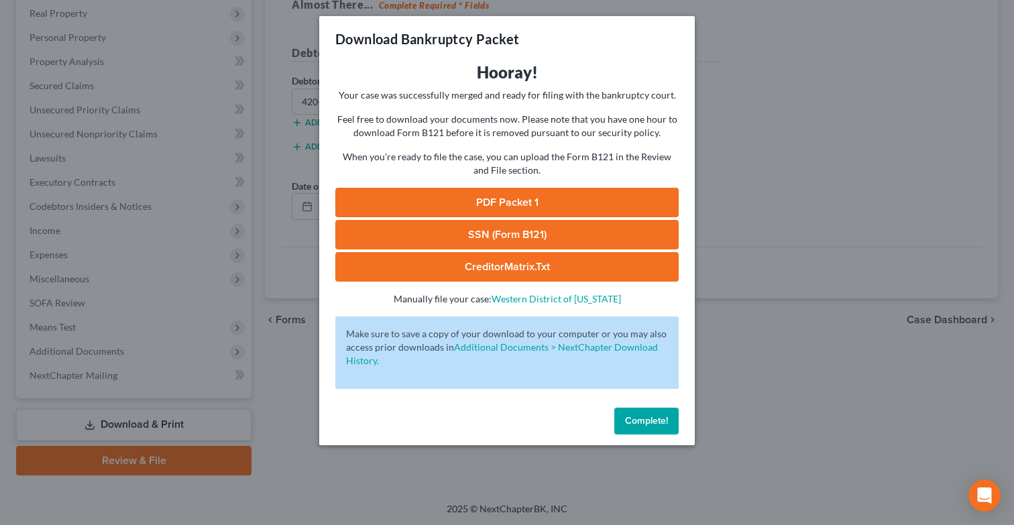
click at [488, 199] on link "PDF Packet 1" at bounding box center [506, 203] width 343 height 30
click at [454, 241] on link "SSN (Form B121)" at bounding box center [506, 235] width 343 height 30
click at [472, 268] on link "CreditorMatrix.txt" at bounding box center [506, 267] width 343 height 30
